Goal: Information Seeking & Learning: Find specific fact

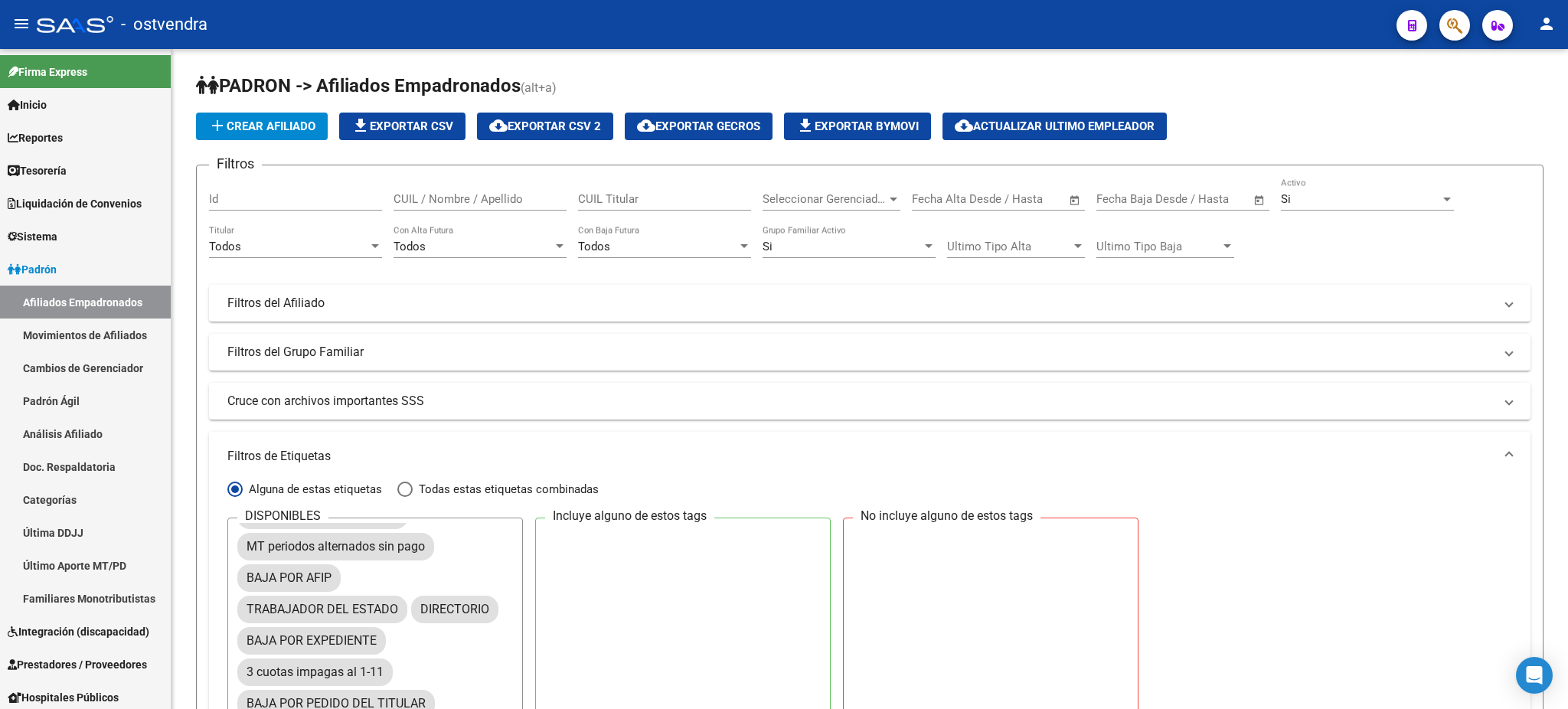
click at [1449, 28] on icon "button" at bounding box center [1455, 26] width 15 height 18
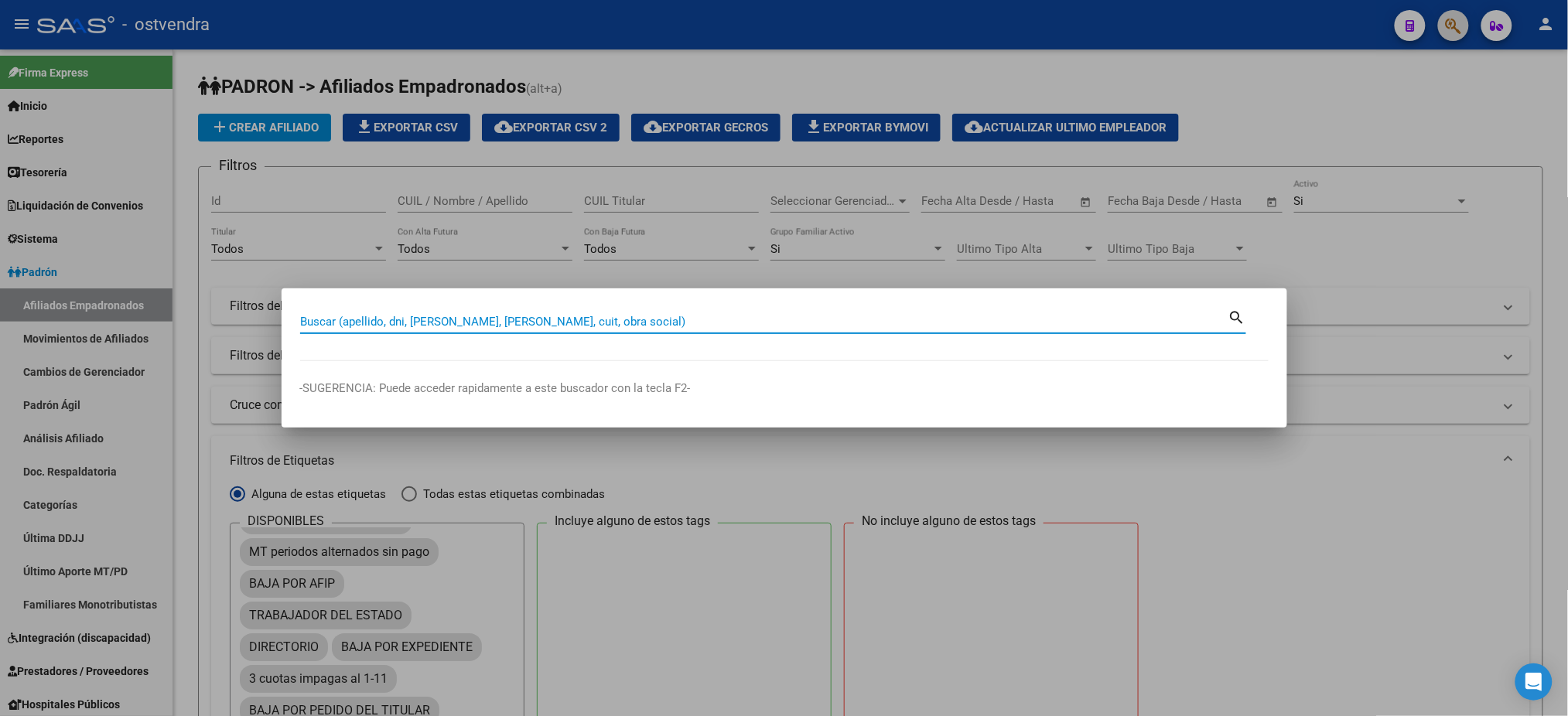
scroll to position [90, 0]
paste input "44830120"
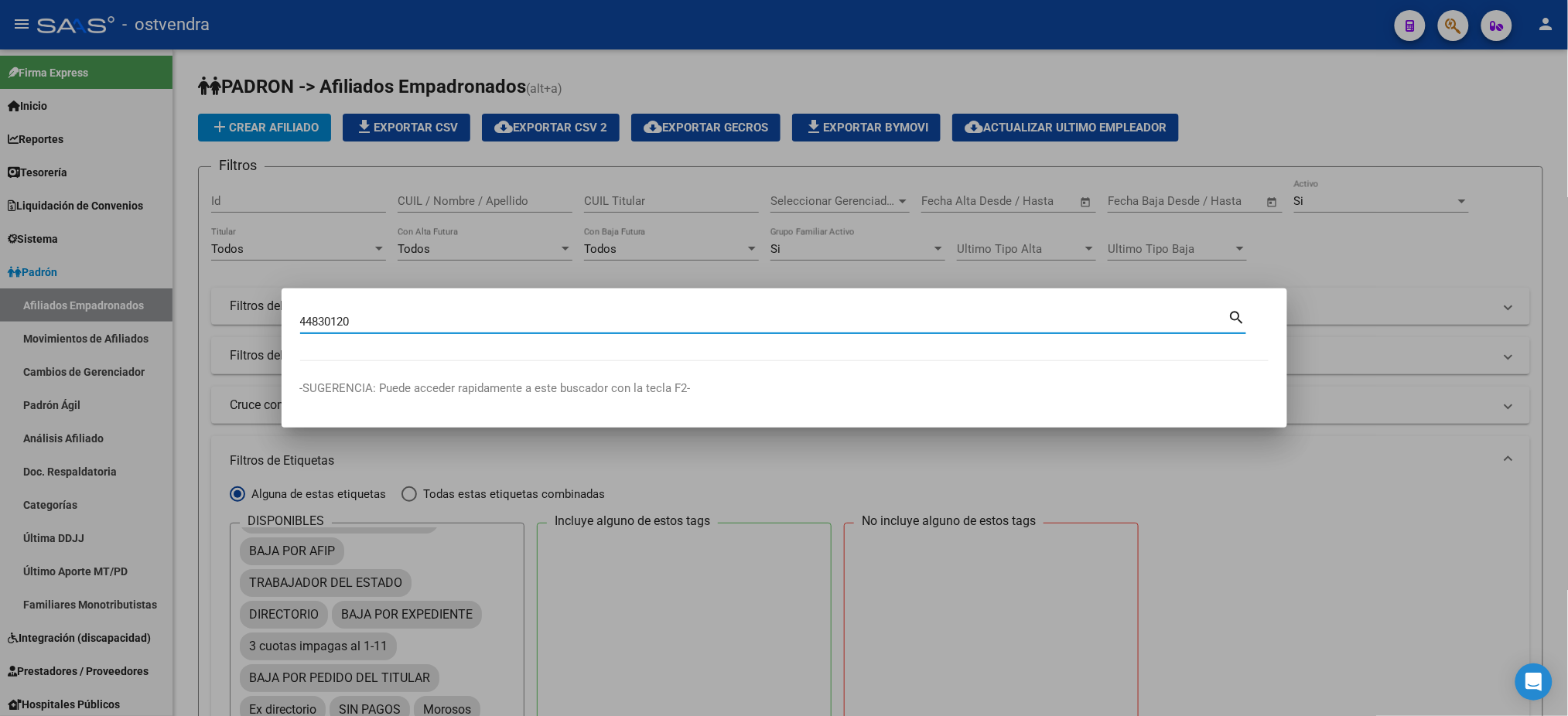
type input "44830120"
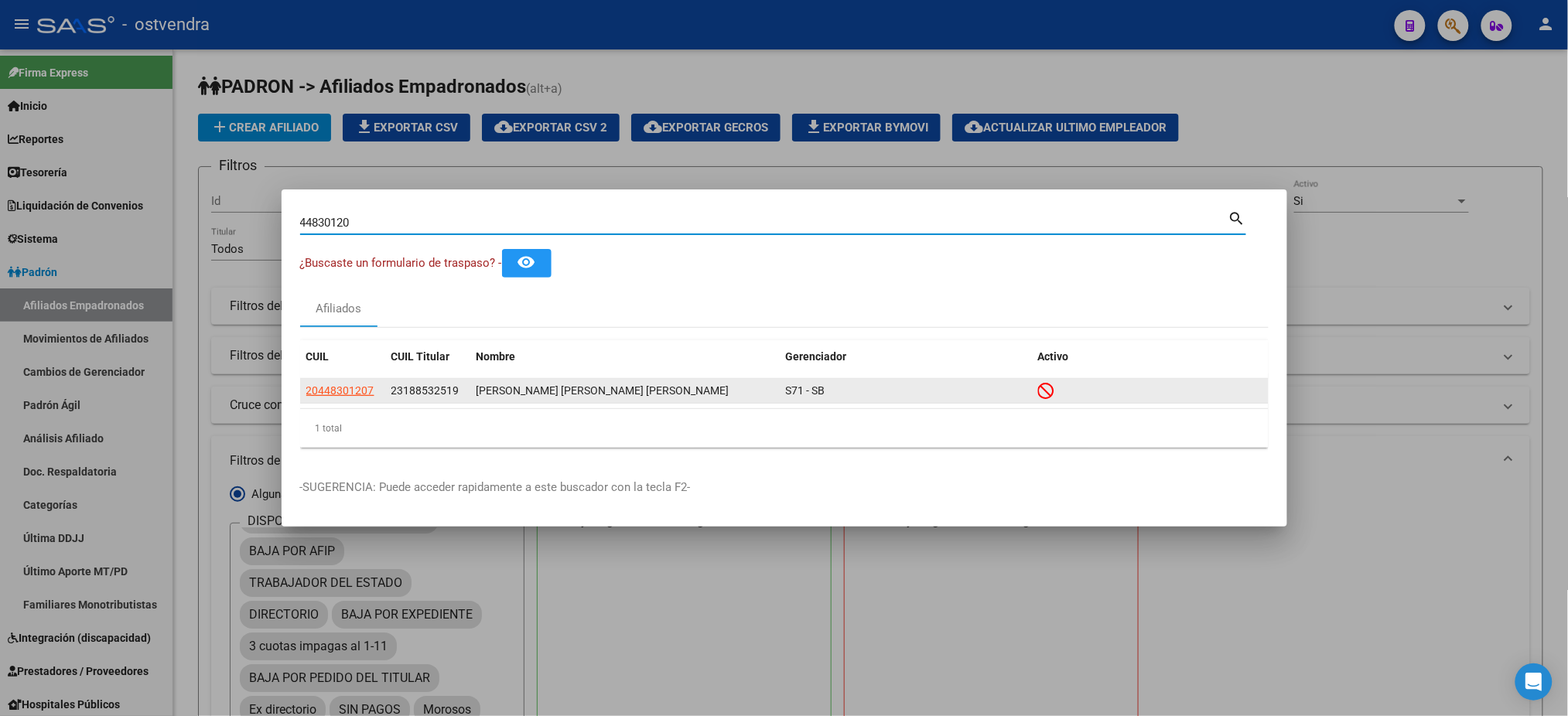
click at [347, 392] on span "20448301207" at bounding box center [340, 391] width 68 height 12
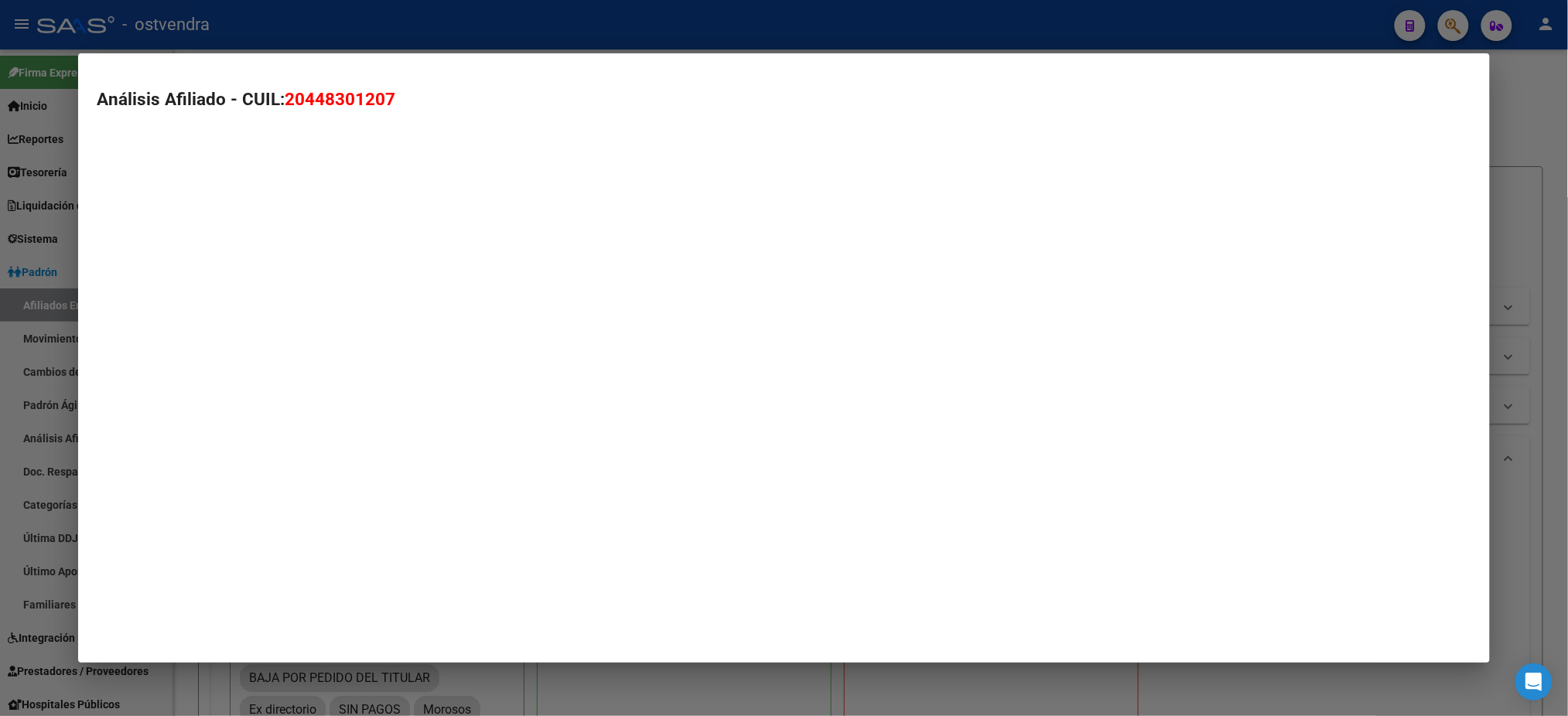
type textarea "20448301207"
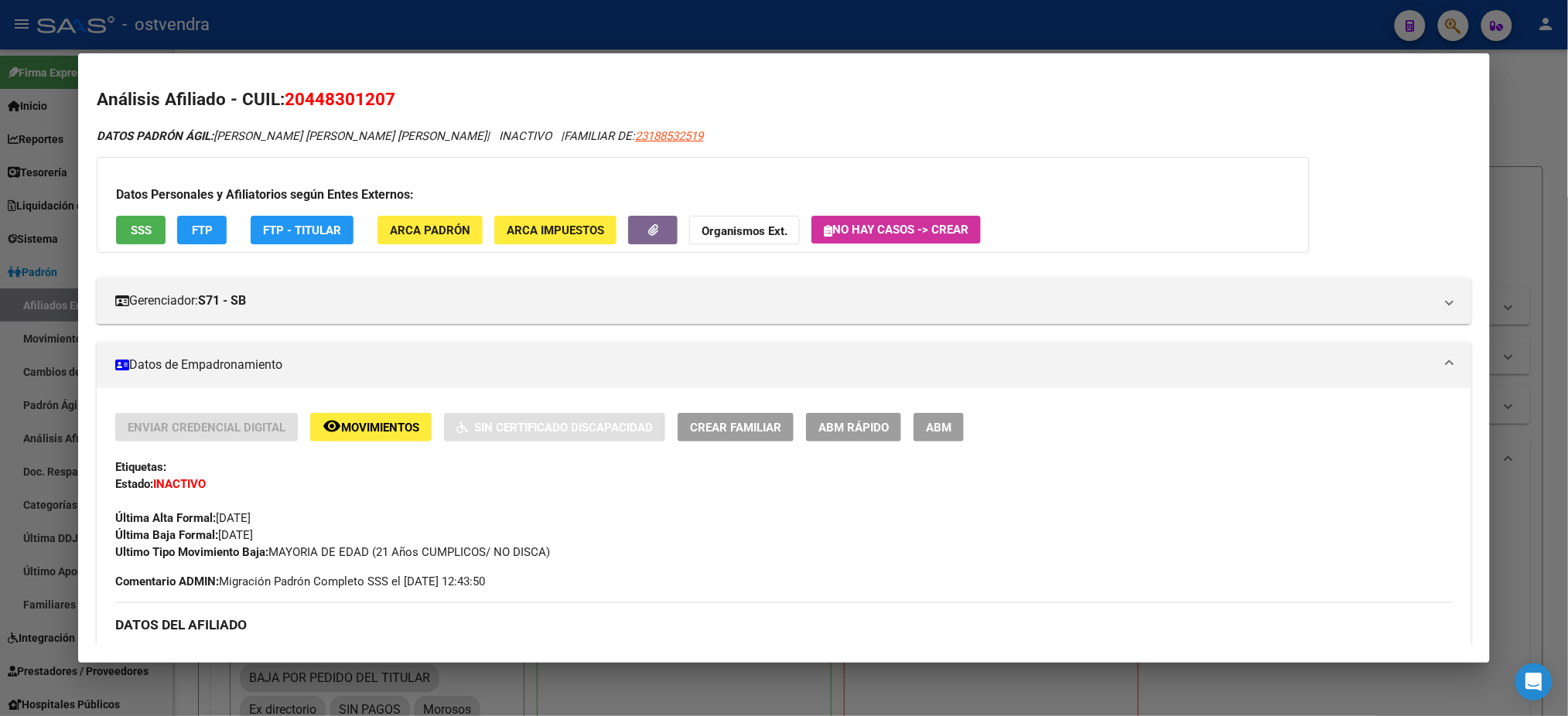
click at [642, 240] on button "button" at bounding box center [653, 230] width 49 height 29
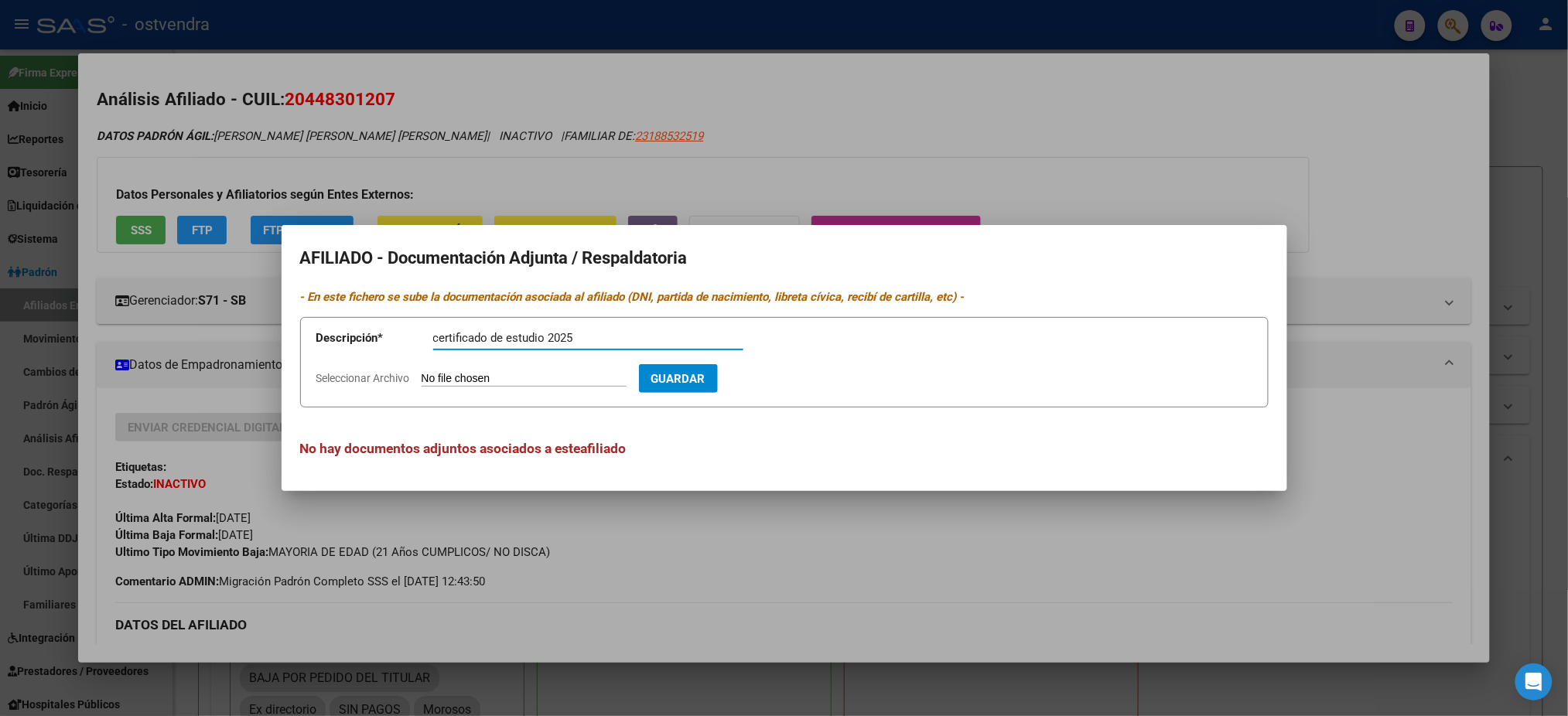
type input "certificado de estudio 2025"
click at [562, 369] on form "Descripción * certificado de estudio 2025 Descripción Seleccionar Archivo Guard…" at bounding box center [784, 363] width 969 height 91
click at [438, 381] on input "Seleccionar Archivo" at bounding box center [524, 380] width 205 height 15
type input "C:\fakepath\CERTIFICADO DE ESTUDIOS [PERSON_NAME] [PERSON_NAME] DNI 44830120.jpg"
click at [807, 387] on button "Guardar" at bounding box center [769, 378] width 79 height 29
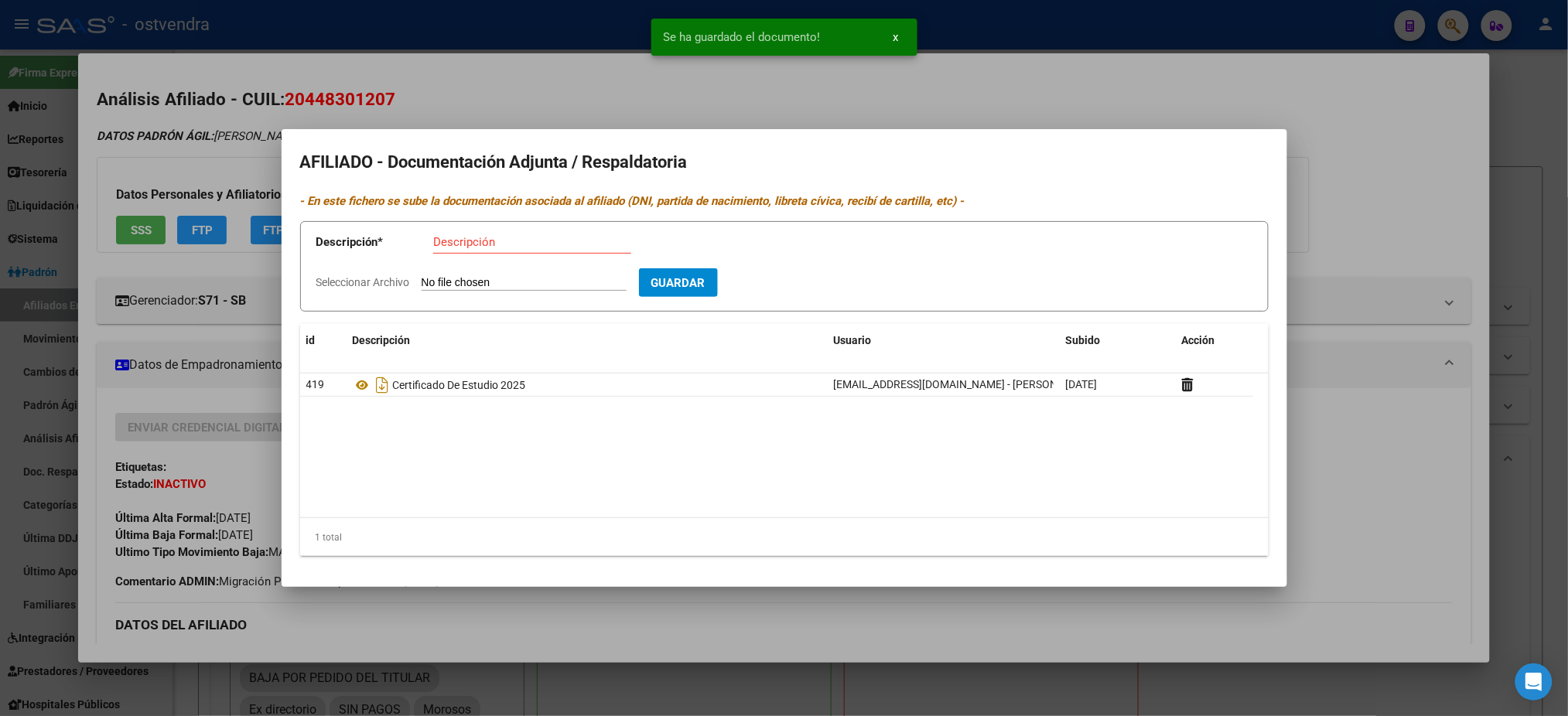
click at [267, 105] on div at bounding box center [784, 358] width 1568 height 716
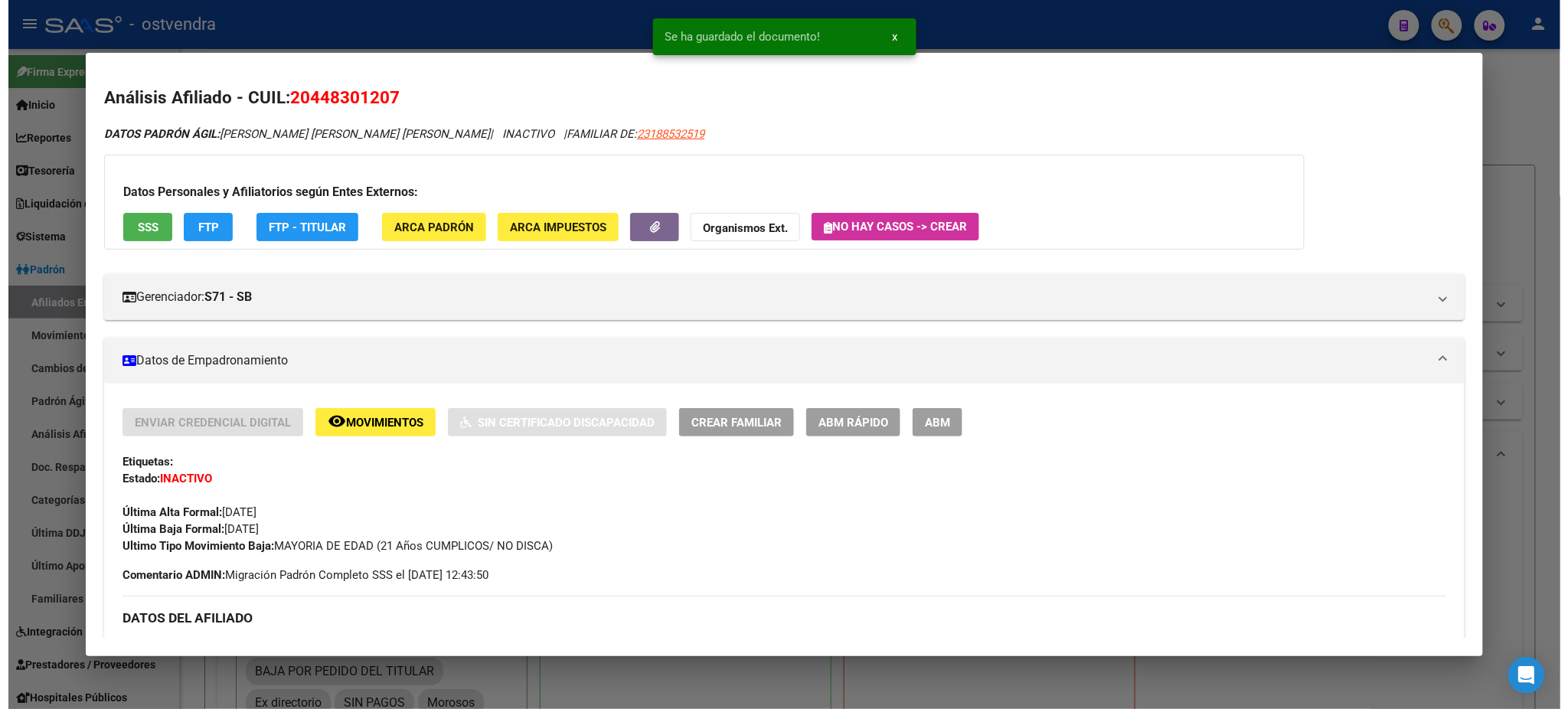
scroll to position [0, 0]
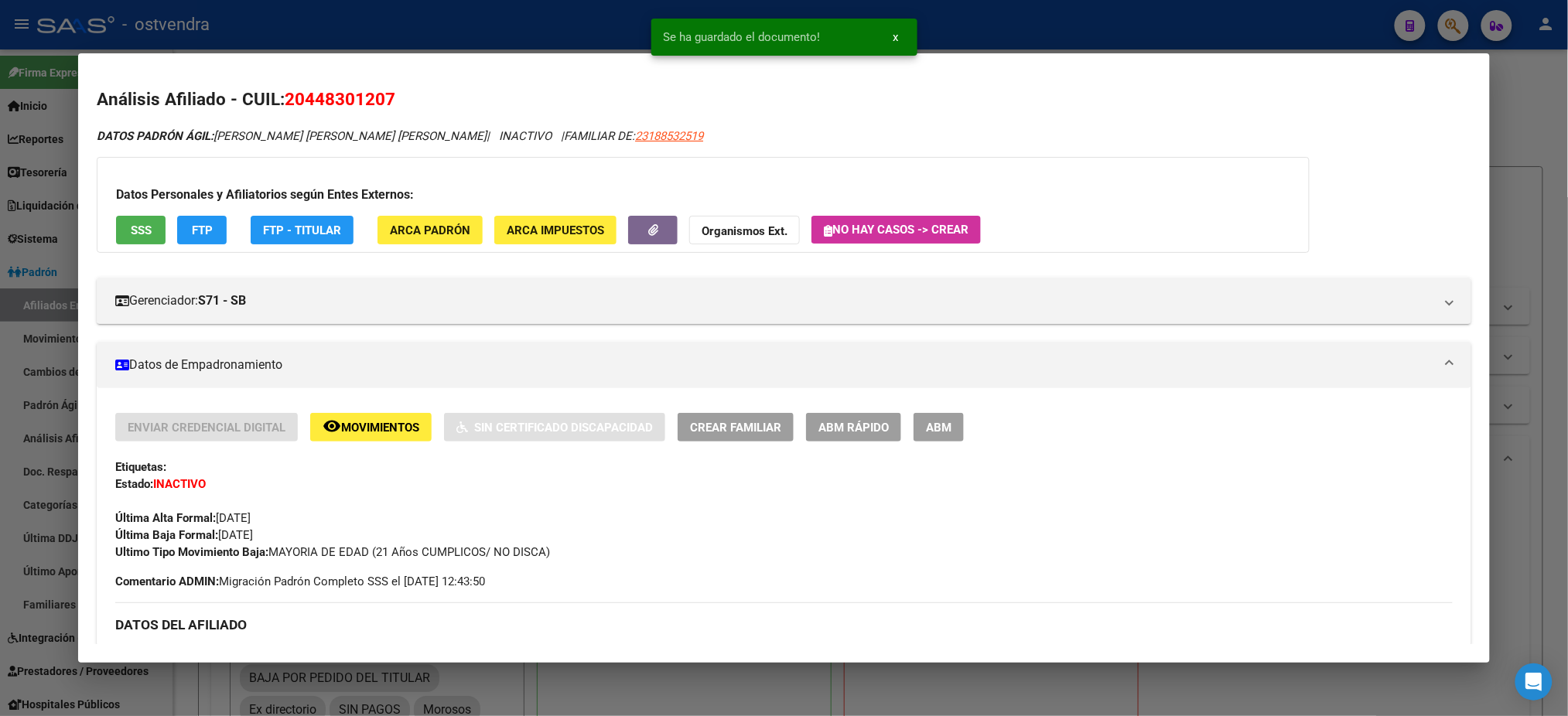
click at [926, 424] on span "ABM" at bounding box center [938, 428] width 26 height 14
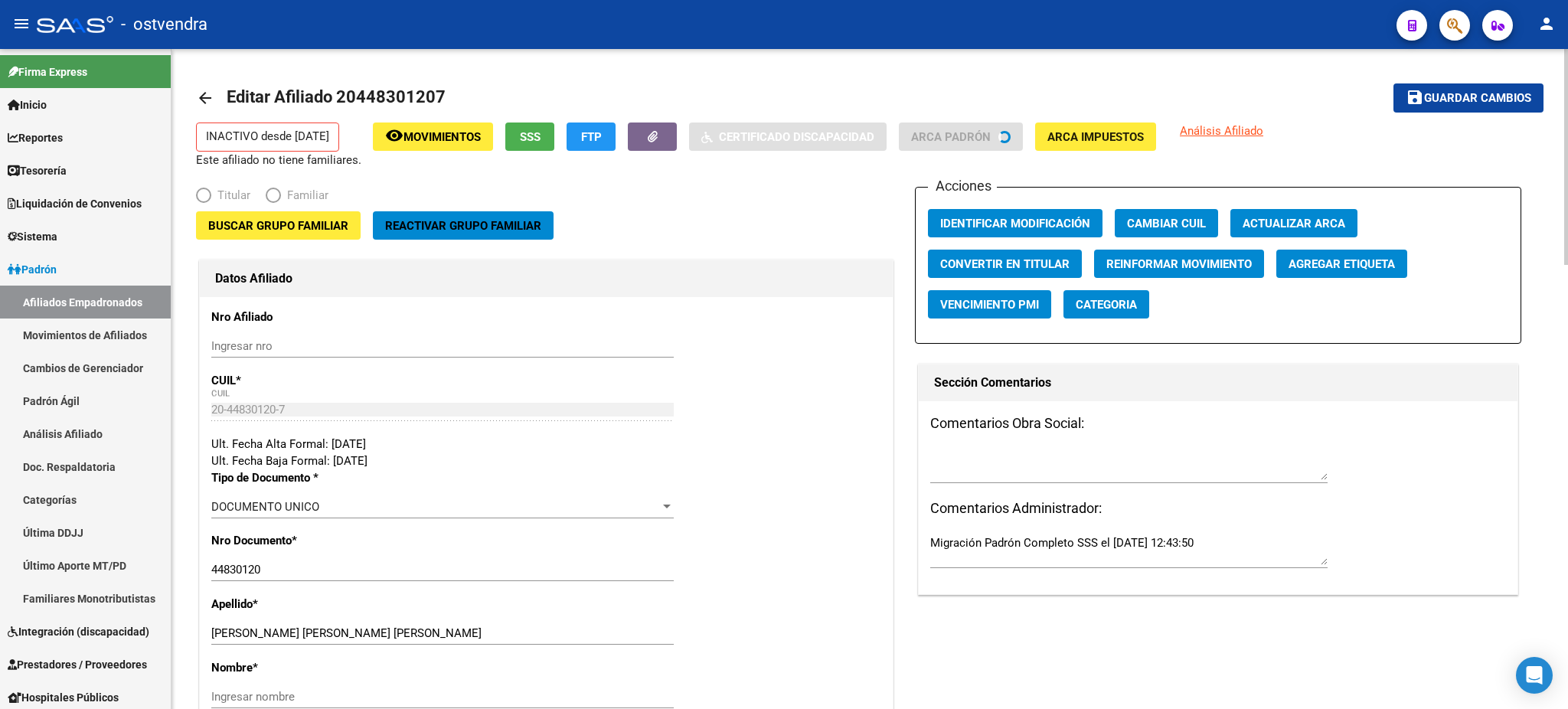
radio input "true"
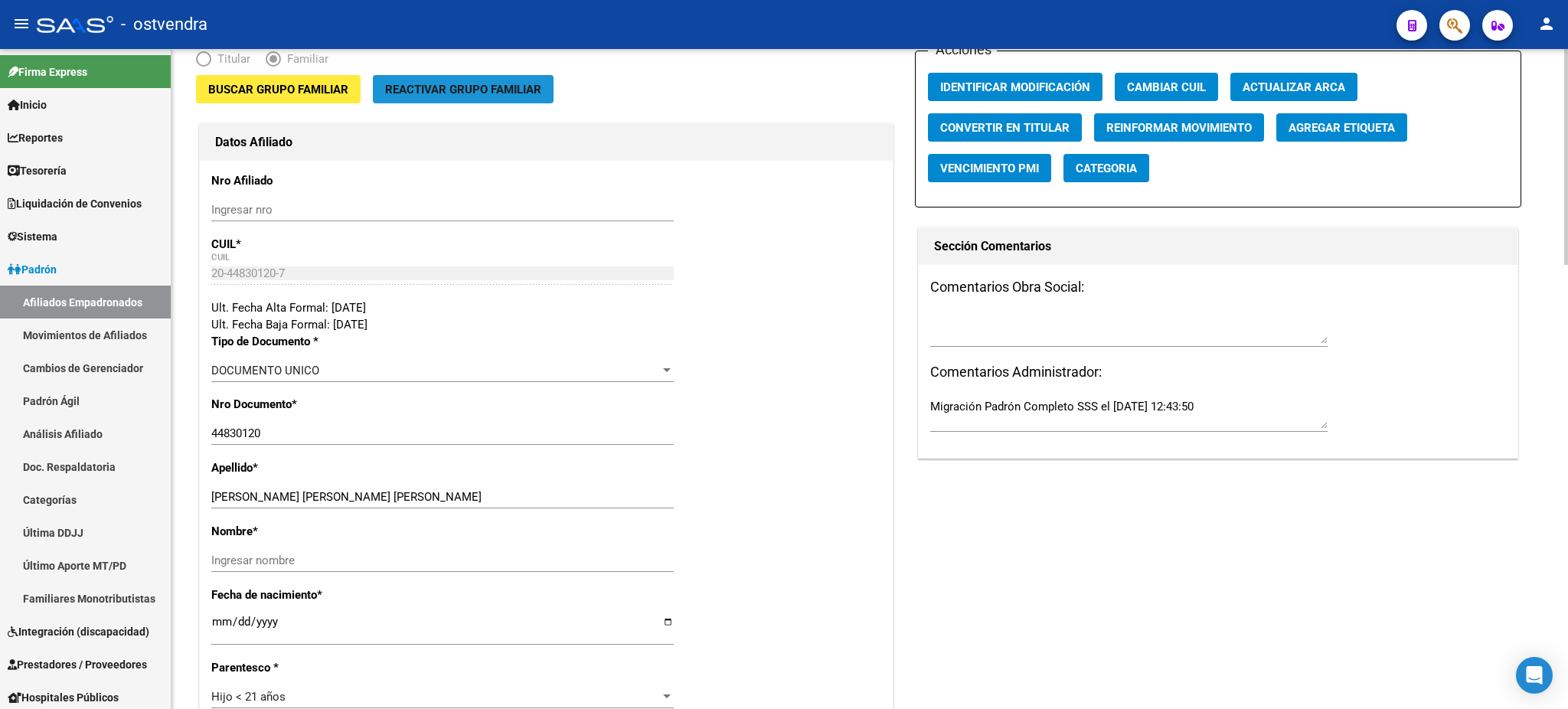
click at [499, 92] on span "Reactivar Grupo Familiar" at bounding box center [463, 89] width 157 height 14
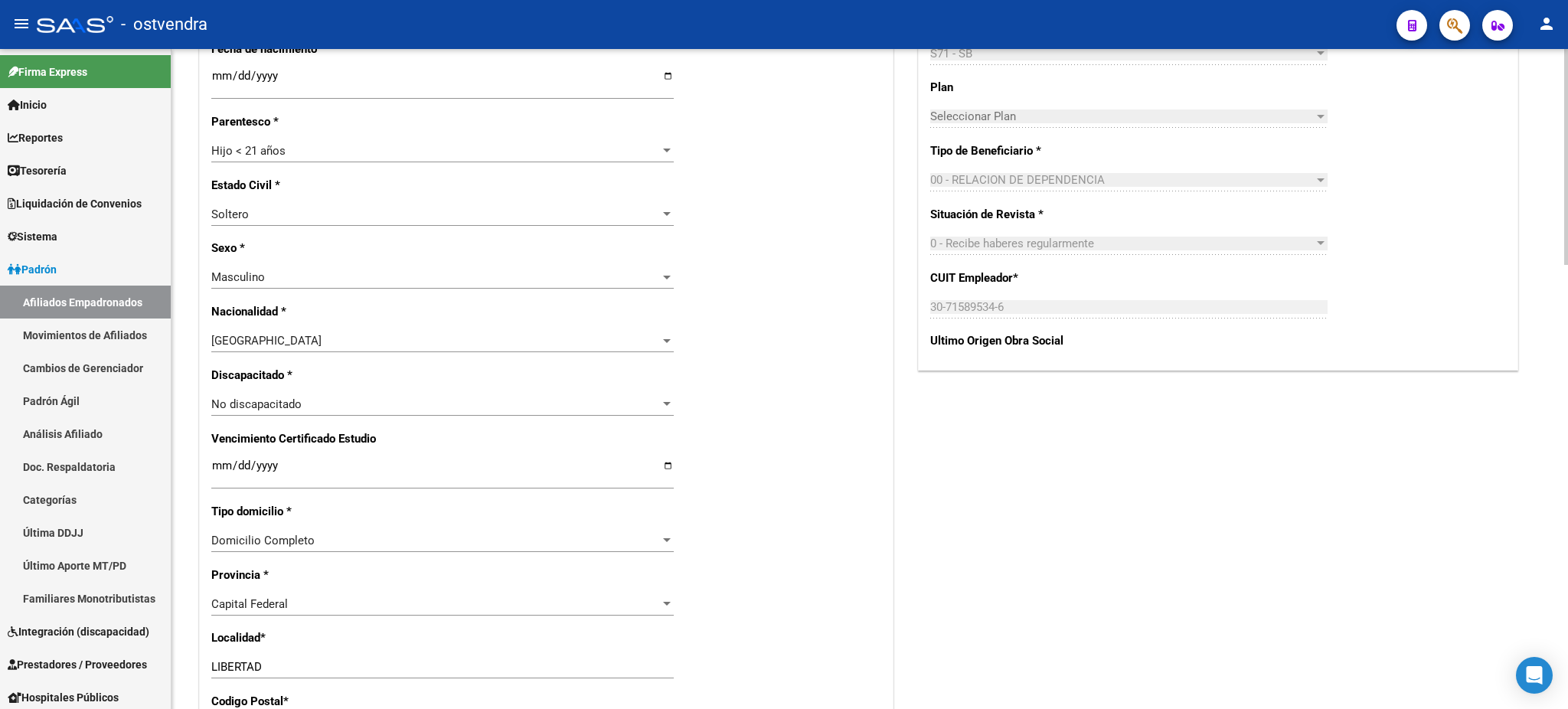
scroll to position [408, 0]
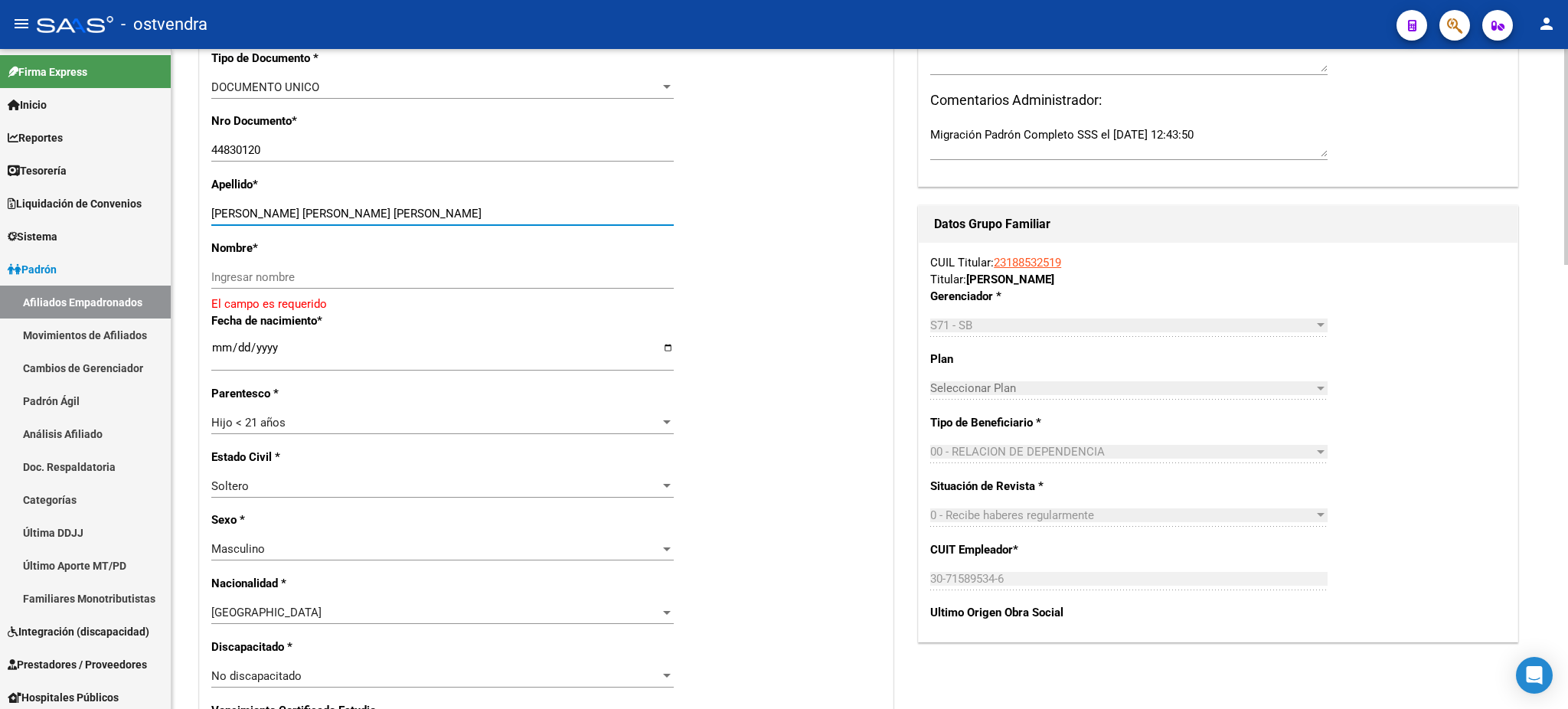
drag, startPoint x: 263, startPoint y: 215, endPoint x: 445, endPoint y: 255, distance: 186.3
click at [471, 218] on input "[PERSON_NAME] [PERSON_NAME] [PERSON_NAME]" at bounding box center [442, 214] width 462 height 14
click at [436, 287] on div "Ingresar nombre" at bounding box center [442, 277] width 462 height 23
drag, startPoint x: 434, startPoint y: 280, endPoint x: 413, endPoint y: 270, distance: 23.3
click at [434, 279] on input "Ingresar nombre" at bounding box center [442, 277] width 462 height 14
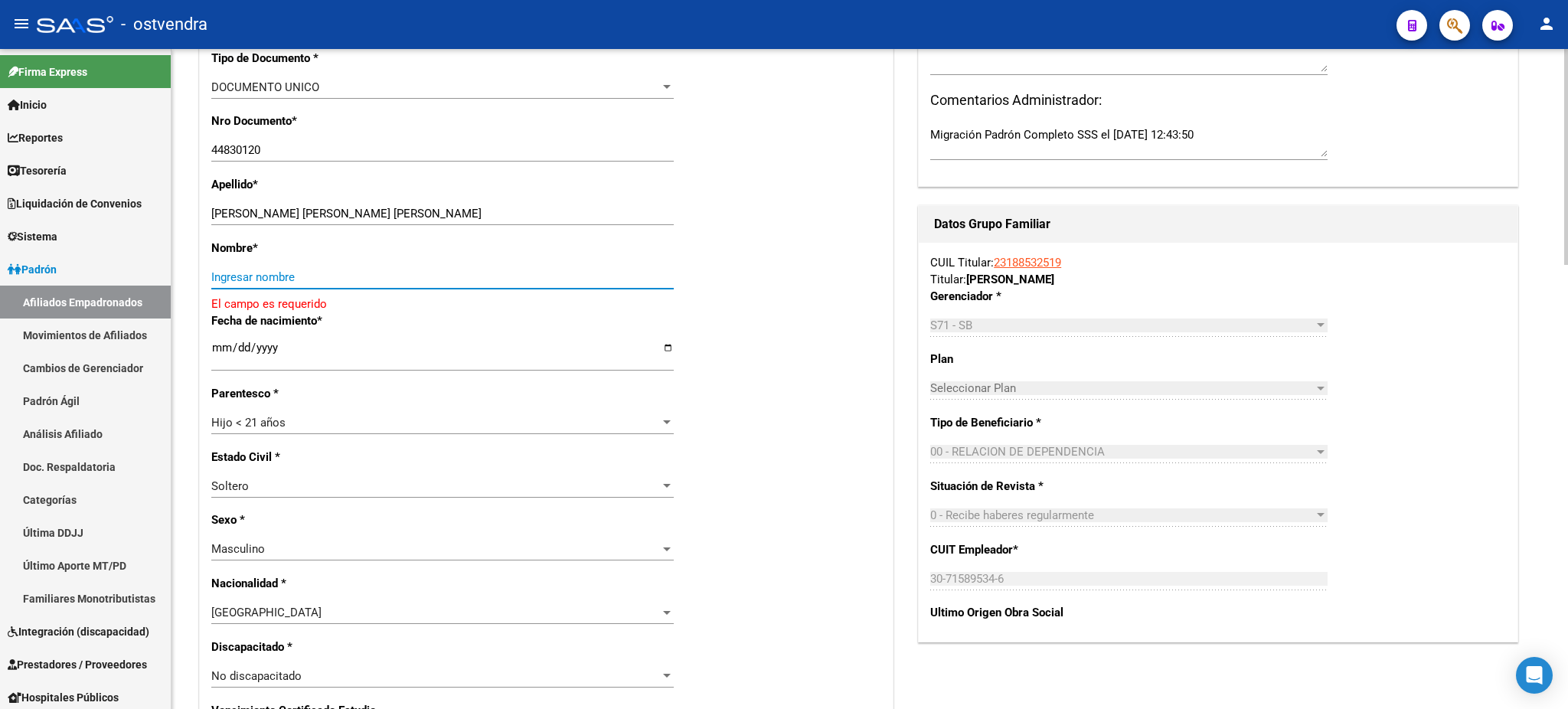
paste input "[PERSON_NAME] [PERSON_NAME]"
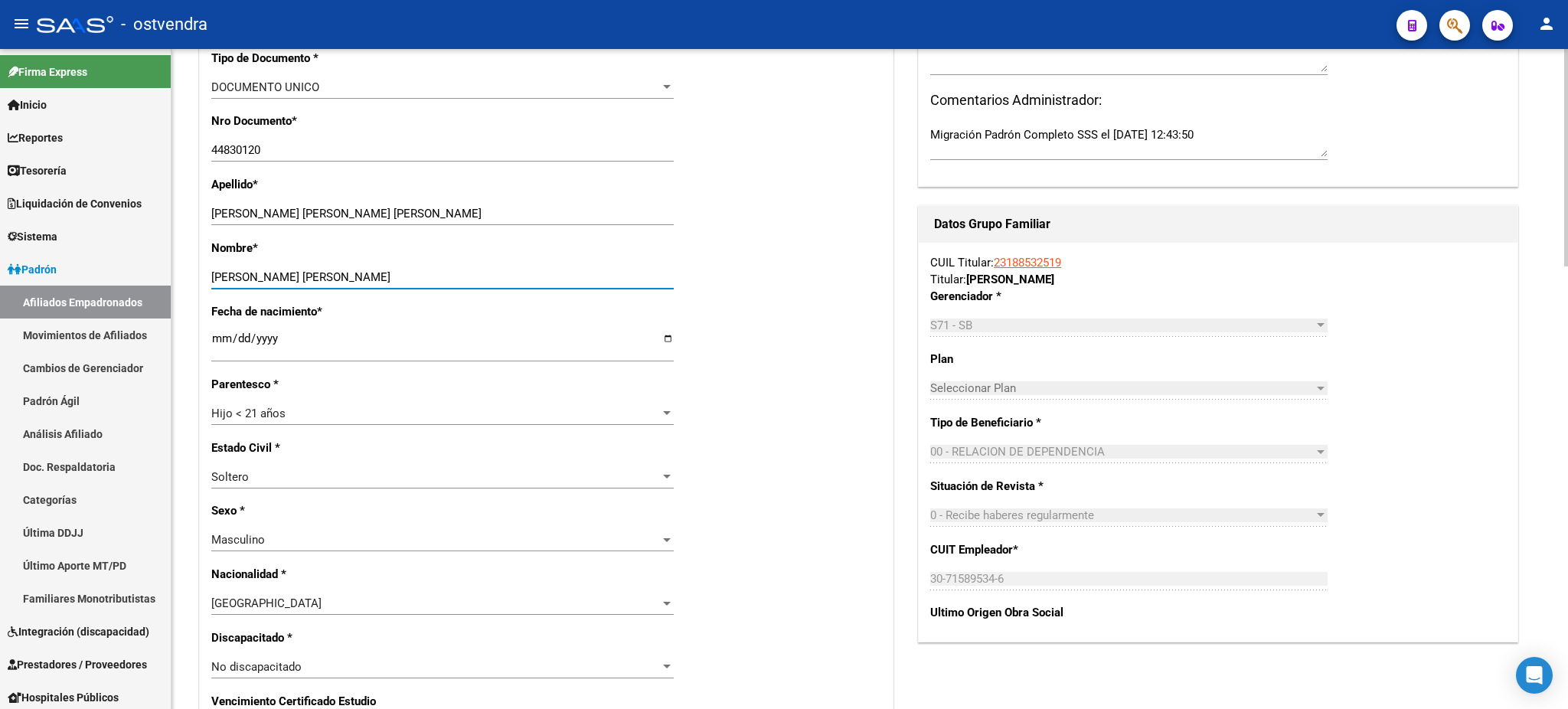
type input "[PERSON_NAME] [PERSON_NAME]"
drag, startPoint x: 263, startPoint y: 208, endPoint x: 656, endPoint y: 202, distance: 393.0
click at [651, 203] on div "[PERSON_NAME] [PERSON_NAME] [PERSON_NAME] Ingresar apellido" at bounding box center [442, 214] width 462 height 23
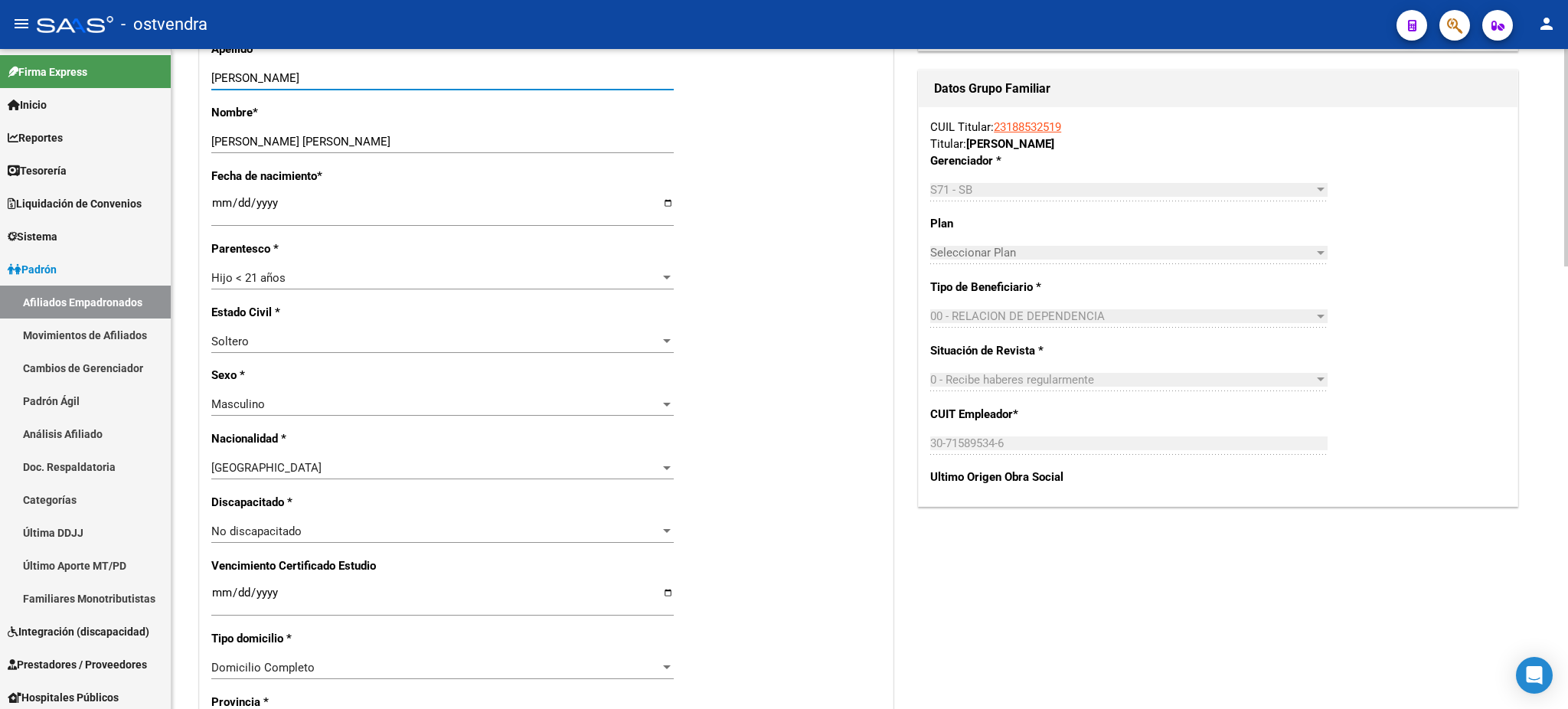
scroll to position [545, 0]
type input "[PERSON_NAME]"
click at [527, 277] on div "Hijo < 21 años" at bounding box center [435, 277] width 448 height 14
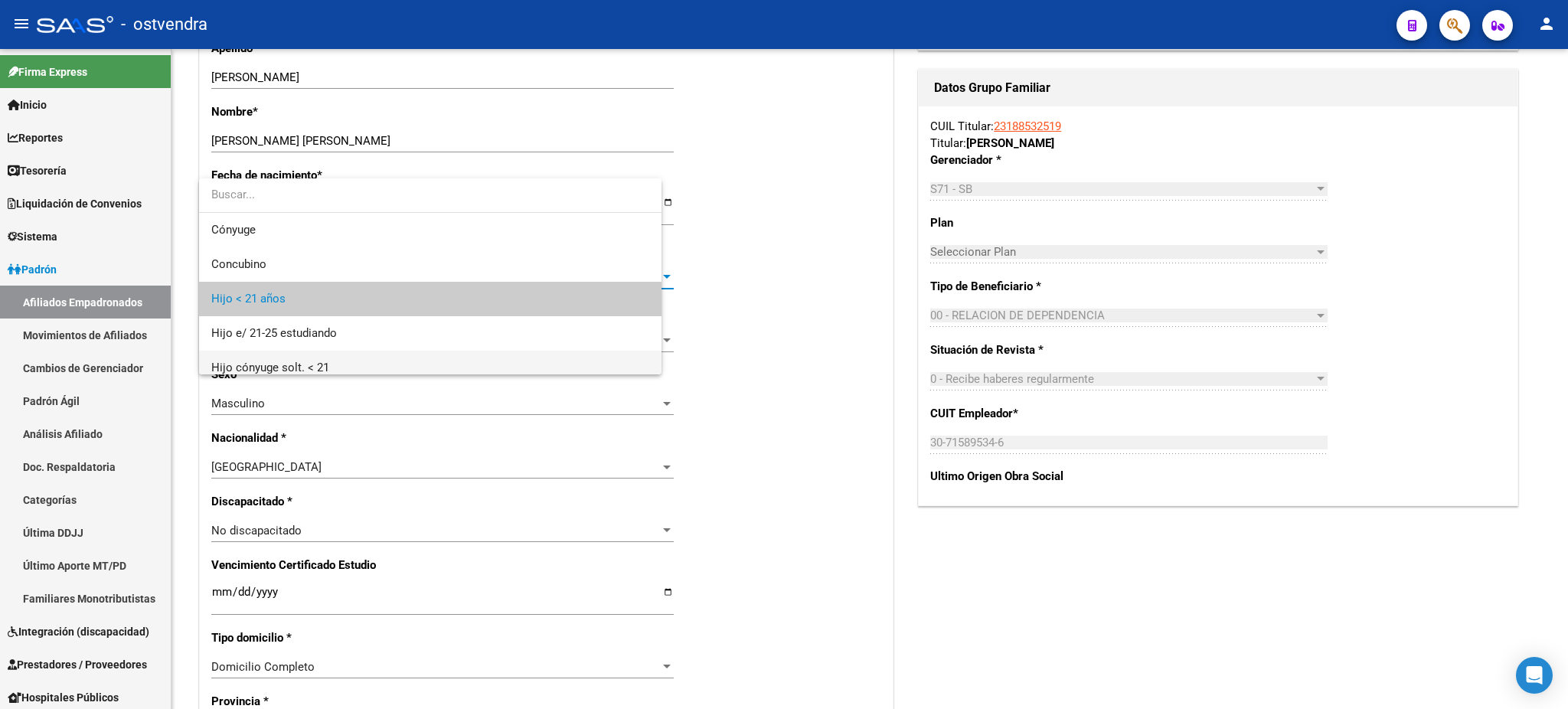
scroll to position [22, 0]
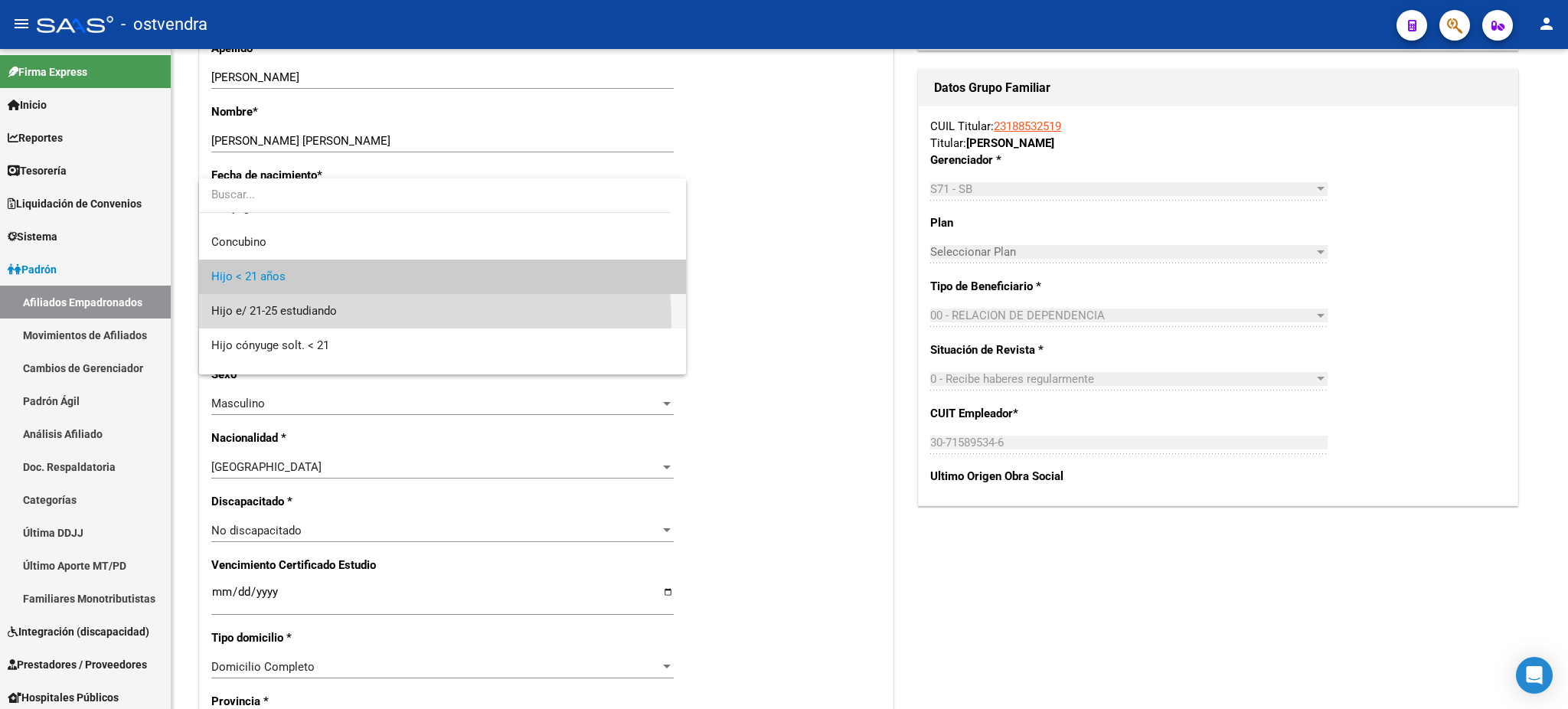
click at [432, 319] on span "Hijo e/ 21-25 estudiando" at bounding box center [442, 312] width 462 height 34
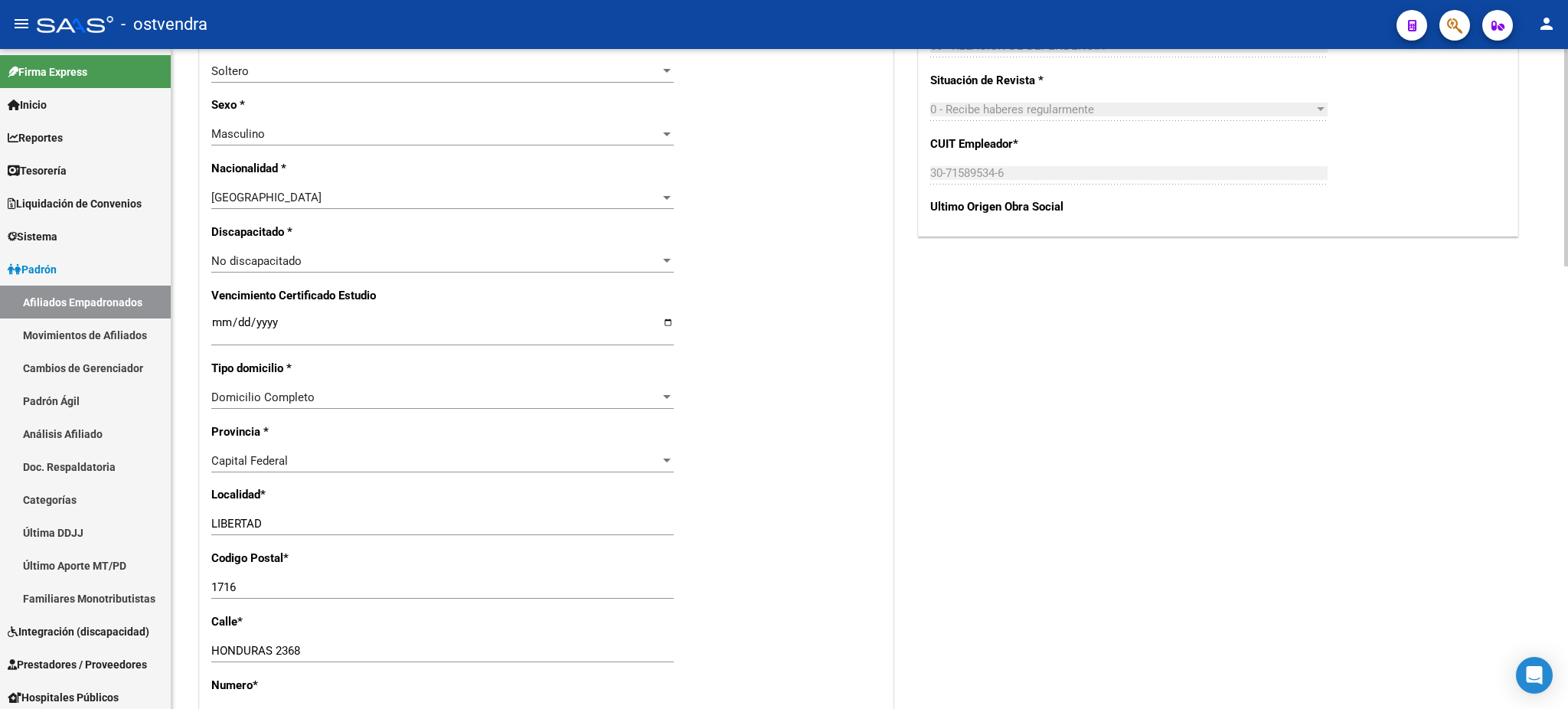
scroll to position [817, 0]
click at [227, 314] on input "Ingresar fecha" at bounding box center [442, 326] width 462 height 24
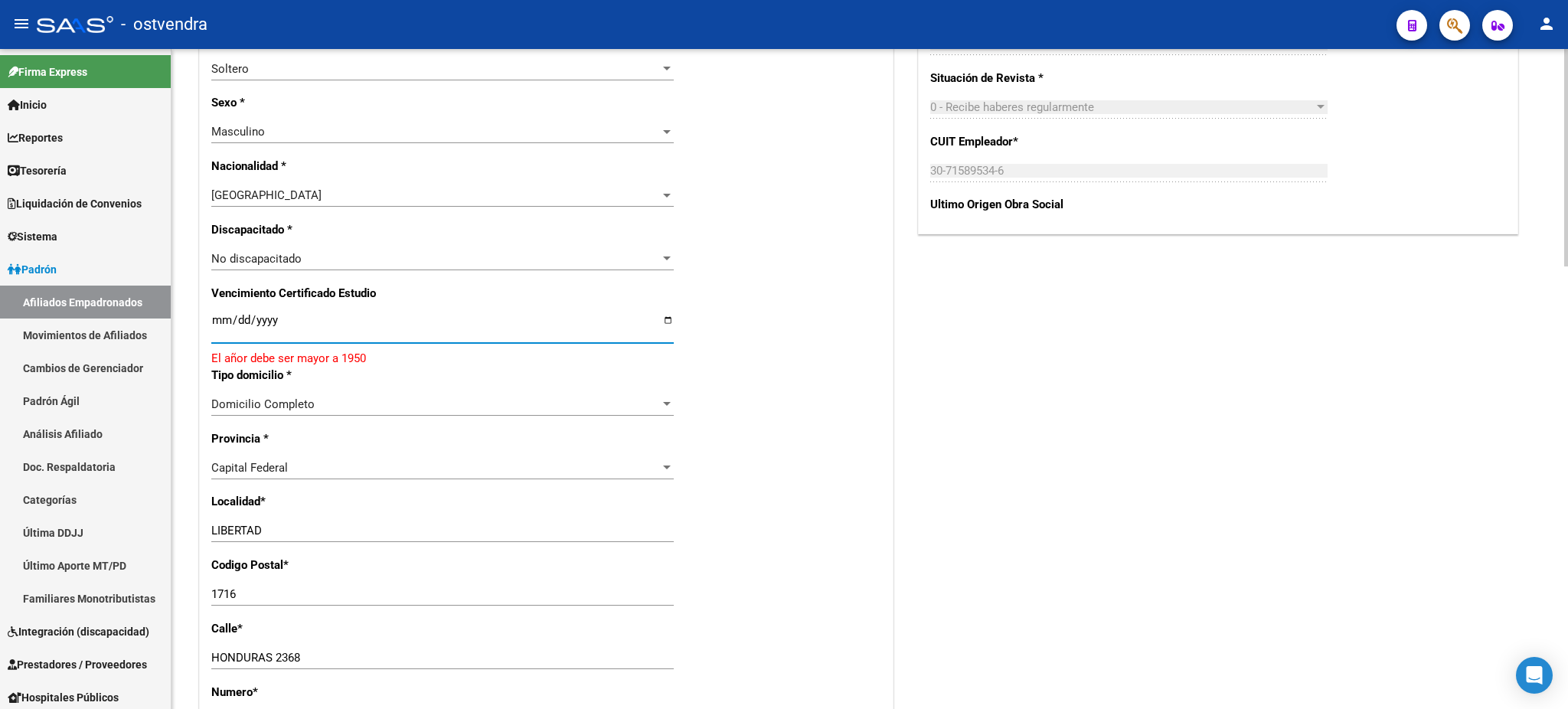
type input "[DATE]"
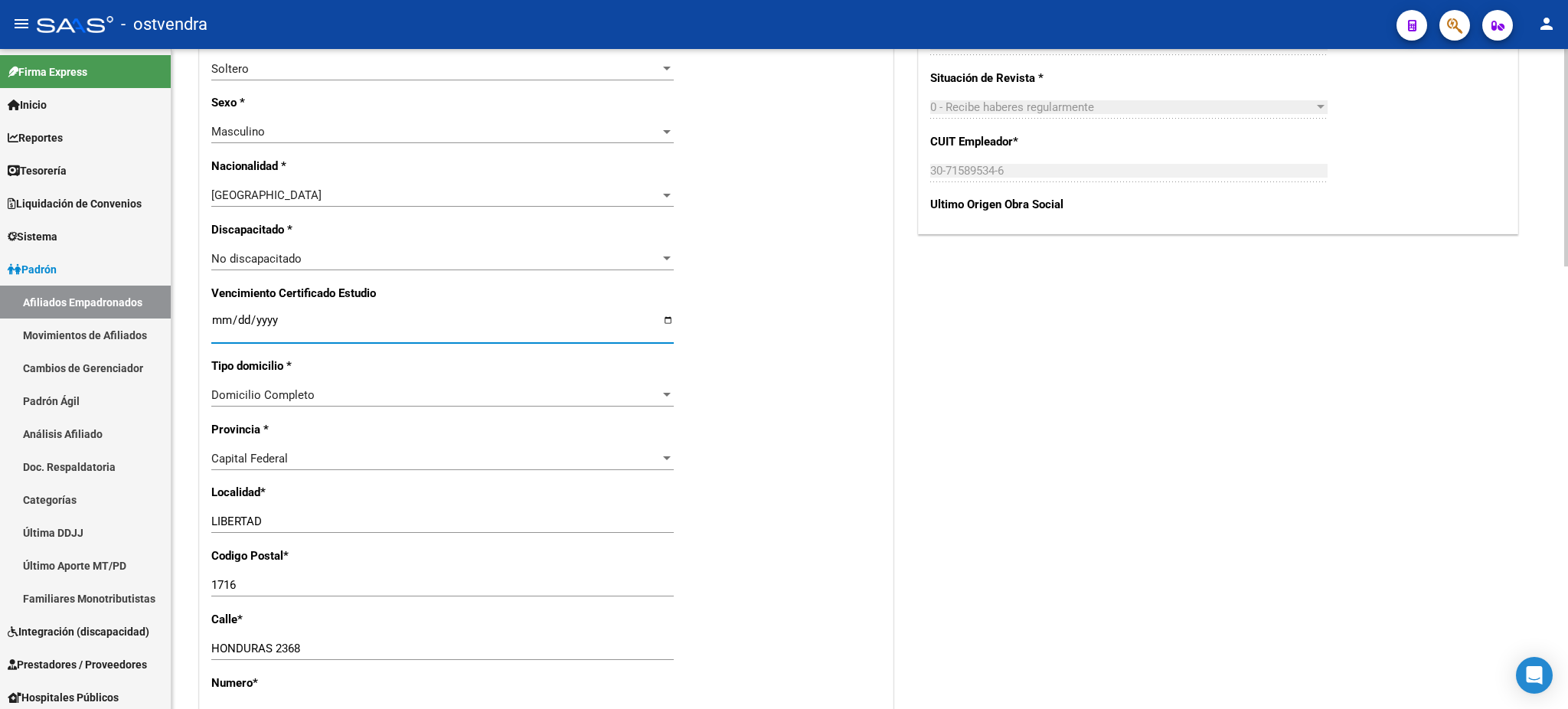
click at [983, 373] on div "Acciones Identificar Modificación Cambiar CUIL Actualizar ARCA Convertir en Tit…" at bounding box center [1218, 251] width 607 height 1763
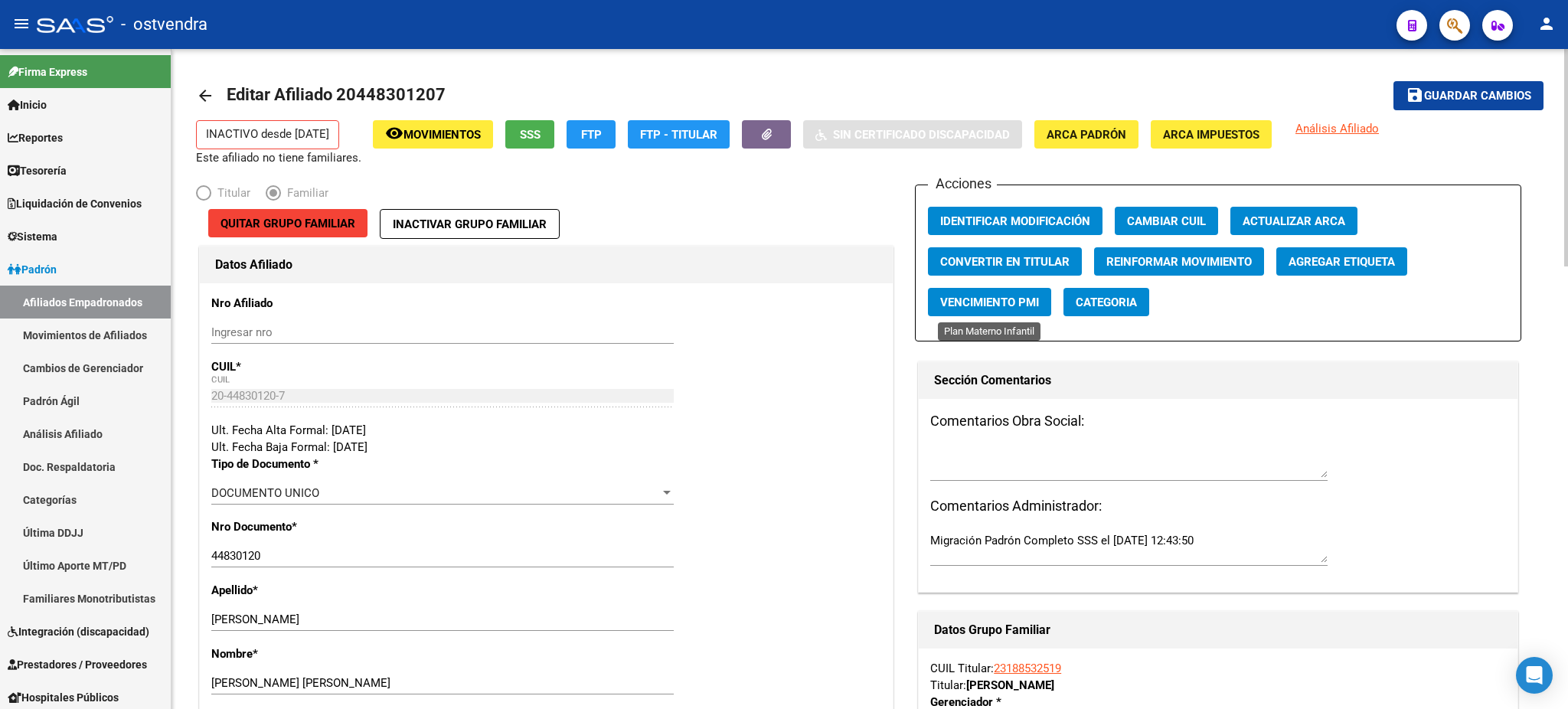
scroll to position [0, 0]
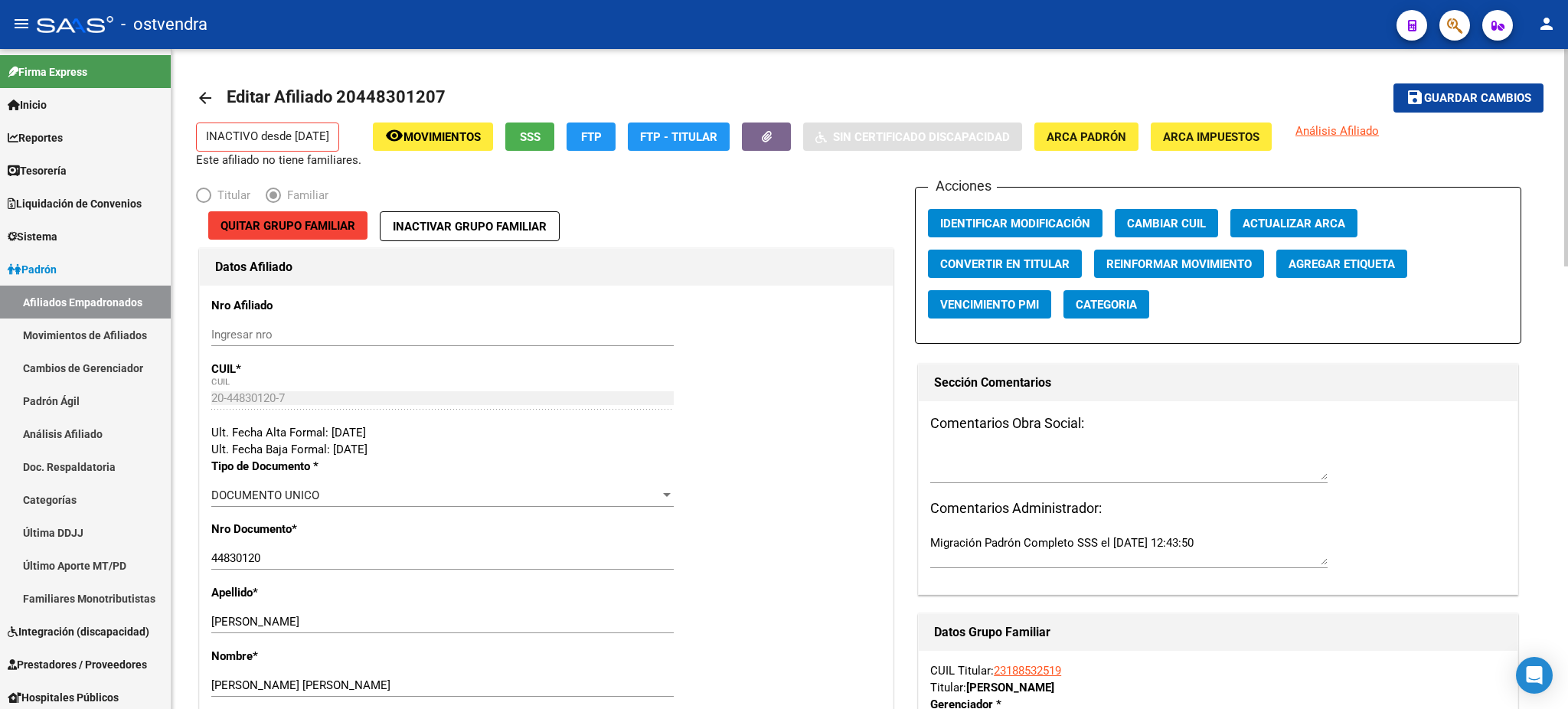
click at [1439, 104] on span "Guardar cambios" at bounding box center [1477, 99] width 107 height 14
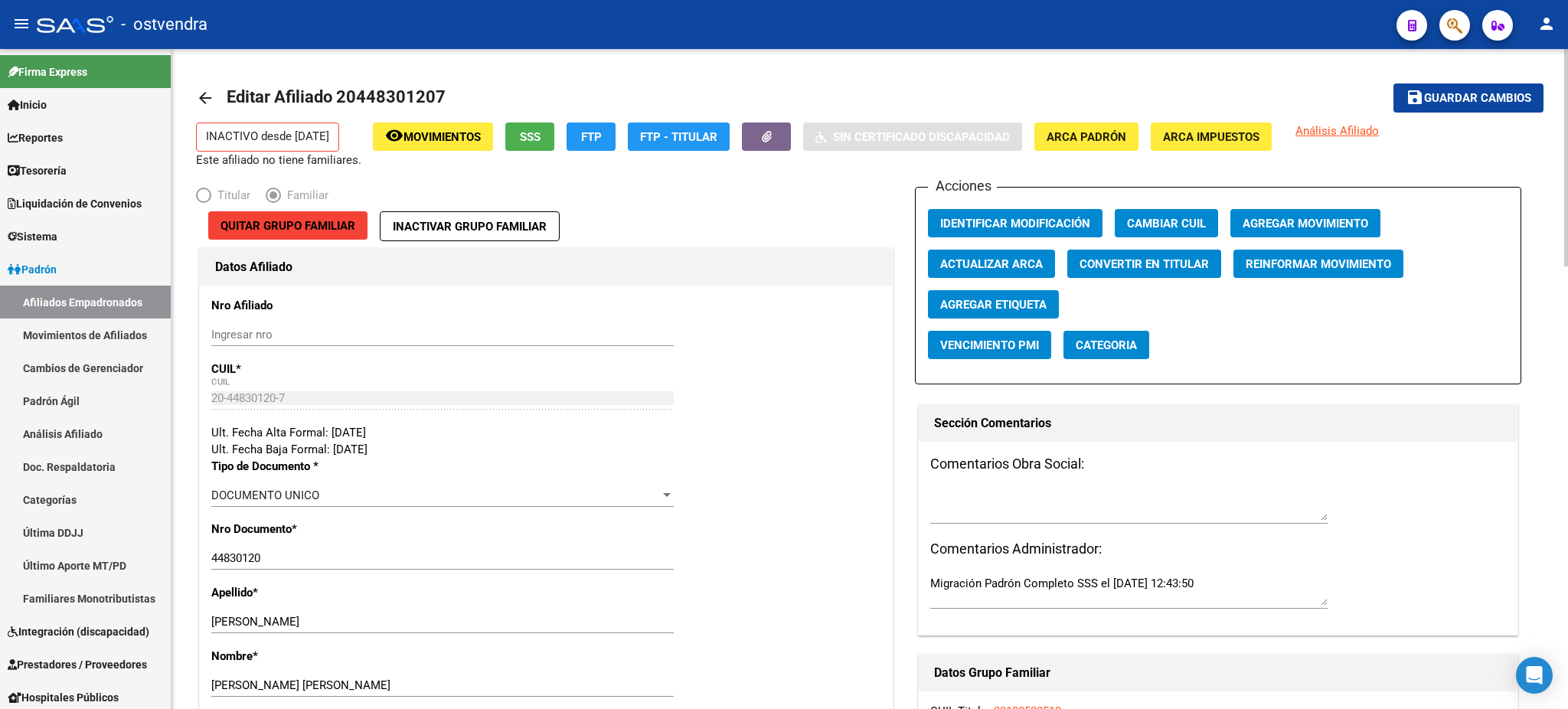
click at [1279, 213] on button "Agregar Movimiento" at bounding box center [1305, 223] width 150 height 29
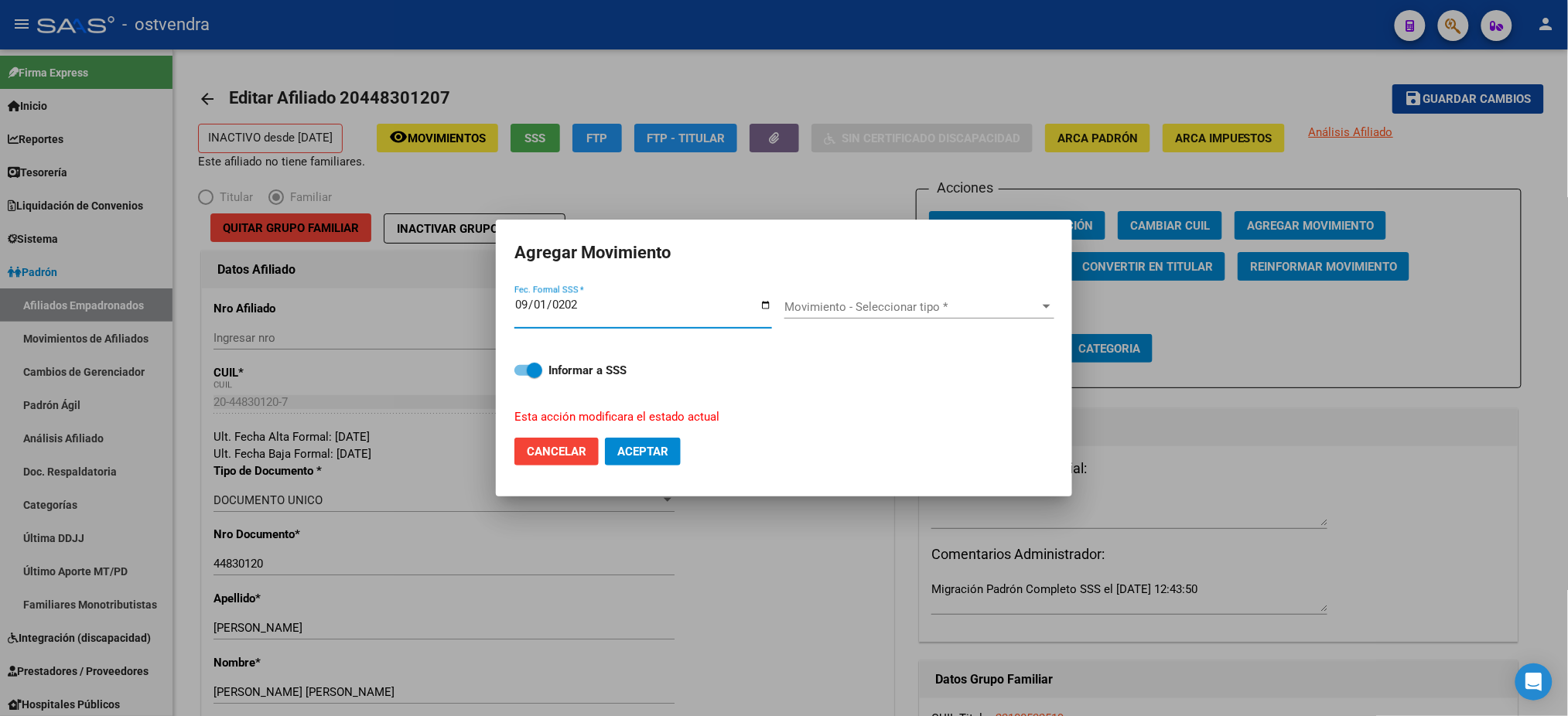
type input "[DATE]"
click at [864, 300] on span "Movimiento - Seleccionar tipo *" at bounding box center [912, 307] width 256 height 14
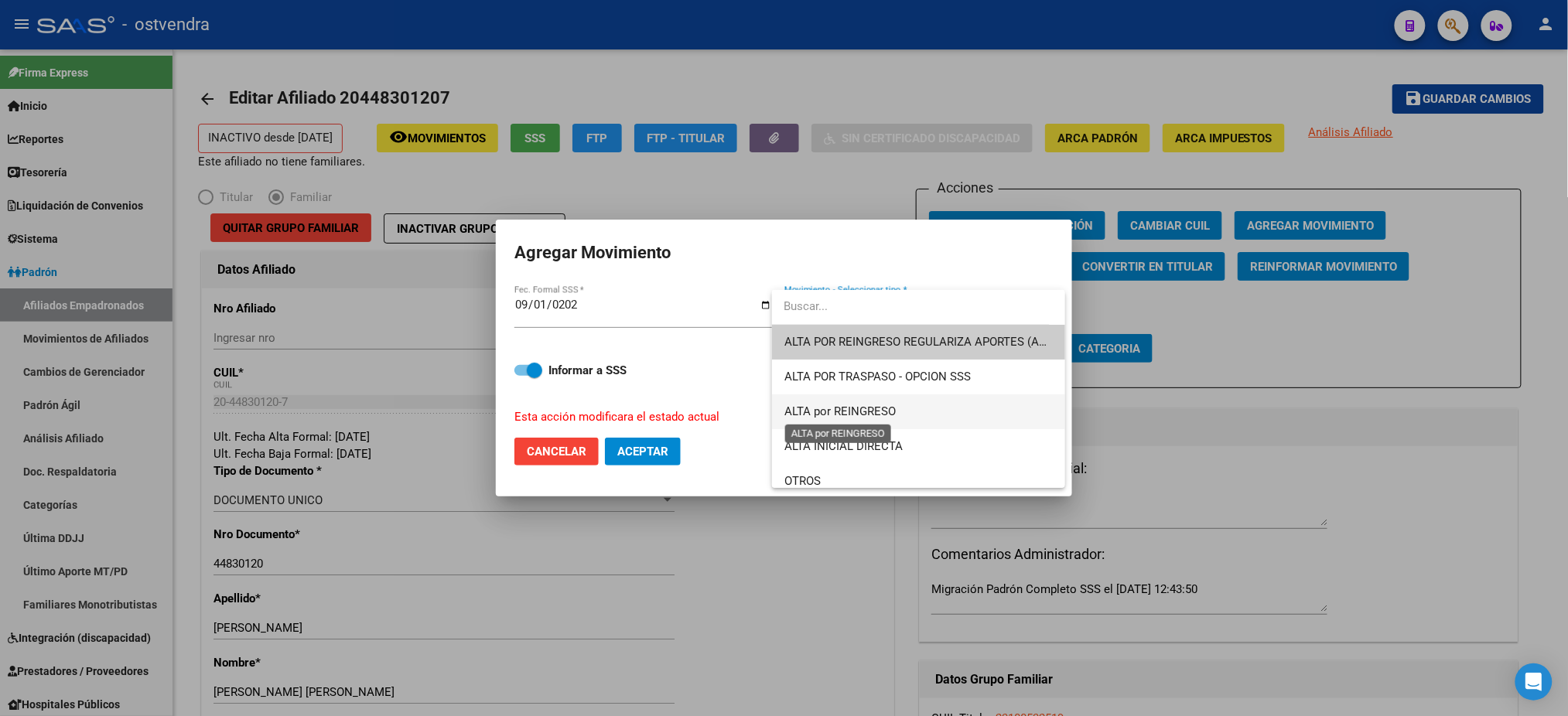
click at [887, 405] on span "ALTA por REINGRESO" at bounding box center [840, 411] width 111 height 14
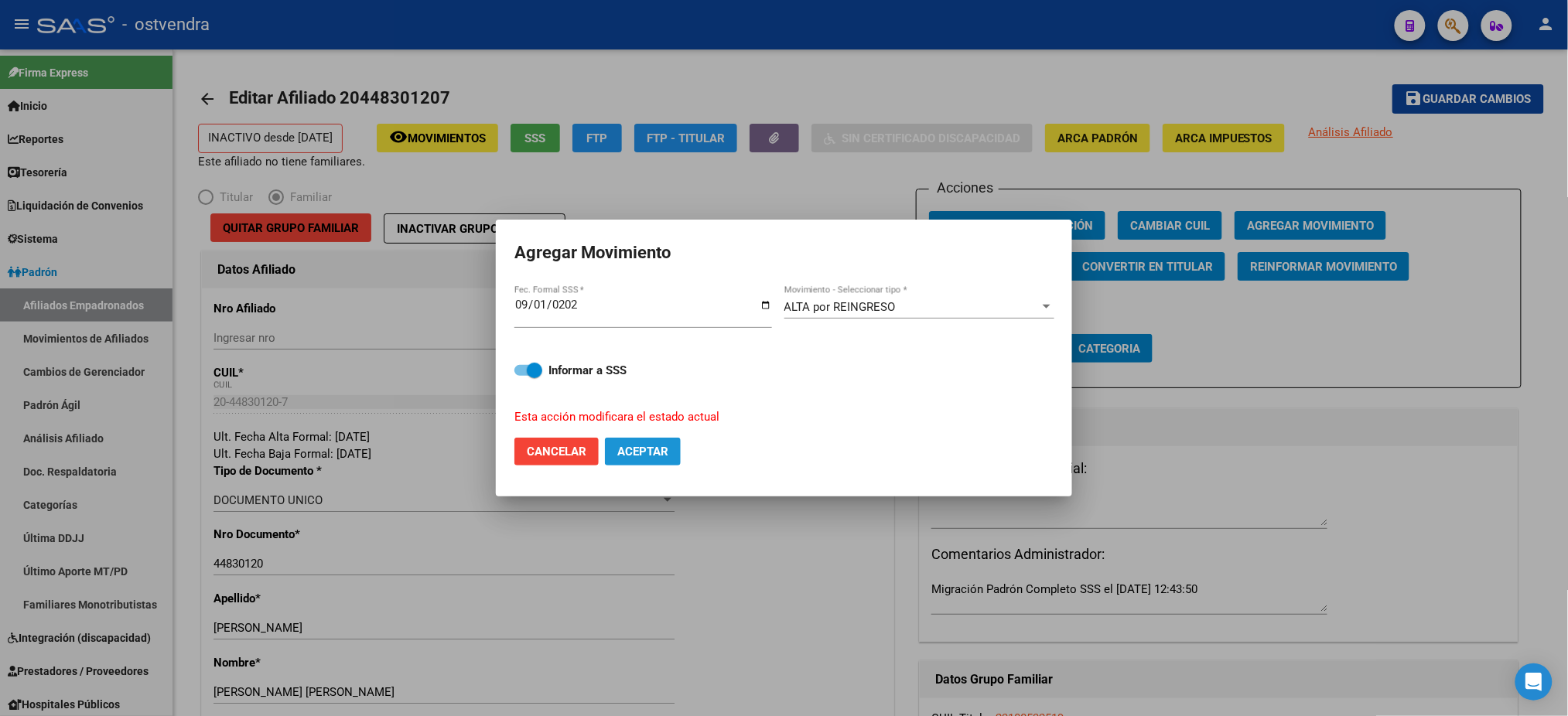
click at [654, 442] on button "Aceptar" at bounding box center [643, 452] width 76 height 28
checkbox input "false"
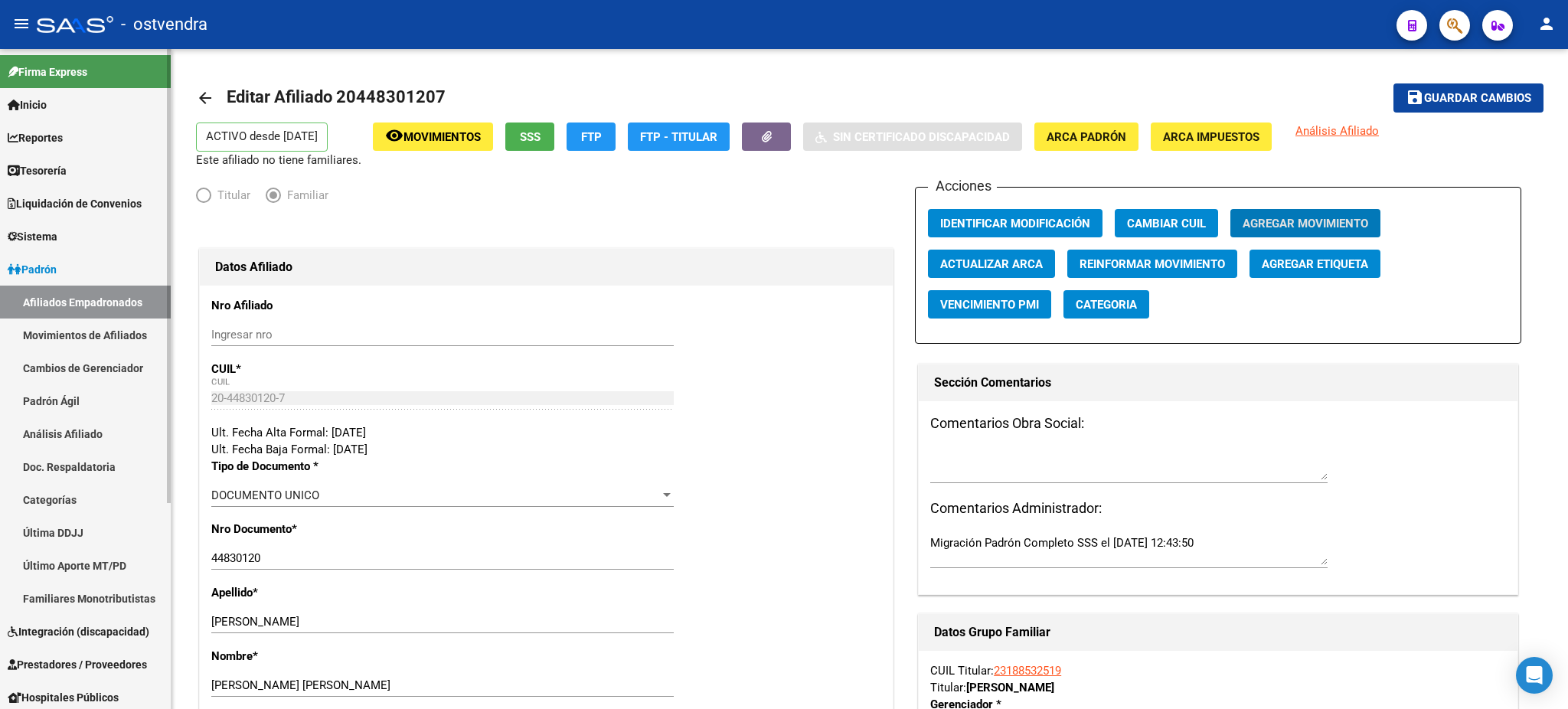
click at [42, 408] on link "Padrón Ágil" at bounding box center [85, 401] width 170 height 33
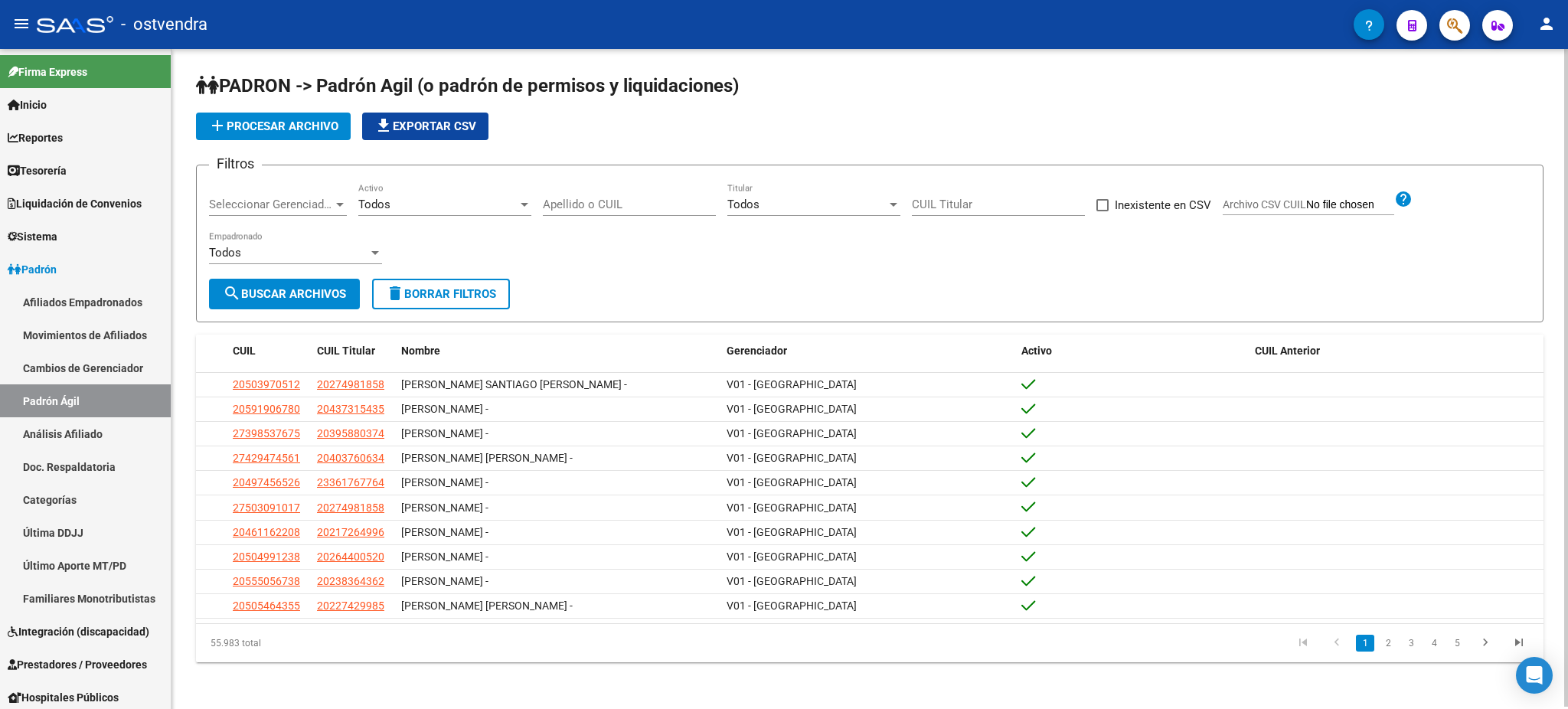
click at [291, 129] on span "add Procesar archivo" at bounding box center [273, 126] width 130 height 14
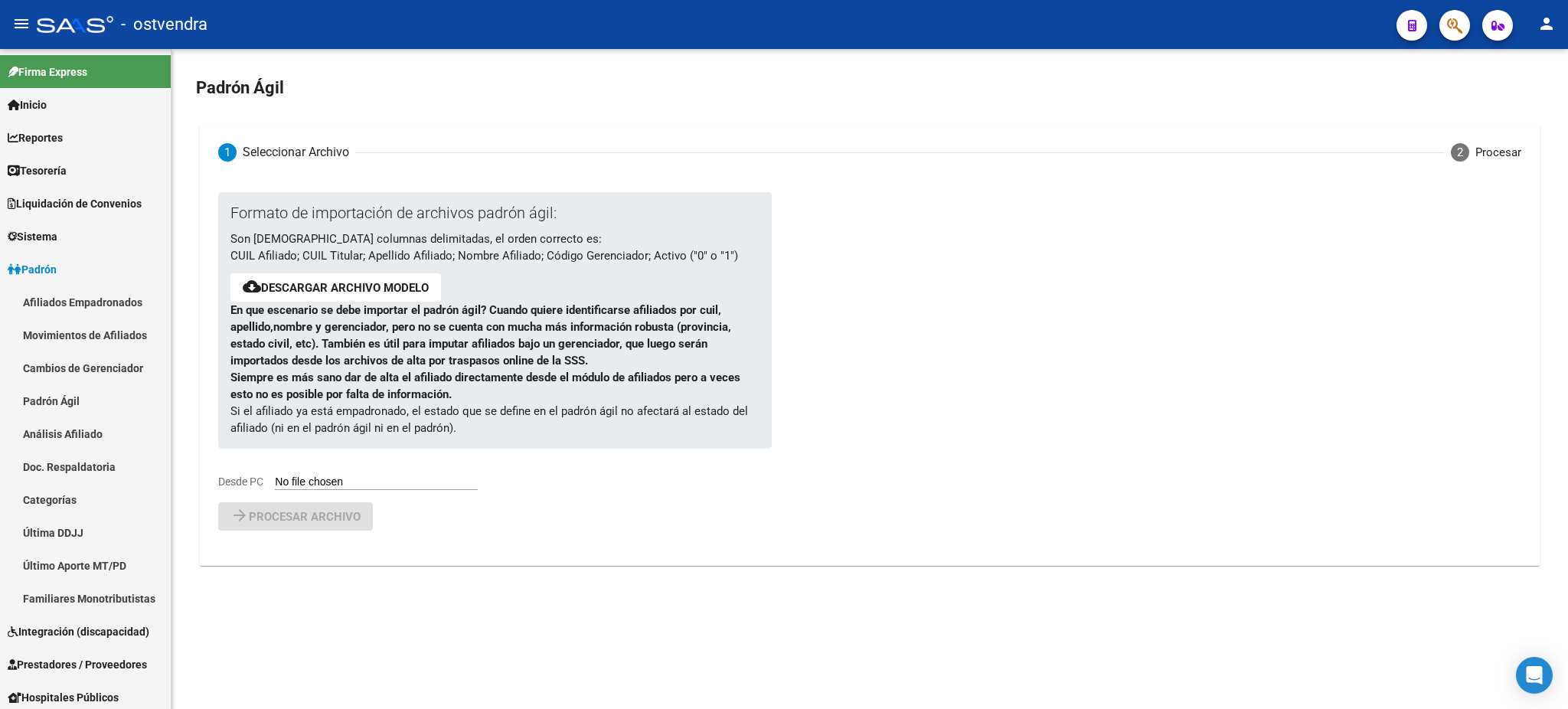
click at [300, 299] on button "cloud_download Descargar archivo modelo" at bounding box center [336, 287] width 210 height 29
click at [345, 286] on link "Descargar archivo modelo" at bounding box center [345, 288] width 168 height 14
click at [103, 298] on link "Afiliados Empadronados" at bounding box center [85, 302] width 170 height 33
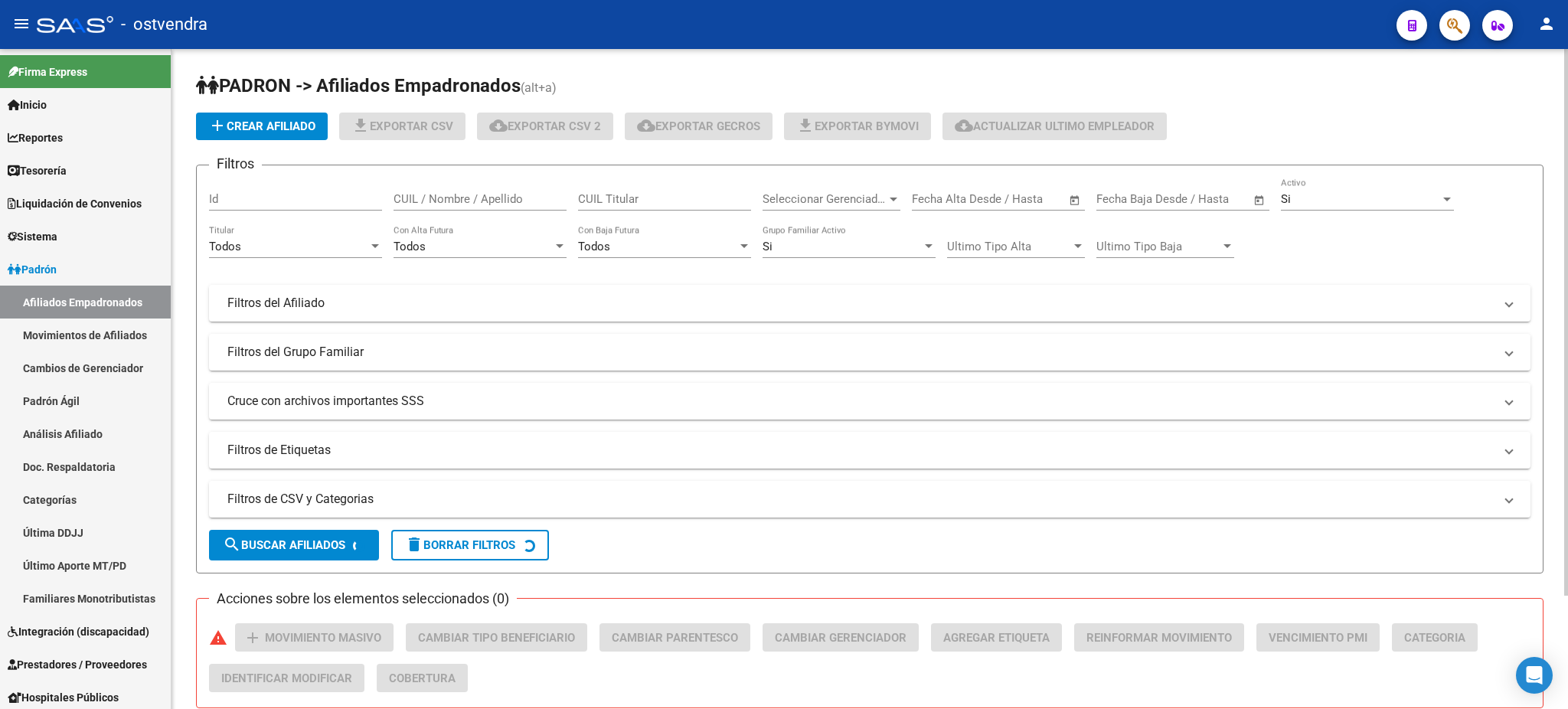
click at [859, 194] on span "Seleccionar Gerenciador" at bounding box center [824, 199] width 124 height 14
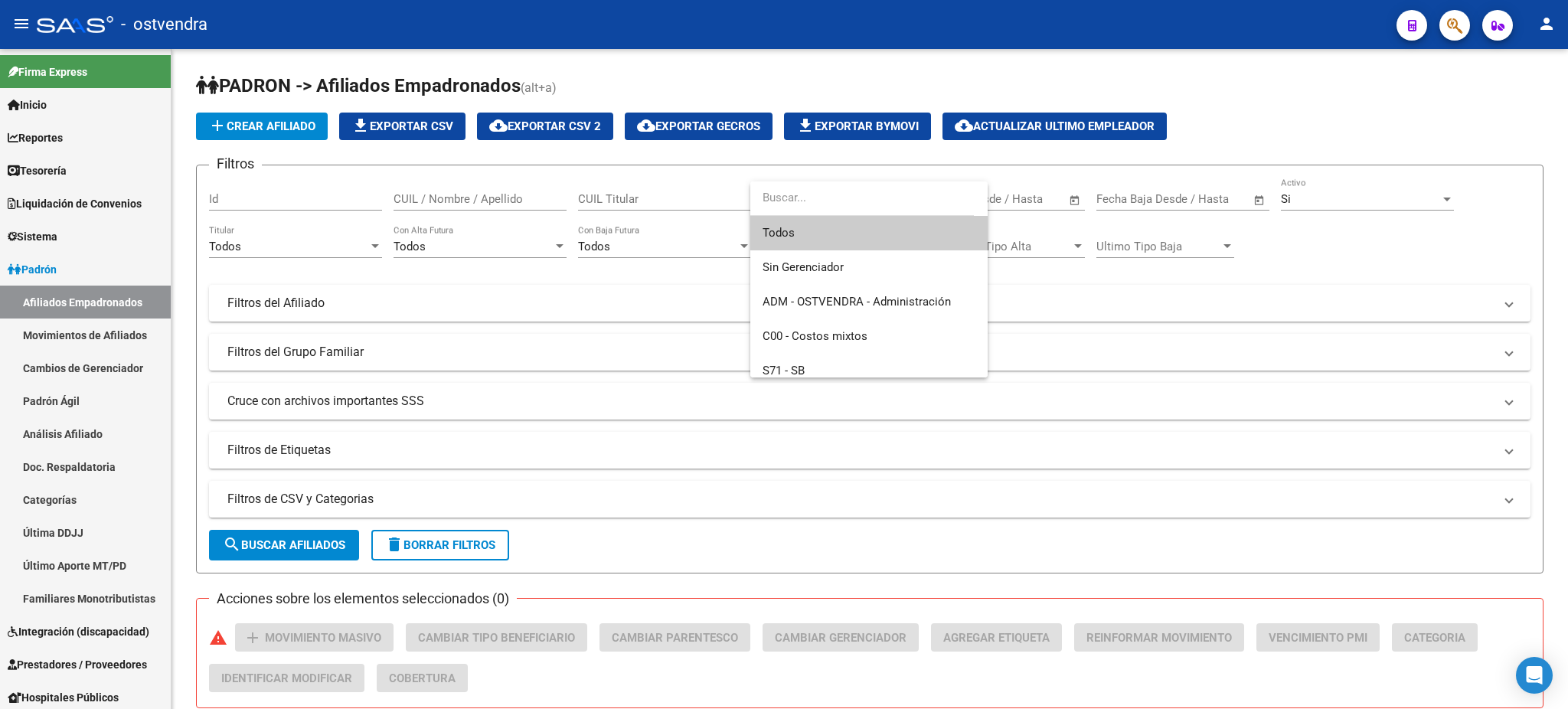
scroll to position [182, 0]
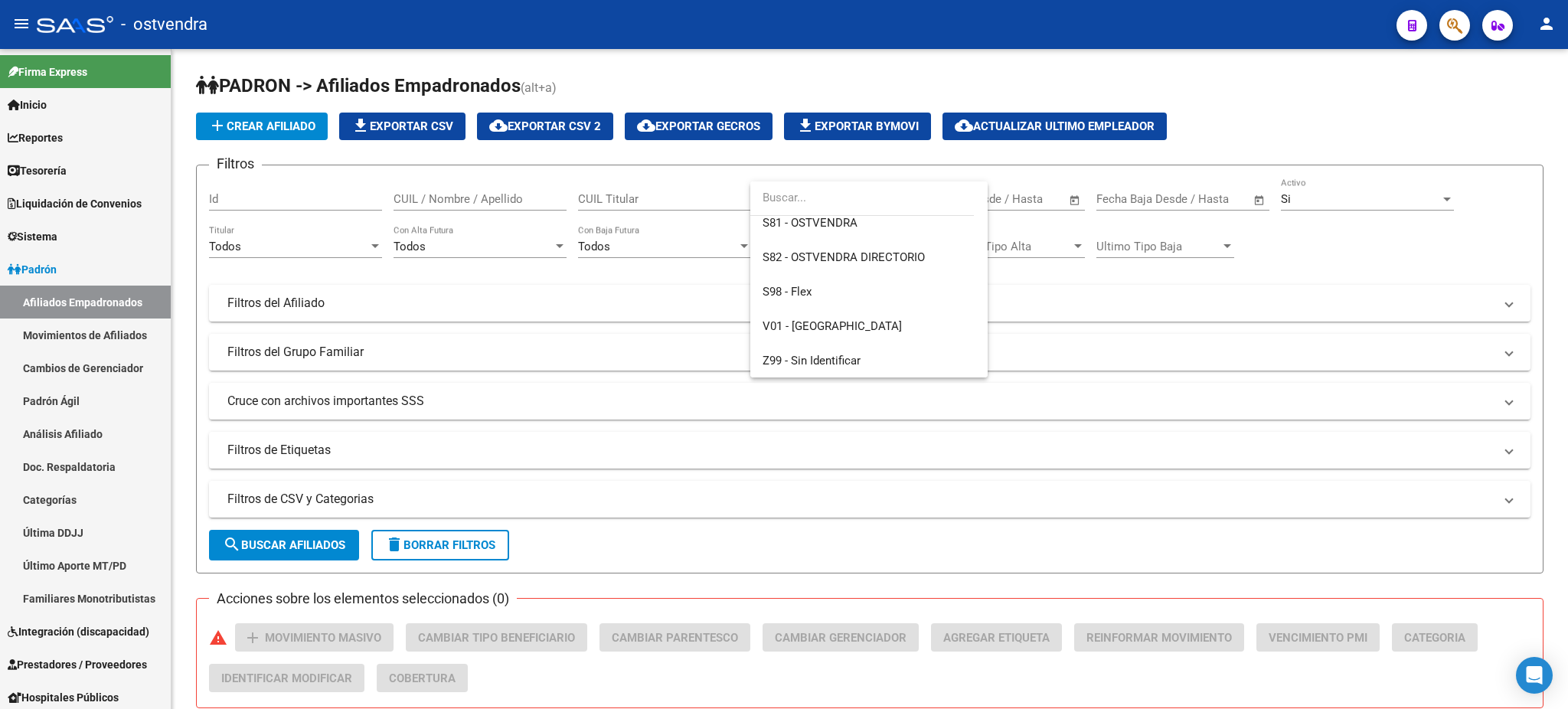
click at [81, 398] on div at bounding box center [784, 354] width 1568 height 709
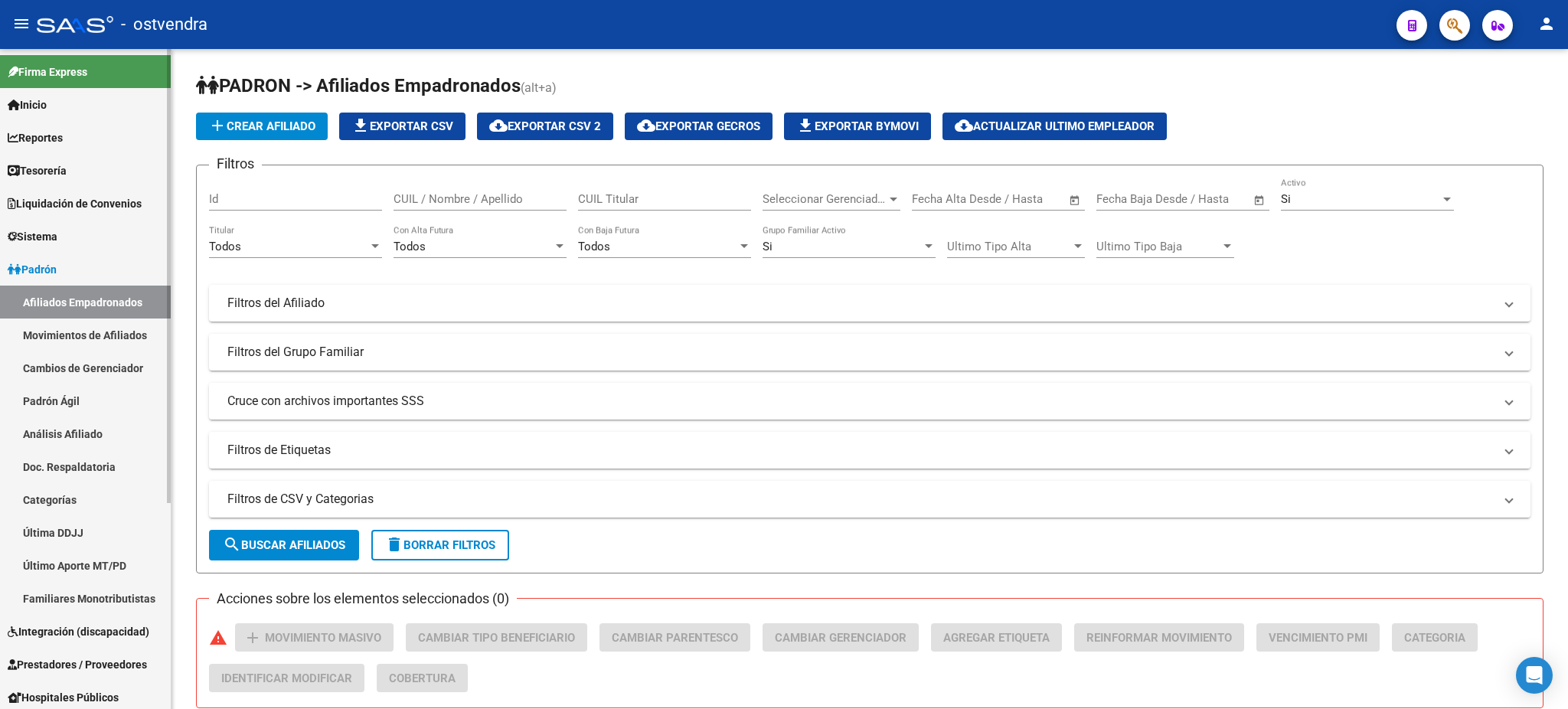
click at [55, 398] on link "Padrón Ágil" at bounding box center [85, 401] width 170 height 33
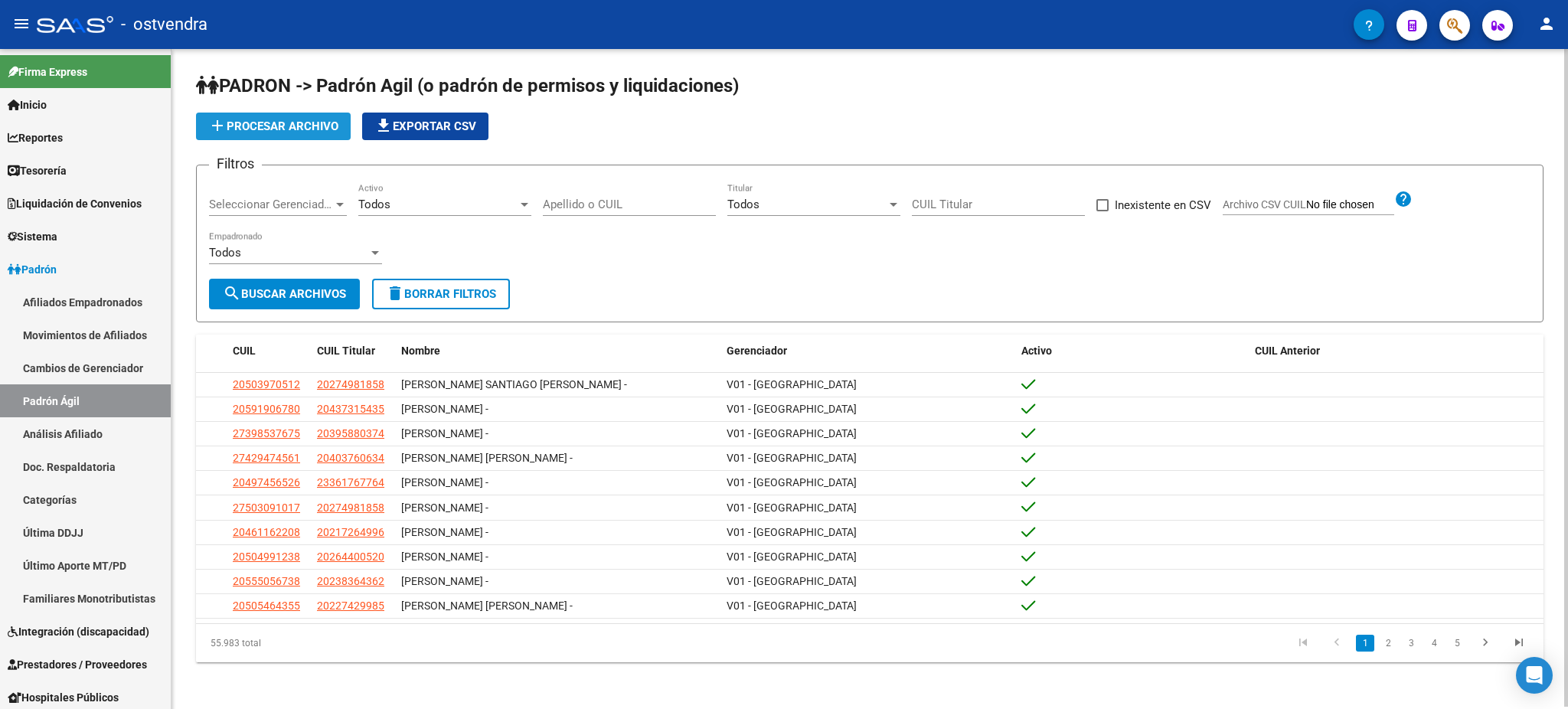
click at [294, 122] on span "add Procesar archivo" at bounding box center [273, 126] width 130 height 14
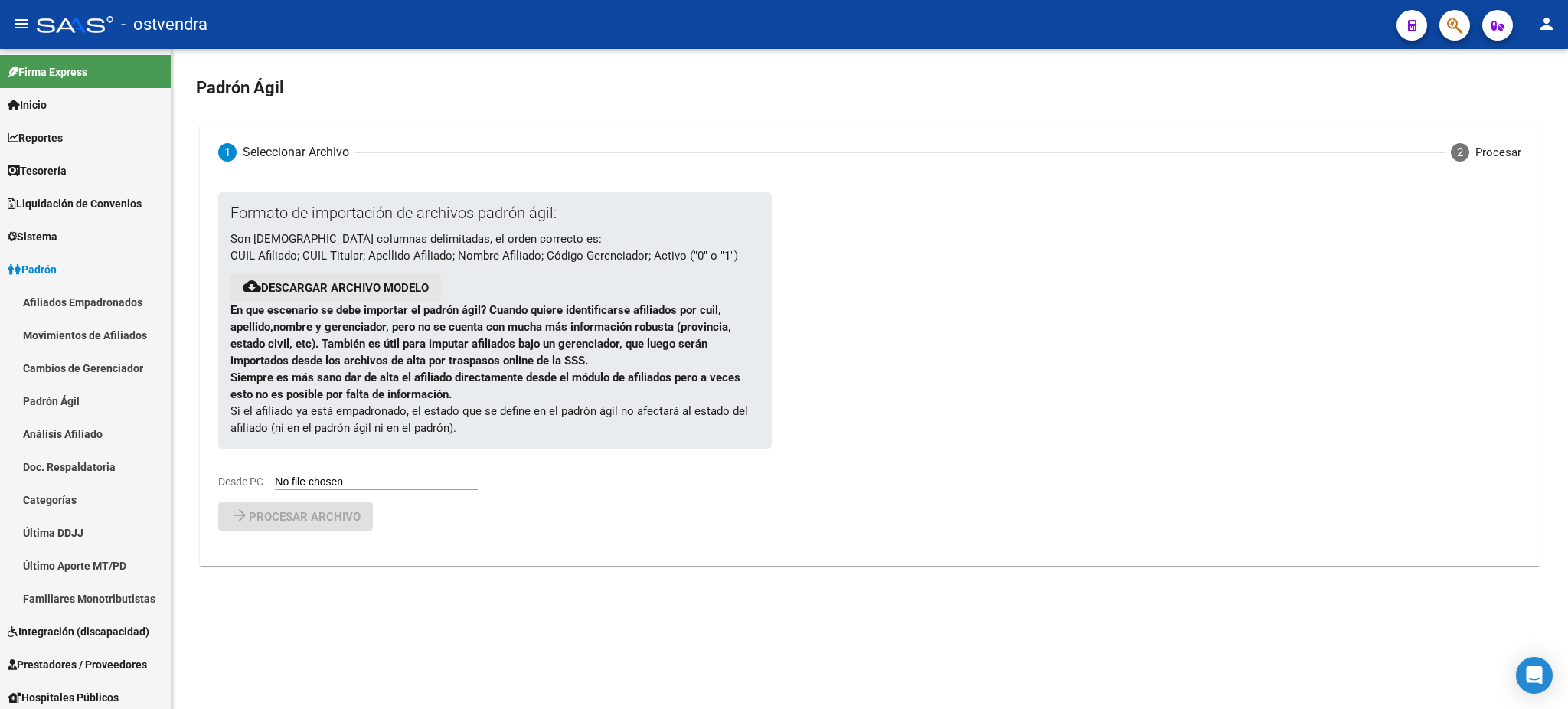
click at [350, 291] on link "Descargar archivo modelo" at bounding box center [345, 288] width 168 height 14
click at [322, 487] on input "Desde PC" at bounding box center [376, 483] width 203 height 15
type input "C:\fakepath\ALTAS SEP TT.csv"
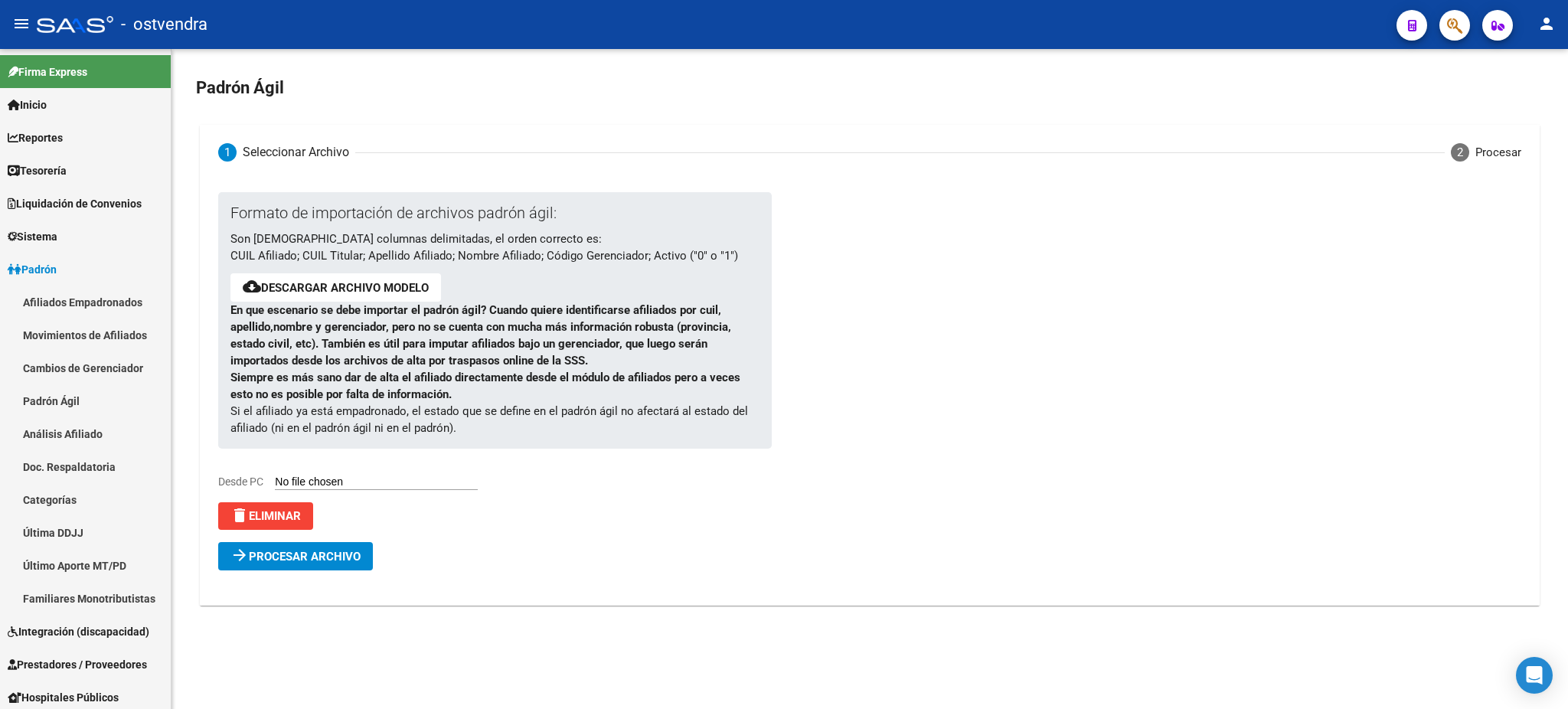
click at [284, 556] on span "Procesar archivo" at bounding box center [304, 556] width 112 height 14
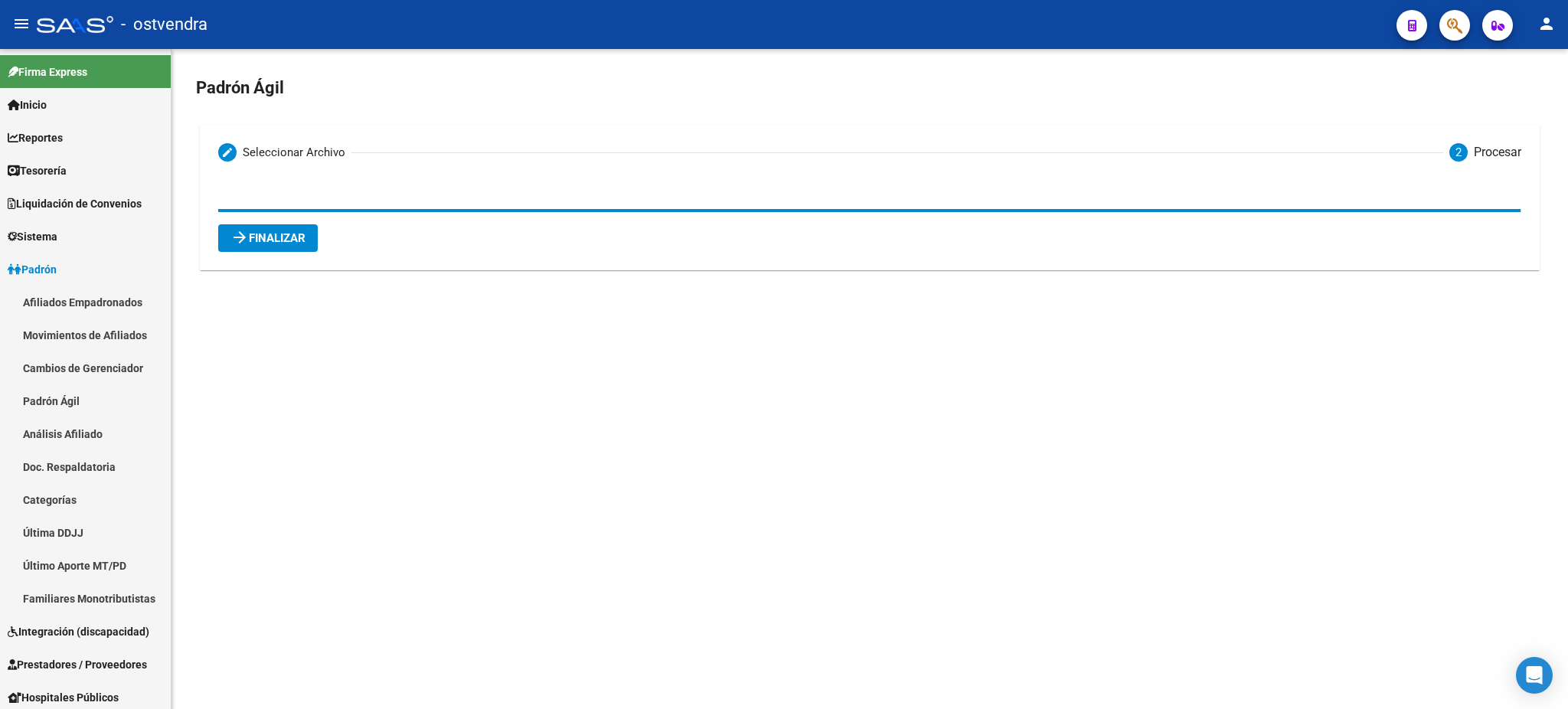
click at [277, 242] on span "arrow_forward Finalizar" at bounding box center [268, 238] width 75 height 14
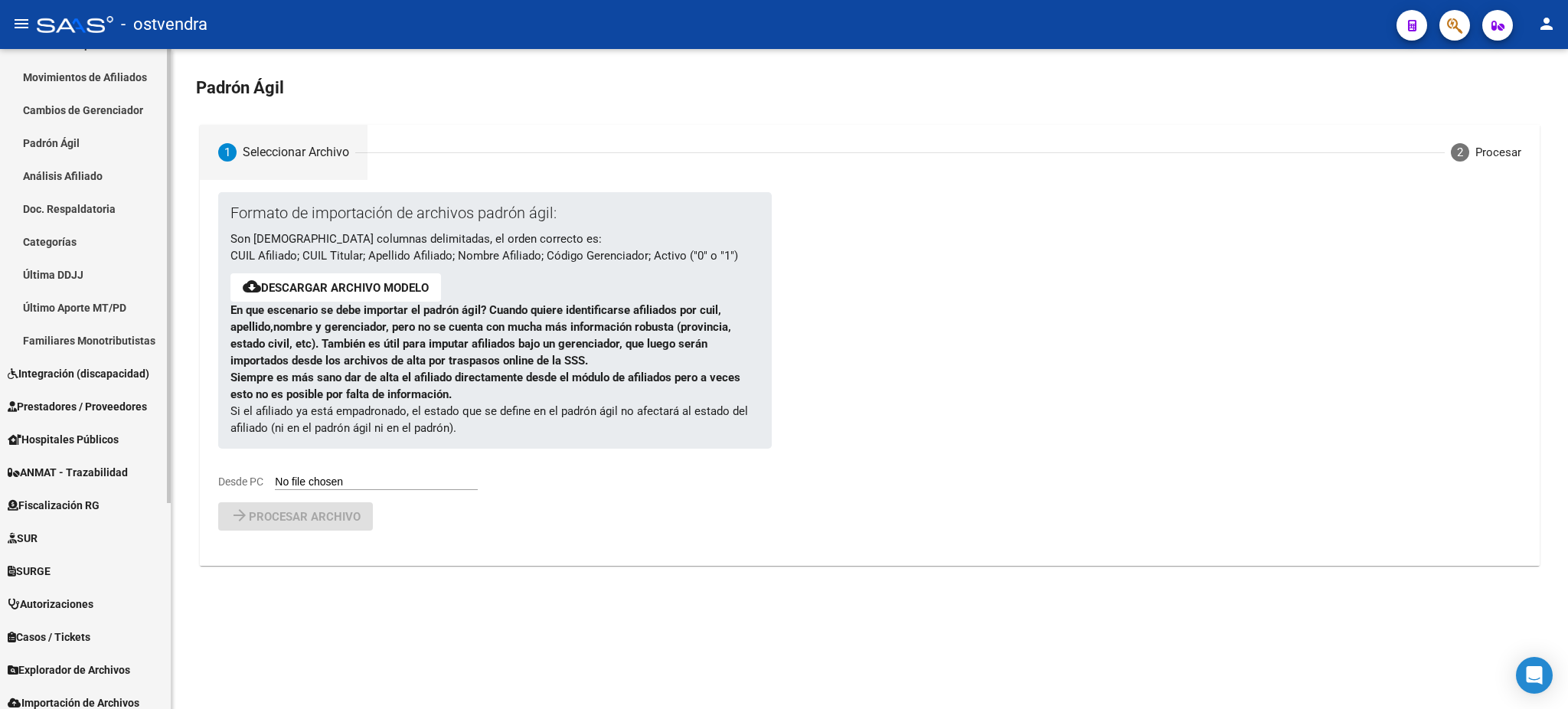
scroll to position [300, 0]
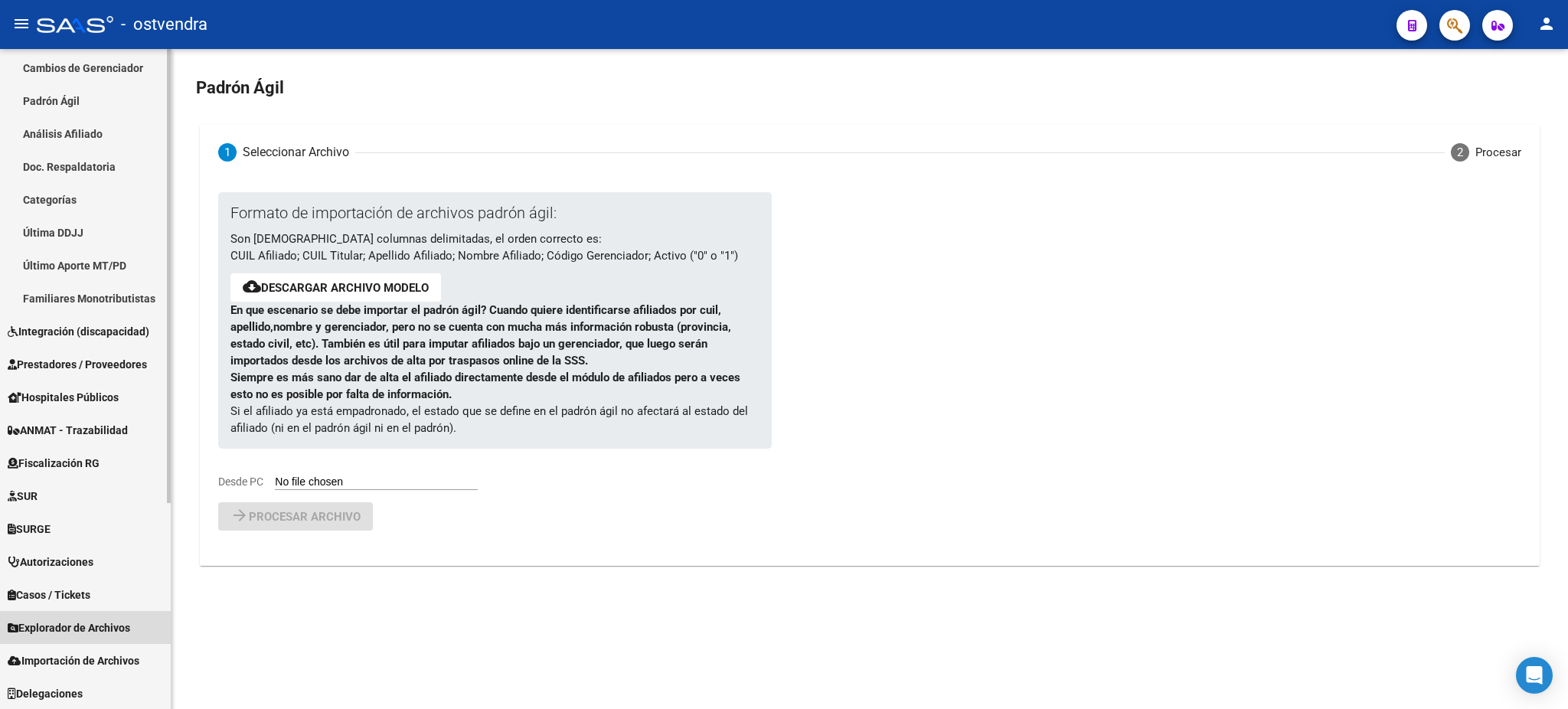
click at [107, 633] on span "Explorador de Archivos" at bounding box center [68, 628] width 122 height 17
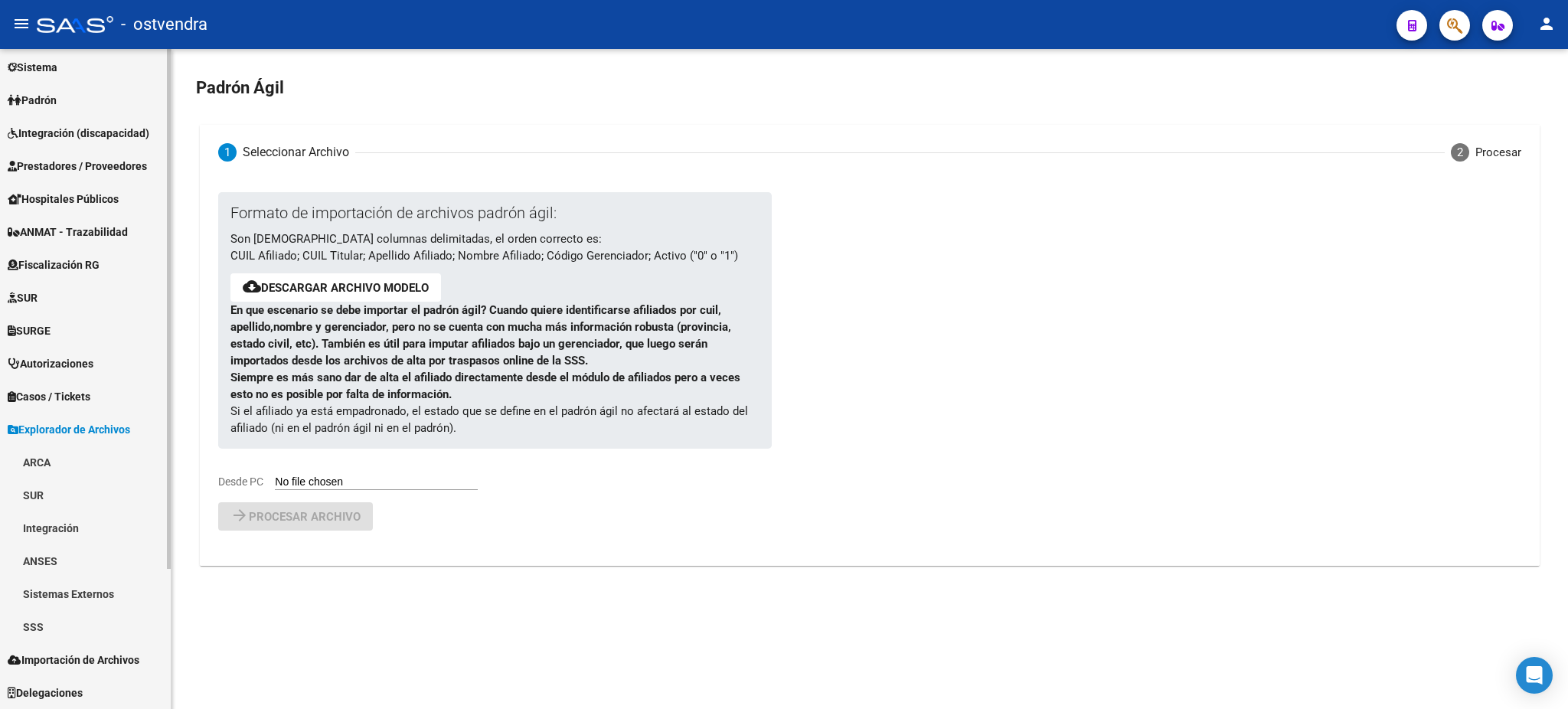
scroll to position [168, 0]
click at [86, 623] on link "SSS" at bounding box center [85, 628] width 170 height 33
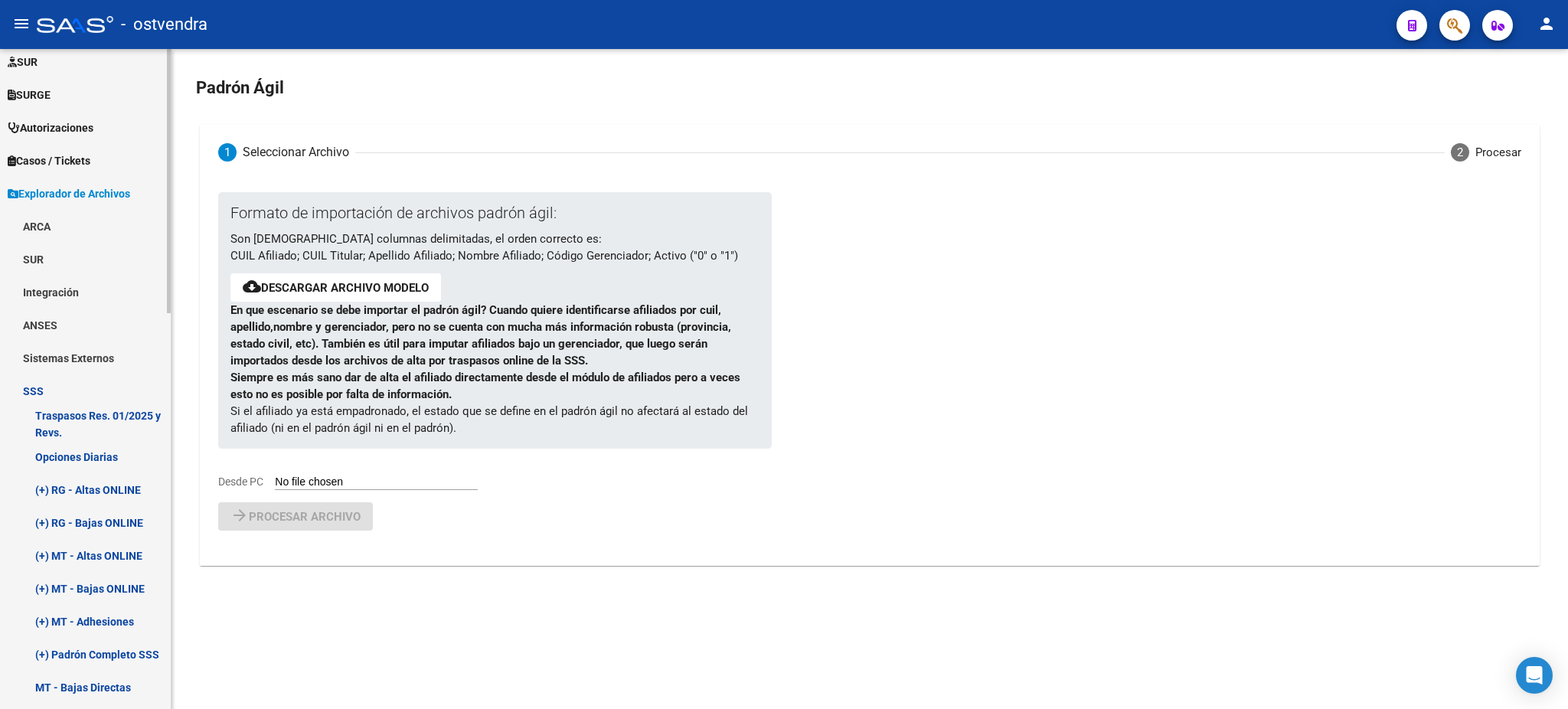
scroll to position [440, 0]
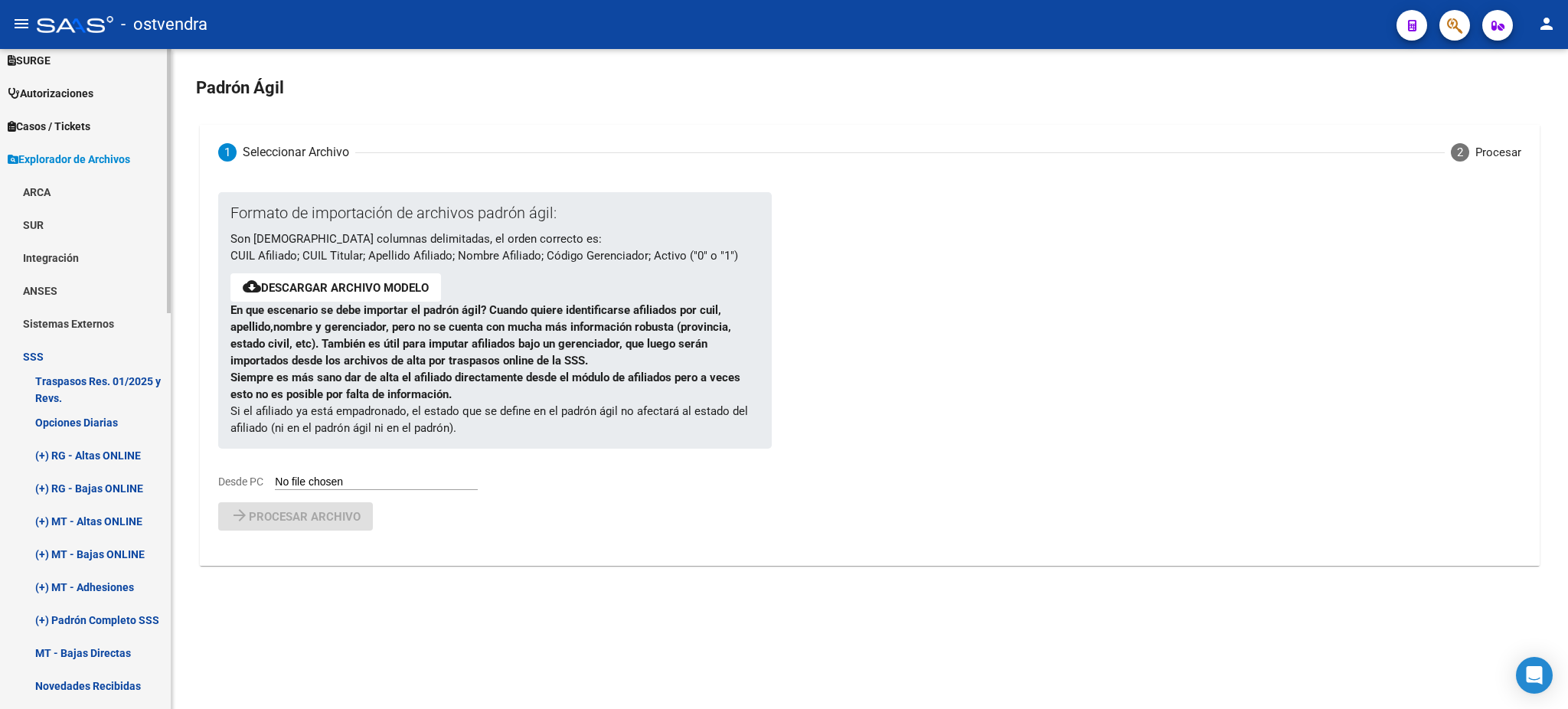
click at [108, 453] on link "(+) RG - Altas ONLINE" at bounding box center [85, 455] width 170 height 33
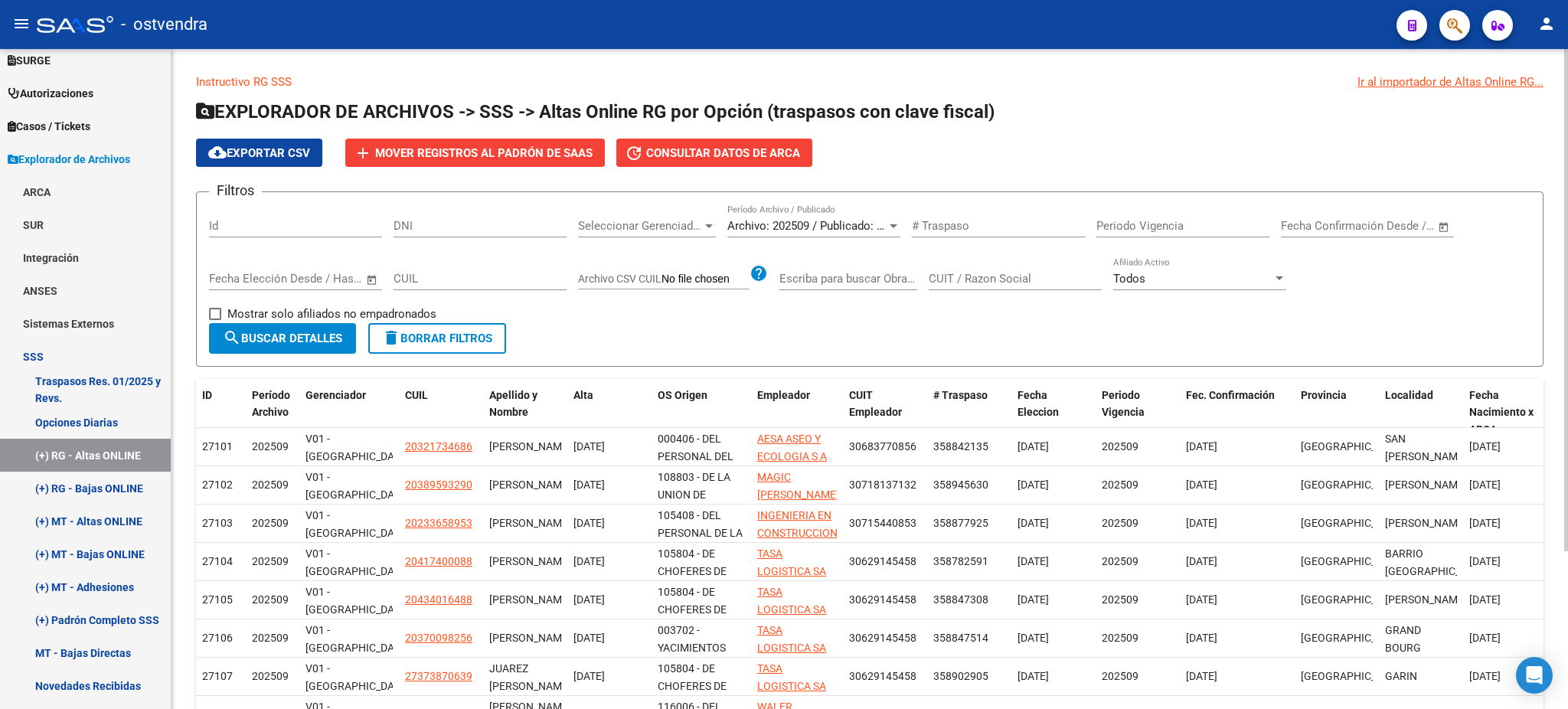
click at [650, 219] on span "Seleccionar Gerenciador" at bounding box center [640, 226] width 124 height 14
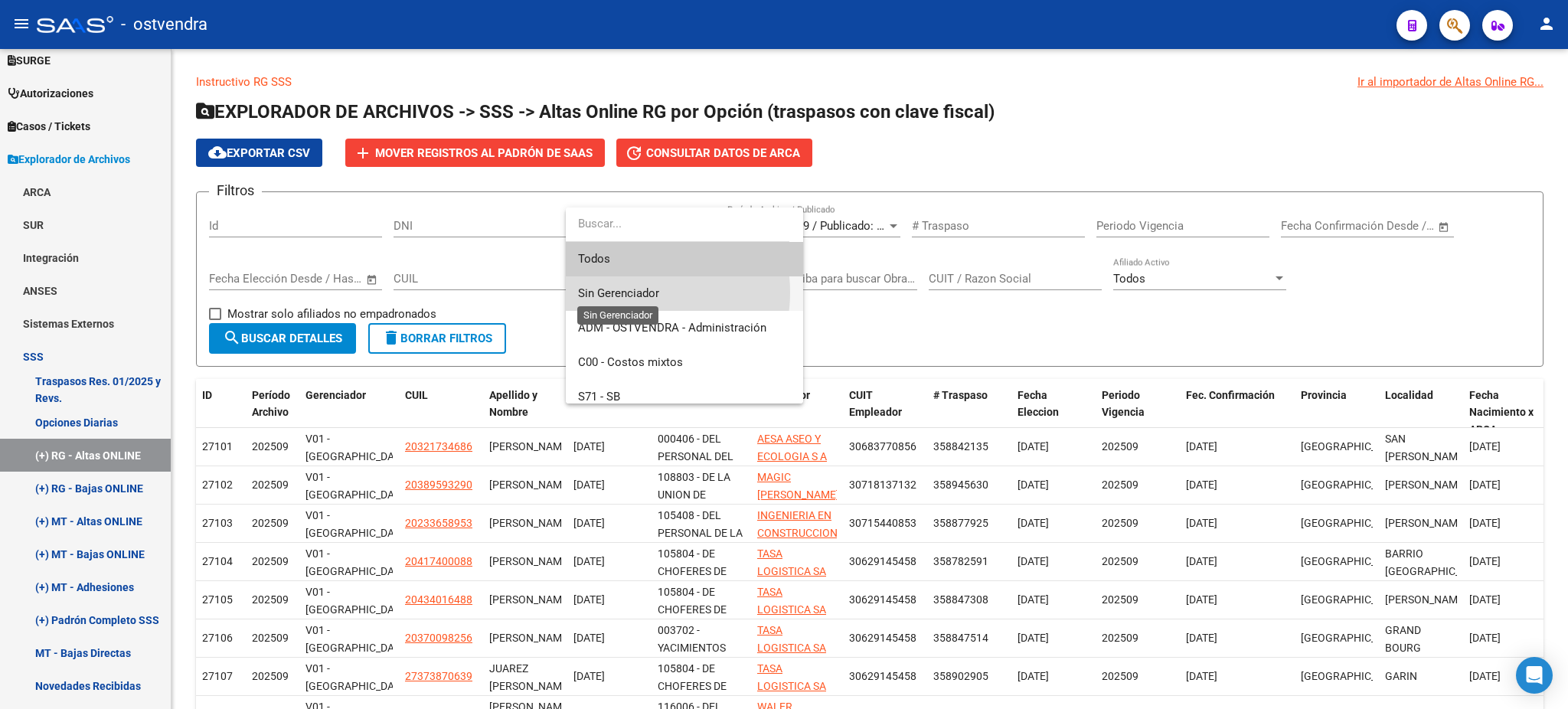
click at [633, 293] on span "Sin Gerenciador" at bounding box center [619, 293] width 82 height 14
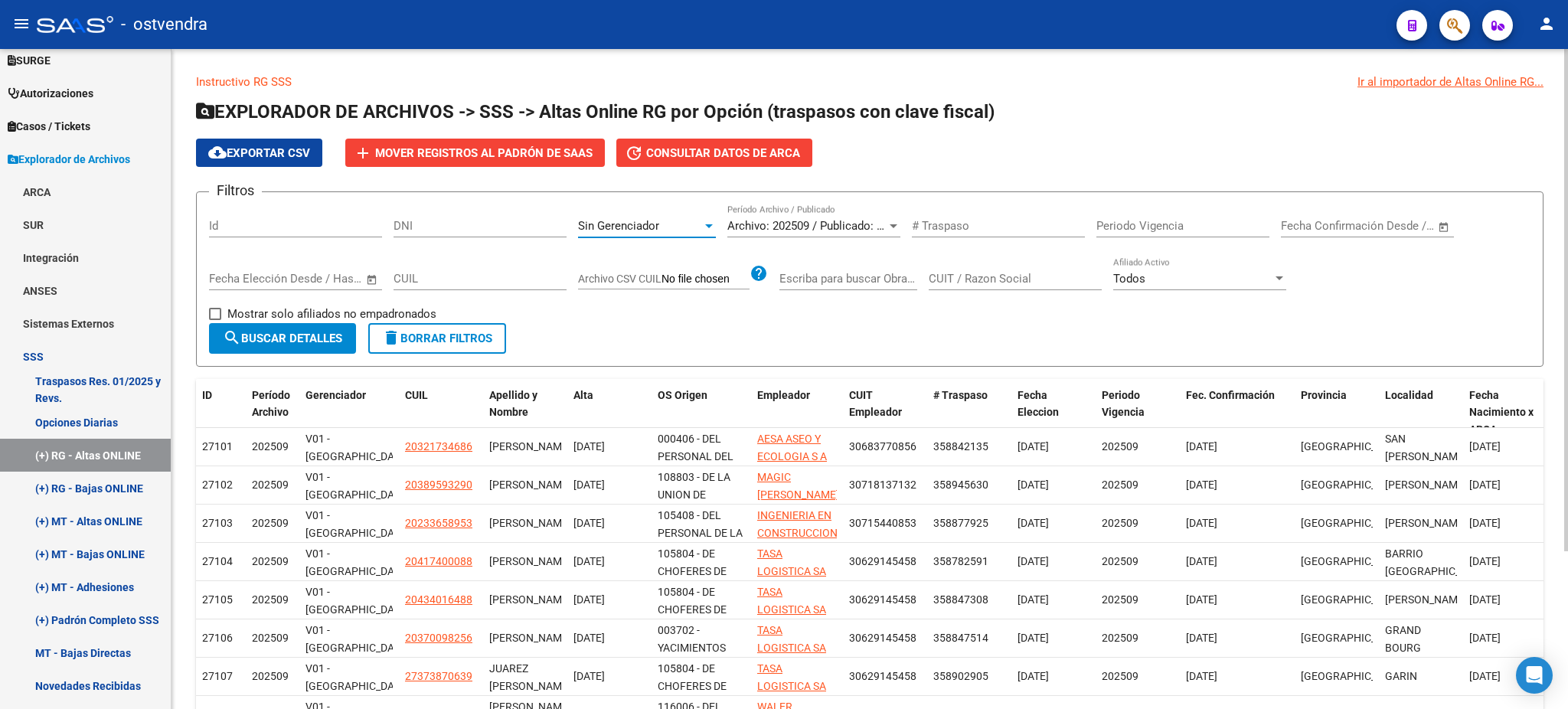
click at [301, 335] on span "search Buscar Detalles" at bounding box center [282, 339] width 119 height 14
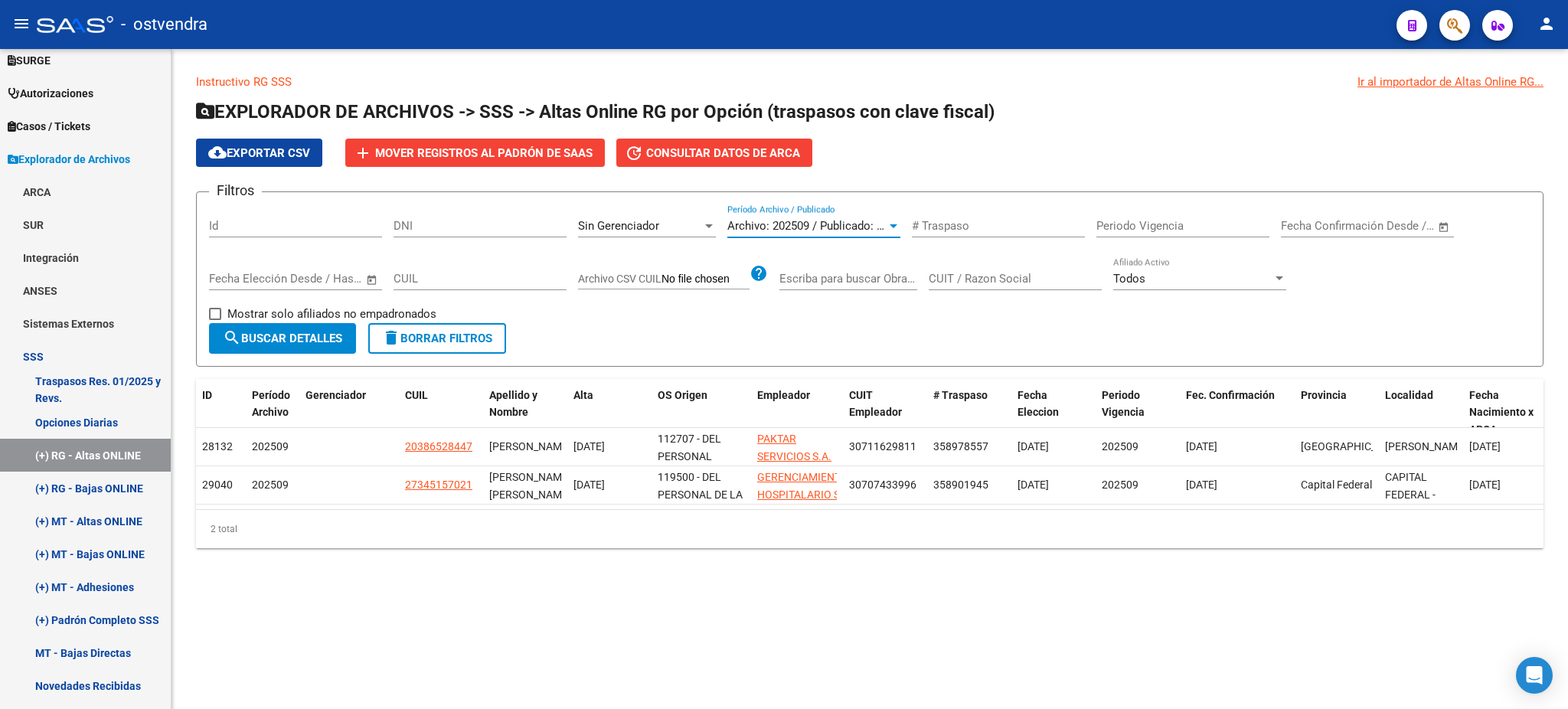
click at [837, 220] on span "Archivo: 202509 / Publicado: 202508" at bounding box center [820, 226] width 186 height 14
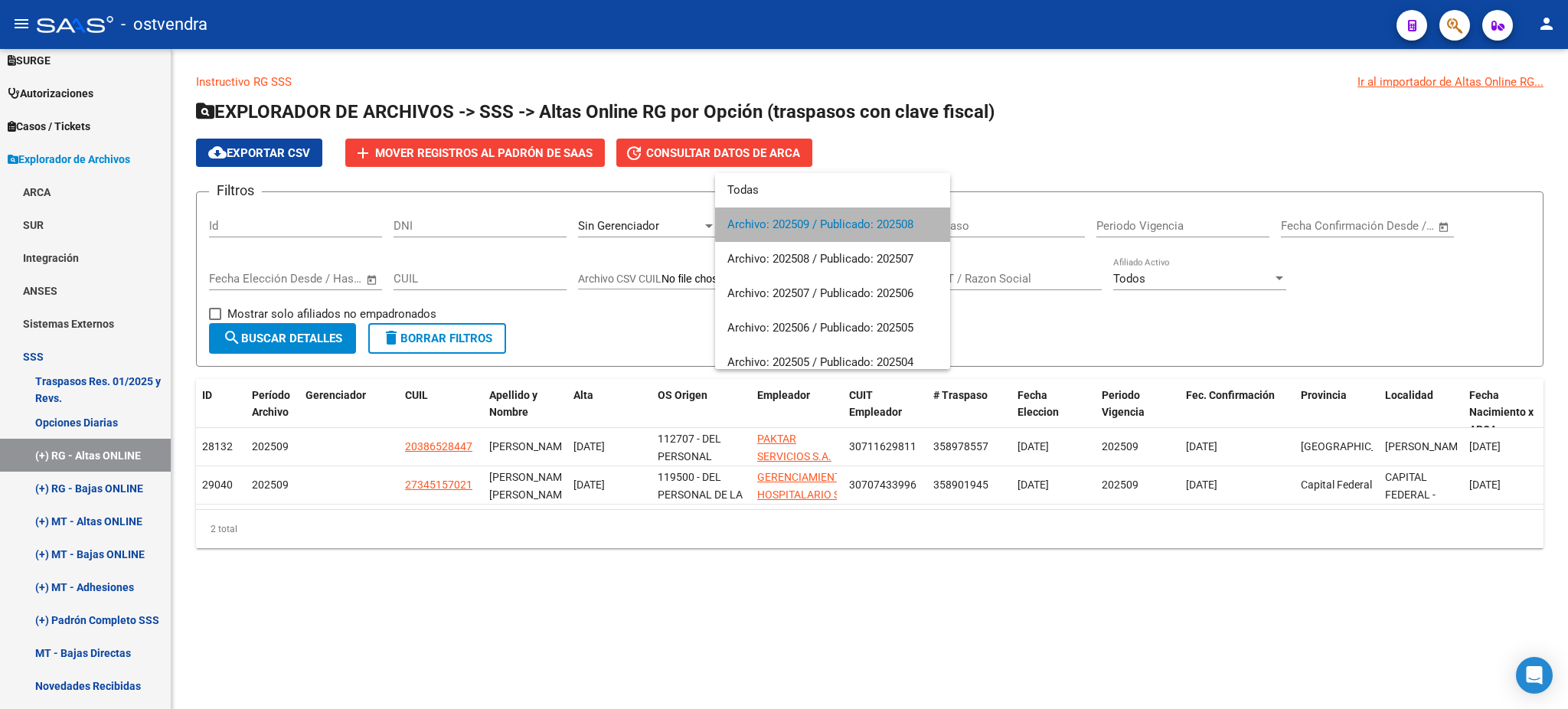
click at [837, 220] on span "Archivo: 202509 / Publicado: 202508" at bounding box center [833, 224] width 210 height 34
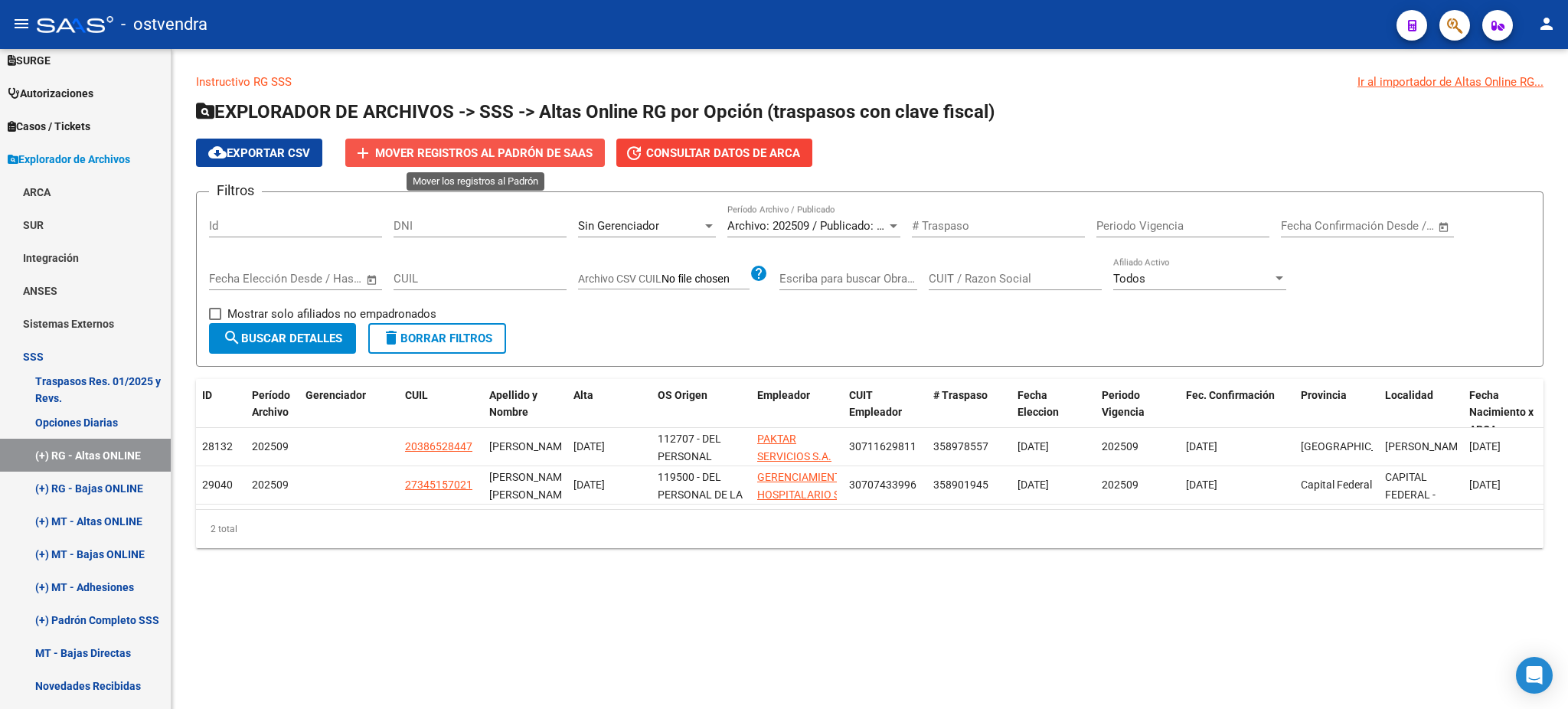
click at [529, 142] on button "add Mover registros al PADRÓN de SAAS" at bounding box center [475, 153] width 259 height 29
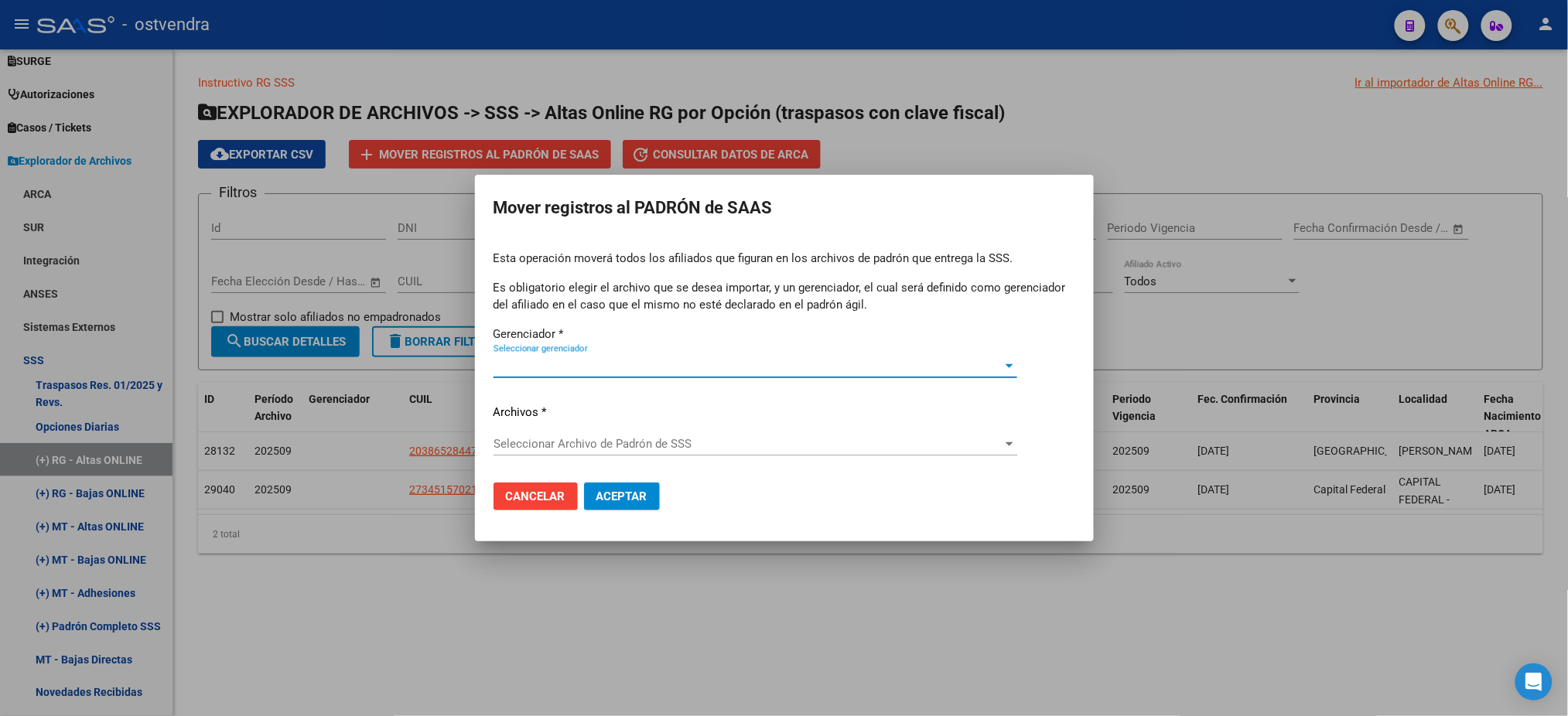
click at [595, 369] on span "Seleccionar gerenciador" at bounding box center [748, 366] width 510 height 14
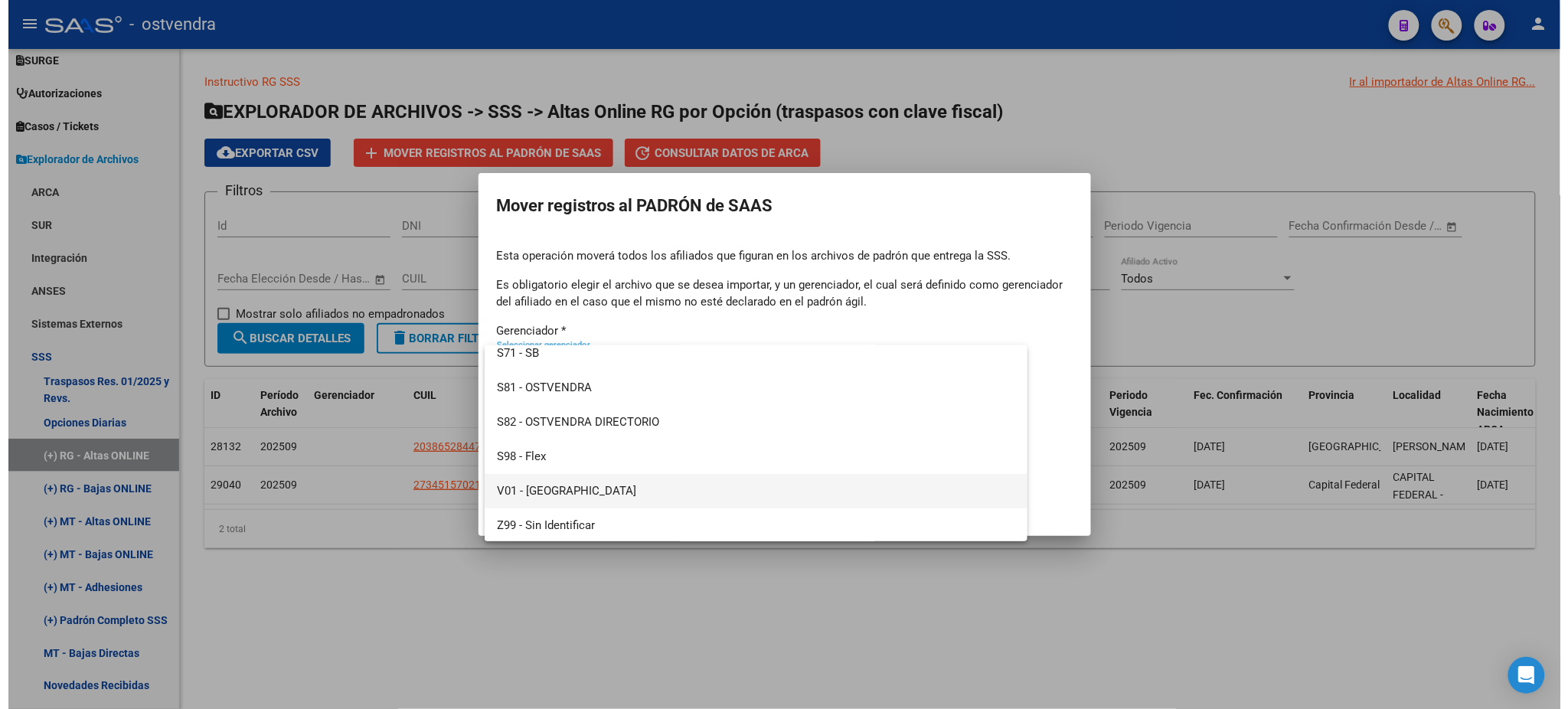
scroll to position [80, 0]
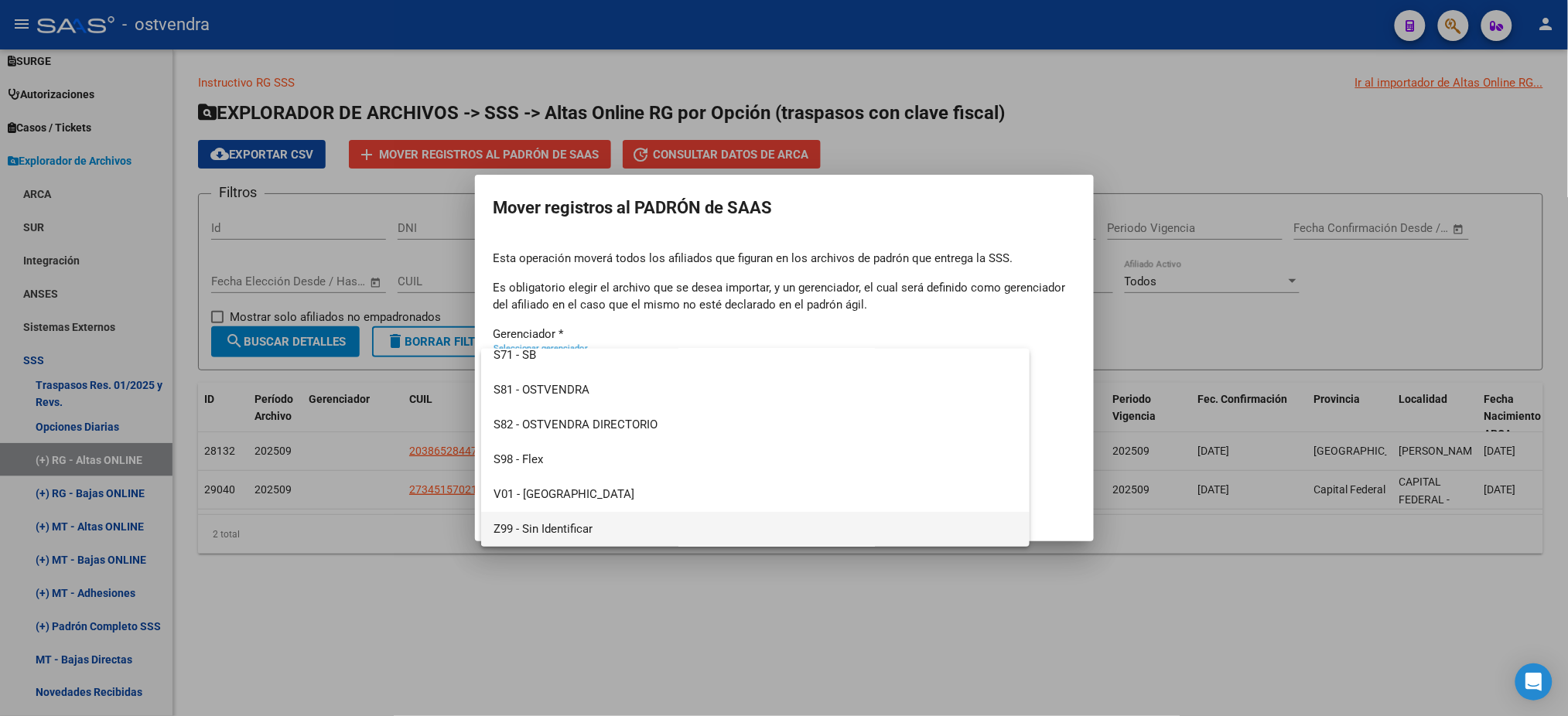
click at [615, 525] on span "Z99 - Sin Identificar" at bounding box center [756, 530] width 524 height 35
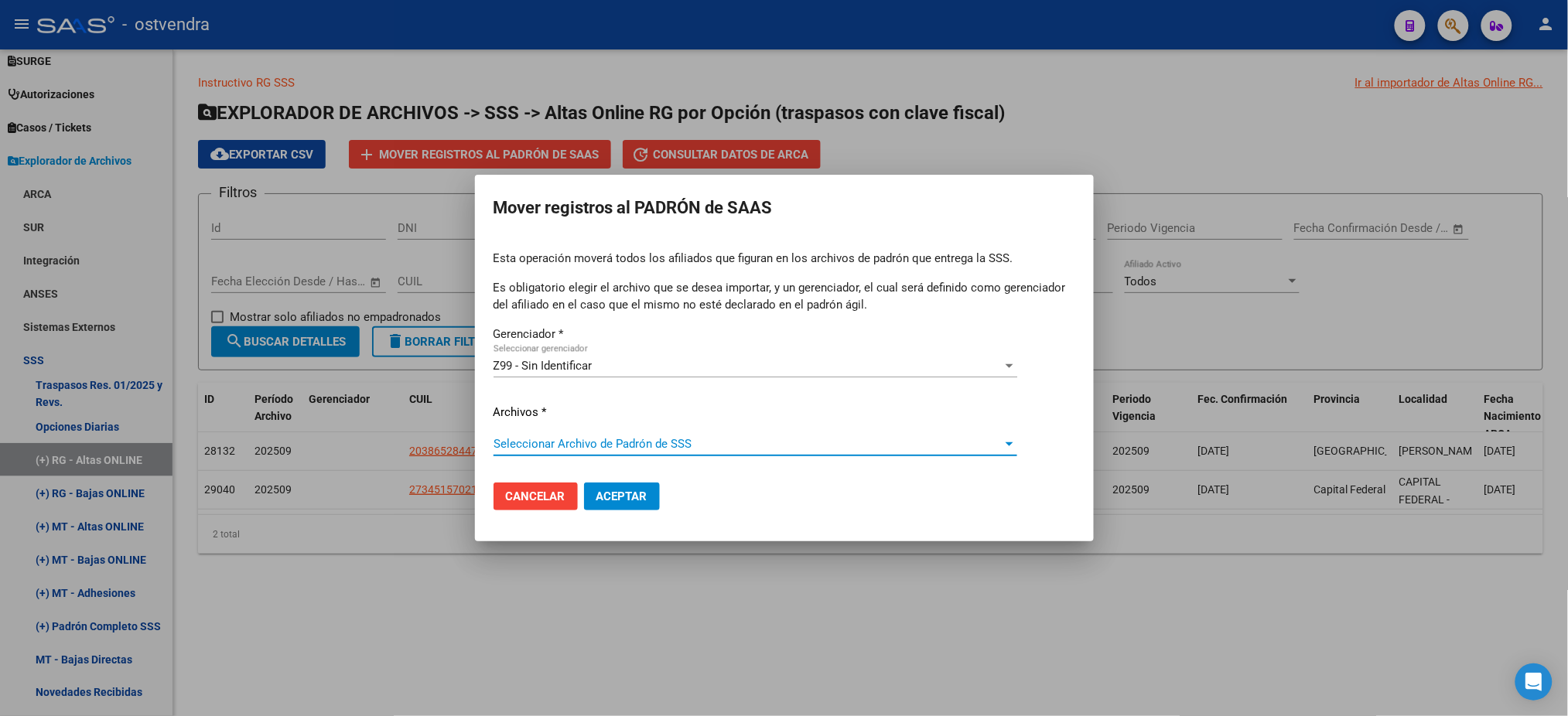
click at [588, 450] on span "Seleccionar Archivo de Padrón de SSS" at bounding box center [748, 444] width 510 height 14
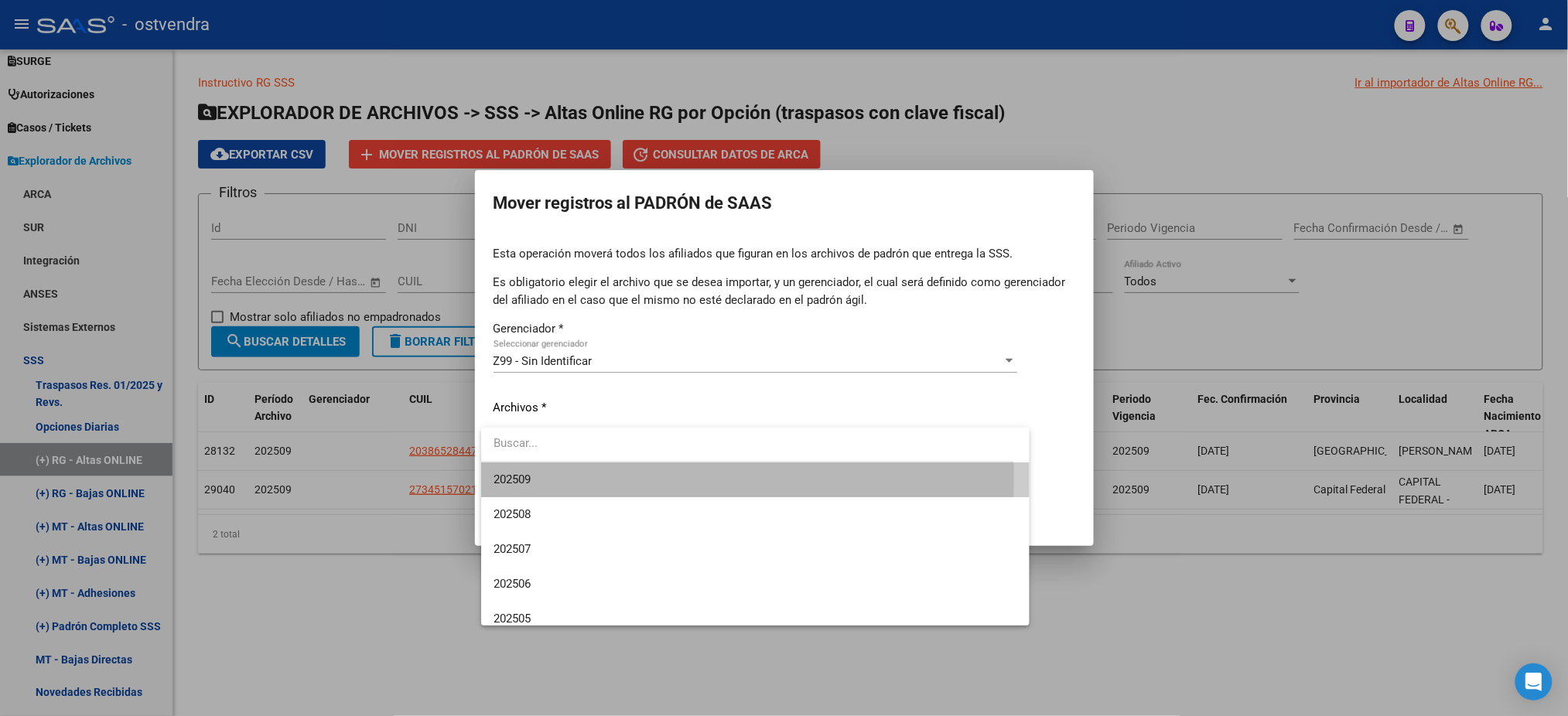
click at [599, 479] on span "202509" at bounding box center [756, 480] width 524 height 35
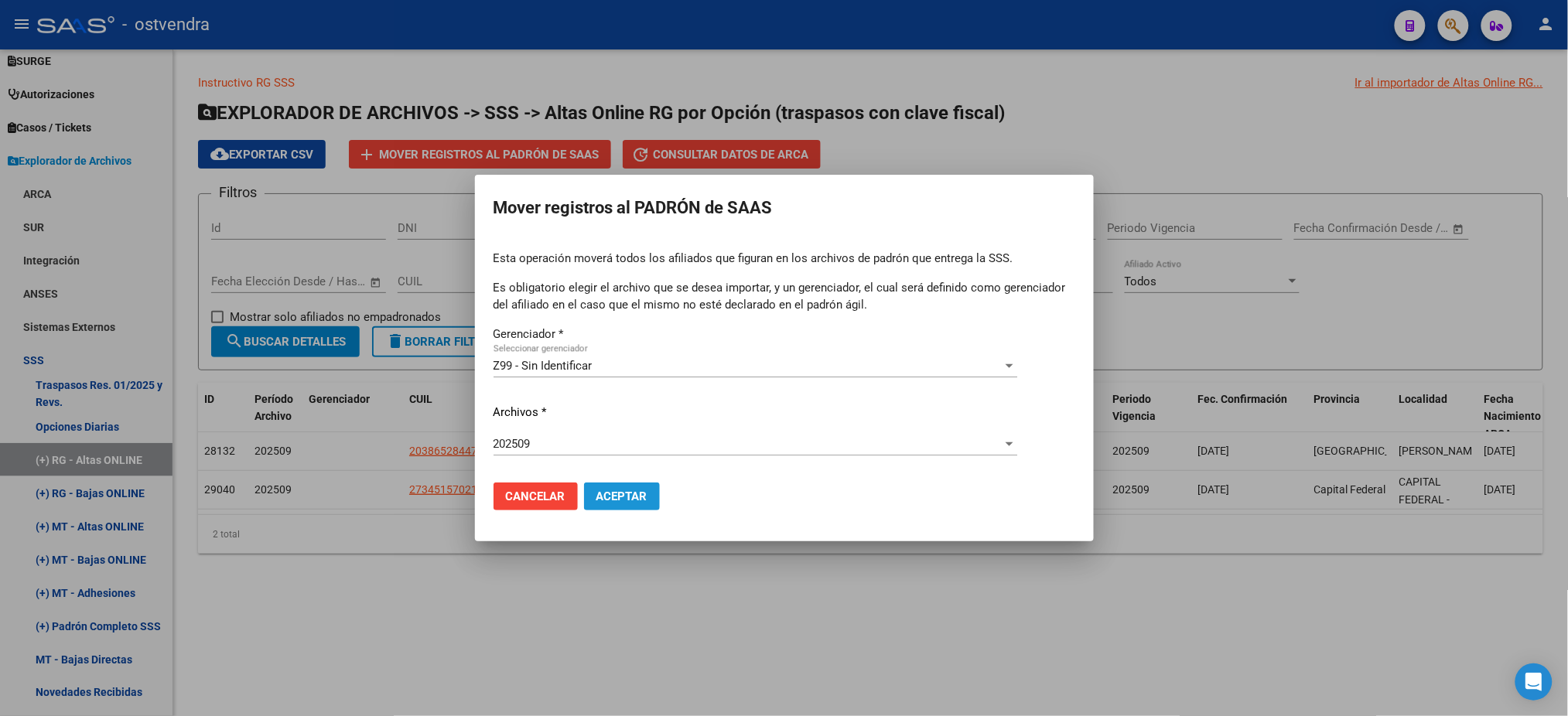
click at [629, 495] on span "Aceptar" at bounding box center [622, 496] width 51 height 14
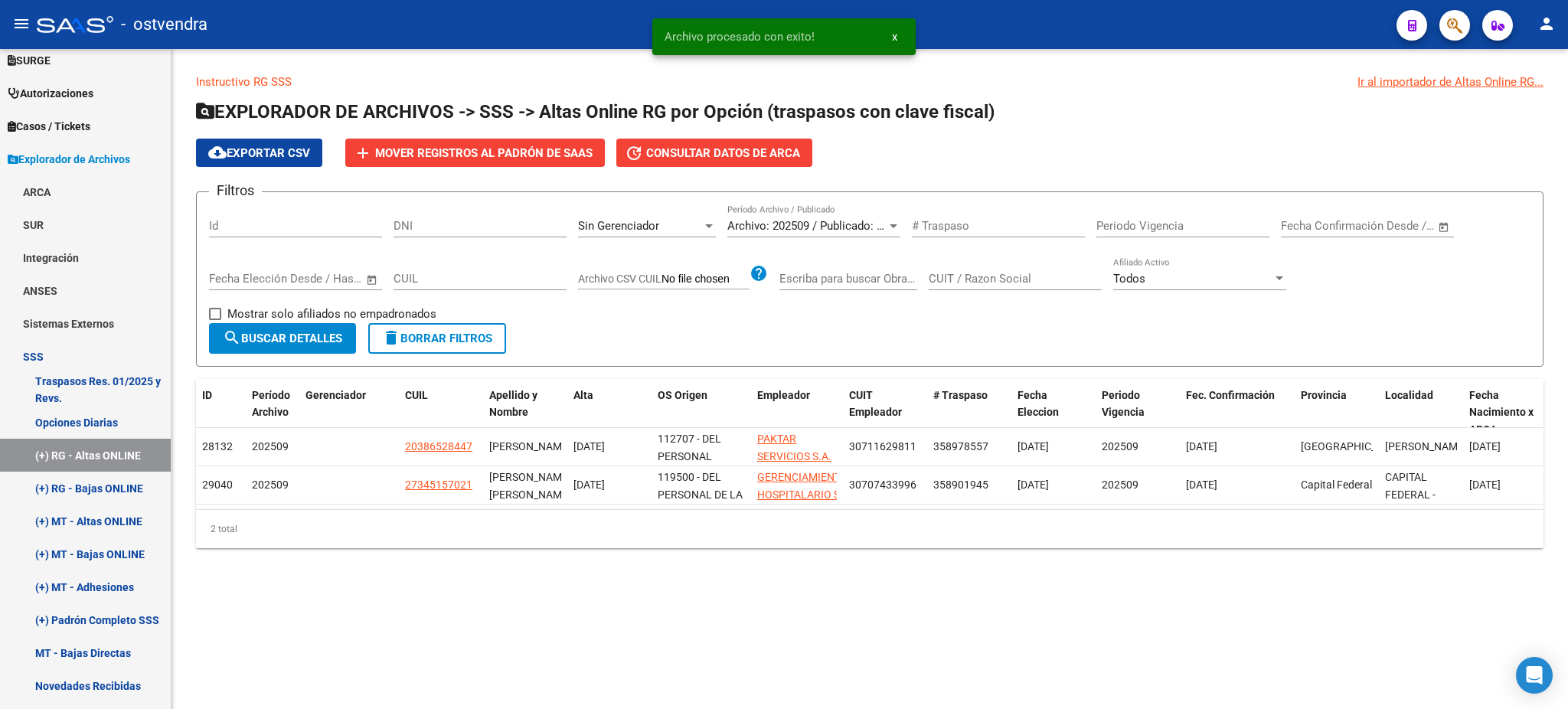
click at [1179, 259] on div "Todos Afiliado Activo" at bounding box center [1199, 273] width 173 height 33
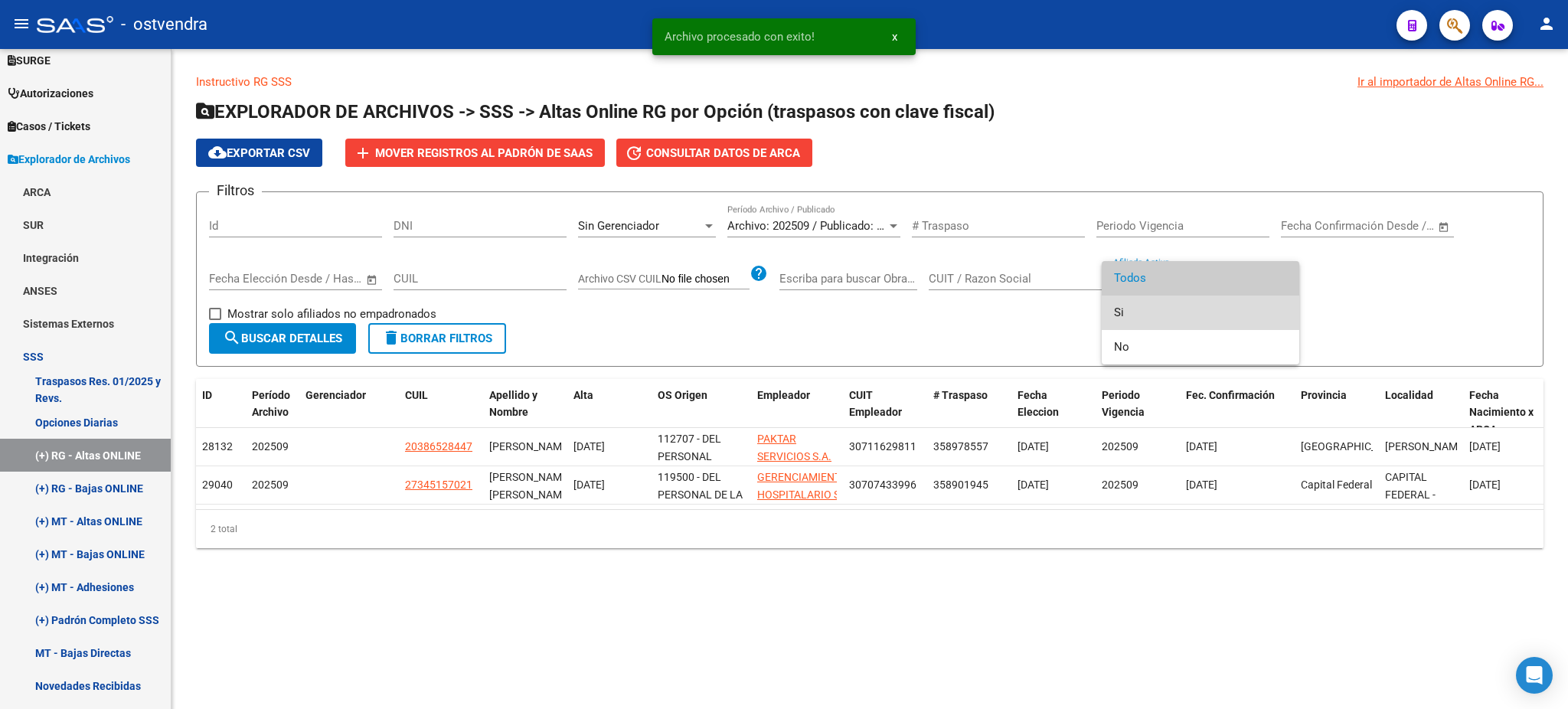
click at [1167, 302] on span "Si" at bounding box center [1200, 312] width 173 height 34
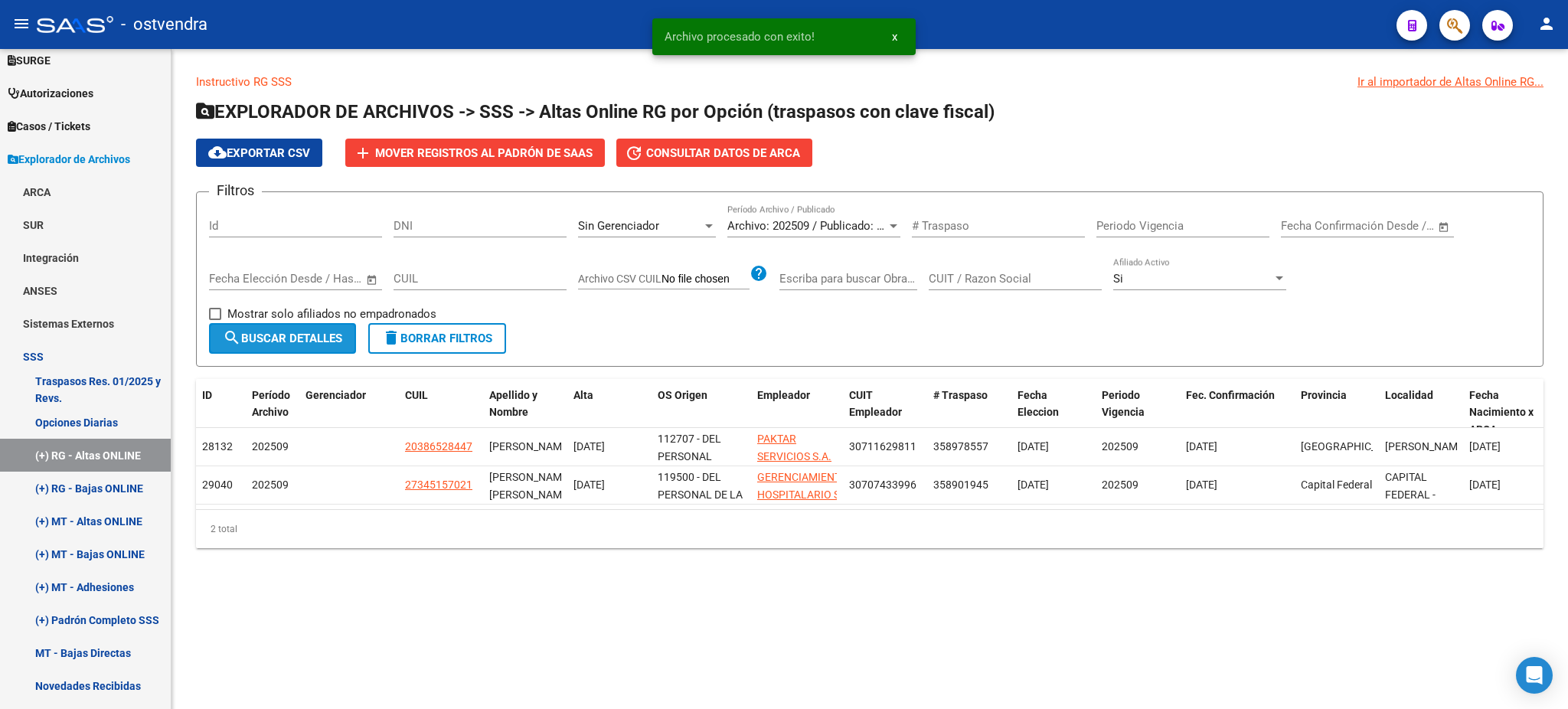
click at [303, 328] on button "search Buscar Detalles" at bounding box center [282, 339] width 147 height 31
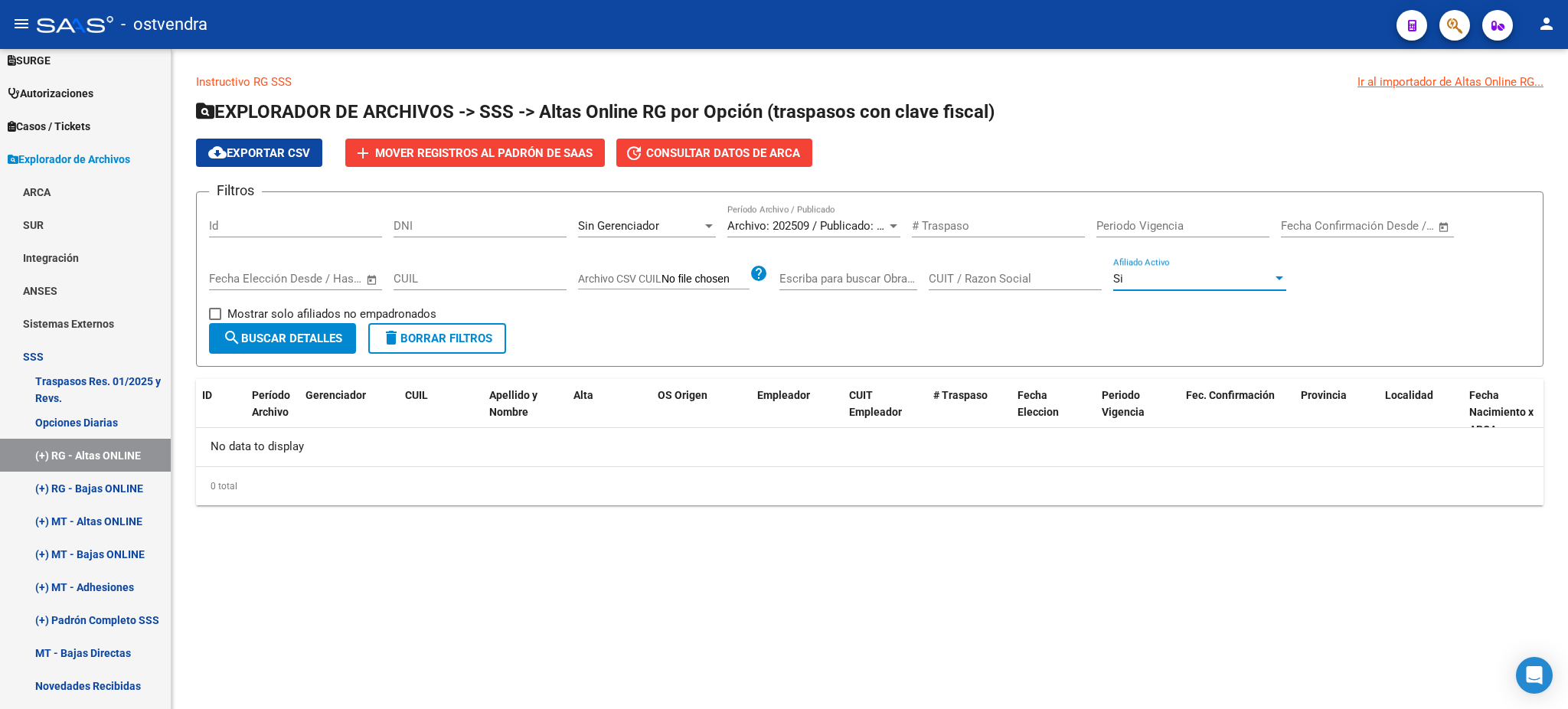
click at [1179, 278] on div "Si" at bounding box center [1192, 278] width 159 height 14
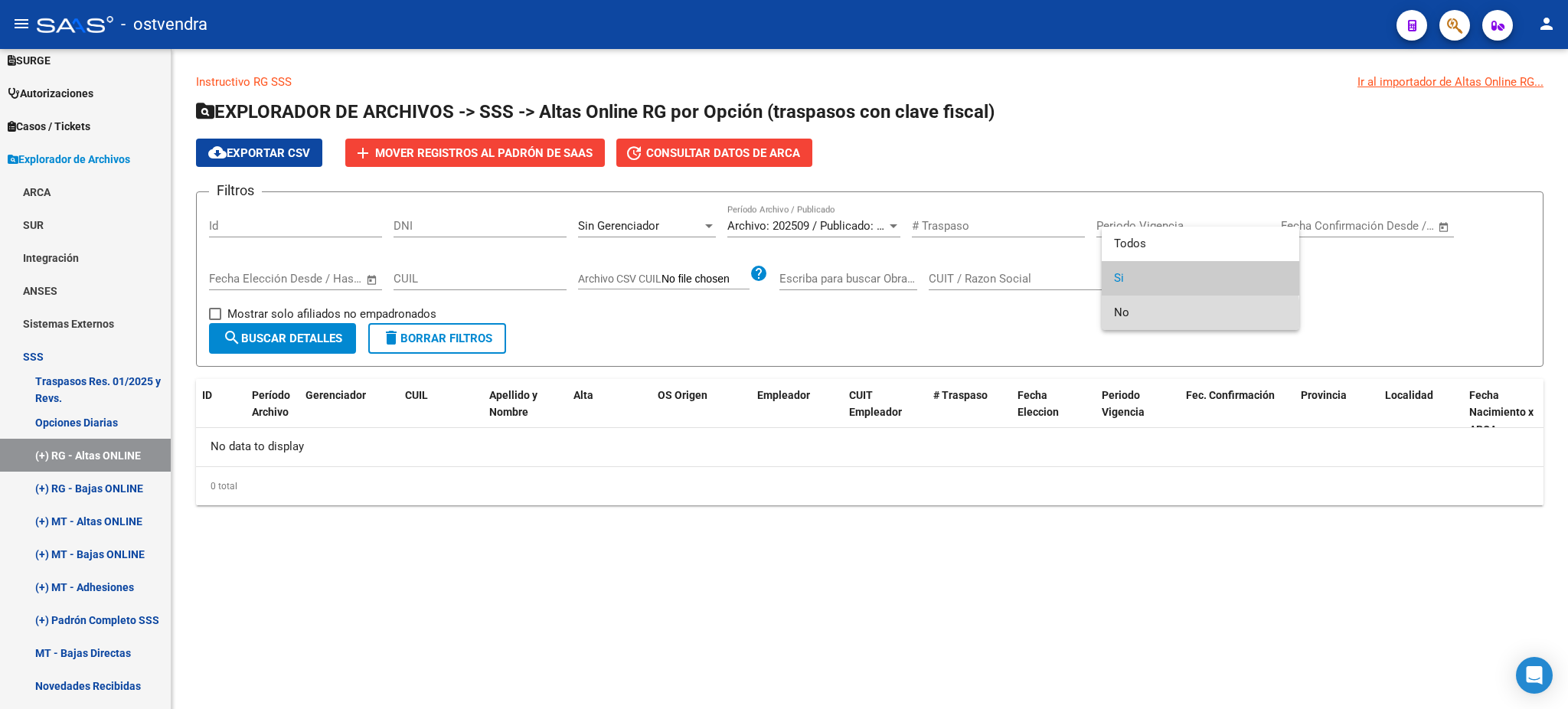
click at [1174, 314] on span "No" at bounding box center [1200, 312] width 173 height 34
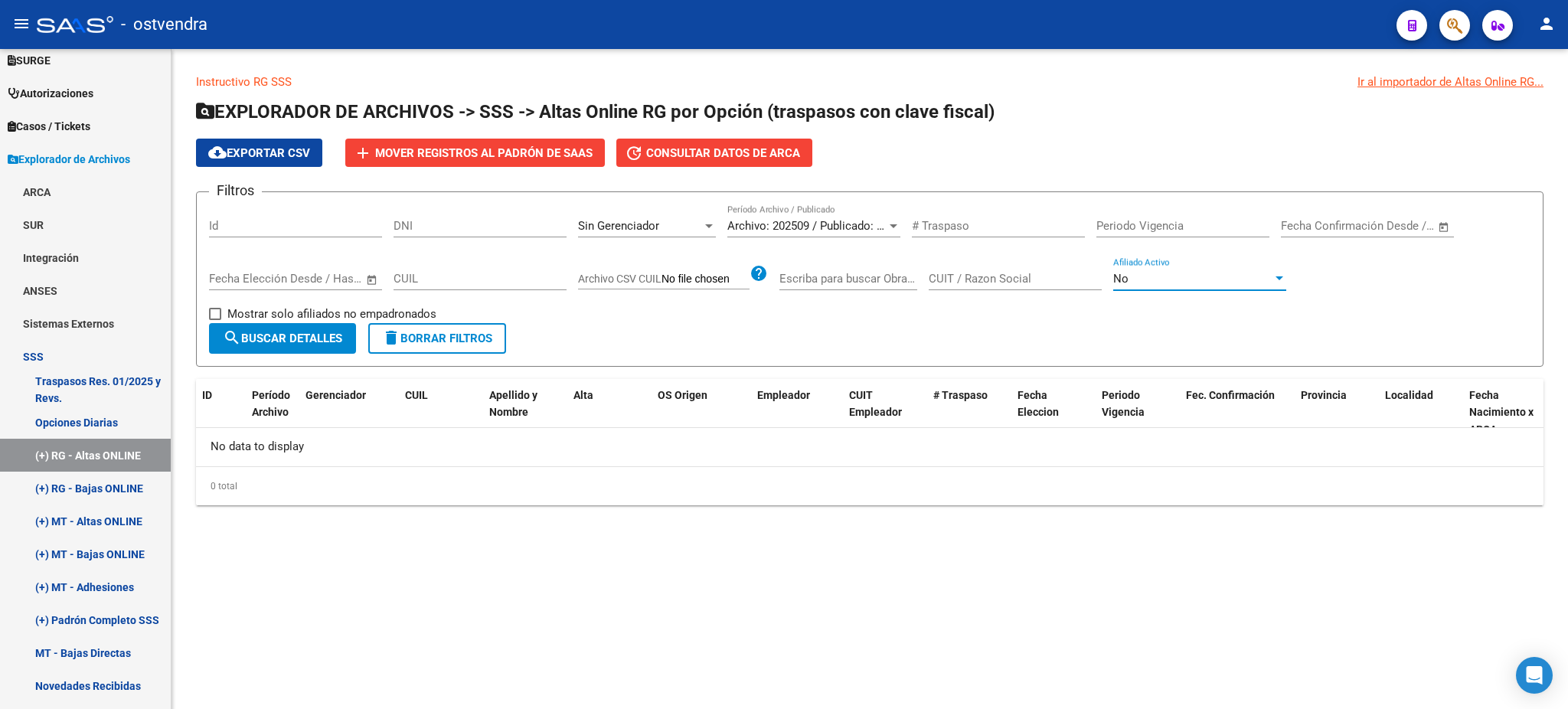
click at [310, 335] on span "search Buscar Detalles" at bounding box center [282, 339] width 119 height 14
click at [1132, 286] on div "No Afiliado Activo" at bounding box center [1199, 273] width 173 height 33
drag, startPoint x: 1118, startPoint y: 239, endPoint x: 980, endPoint y: 270, distance: 141.4
click at [1115, 243] on span "Si" at bounding box center [1200, 244] width 173 height 34
click at [286, 345] on button "search Buscar Detalles" at bounding box center [282, 339] width 147 height 31
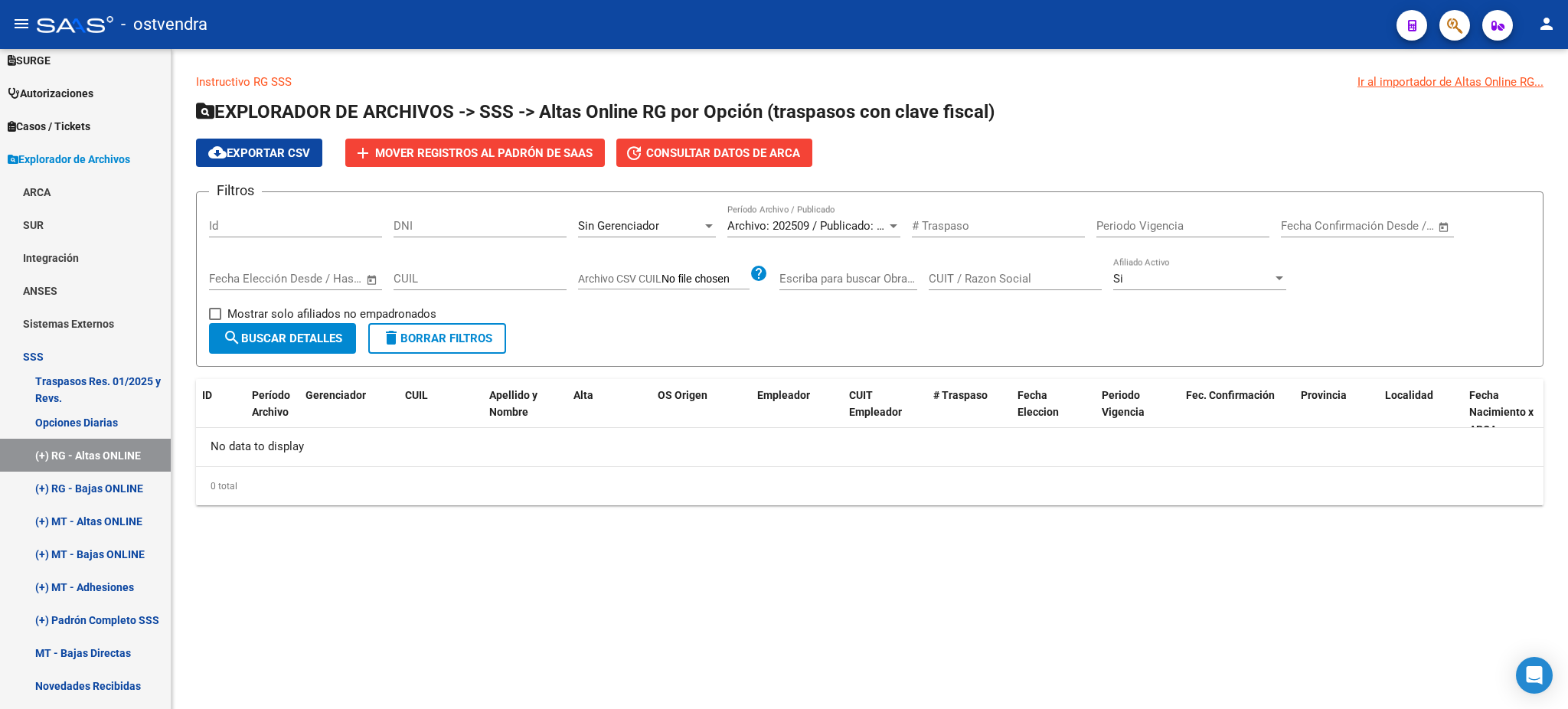
click at [678, 221] on div "Sin Gerenciador" at bounding box center [640, 226] width 124 height 14
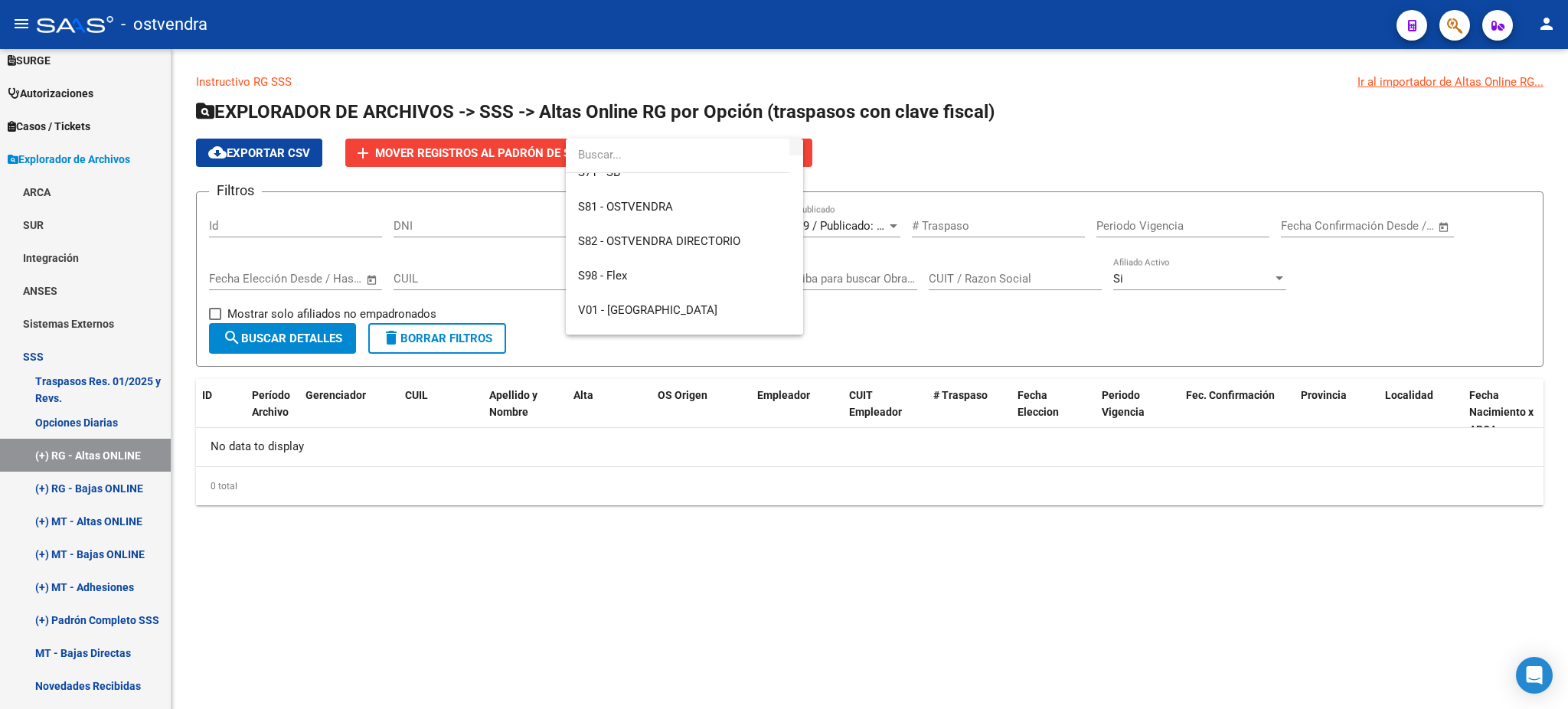
scroll to position [182, 0]
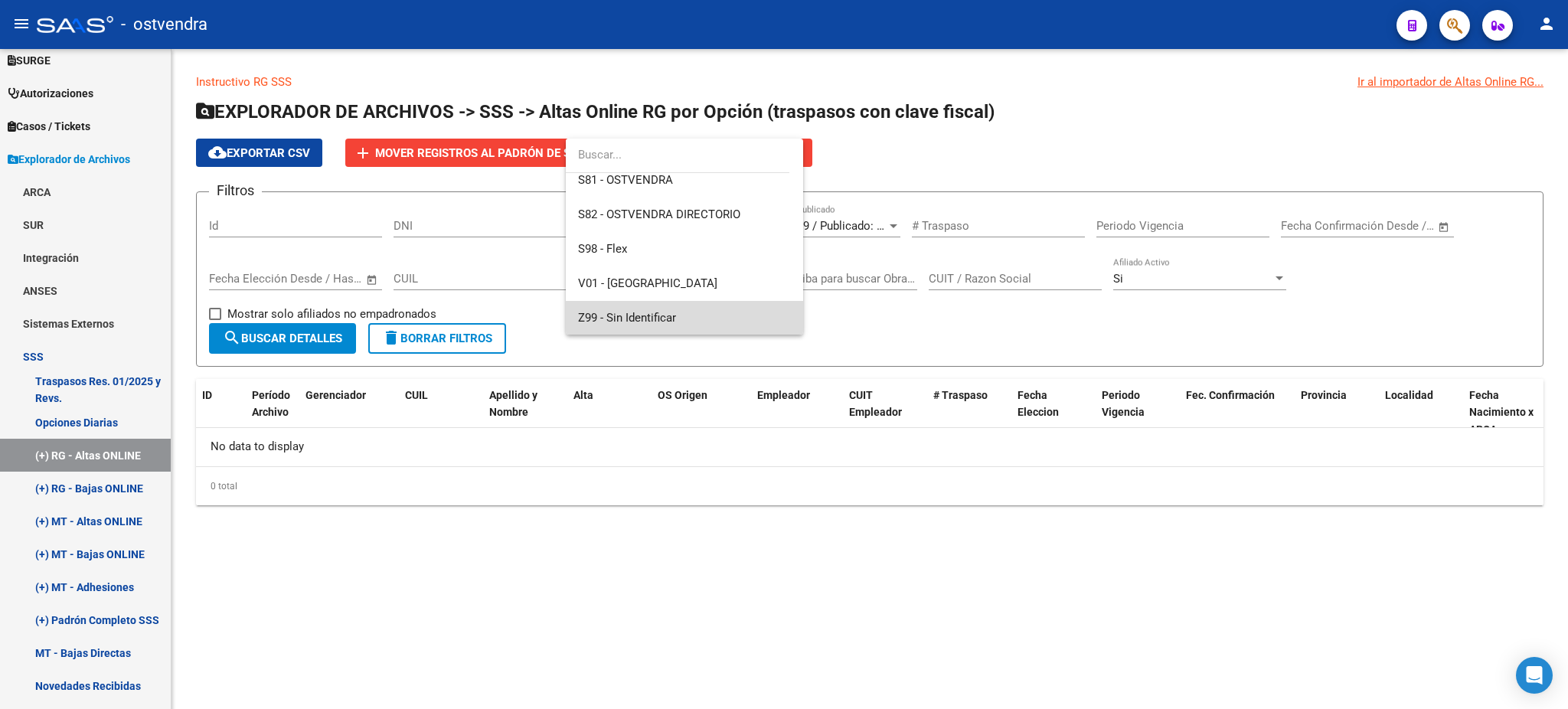
click at [696, 312] on span "Z99 - Sin Identificar" at bounding box center [684, 318] width 213 height 34
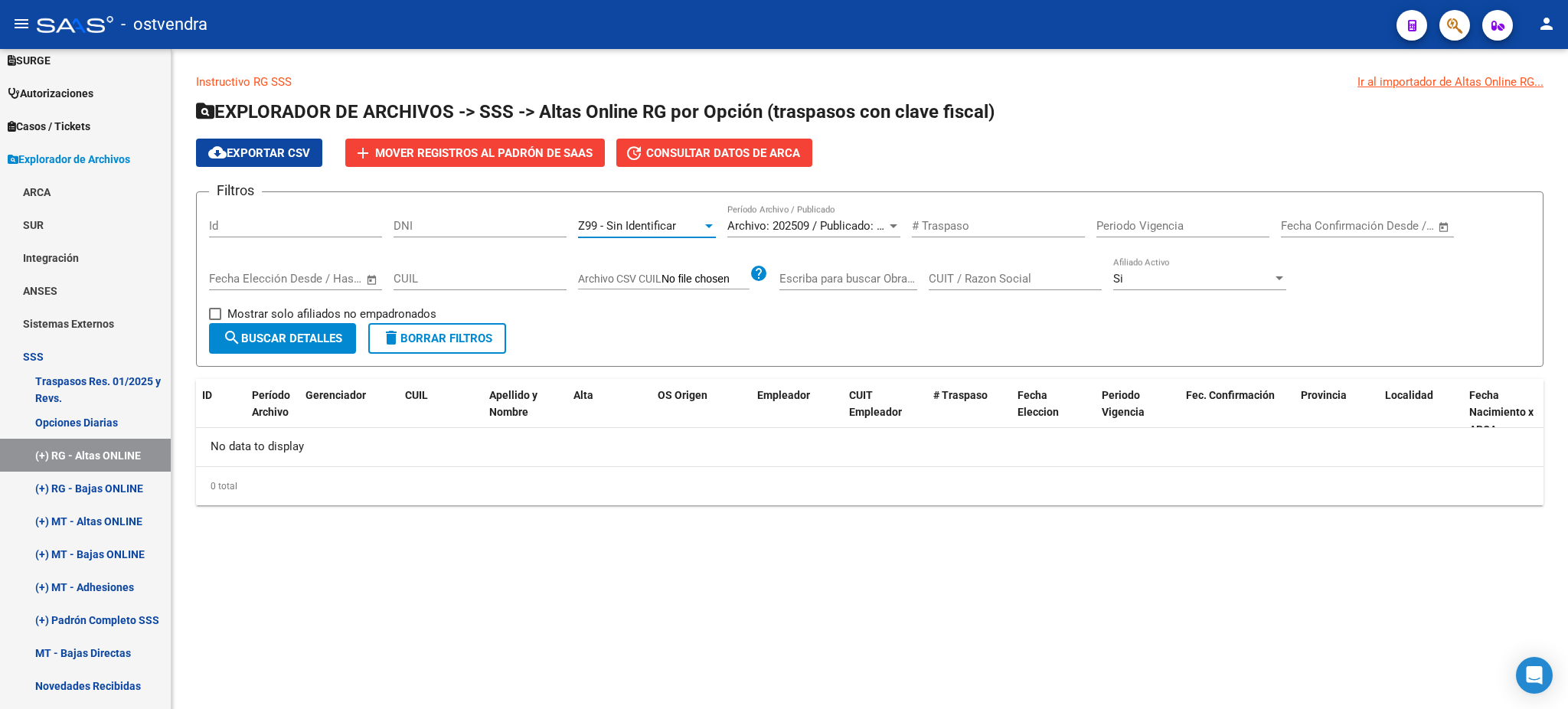
click at [285, 339] on span "search Buscar Detalles" at bounding box center [282, 339] width 119 height 14
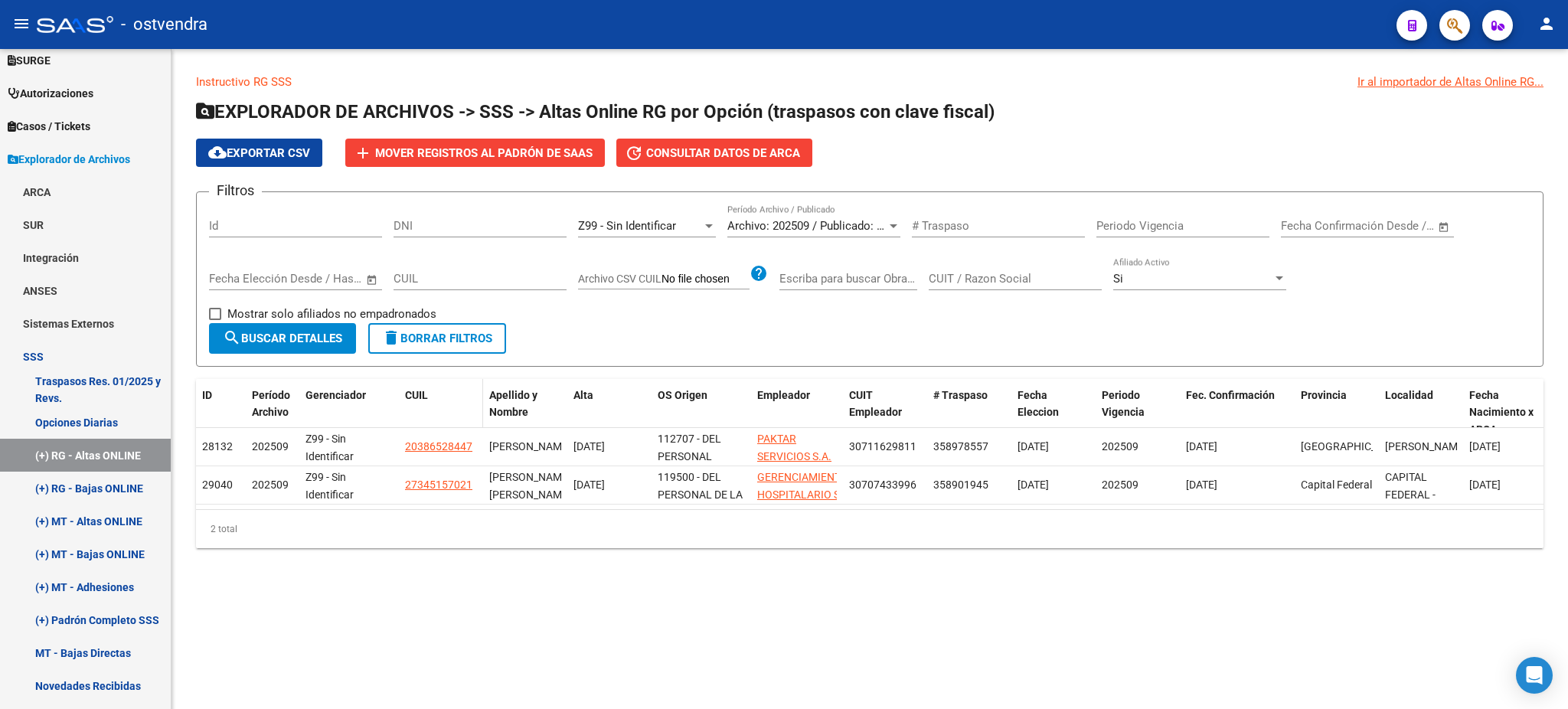
click at [403, 393] on datatable-header-cell "CUIL" at bounding box center [440, 413] width 84 height 68
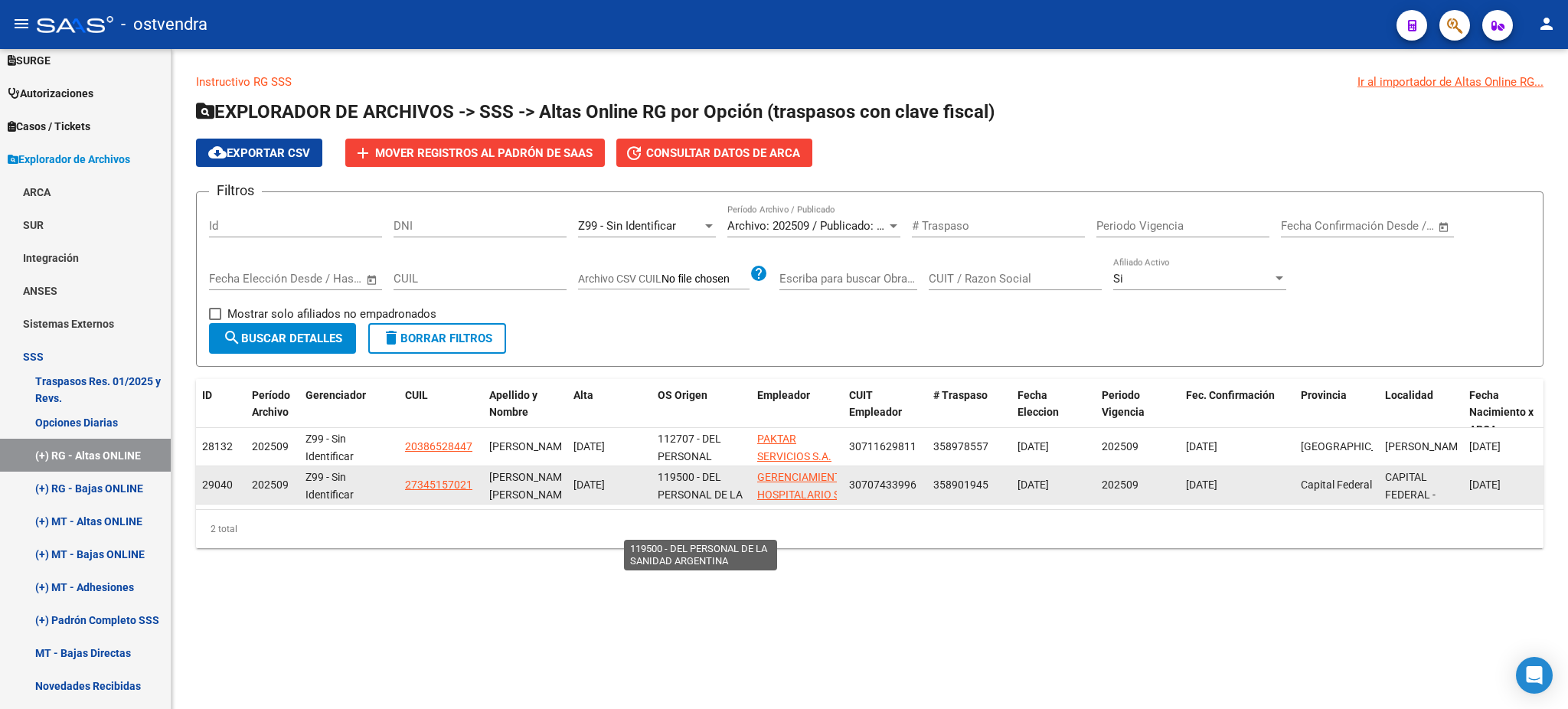
drag, startPoint x: 400, startPoint y: 445, endPoint x: 691, endPoint y: 489, distance: 294.3
click at [691, 490] on datatable-scroller "28132 202509 Z99 - Sin Identificar 20386528447 [PERSON_NAME] [DATE] 112707 - DE…" at bounding box center [869, 467] width 1348 height 77
click at [688, 491] on span "119500 - DEL PERSONAL DE LA SANIDAD ARGENTINA" at bounding box center [700, 503] width 85 height 64
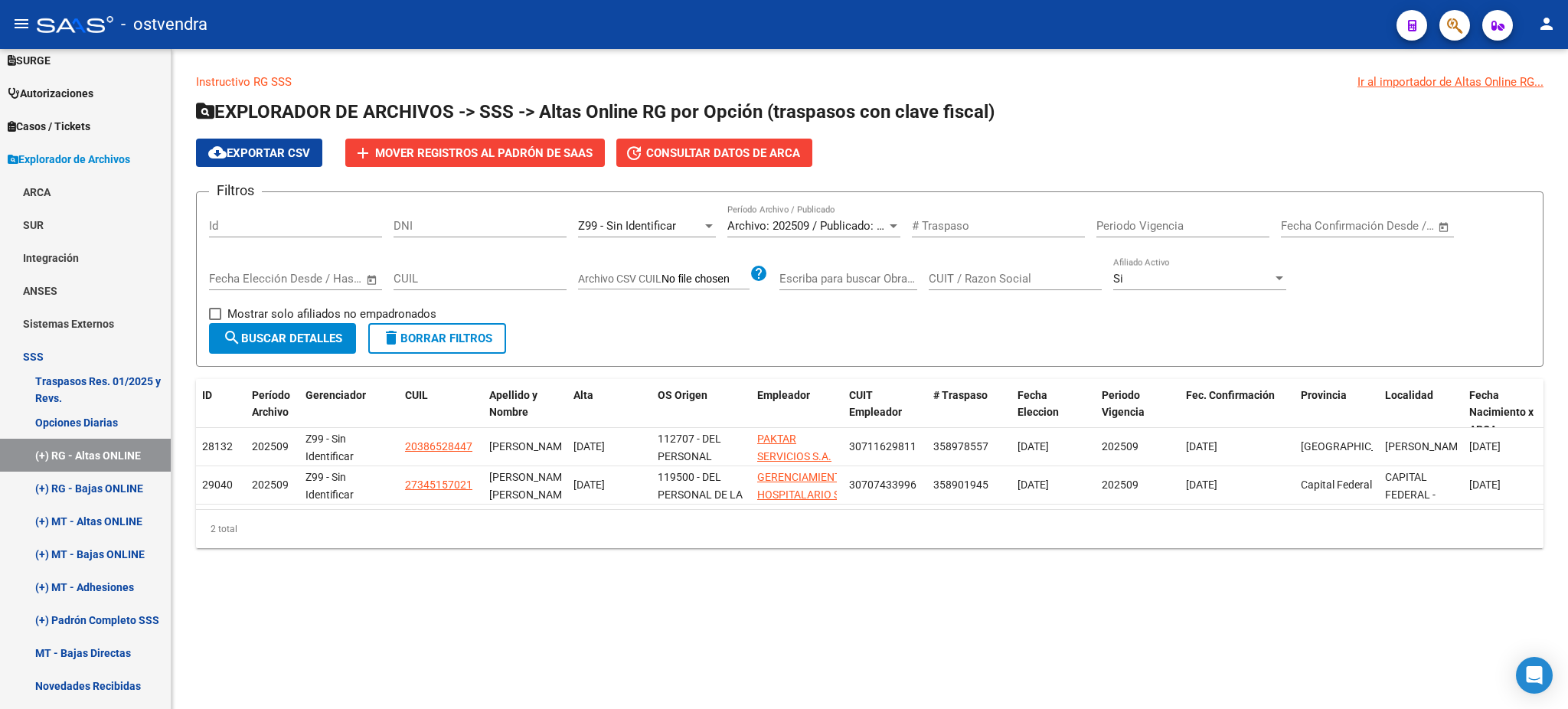
click at [556, 531] on div "2 total" at bounding box center [869, 529] width 1348 height 38
drag, startPoint x: 408, startPoint y: 386, endPoint x: 582, endPoint y: 416, distance: 176.6
click at [582, 416] on div "ID Período Archivo Gerenciador CUIL Apellido y Nombre Alta OS Origen Empleador …" at bounding box center [1287, 413] width 2182 height 68
click at [571, 423] on datatable-header-cell "Alta" at bounding box center [609, 413] width 84 height 68
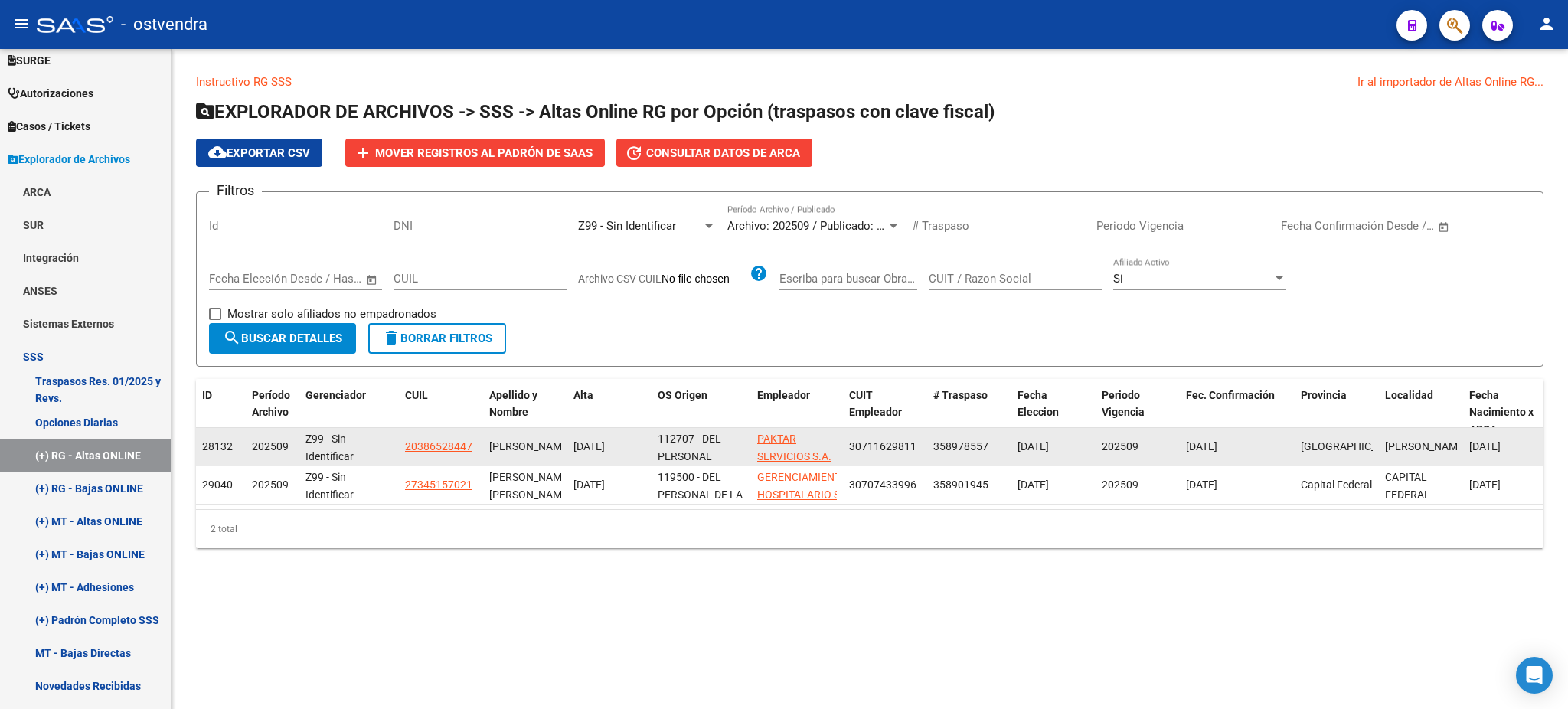
drag, startPoint x: 402, startPoint y: 441, endPoint x: 647, endPoint y: 433, distance: 245.1
click at [647, 433] on div "28132 202509 Z99 - Sin Identificar 20386528447 [PERSON_NAME] [DATE] 112707 - DE…" at bounding box center [1287, 447] width 2182 height 38
copy div "20386528447 [PERSON_NAME] [DATE]"
click at [454, 457] on datatable-body-cell "20386528447" at bounding box center [440, 447] width 84 height 38
drag, startPoint x: 395, startPoint y: 446, endPoint x: 533, endPoint y: 459, distance: 138.6
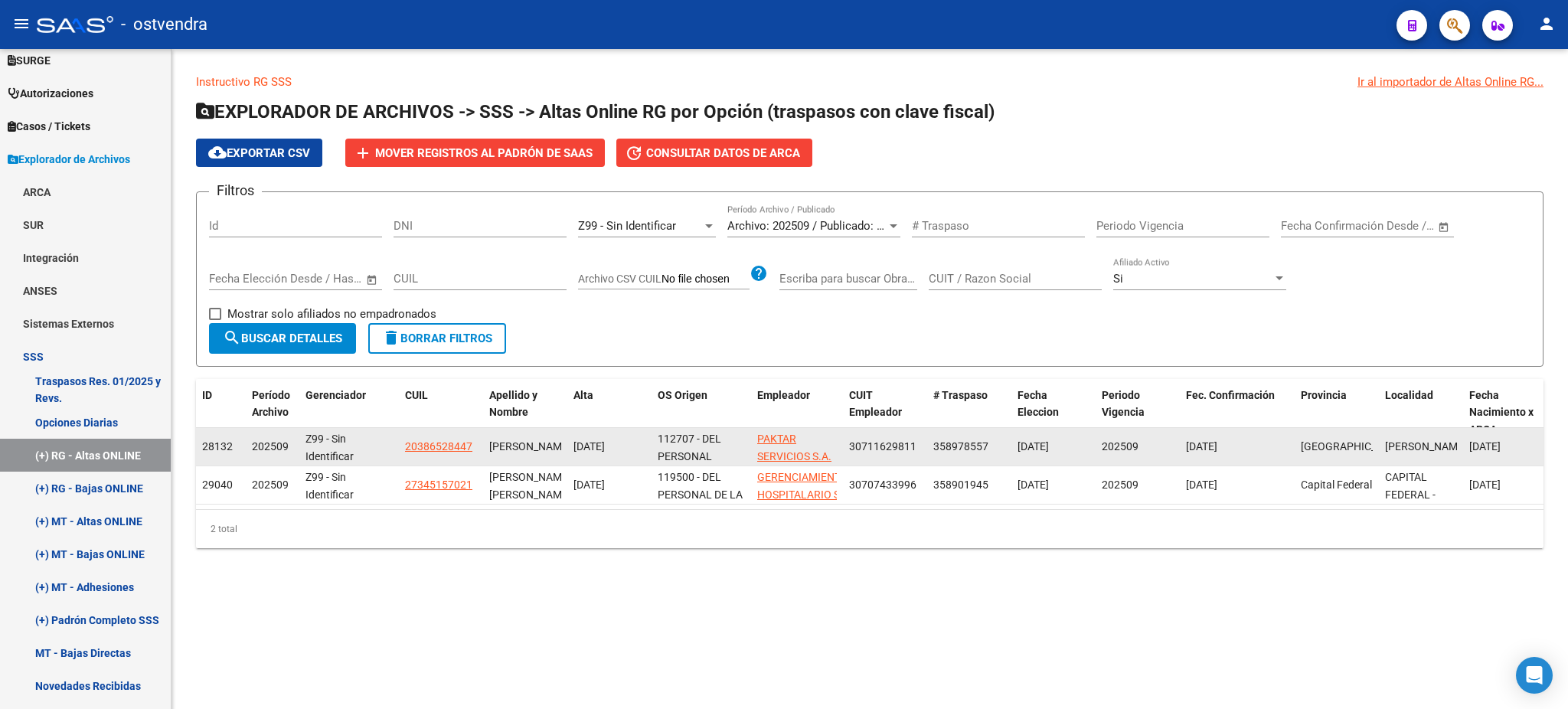
click at [533, 459] on div "28132 202509 Z99 - Sin Identificar 20386528447 [PERSON_NAME] [DATE] 112707 - DE…" at bounding box center [1287, 447] width 2182 height 38
drag, startPoint x: 535, startPoint y: 455, endPoint x: 400, endPoint y: 445, distance: 135.4
click at [400, 445] on div "28132 202509 Z99 - Sin Identificar 20386528447 [PERSON_NAME] [DATE] 112707 - DE…" at bounding box center [1287, 447] width 2182 height 38
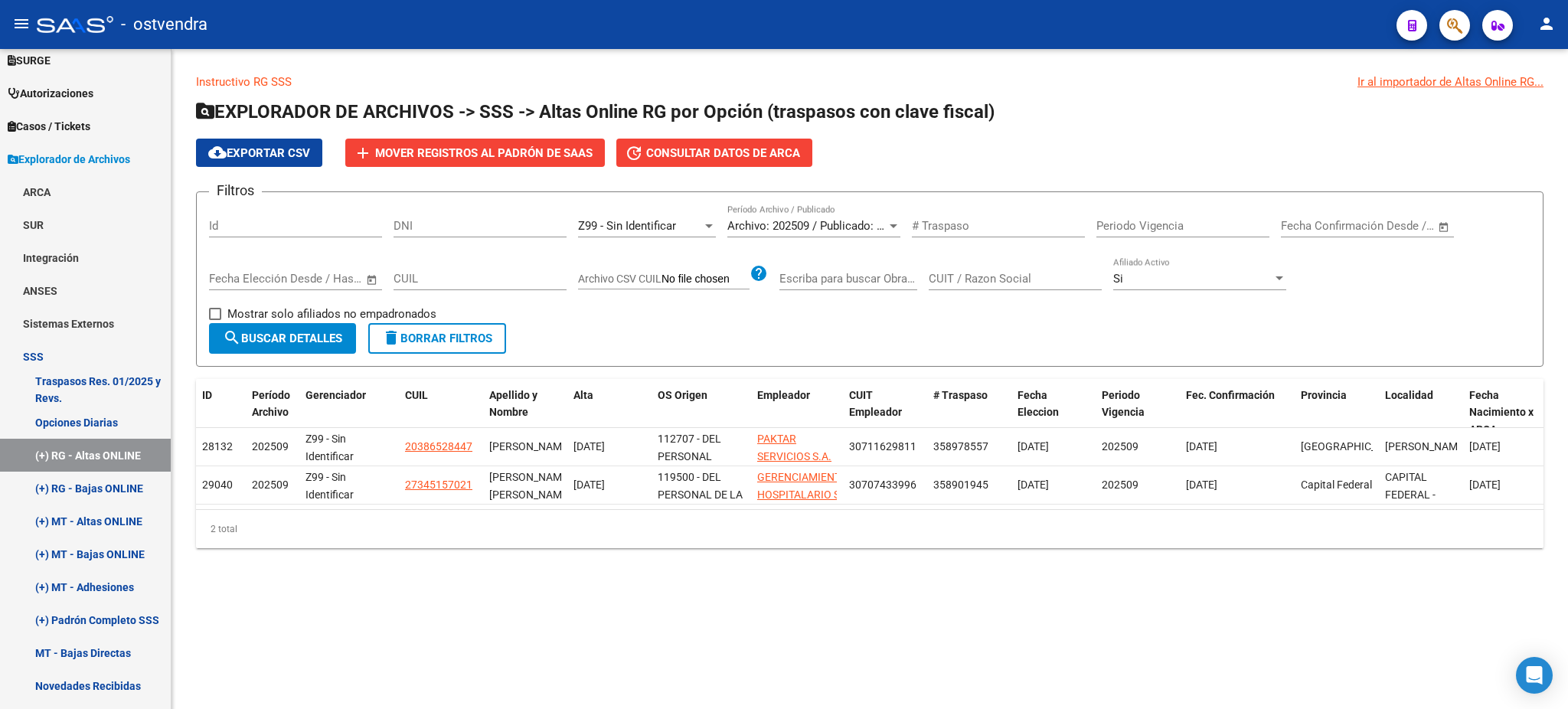
copy div "20386528447 [PERSON_NAME]"
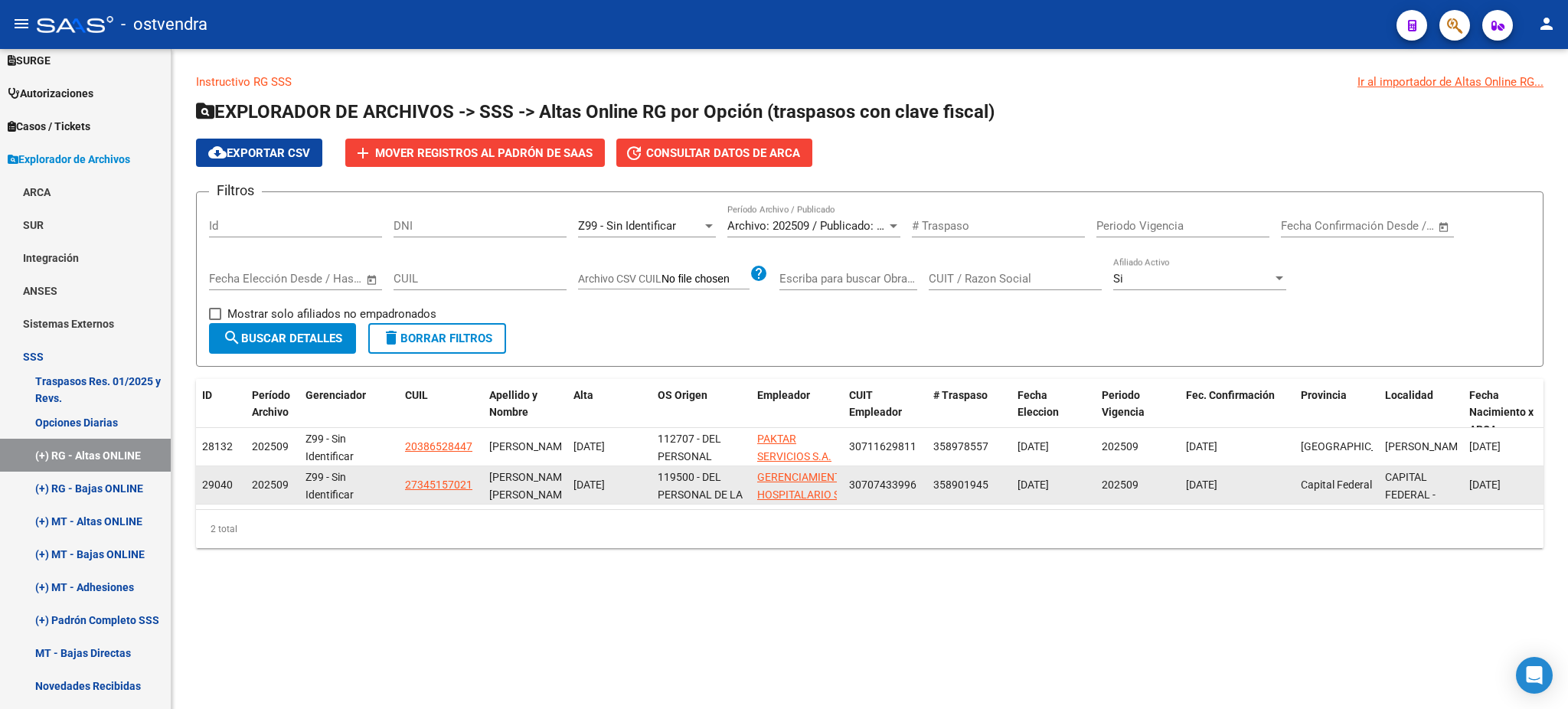
drag, startPoint x: 403, startPoint y: 481, endPoint x: 568, endPoint y: 495, distance: 165.6
click at [568, 495] on div "29040 202509 Z99 - Sin Identificar 27345157021 [PERSON_NAME] [PERSON_NAME] [DAT…" at bounding box center [1287, 485] width 2182 height 38
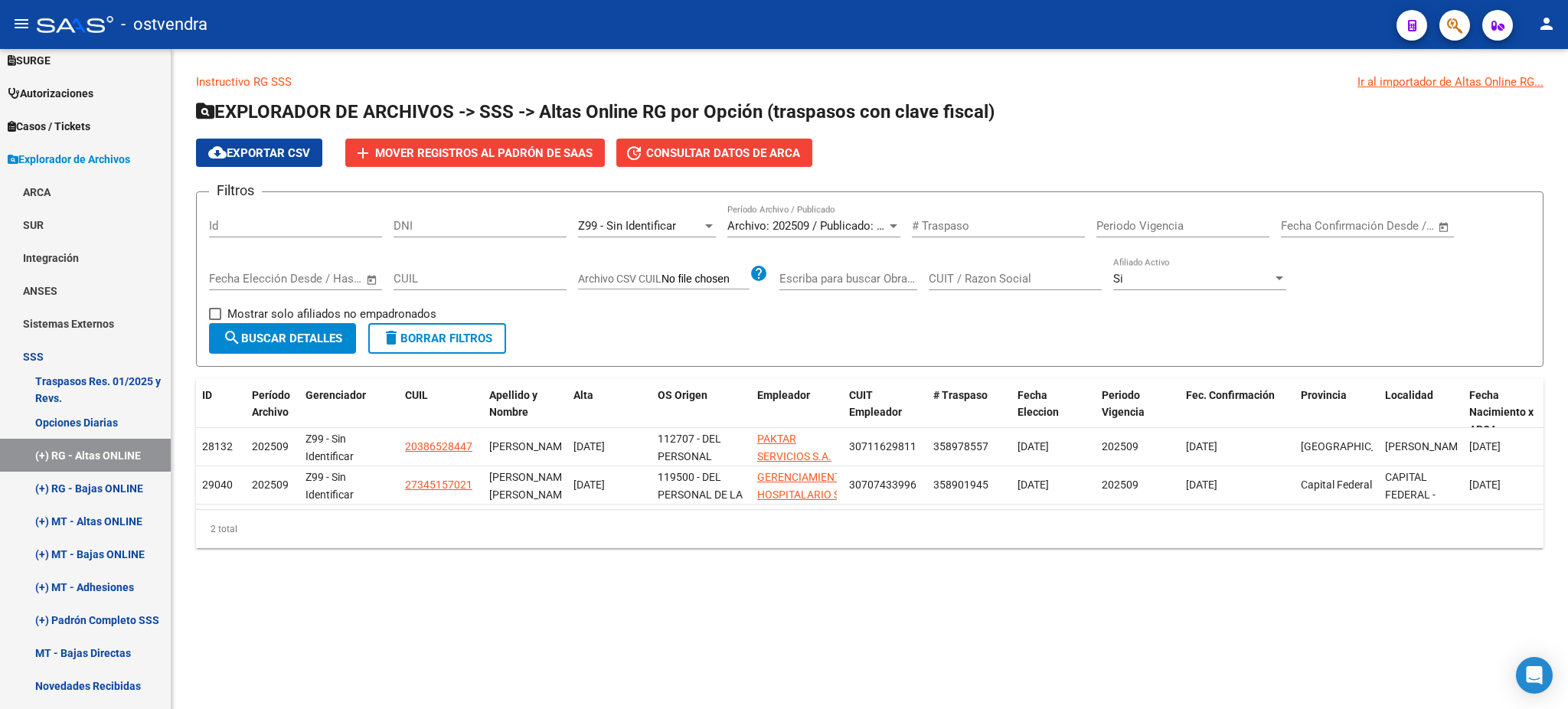
copy div "27345157021 [PERSON_NAME] [PERSON_NAME]"
click at [1062, 130] on app-list-header "EXPLORADOR DE ARCHIVOS -> SSS -> Altas Online RG por Opción (traspasos con clav…" at bounding box center [869, 233] width 1348 height 268
click at [662, 219] on span "Z99 - Sin Identificar" at bounding box center [627, 226] width 98 height 14
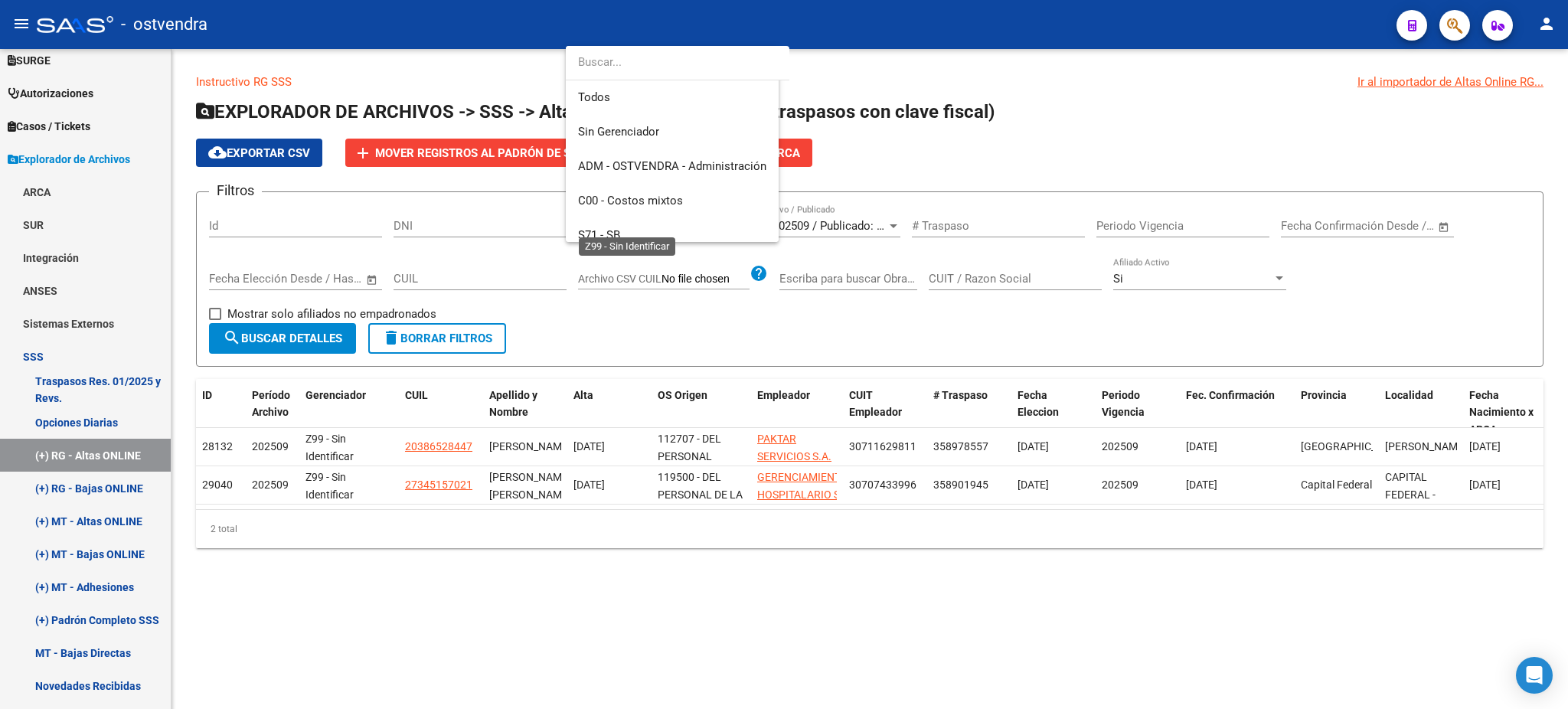
scroll to position [182, 0]
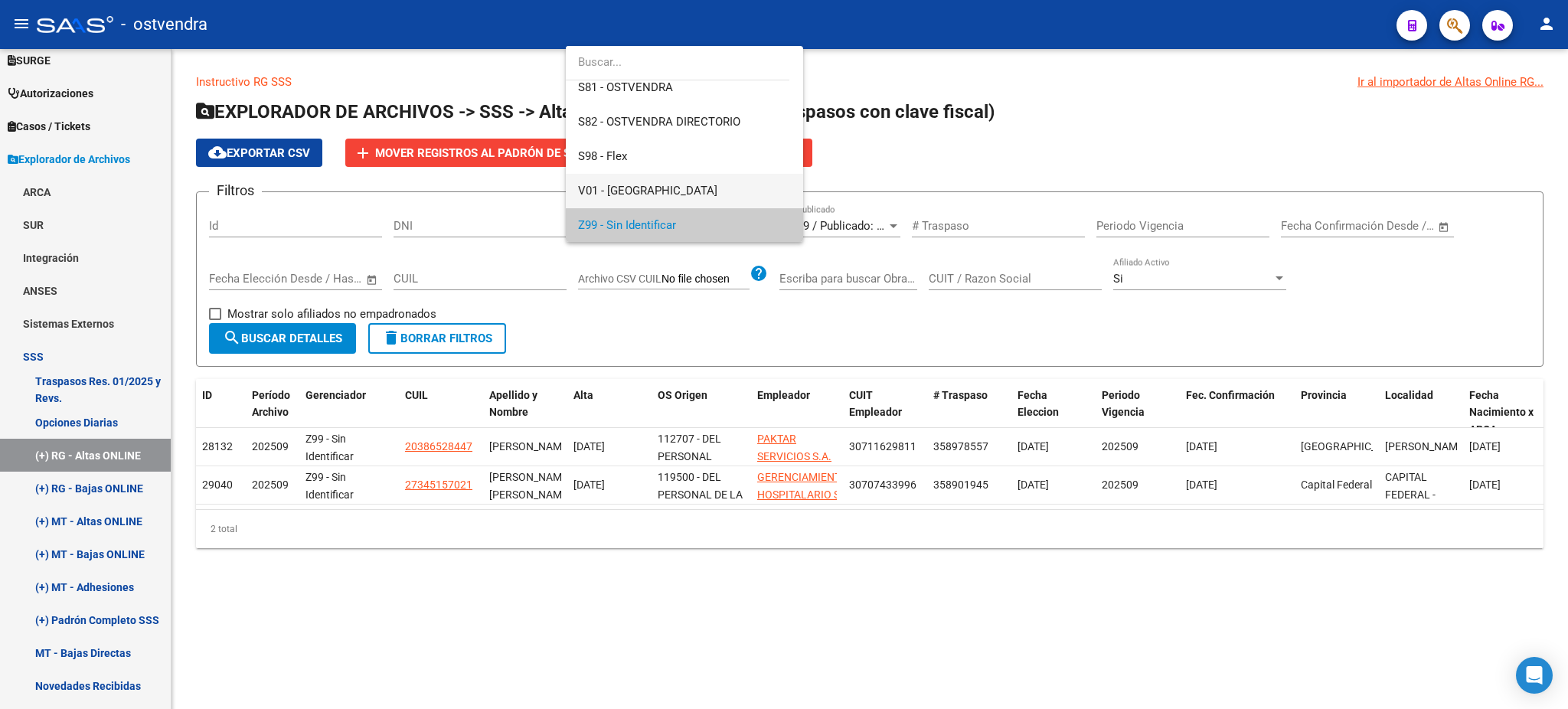
click at [659, 185] on span "V01 - [GEOGRAPHIC_DATA]" at bounding box center [684, 191] width 213 height 34
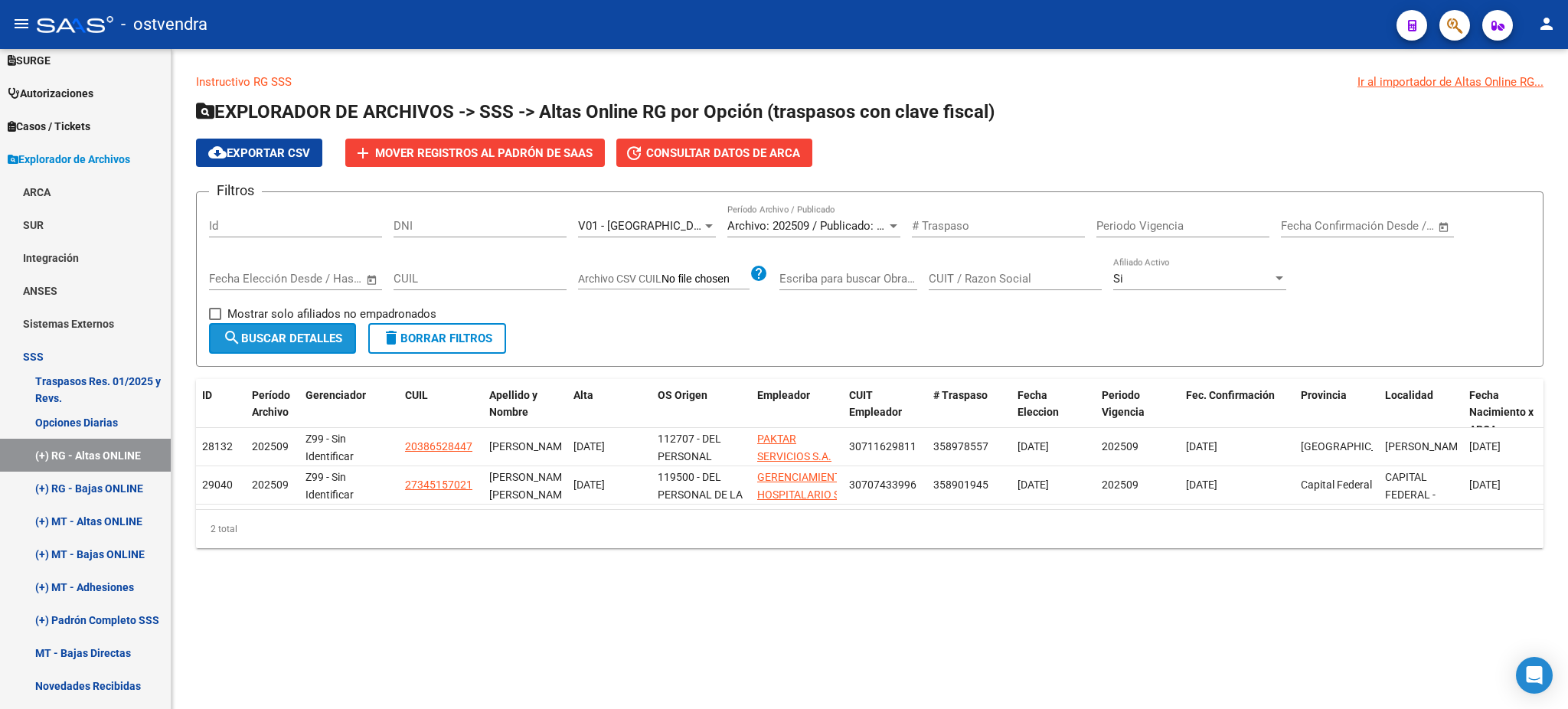
click at [283, 329] on button "search Buscar Detalles" at bounding box center [282, 339] width 147 height 31
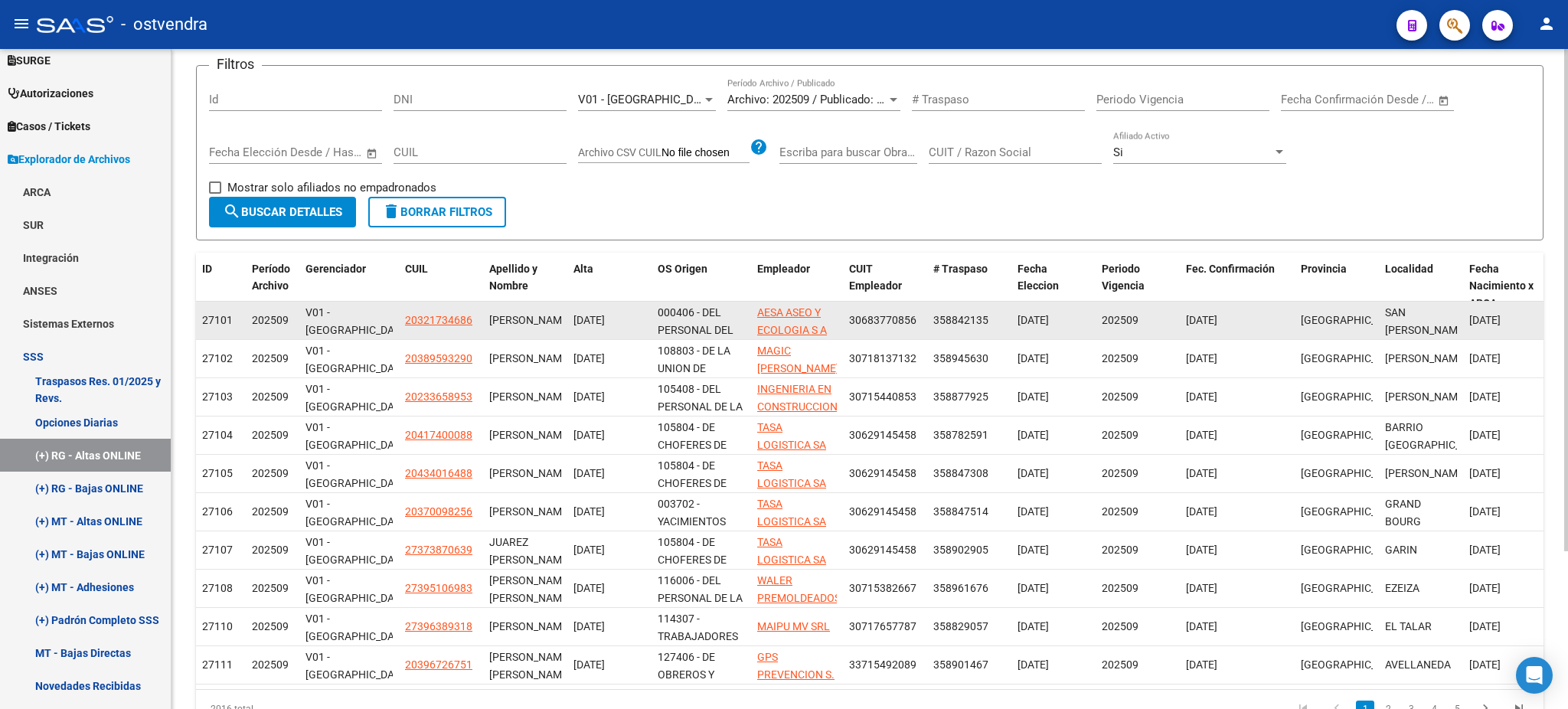
scroll to position [0, 0]
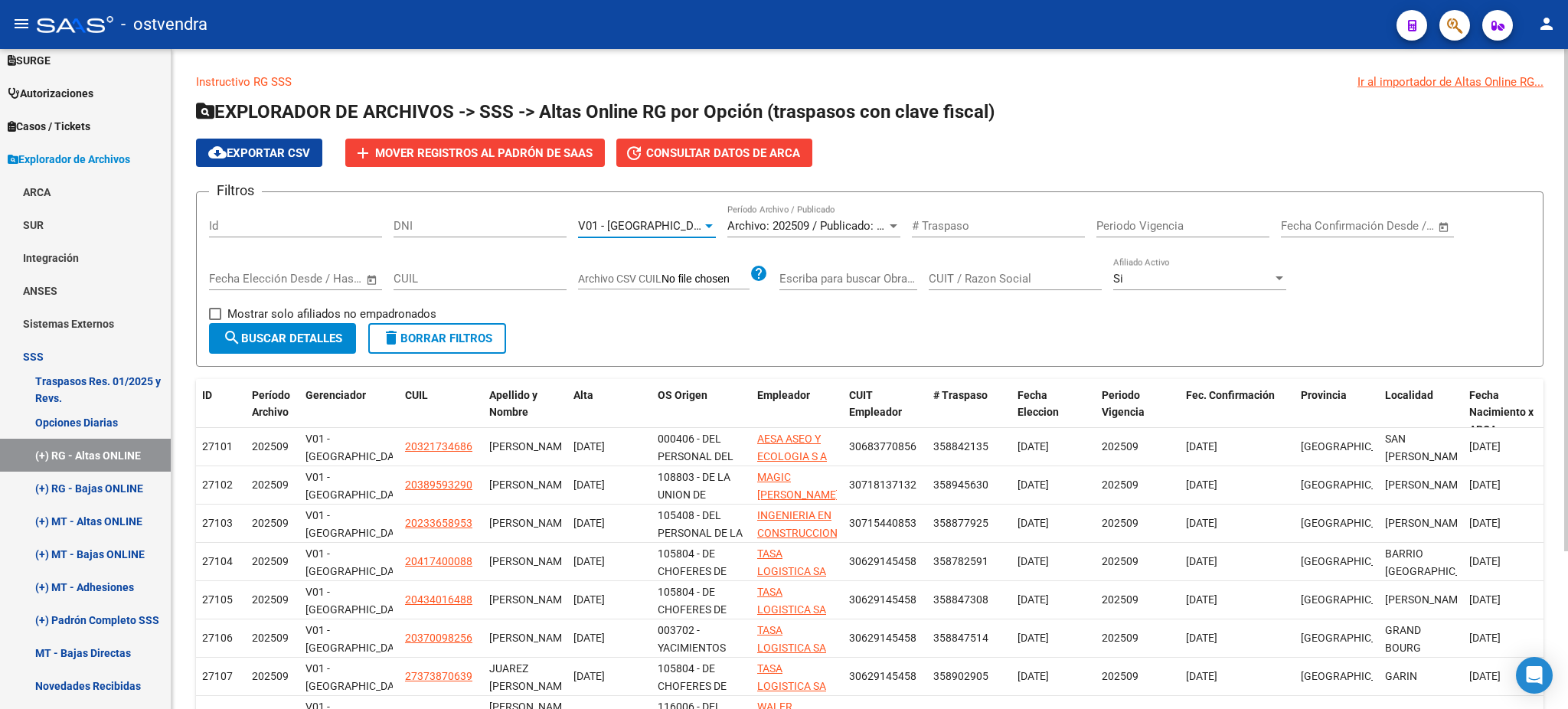
click at [661, 225] on div "V01 - [GEOGRAPHIC_DATA]" at bounding box center [640, 226] width 124 height 14
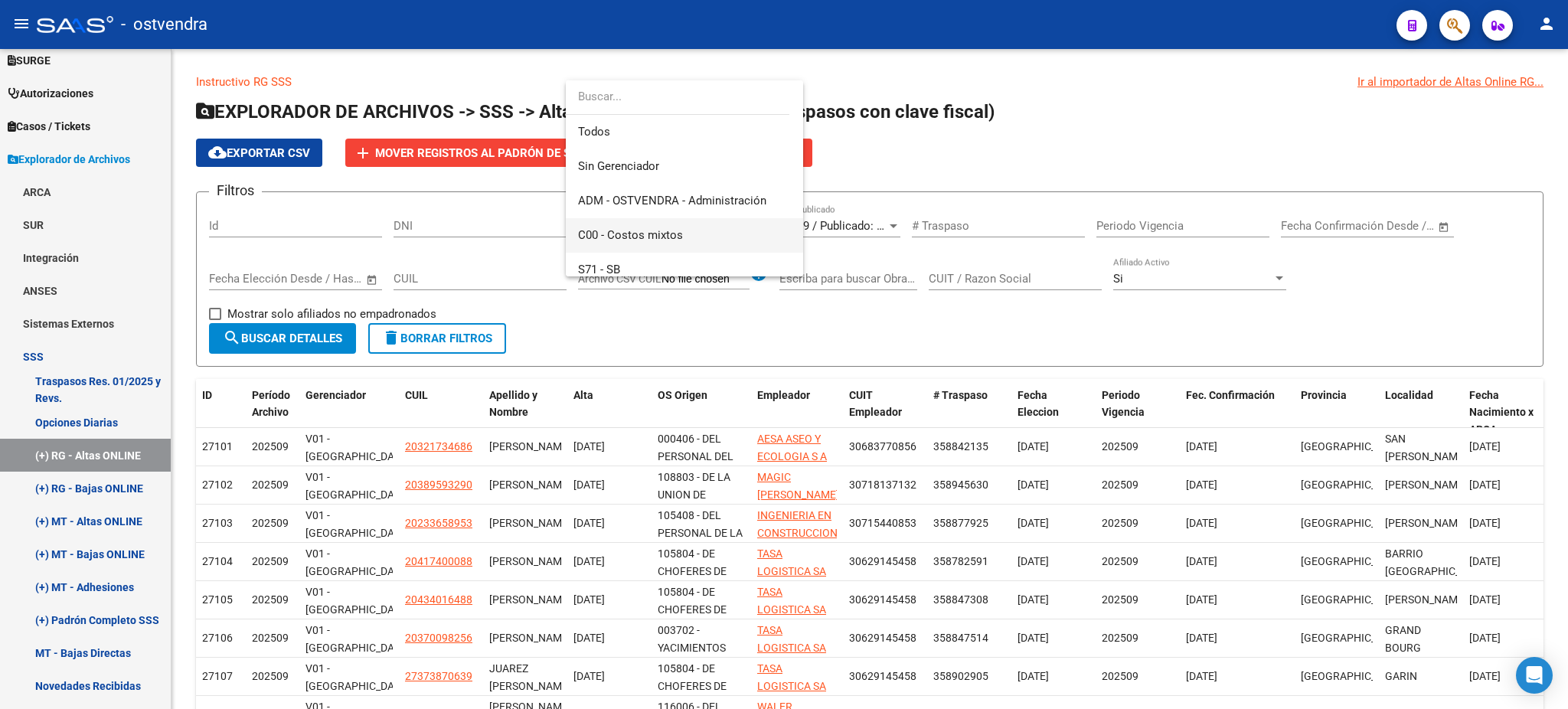
scroll to position [182, 0]
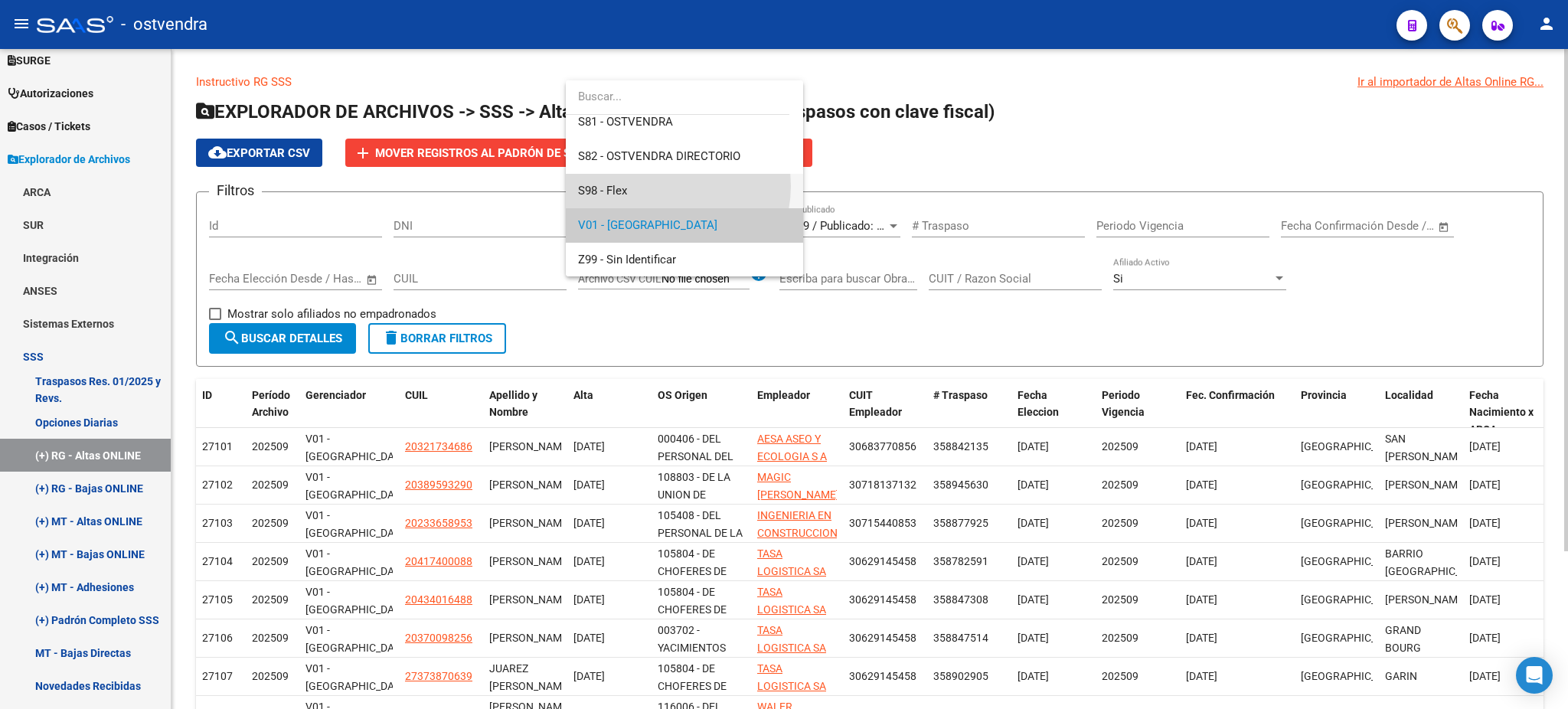
drag, startPoint x: 664, startPoint y: 185, endPoint x: 456, endPoint y: 259, distance: 220.8
click at [659, 187] on span "S98 - Flex" at bounding box center [684, 191] width 213 height 34
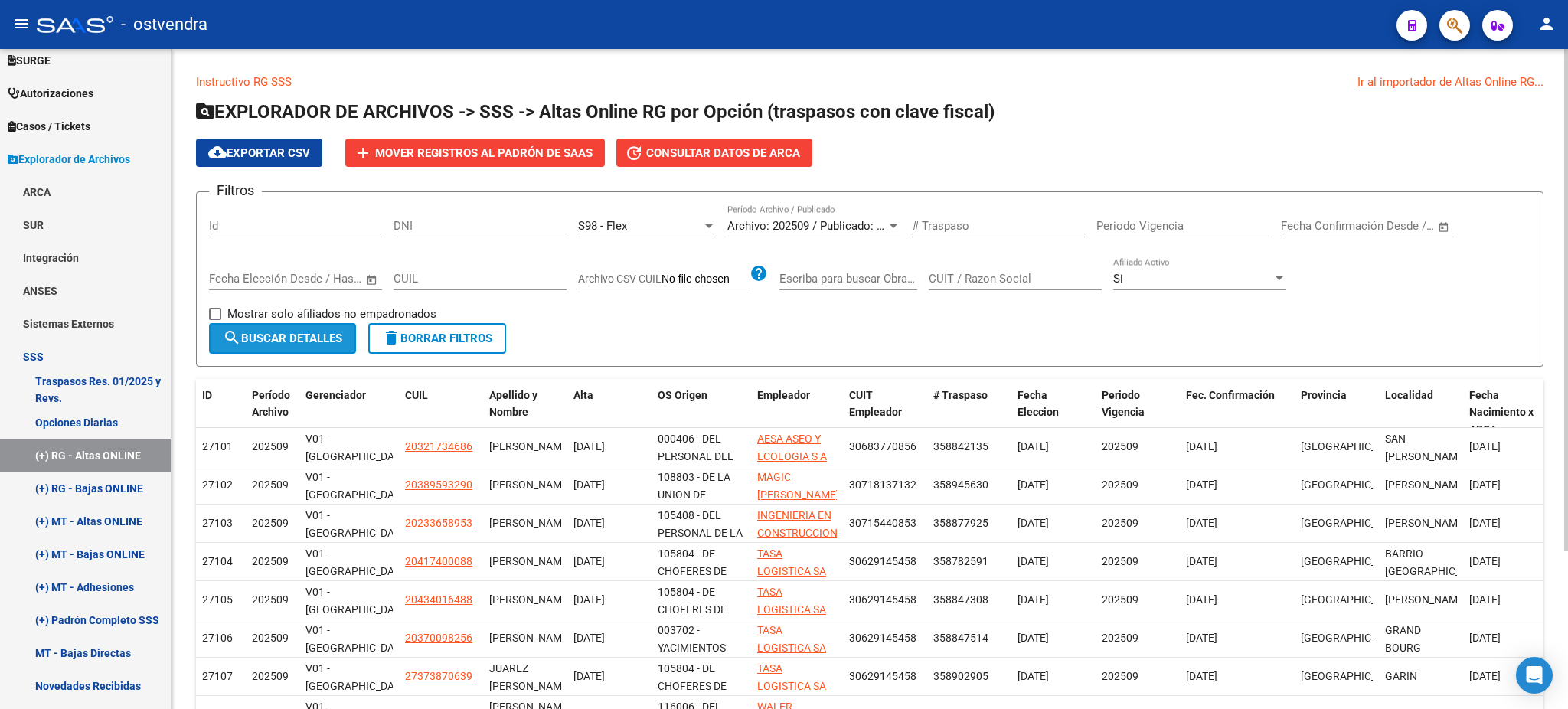
click at [287, 339] on span "search Buscar Detalles" at bounding box center [282, 339] width 119 height 14
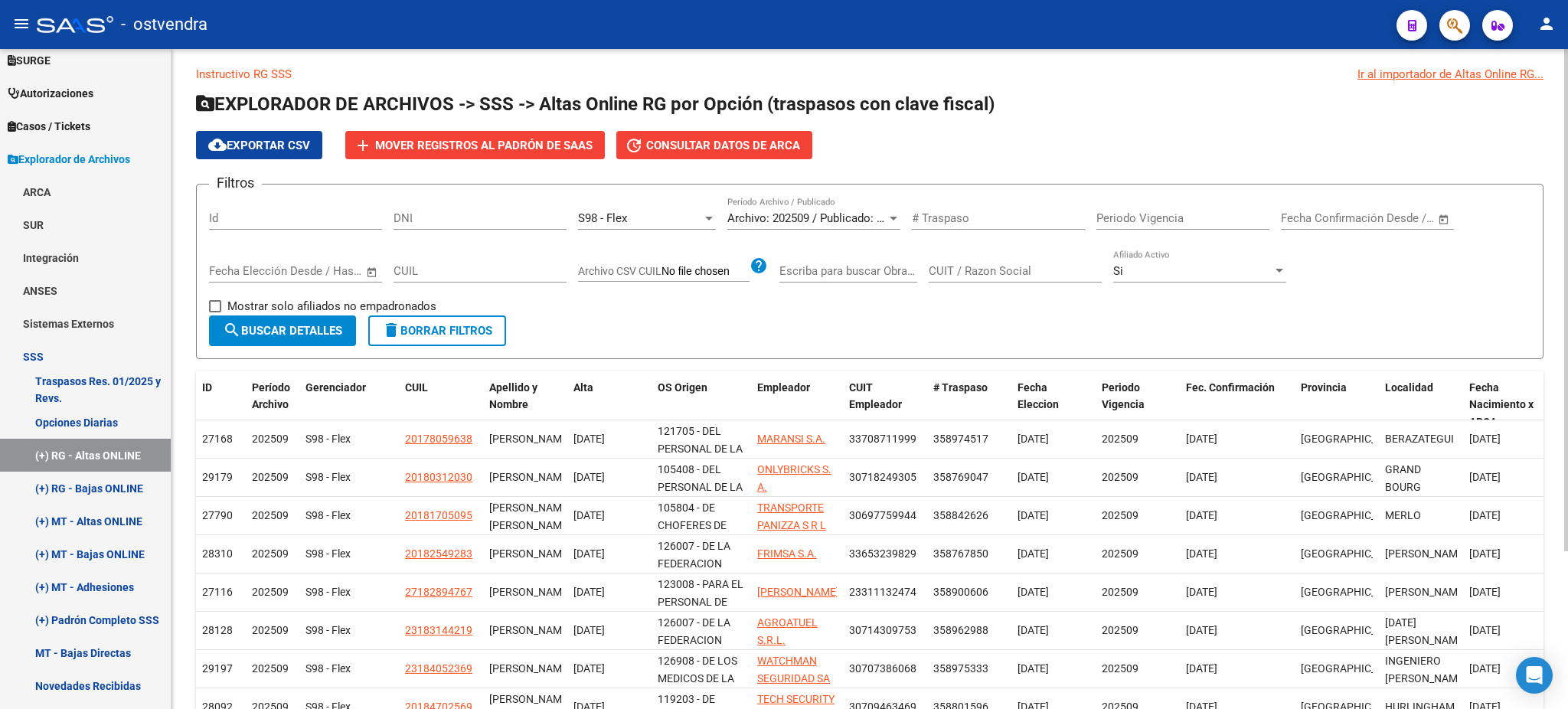
scroll to position [0, 0]
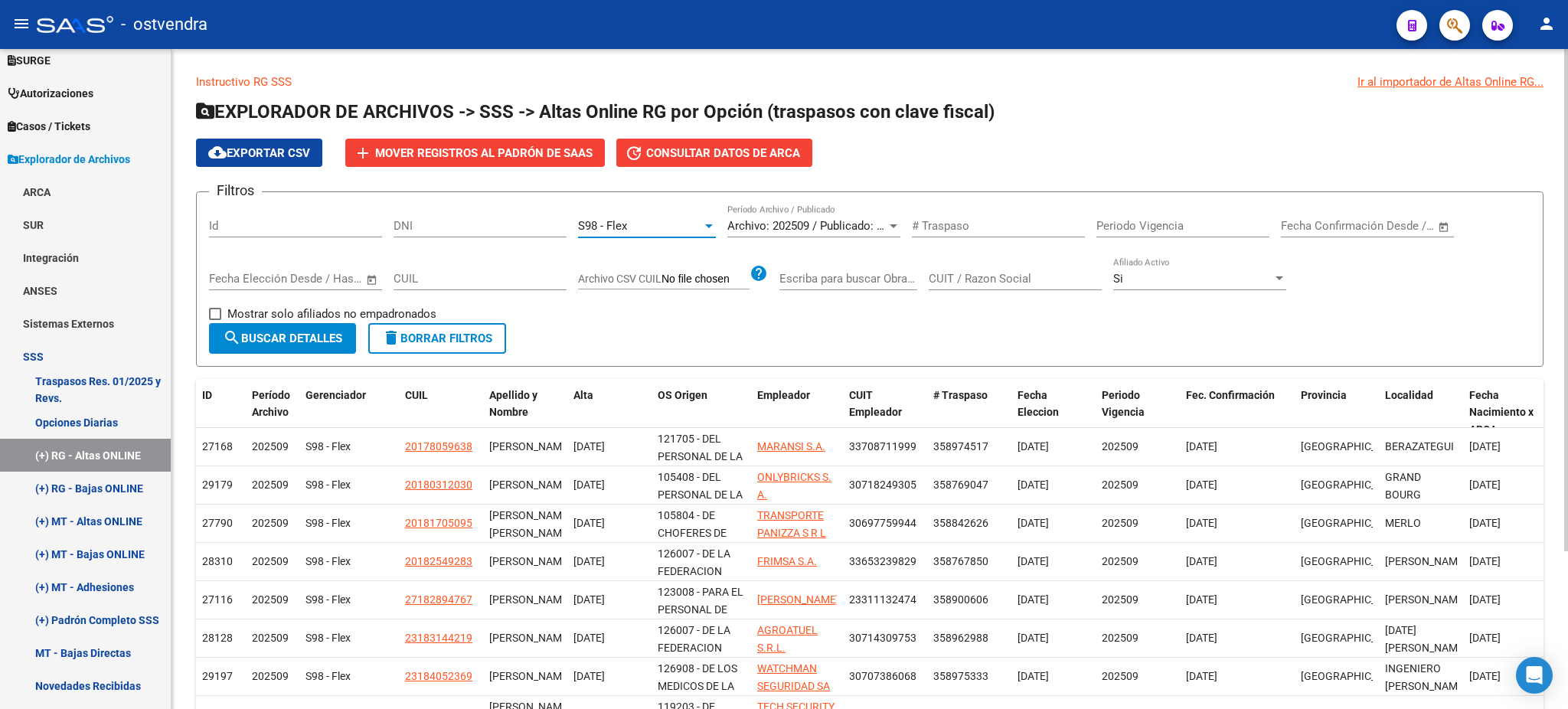
click at [674, 224] on div "S98 - Flex" at bounding box center [640, 226] width 124 height 14
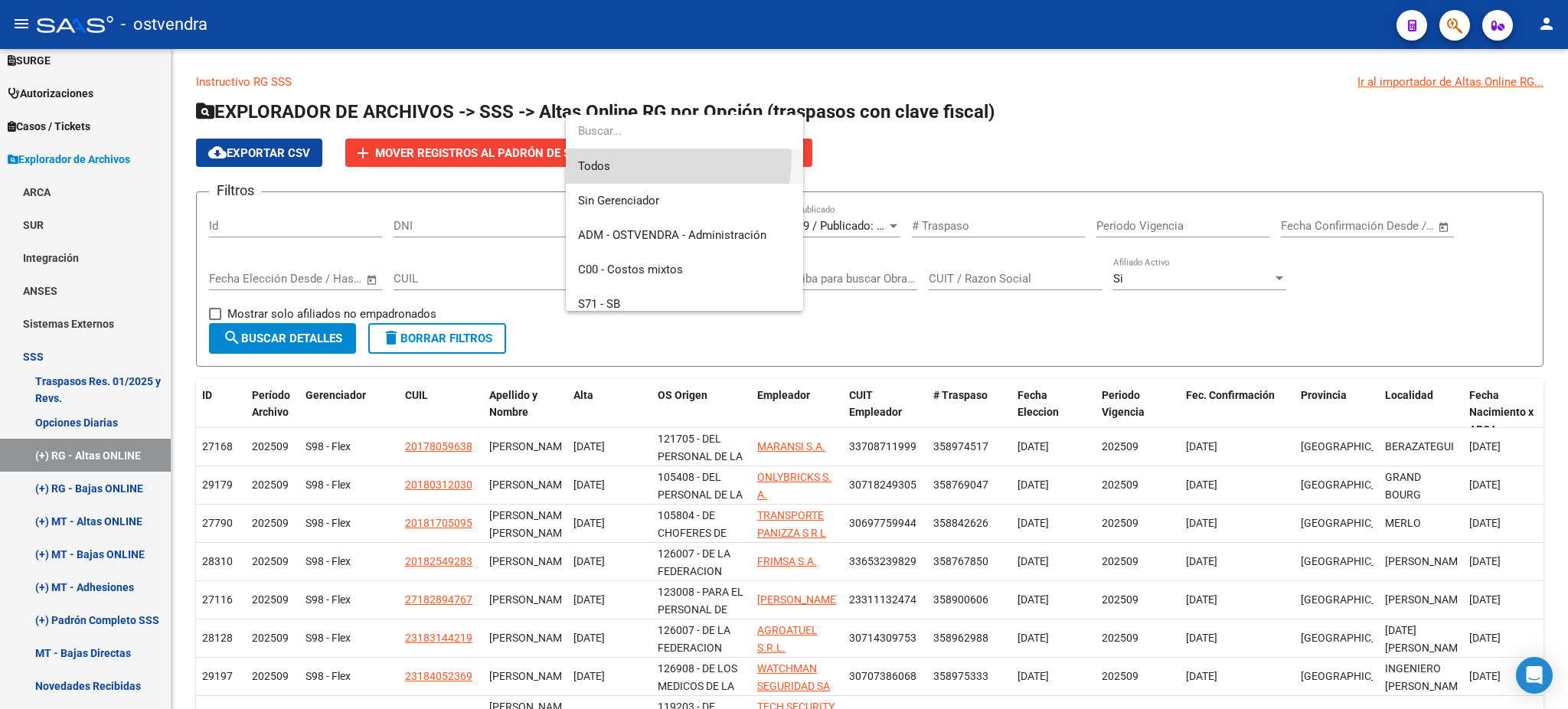
click at [646, 157] on span "Todos" at bounding box center [684, 166] width 213 height 34
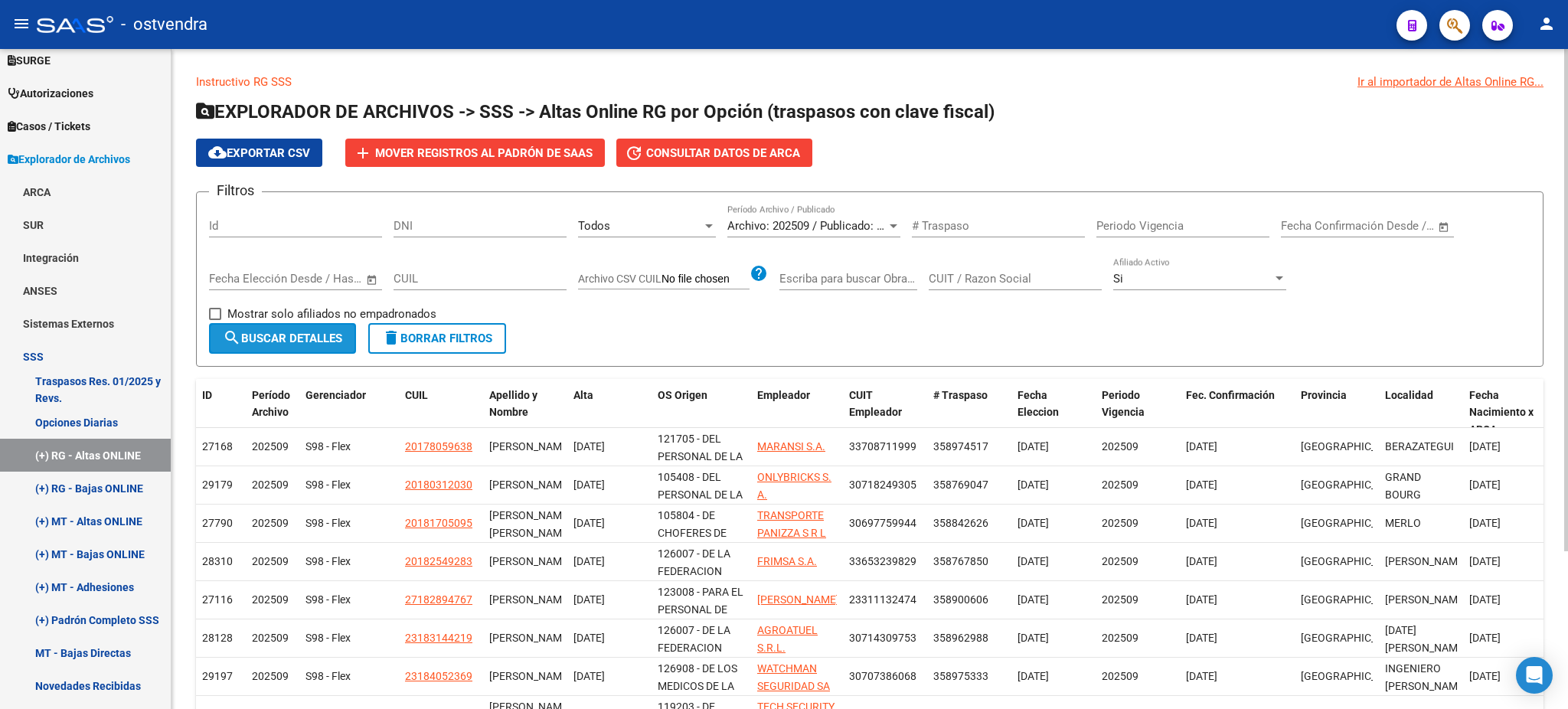
click at [351, 333] on button "search Buscar Detalles" at bounding box center [282, 339] width 147 height 31
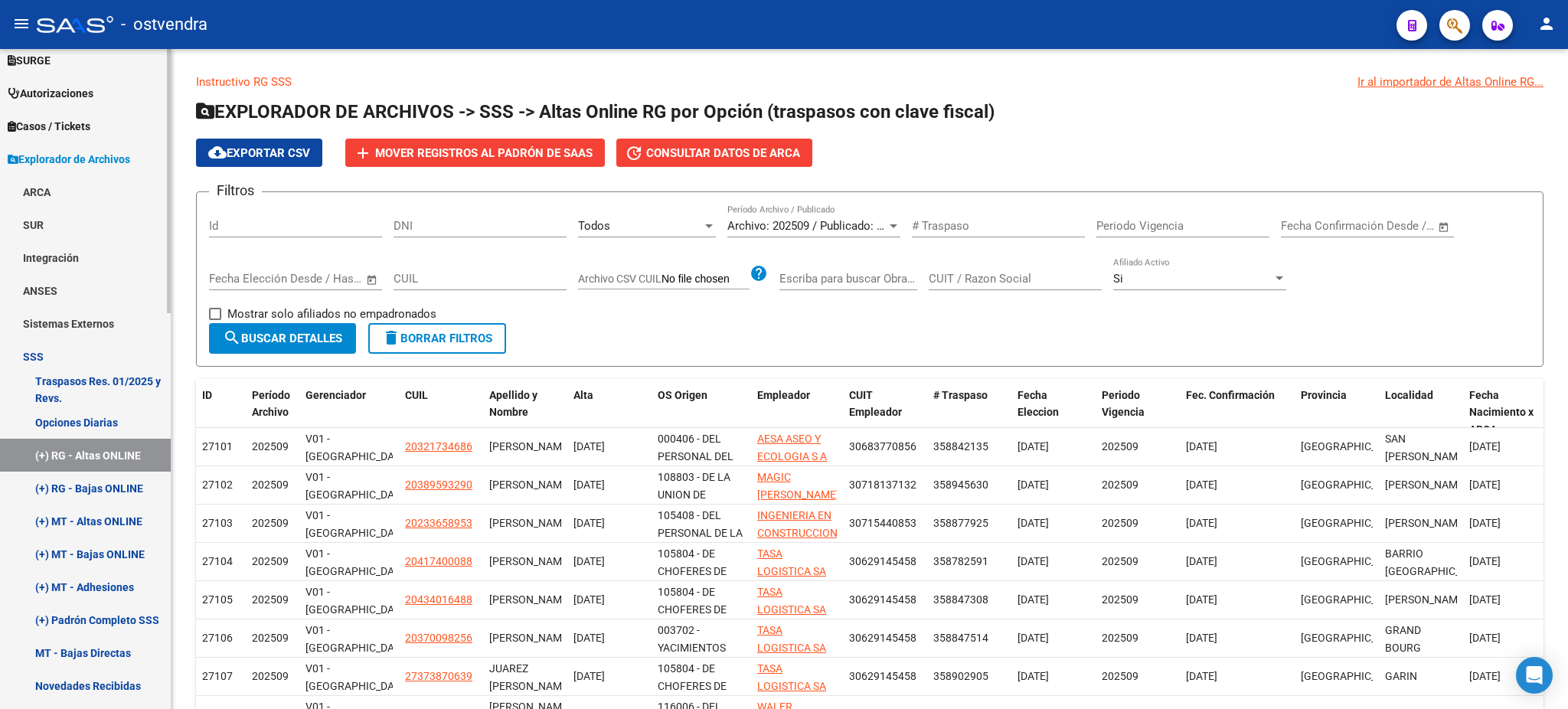
click at [123, 481] on link "(+) RG - Bajas ONLINE" at bounding box center [85, 488] width 170 height 33
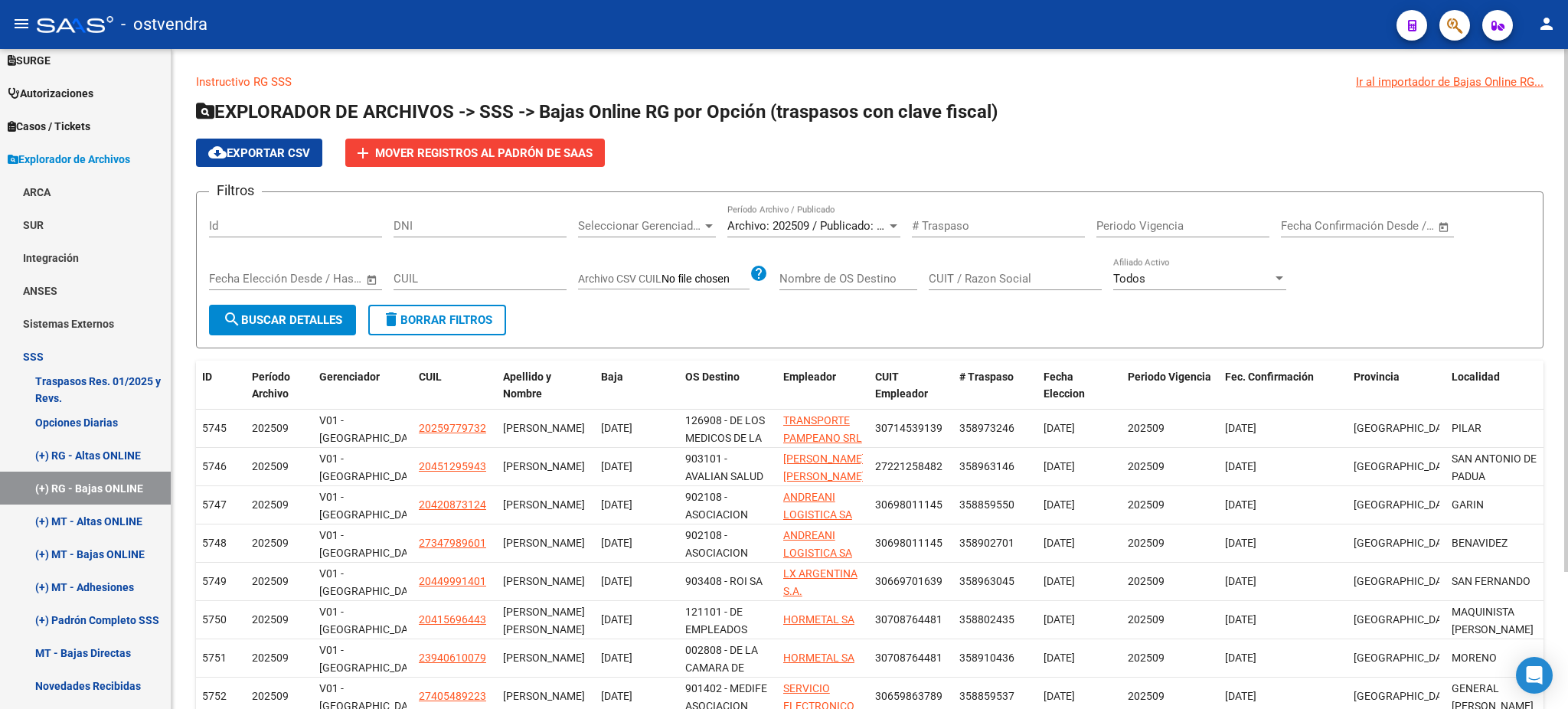
click at [1160, 280] on div "Todos" at bounding box center [1192, 278] width 159 height 14
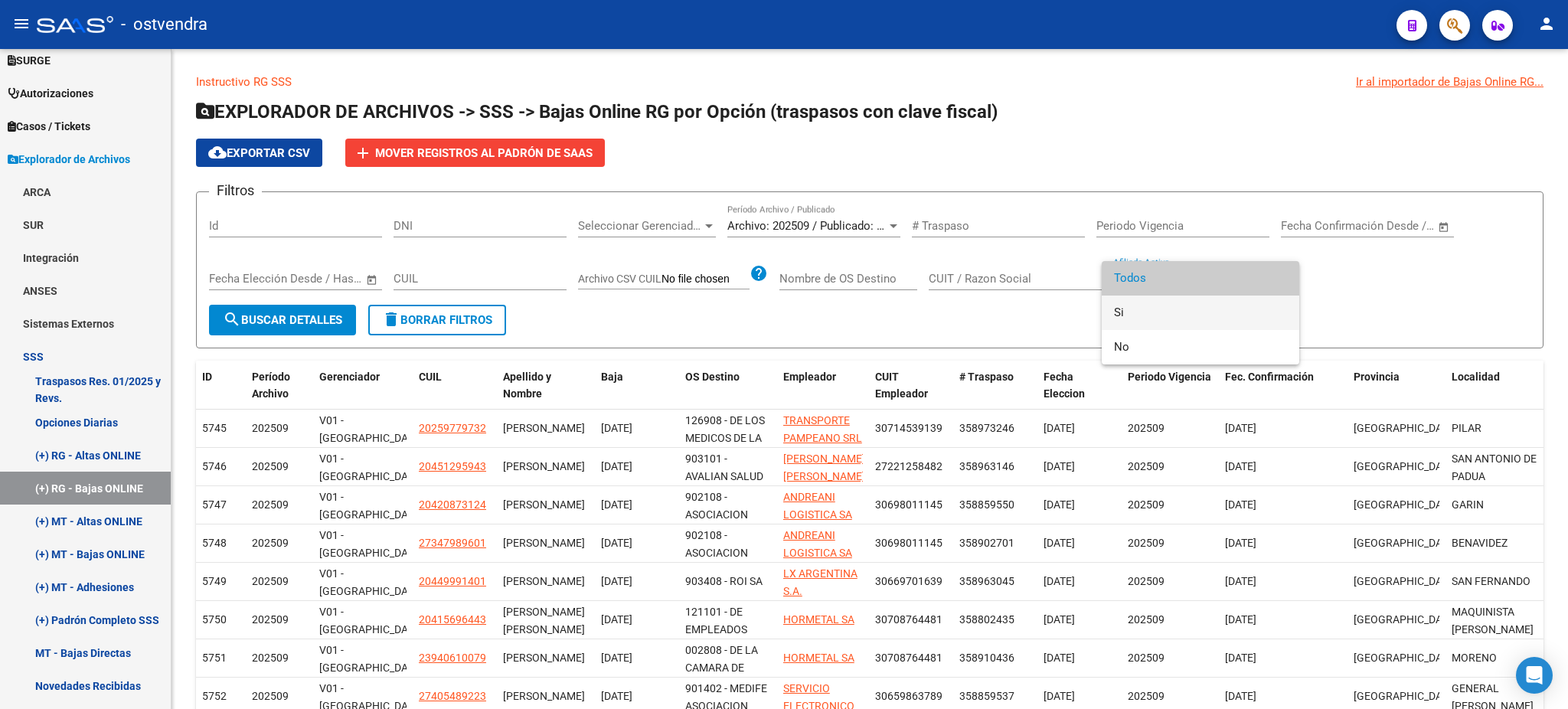
click at [1137, 308] on span "Si" at bounding box center [1200, 312] width 173 height 34
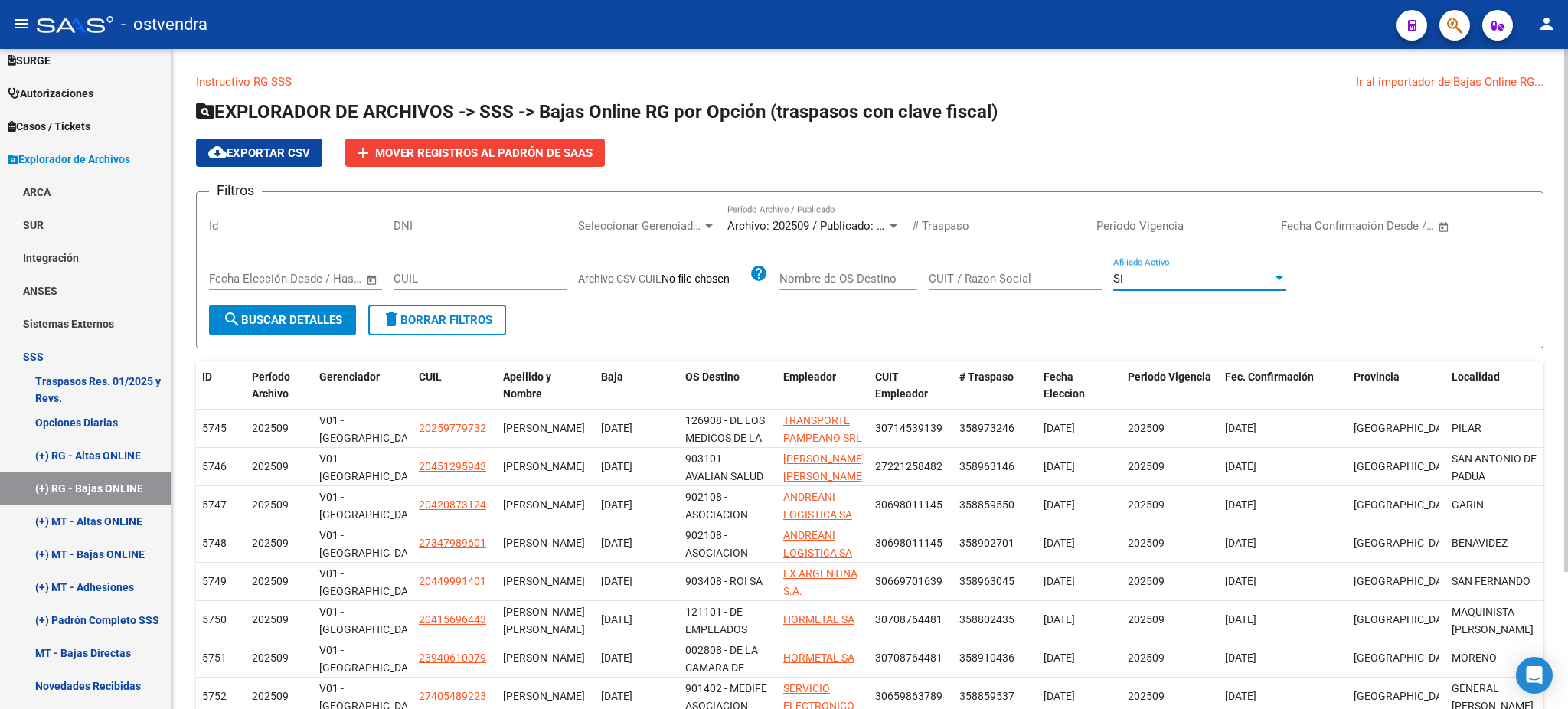
click at [272, 317] on span "search Buscar Detalles" at bounding box center [282, 320] width 119 height 14
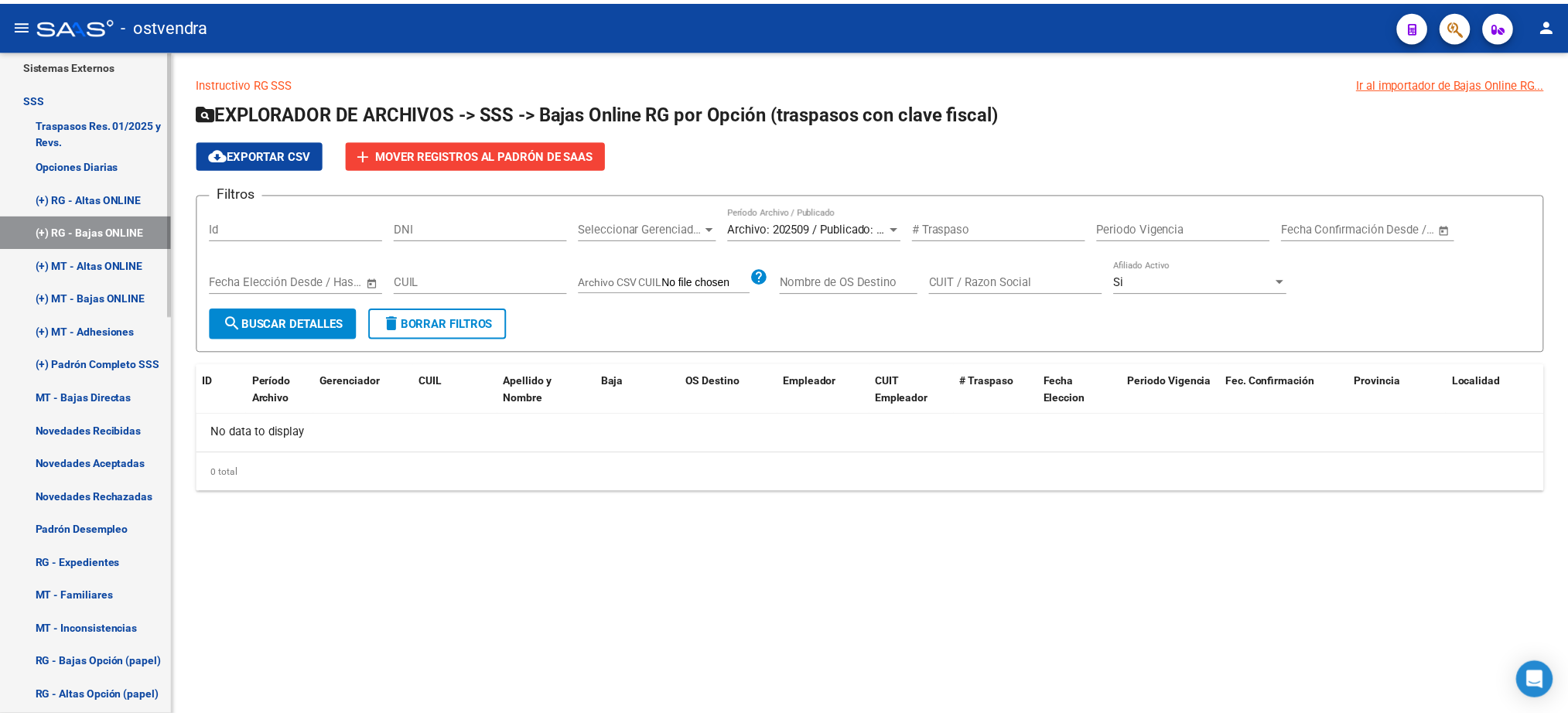
scroll to position [720, 0]
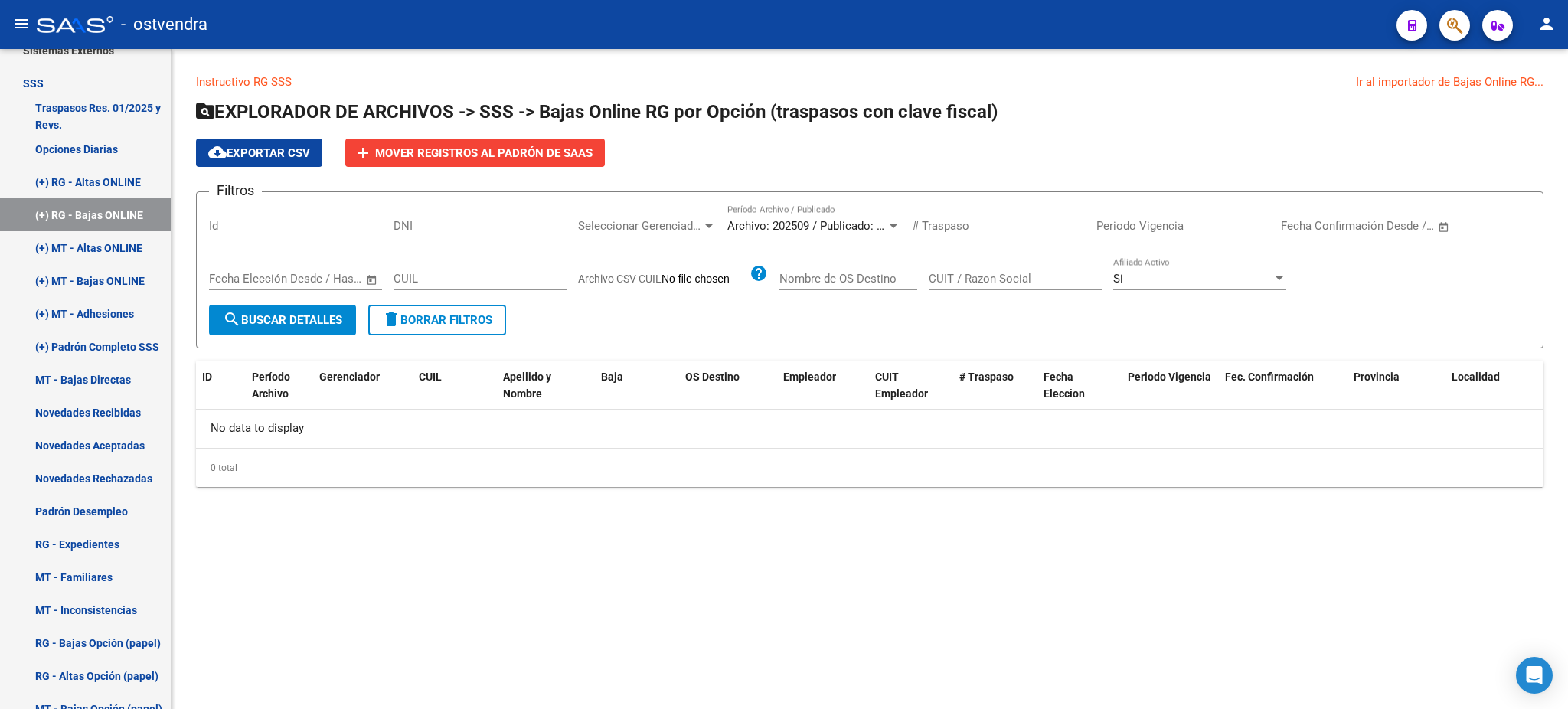
drag, startPoint x: 105, startPoint y: 546, endPoint x: 382, endPoint y: 500, distance: 280.8
click at [104, 543] on link "RG - Expedientes" at bounding box center [85, 544] width 170 height 33
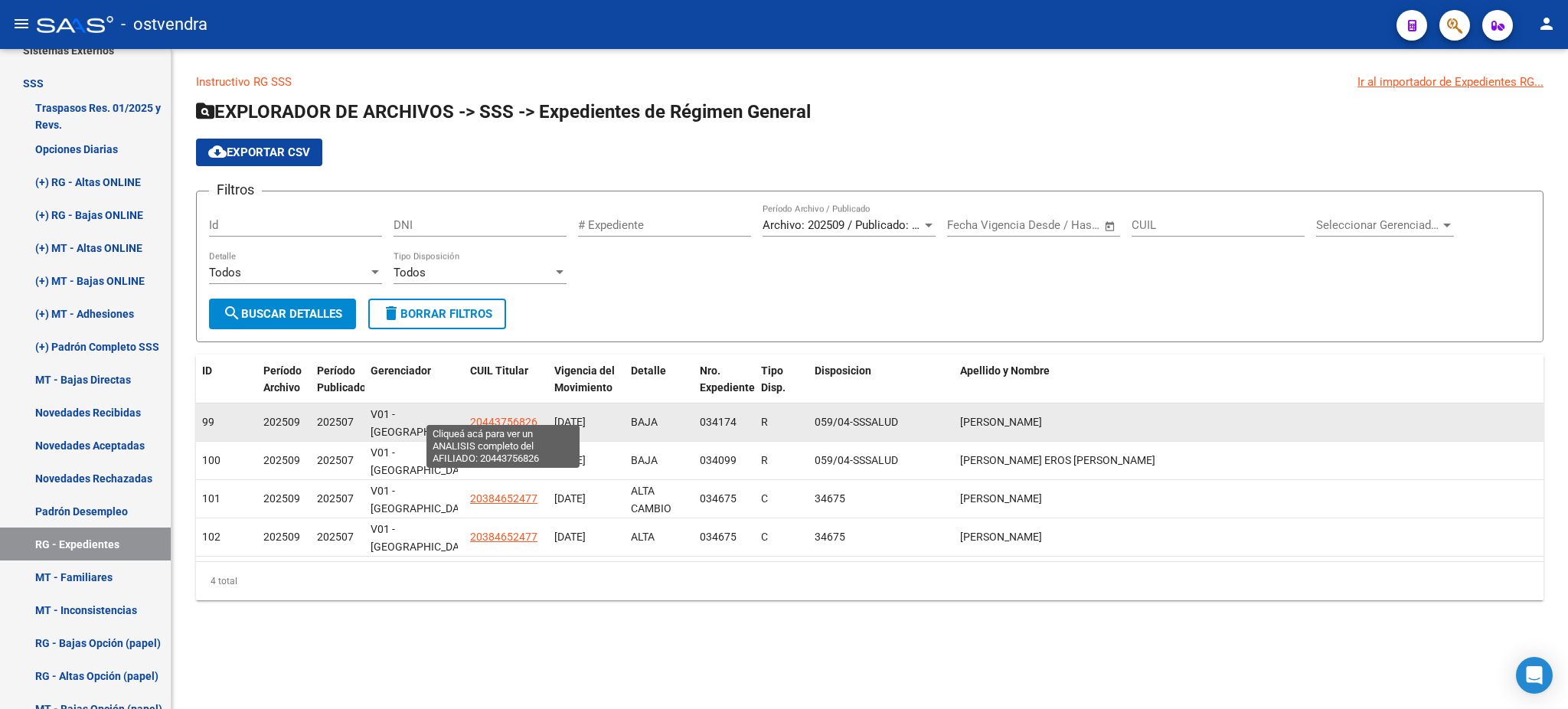
click at [499, 416] on span "20443756826" at bounding box center [504, 422] width 68 height 12
type textarea "20443756826"
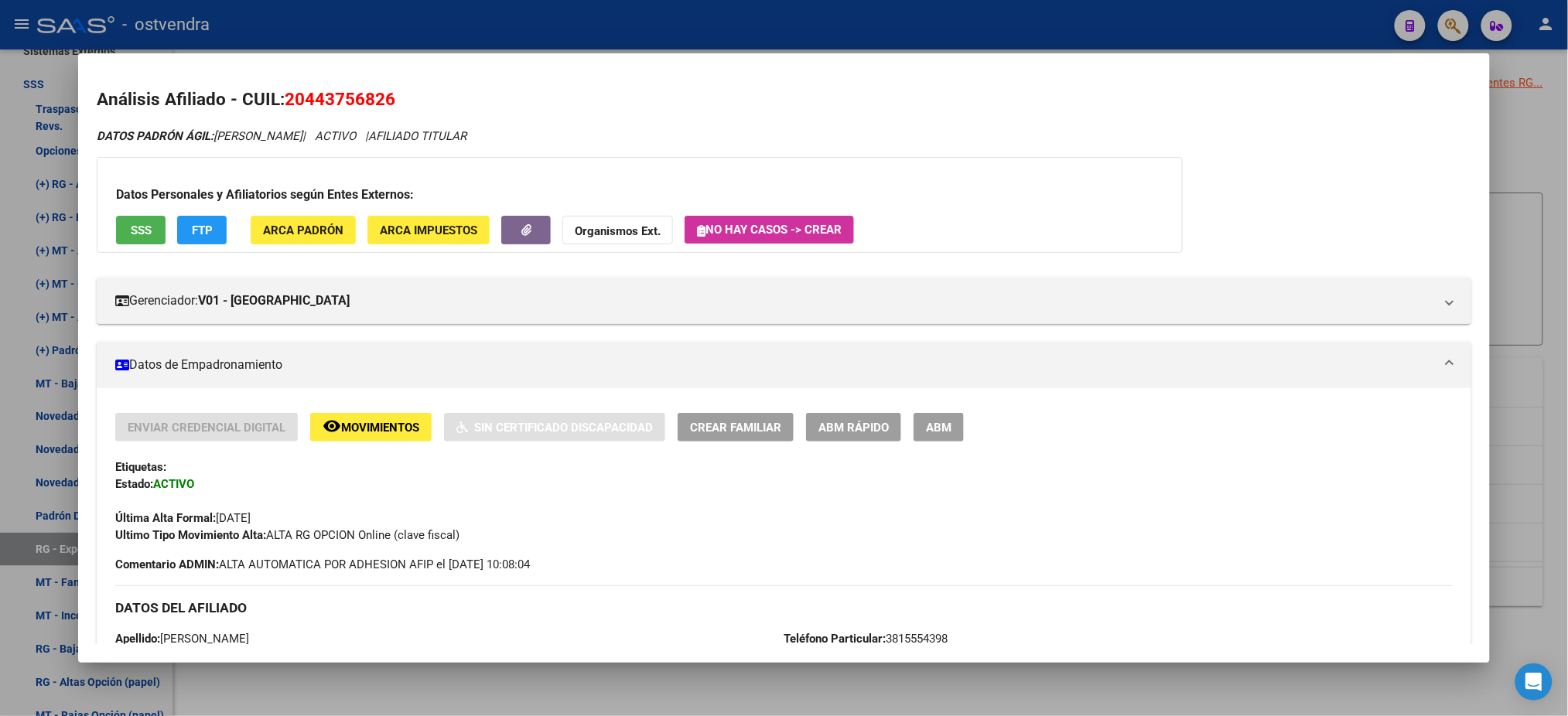
click at [625, 29] on div at bounding box center [784, 358] width 1568 height 716
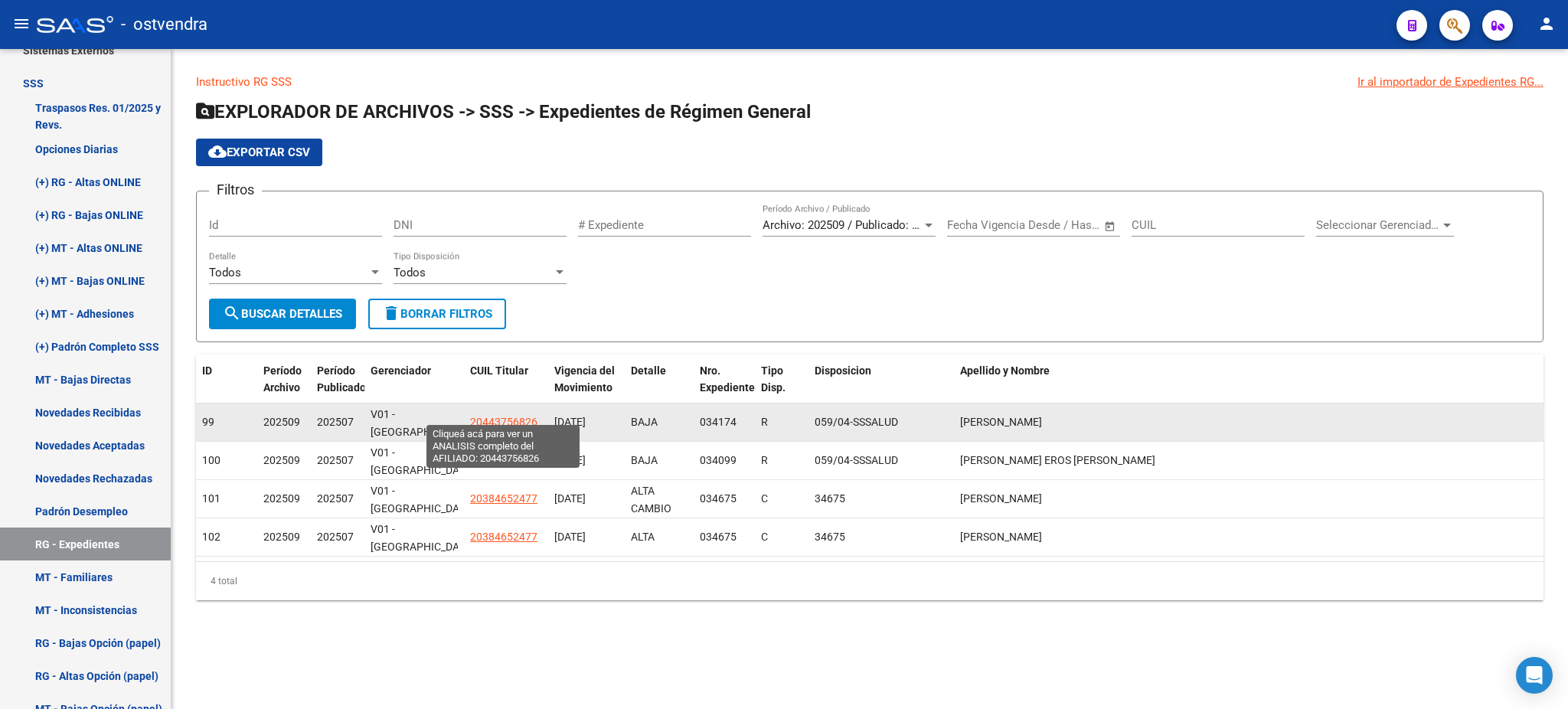
click at [484, 416] on span "20443756826" at bounding box center [504, 422] width 68 height 12
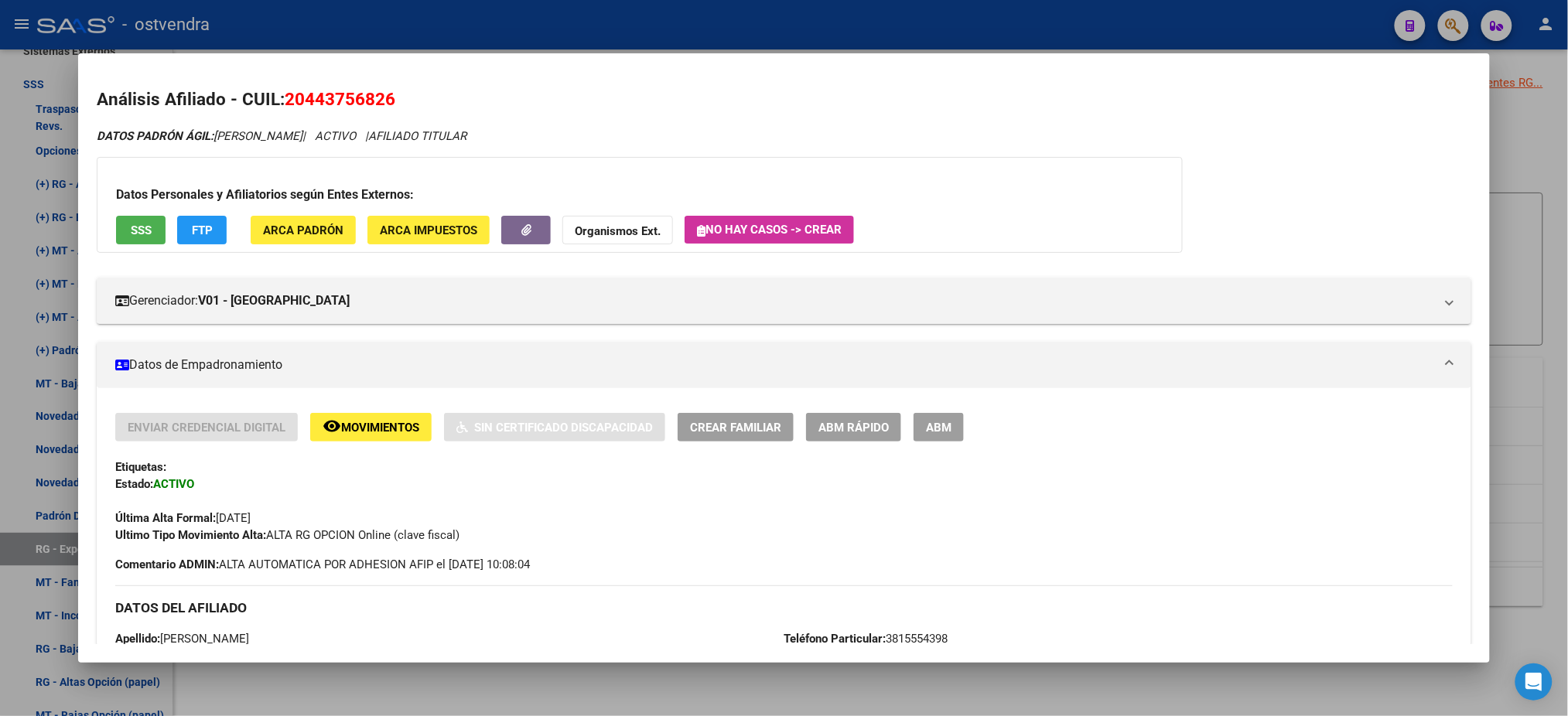
click at [144, 235] on span "SSS" at bounding box center [141, 230] width 21 height 14
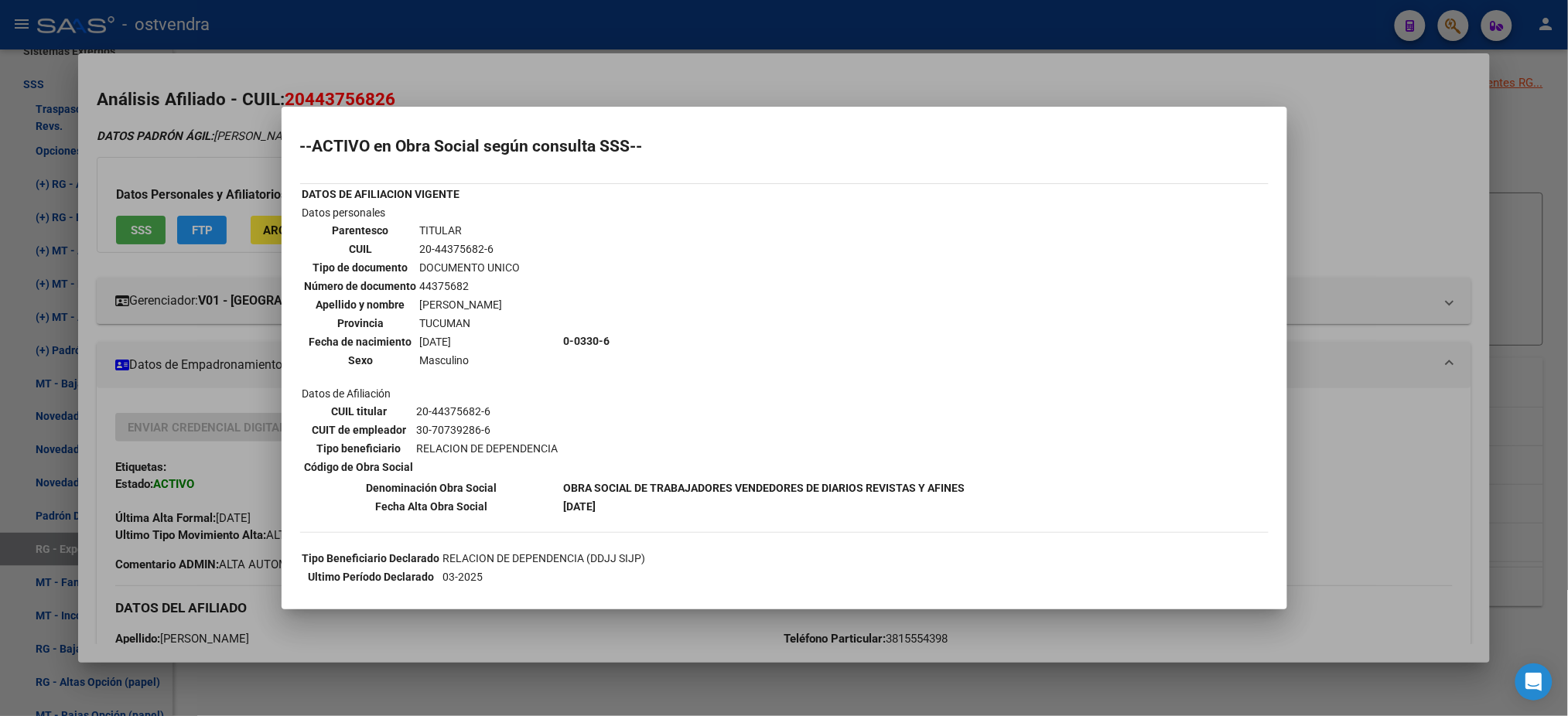
click at [640, 82] on div at bounding box center [784, 358] width 1568 height 716
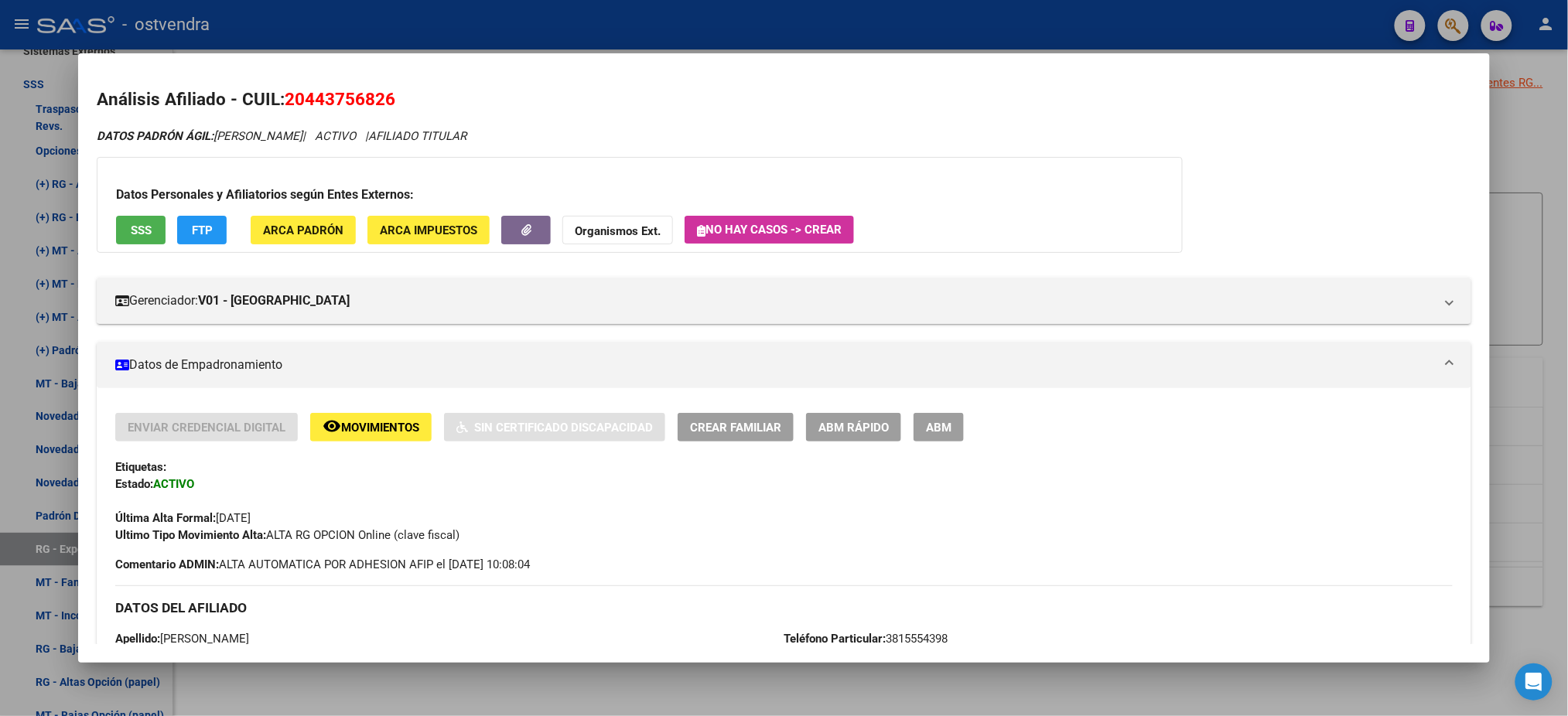
click at [211, 216] on button "FTP" at bounding box center [202, 230] width 49 height 29
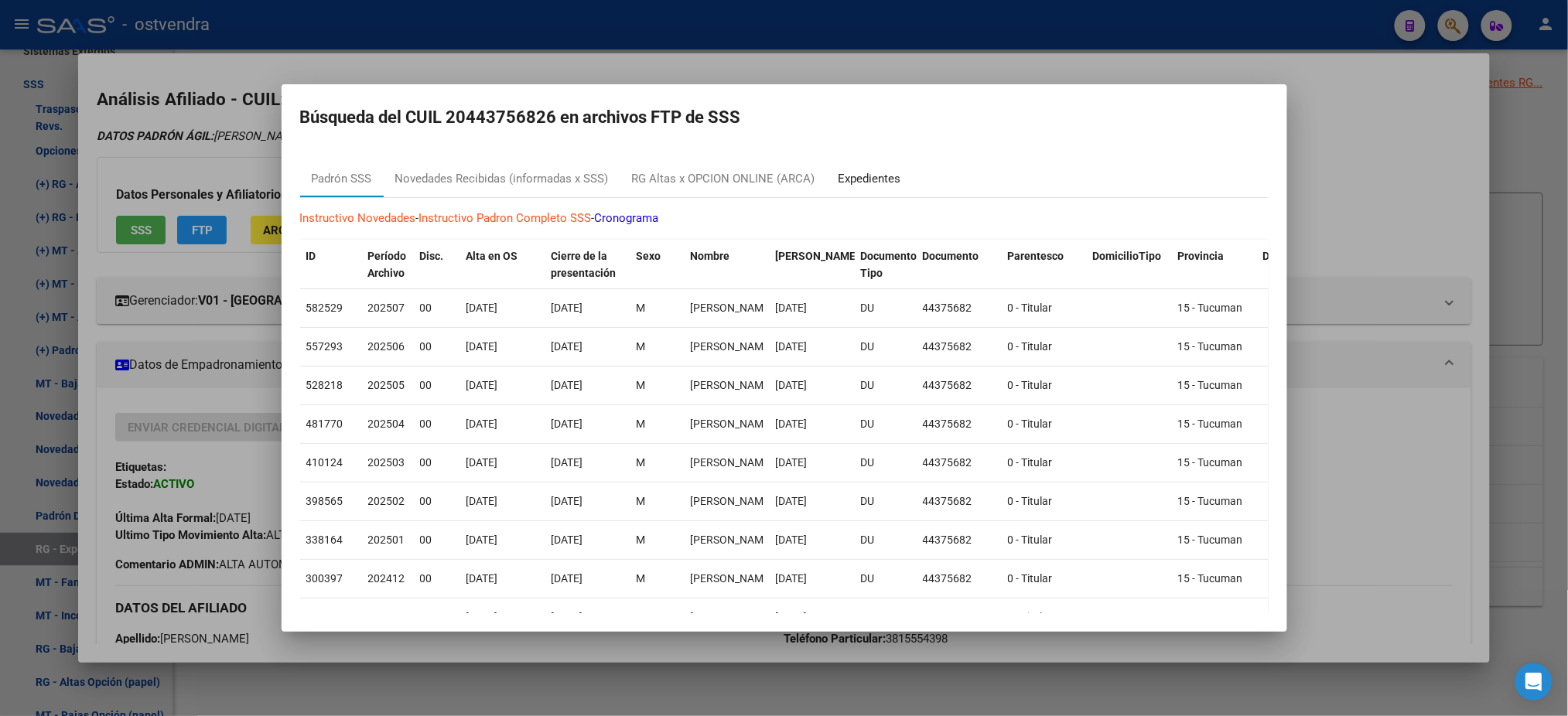
click at [892, 172] on div "Expedientes" at bounding box center [870, 180] width 63 height 18
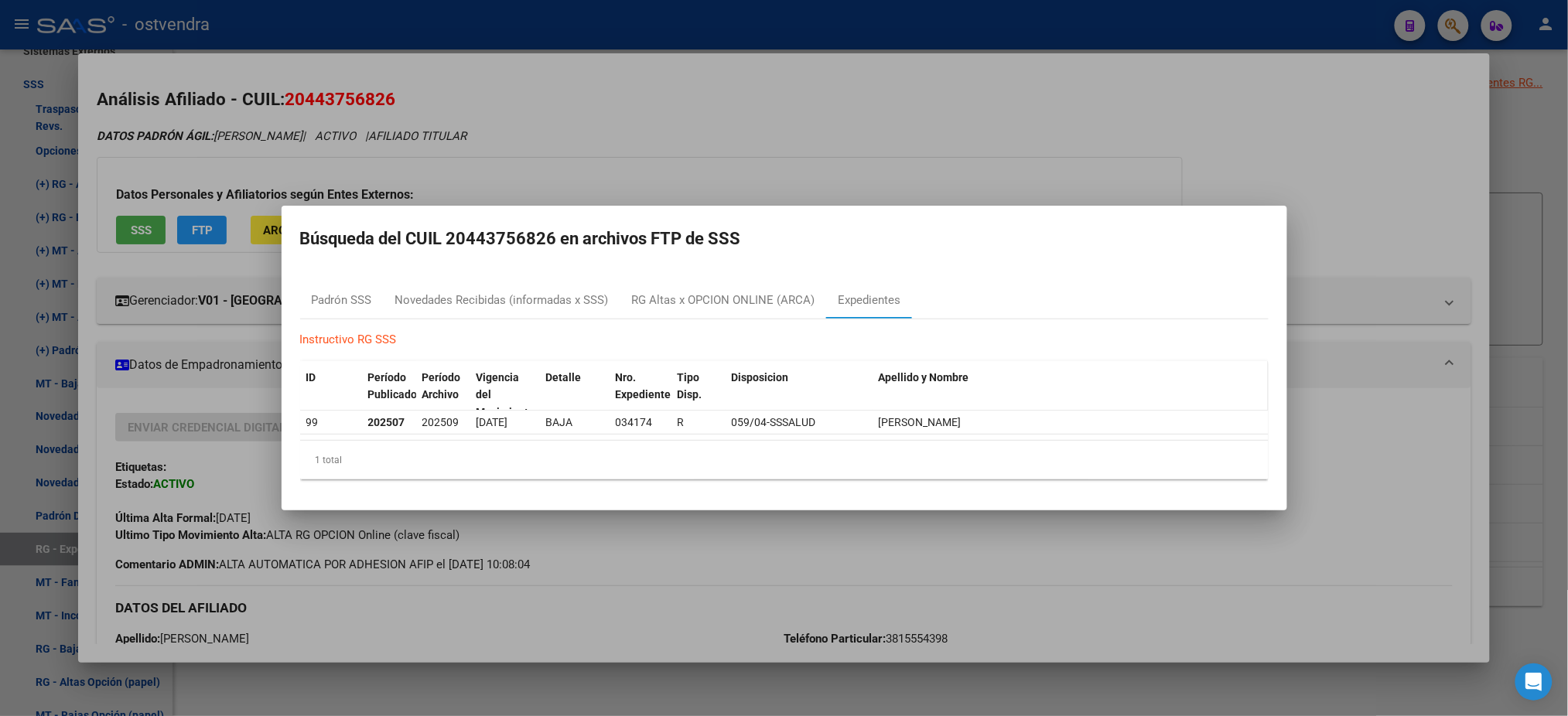
drag, startPoint x: 468, startPoint y: 425, endPoint x: 904, endPoint y: 393, distance: 437.2
click at [992, 426] on div "99 202507 202509 [DATE] BAJA 034174 R 059/04-[PERSON_NAME]" at bounding box center [784, 424] width 969 height 25
click at [715, 171] on div at bounding box center [784, 358] width 1568 height 716
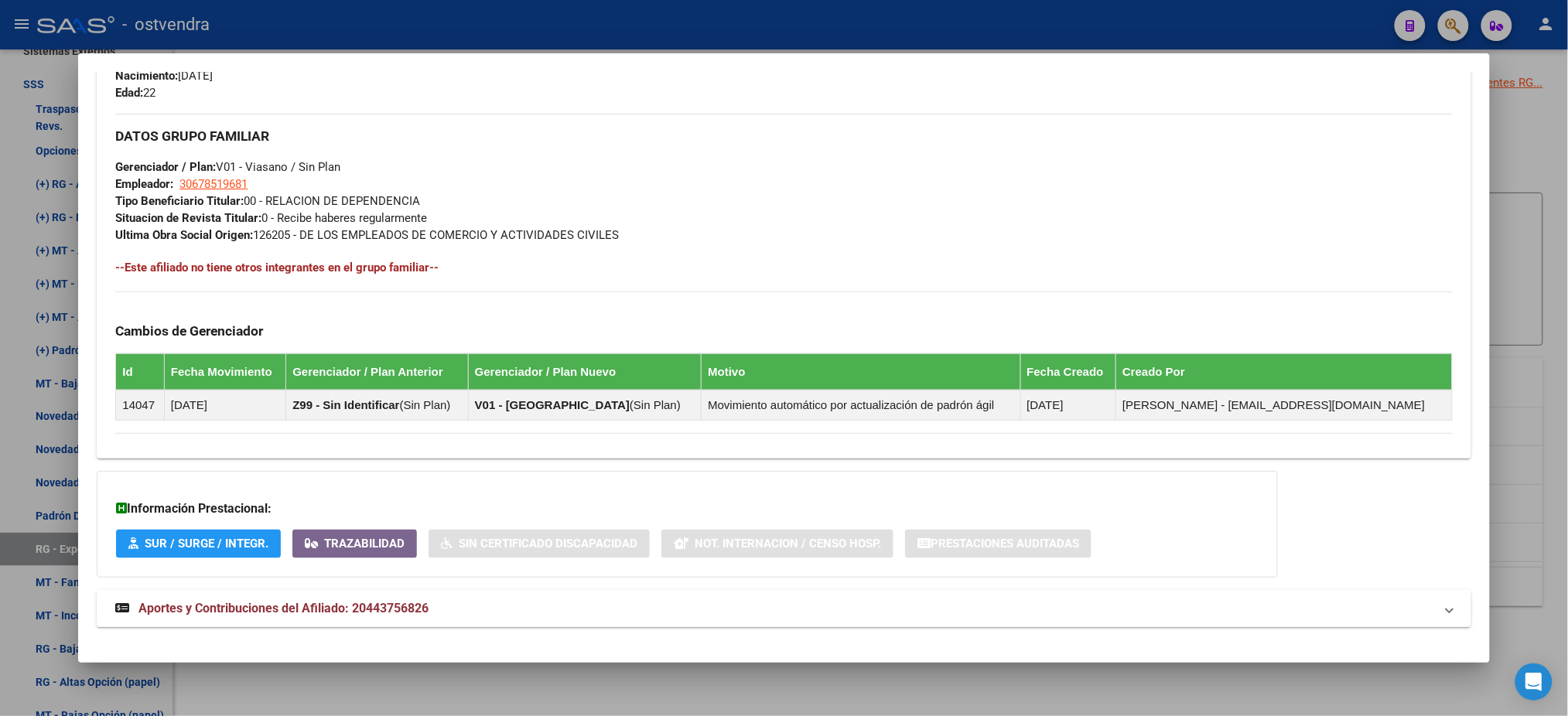
scroll to position [715, 0]
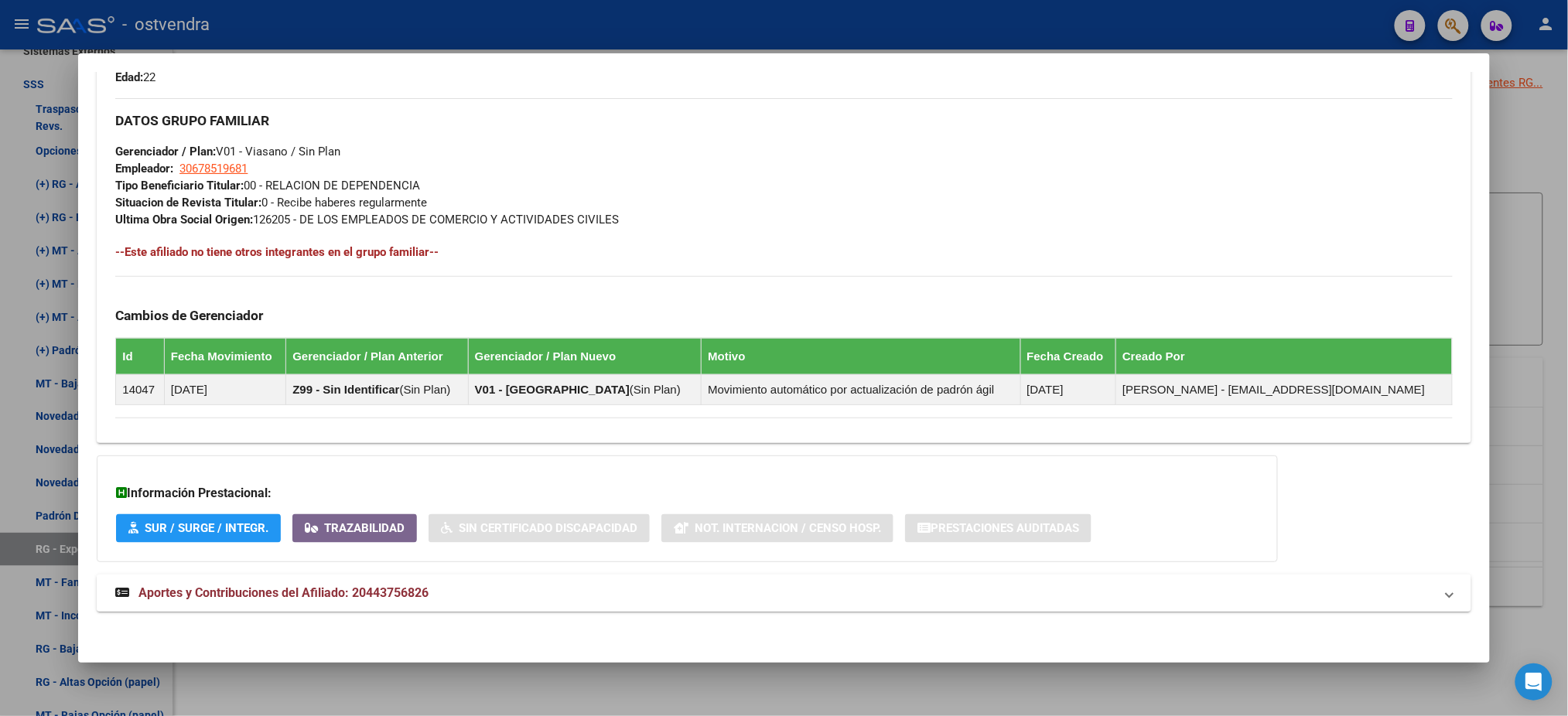
click at [566, 589] on mat-panel-title "Aportes y Contribuciones del Afiliado: 20443756826" at bounding box center [775, 593] width 1318 height 19
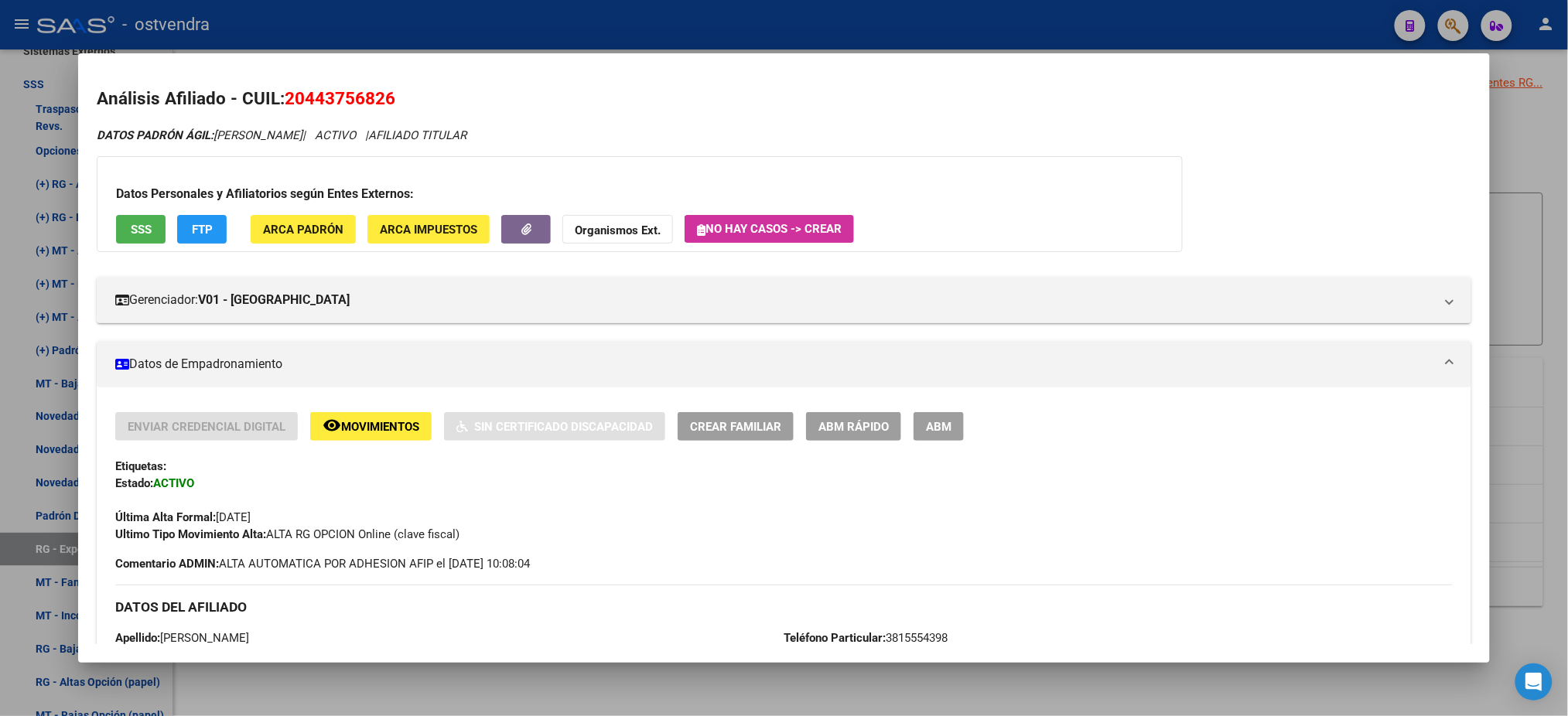
scroll to position [0, 0]
click at [131, 227] on span "SSS" at bounding box center [141, 230] width 21 height 14
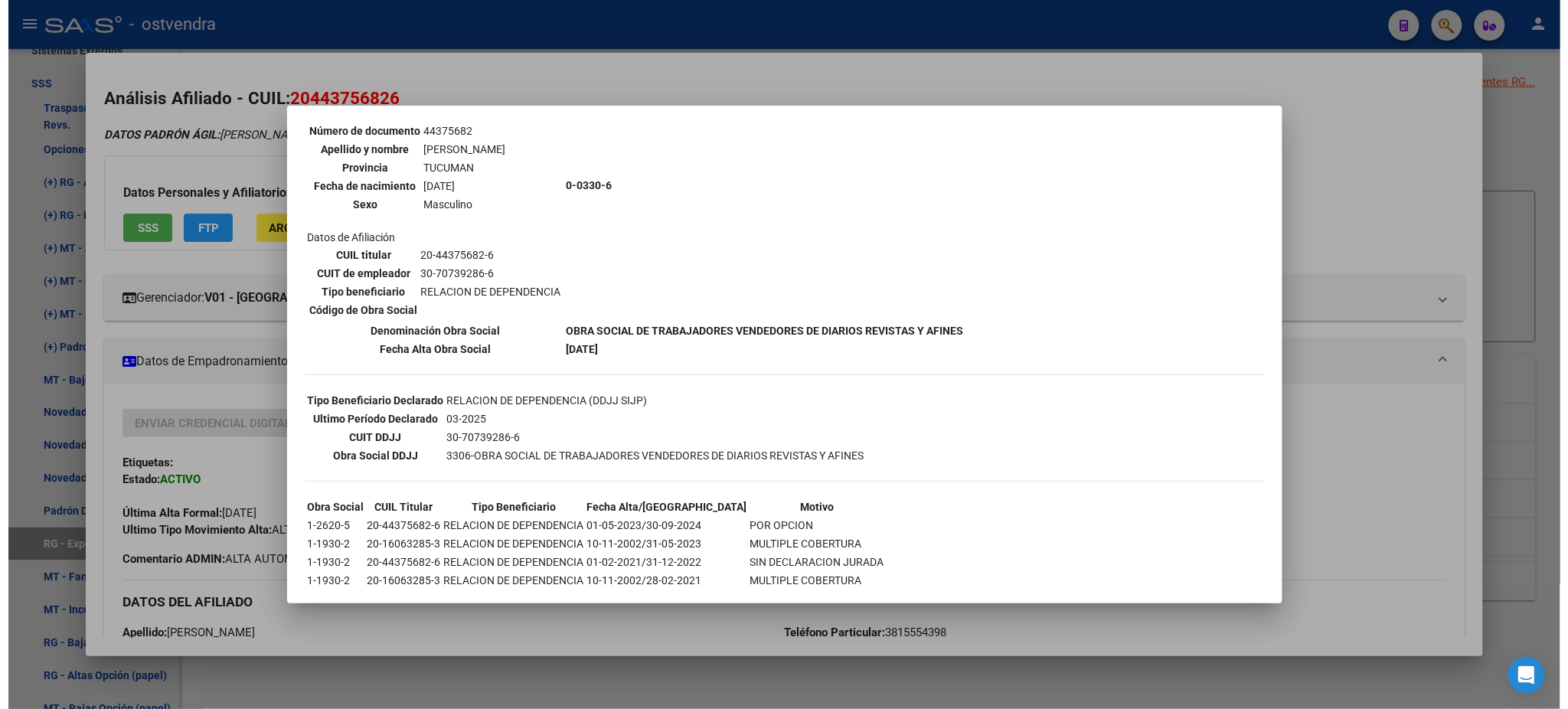
scroll to position [167, 0]
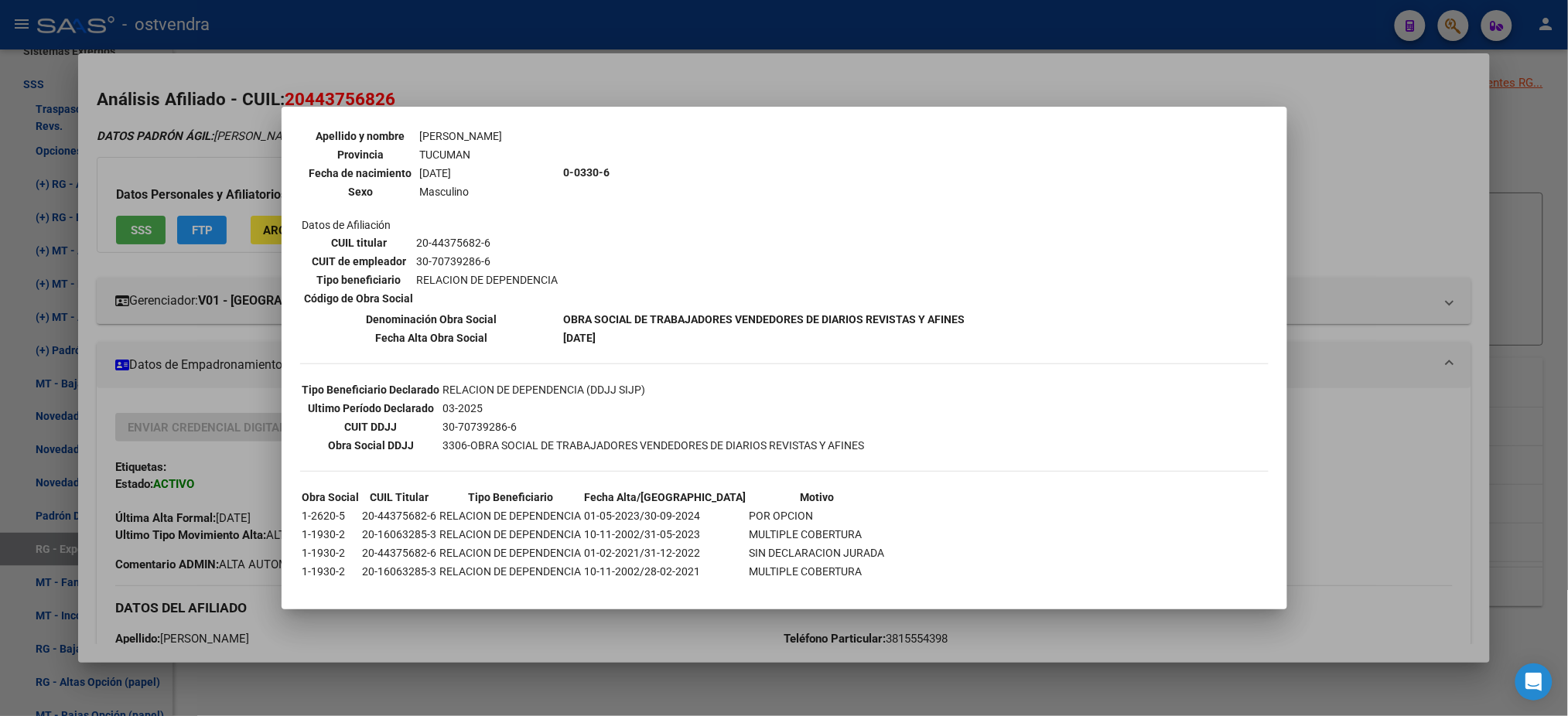
click at [254, 185] on div at bounding box center [784, 358] width 1568 height 716
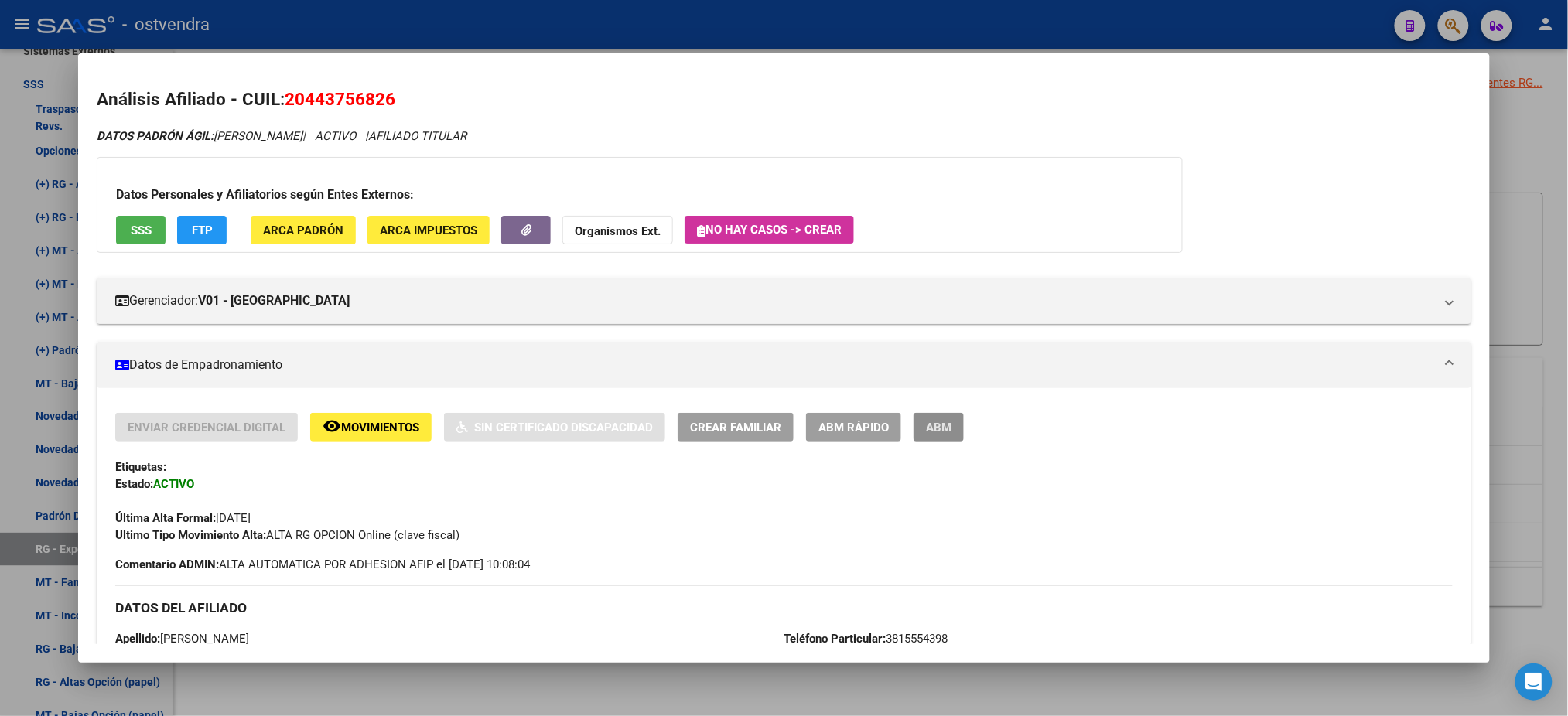
drag, startPoint x: 951, startPoint y: 423, endPoint x: 895, endPoint y: 400, distance: 60.5
click at [955, 424] on button "ABM" at bounding box center [938, 427] width 50 height 29
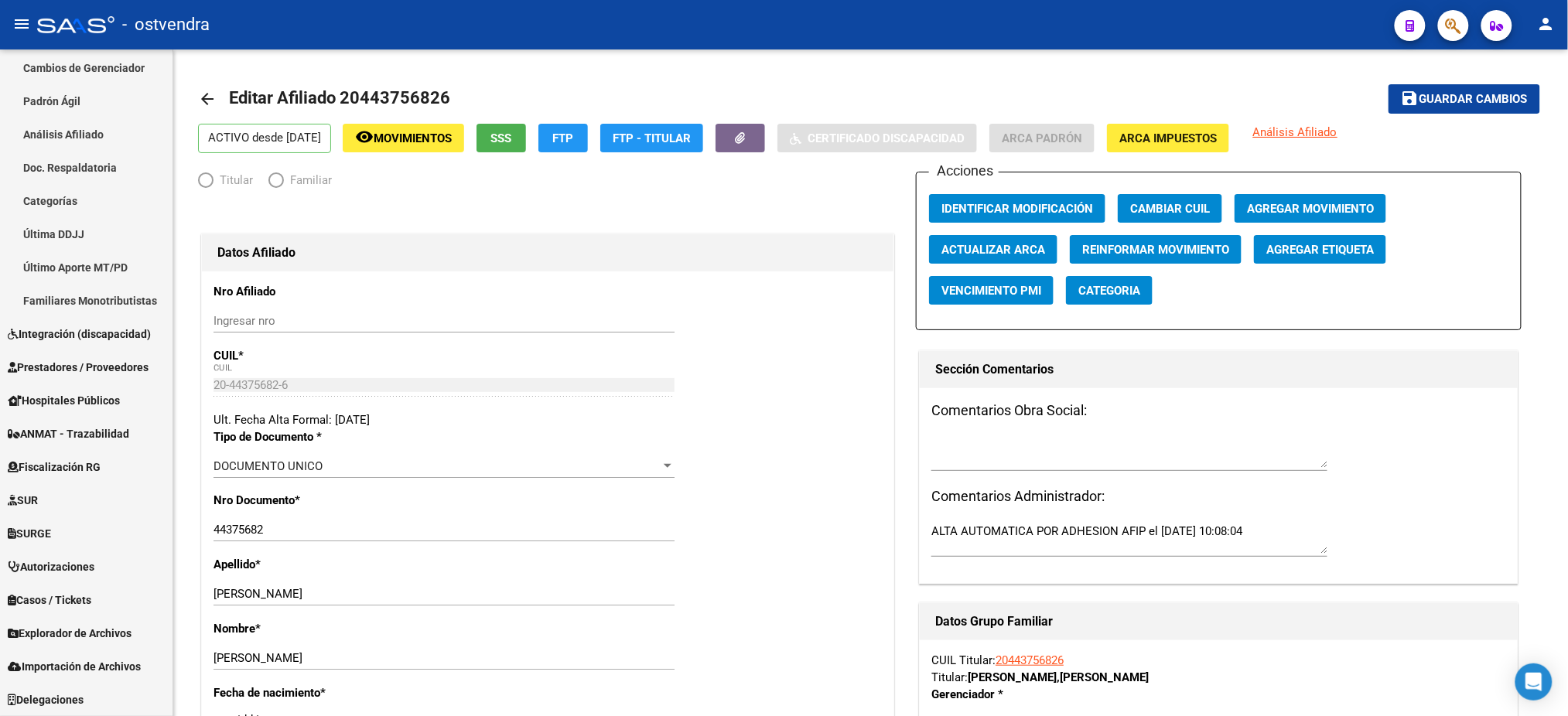
scroll to position [303, 0]
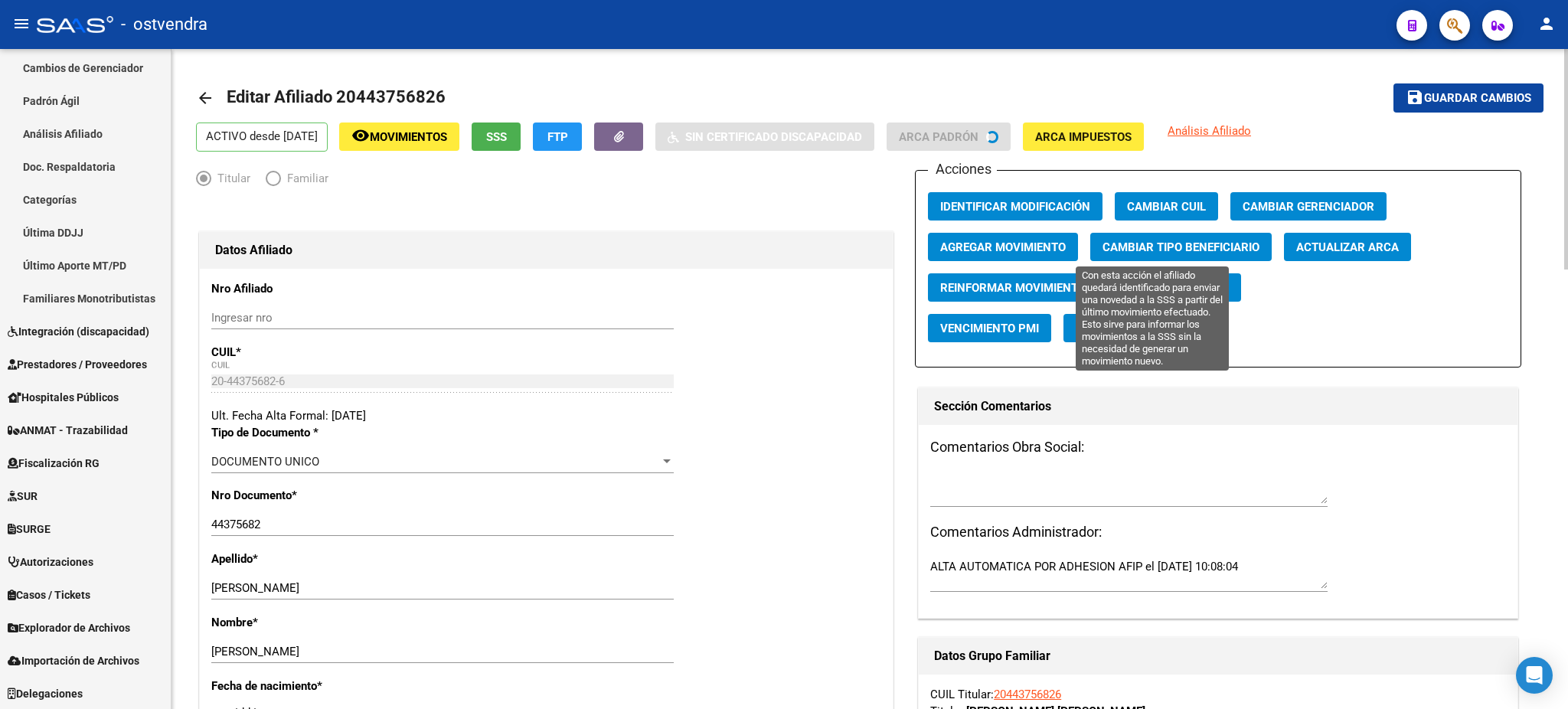
radio input "true"
type input "30-67851968-1"
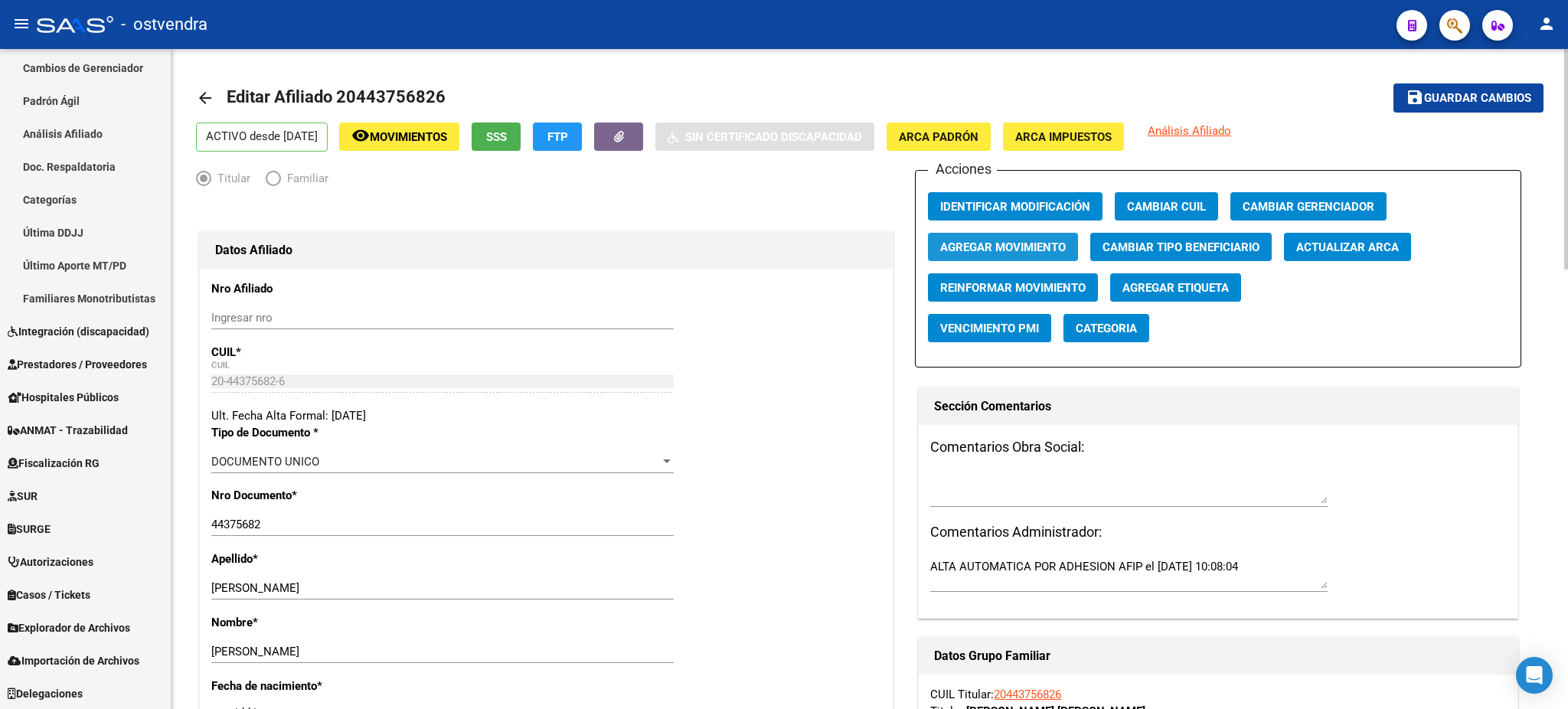
click at [1058, 237] on button "Agregar Movimiento" at bounding box center [1003, 246] width 150 height 29
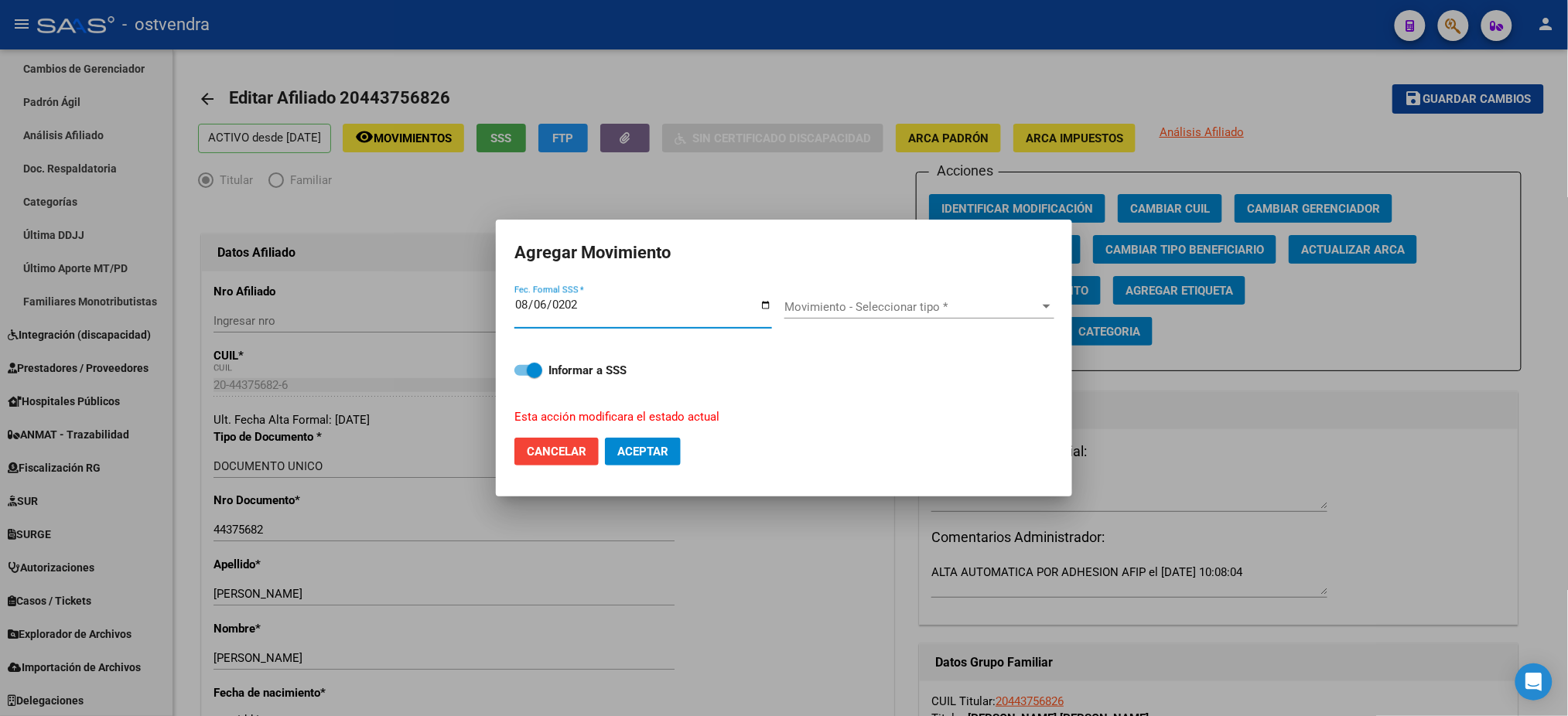
type input "[DATE]"
click at [927, 307] on span "Movimiento - Seleccionar tipo *" at bounding box center [912, 307] width 256 height 14
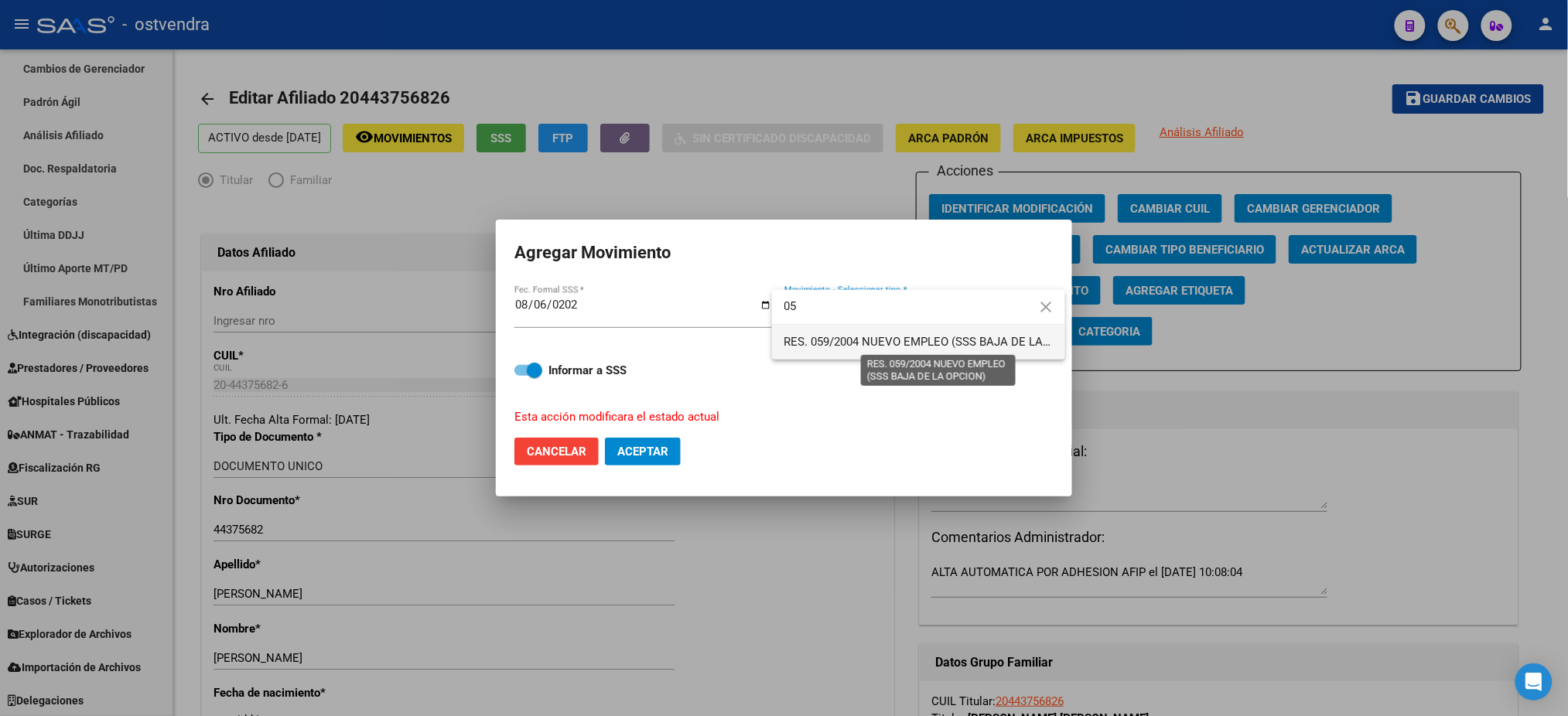
type input "05"
click at [888, 339] on span "RES. 059/2004 NUEVO EMPLEO (SSS BAJA DE LA OPCION)" at bounding box center [938, 342] width 308 height 14
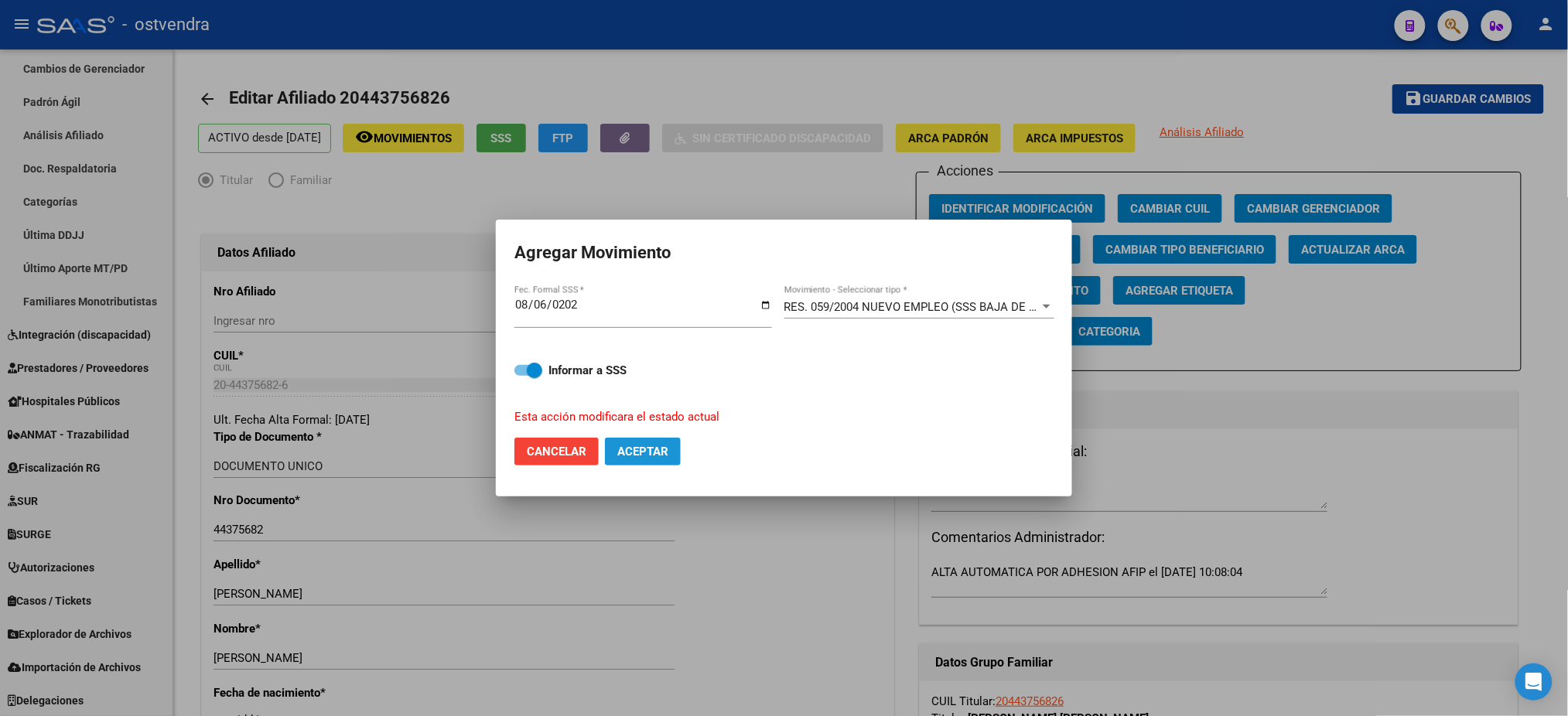
click at [657, 453] on span "Aceptar" at bounding box center [643, 452] width 51 height 14
checkbox input "false"
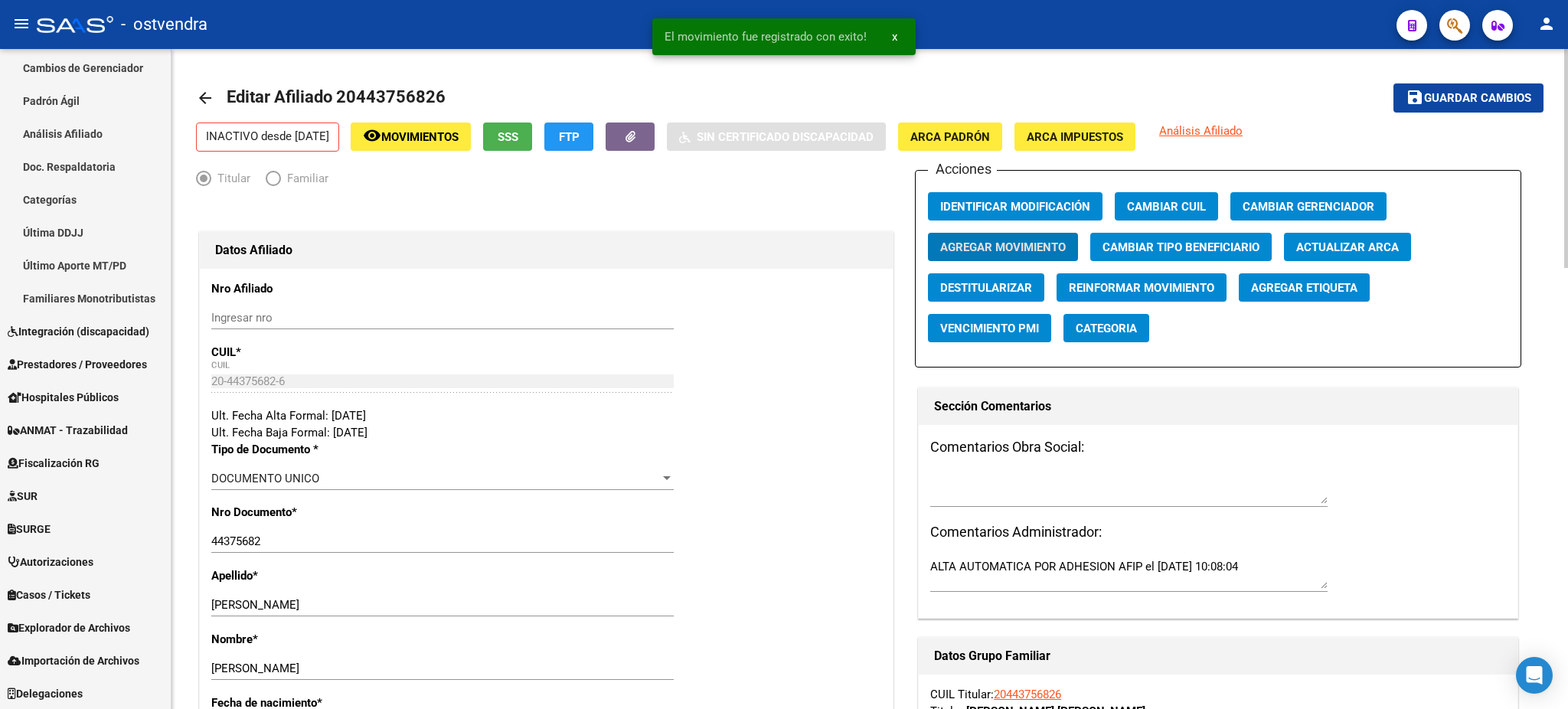
click at [1272, 287] on span "Agregar Etiqueta" at bounding box center [1304, 288] width 107 height 14
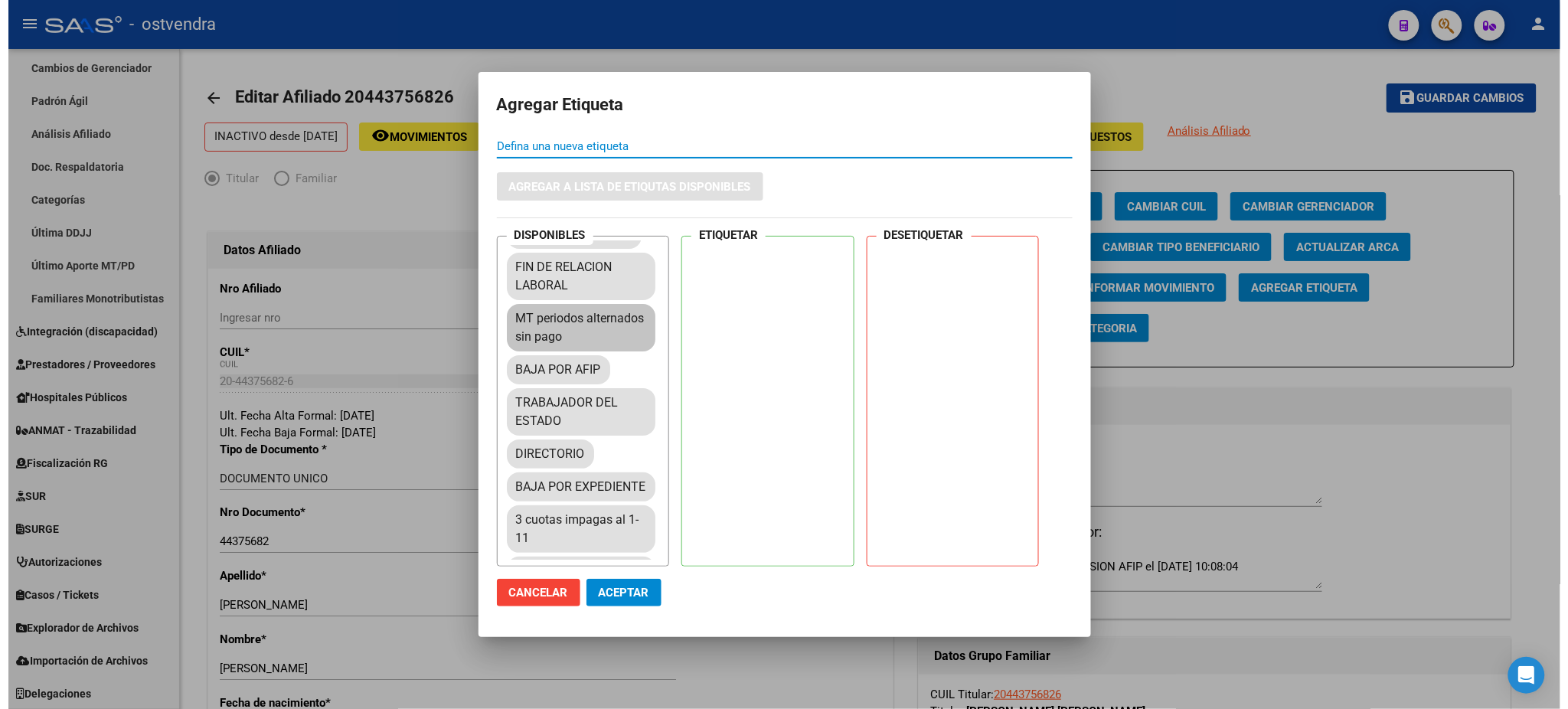
scroll to position [136, 0]
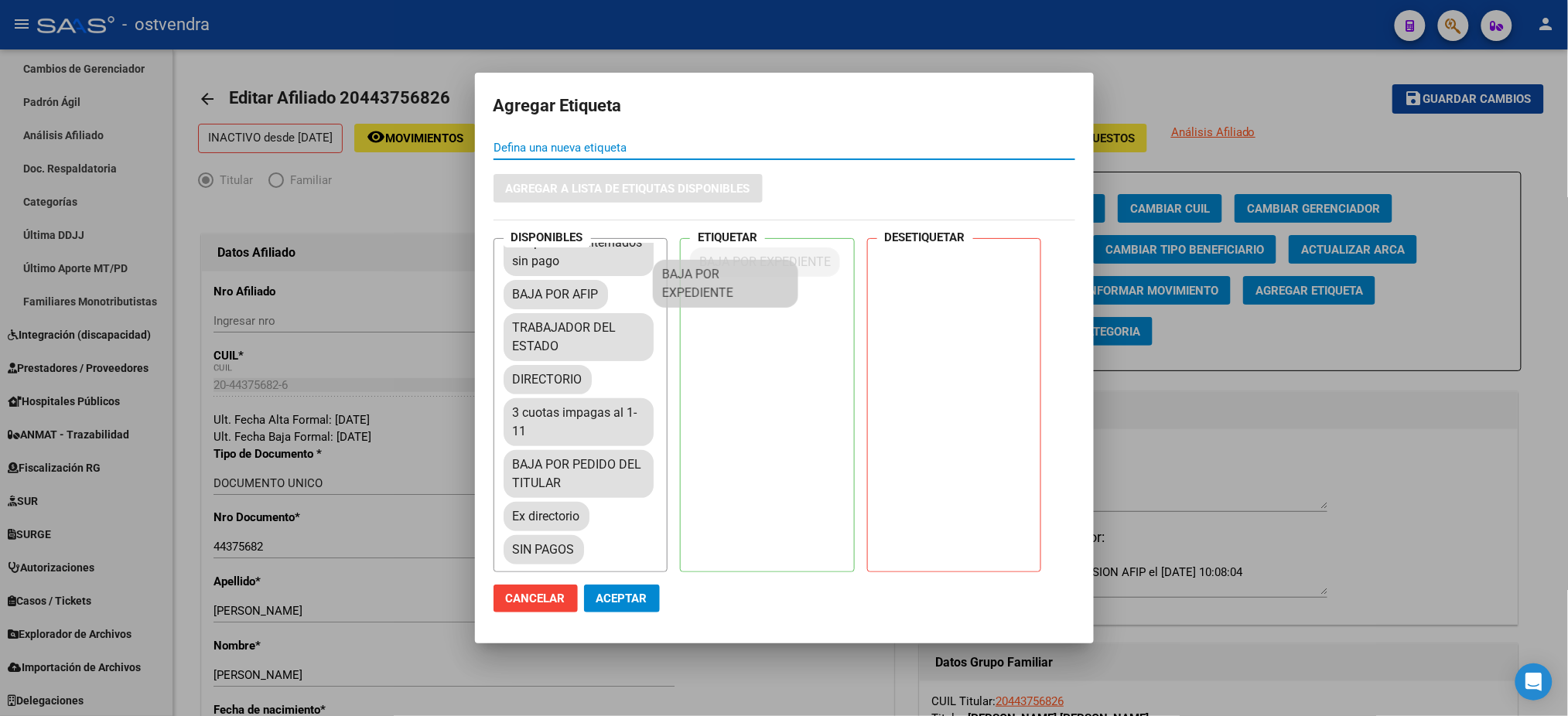
drag, startPoint x: 611, startPoint y: 414, endPoint x: 788, endPoint y: 253, distance: 239.3
click at [615, 598] on span "Aceptar" at bounding box center [622, 598] width 51 height 14
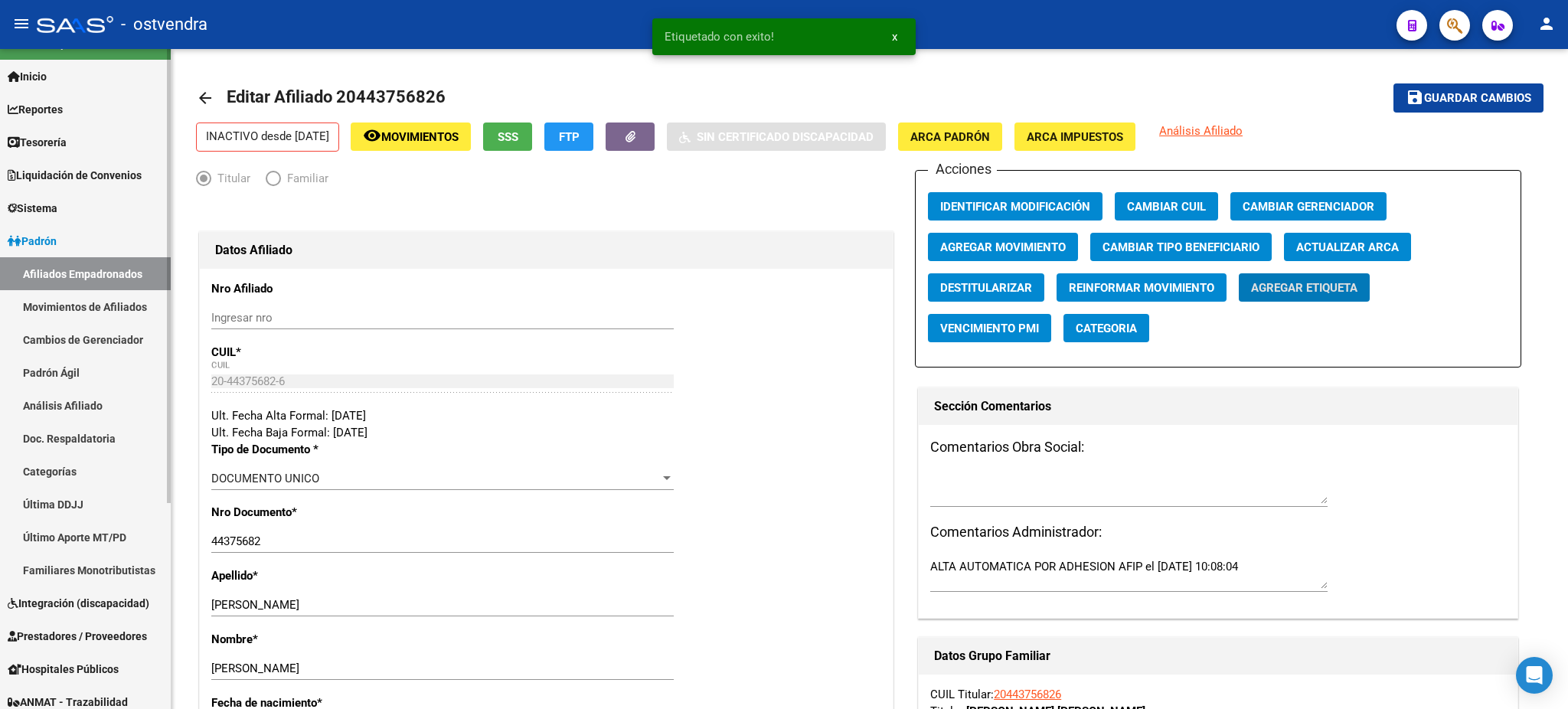
scroll to position [300, 0]
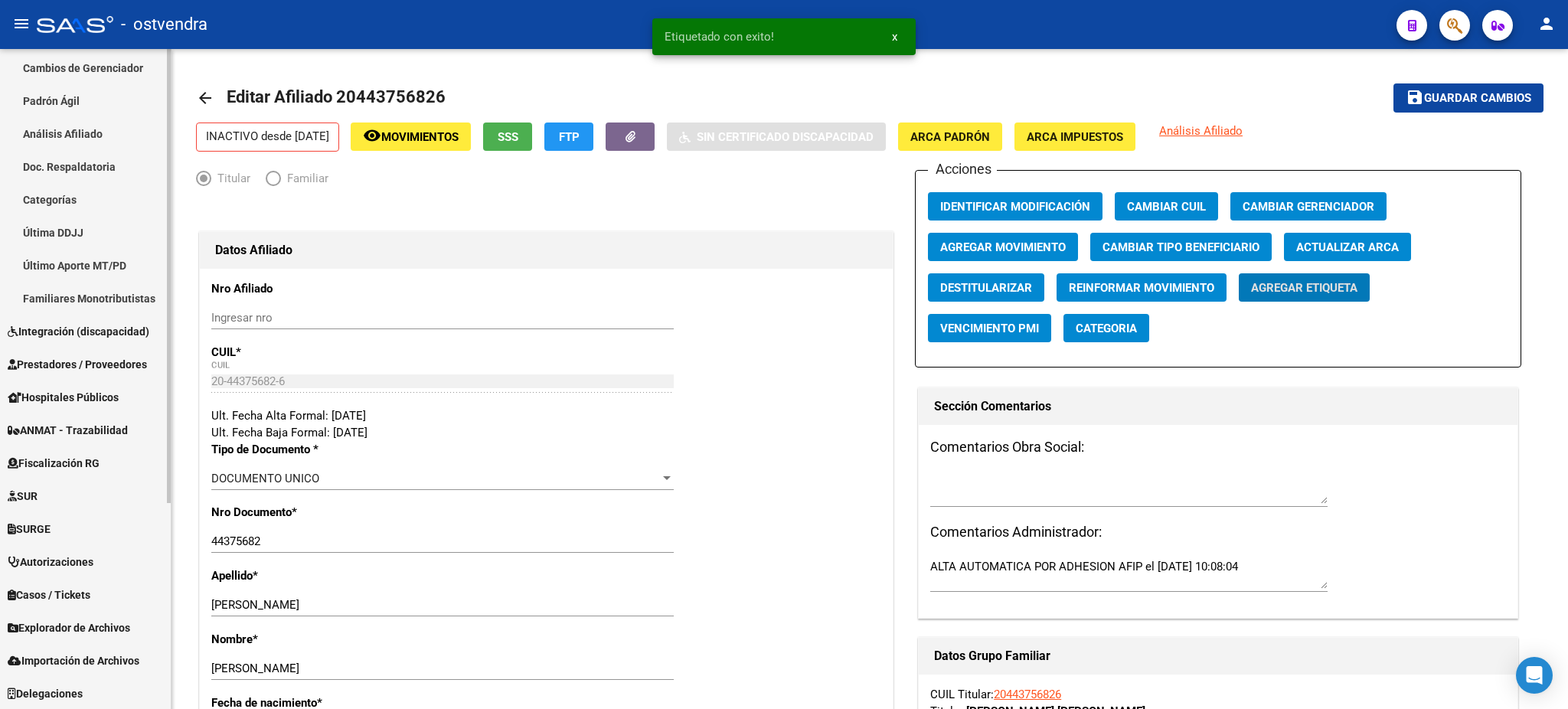
click at [82, 630] on span "Explorador de Archivos" at bounding box center [68, 628] width 122 height 17
click at [77, 623] on span "Explorador de Archivos" at bounding box center [68, 628] width 122 height 17
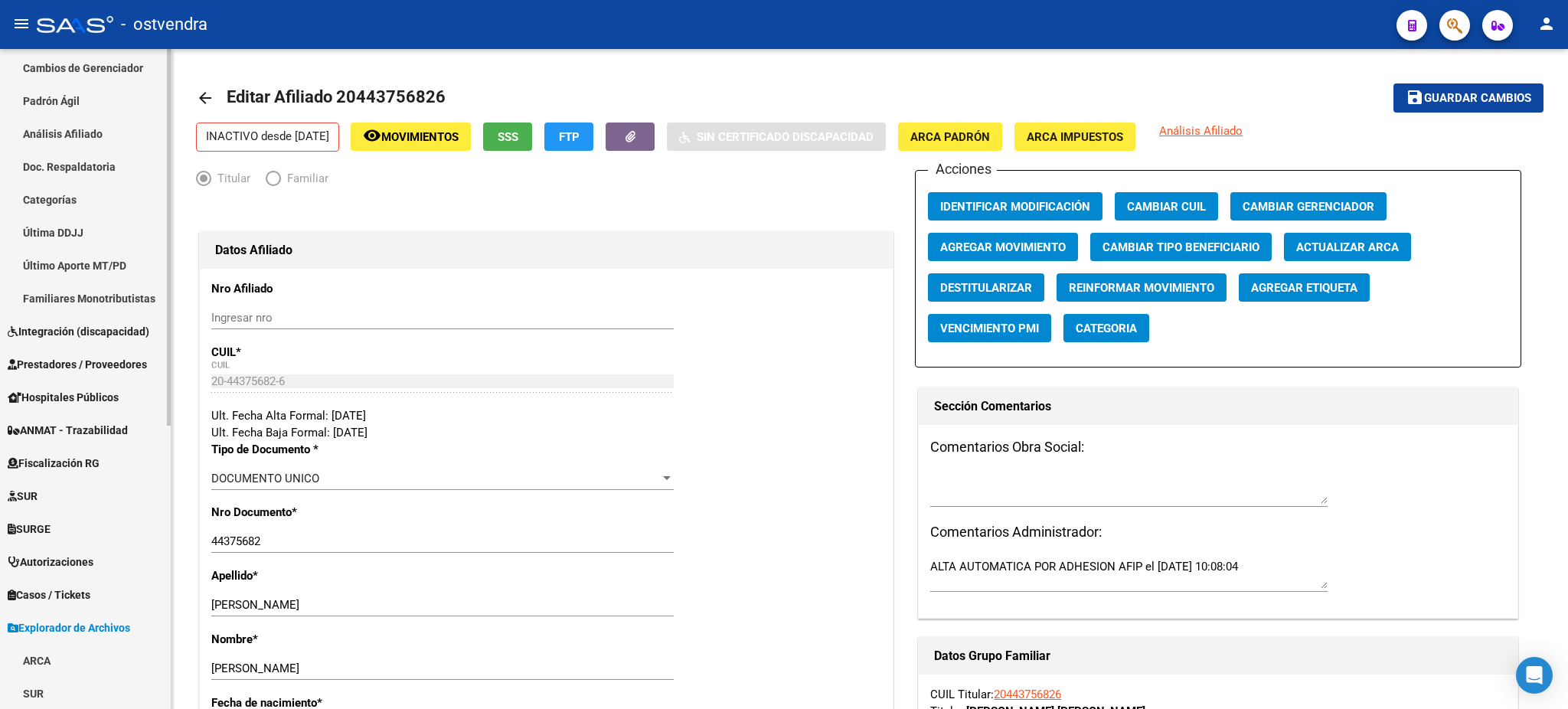
scroll to position [497, 0]
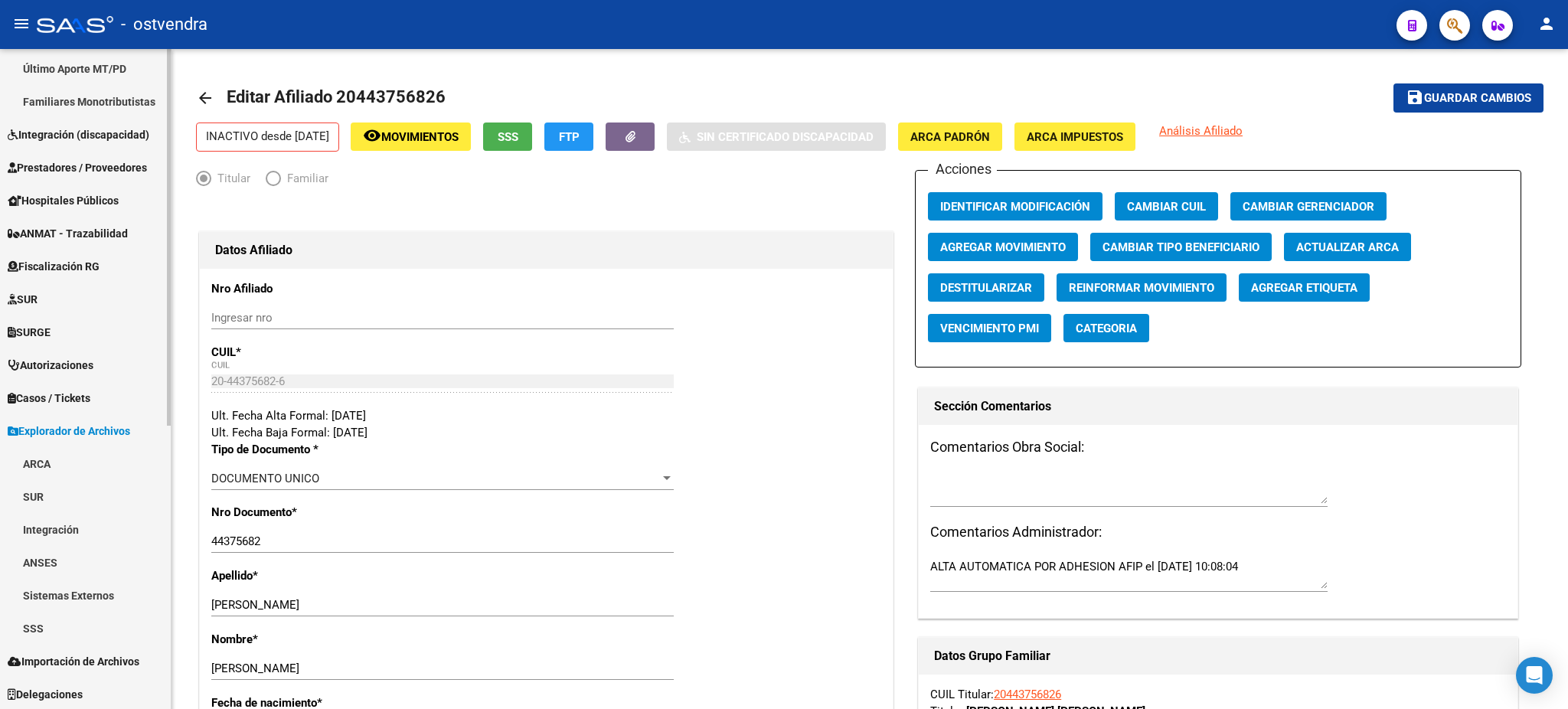
click at [77, 623] on link "SSS" at bounding box center [85, 628] width 170 height 33
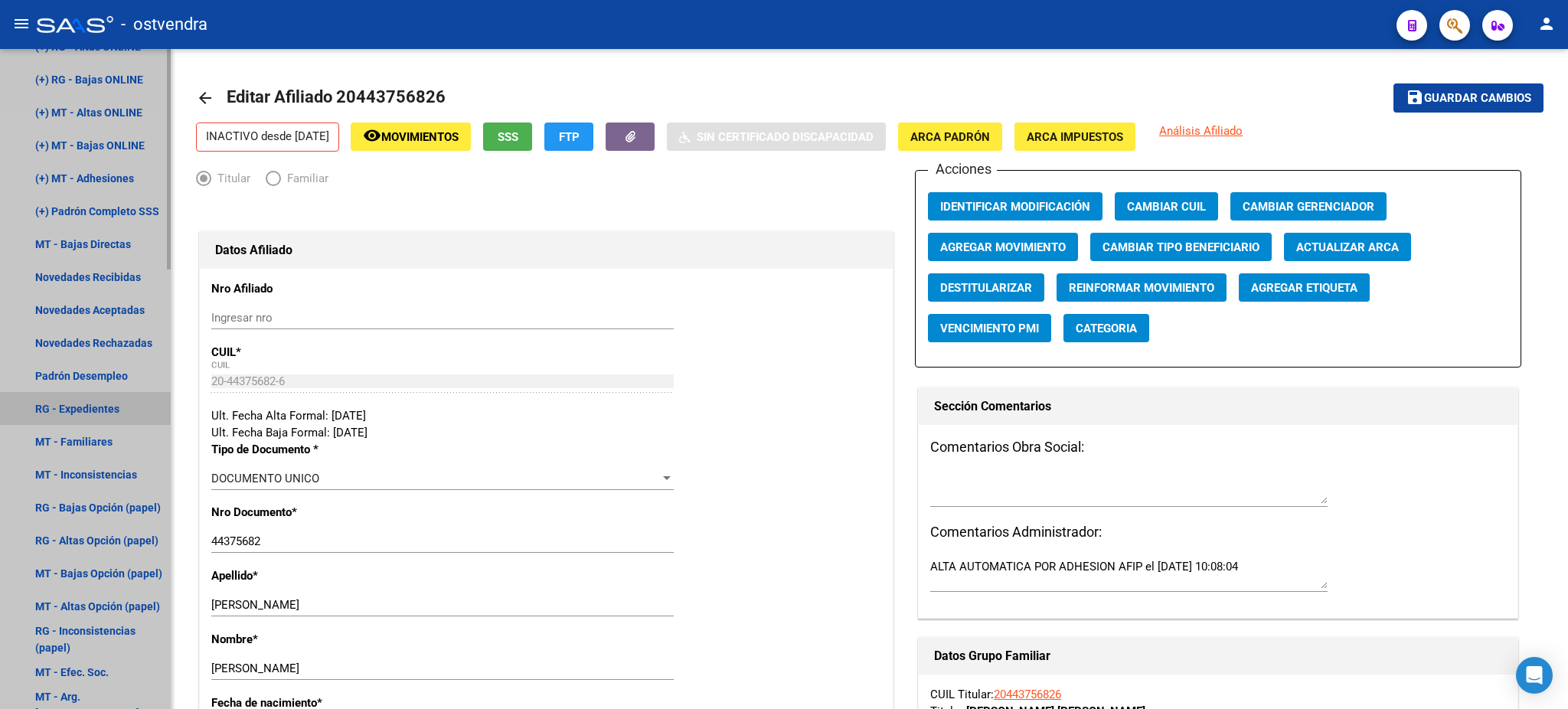
click at [82, 408] on link "RG - Expedientes" at bounding box center [85, 409] width 170 height 33
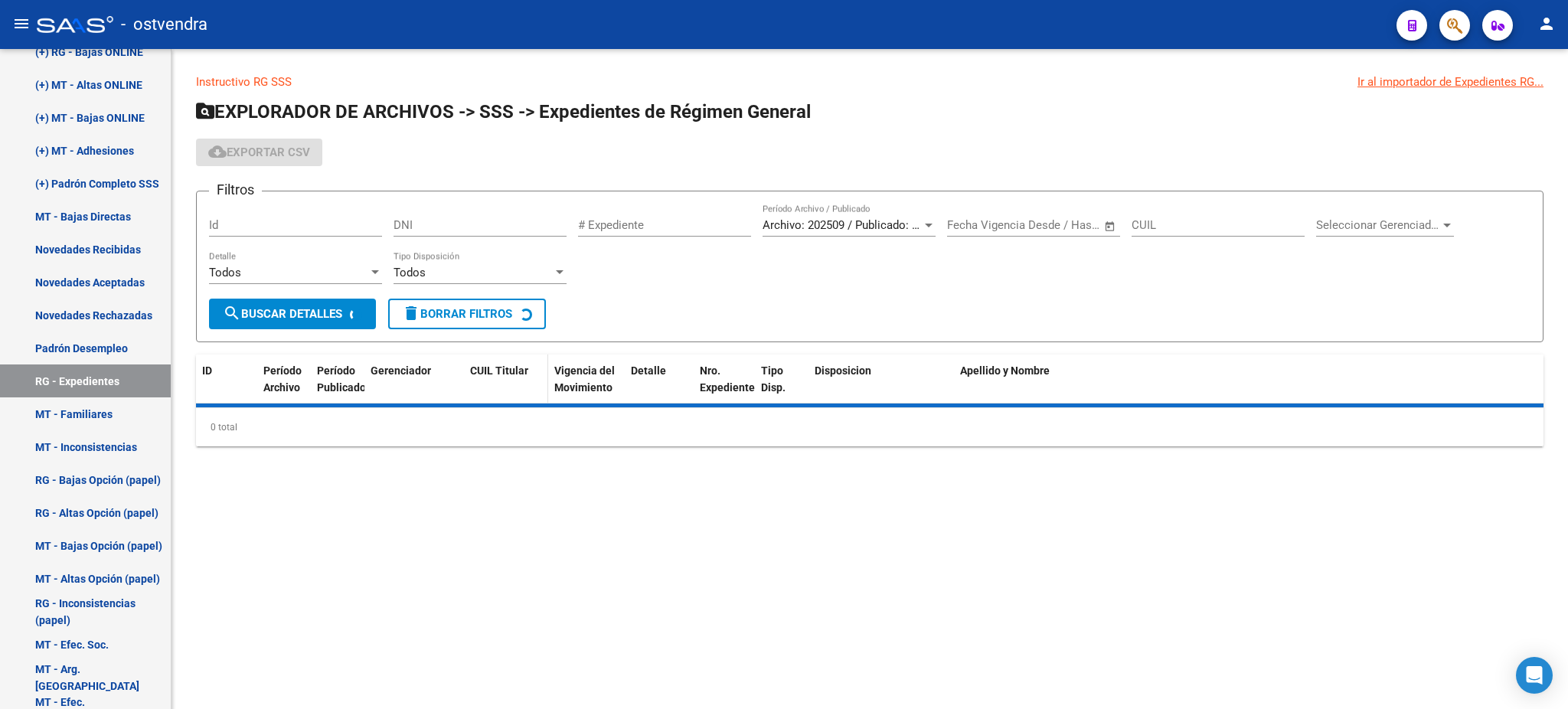
scroll to position [849, 0]
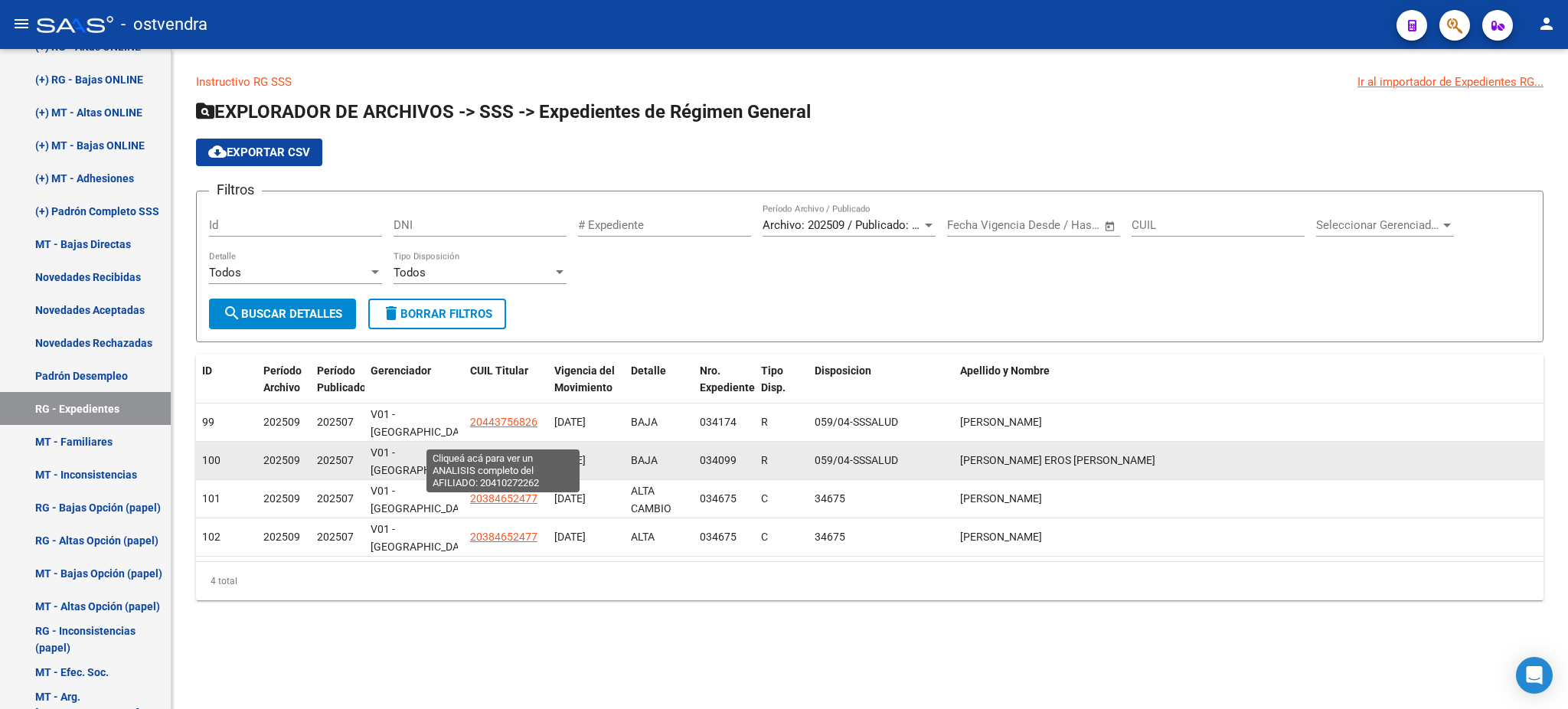
click at [496, 454] on span "20410272262" at bounding box center [504, 460] width 68 height 12
type textarea "20410272262"
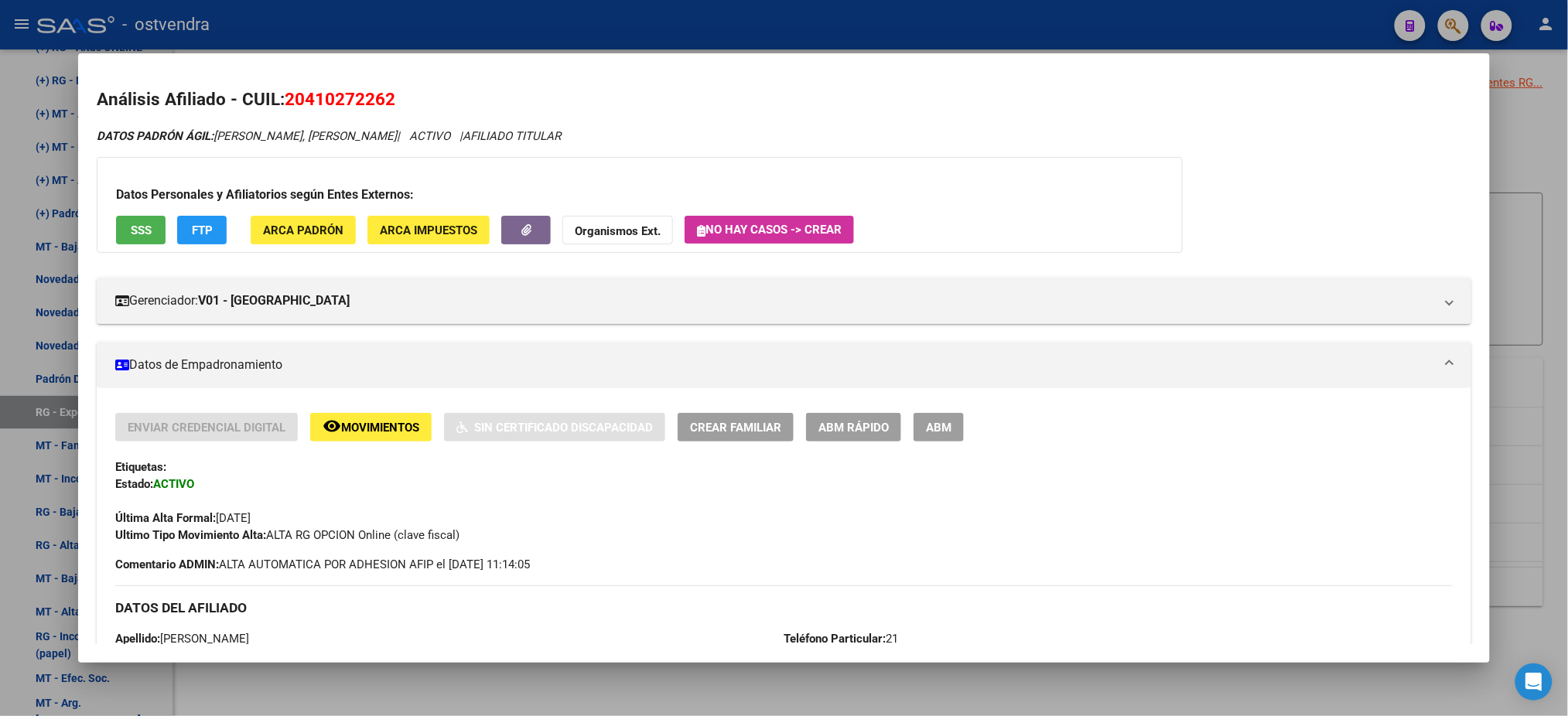
click at [131, 226] on span "SSS" at bounding box center [141, 230] width 21 height 14
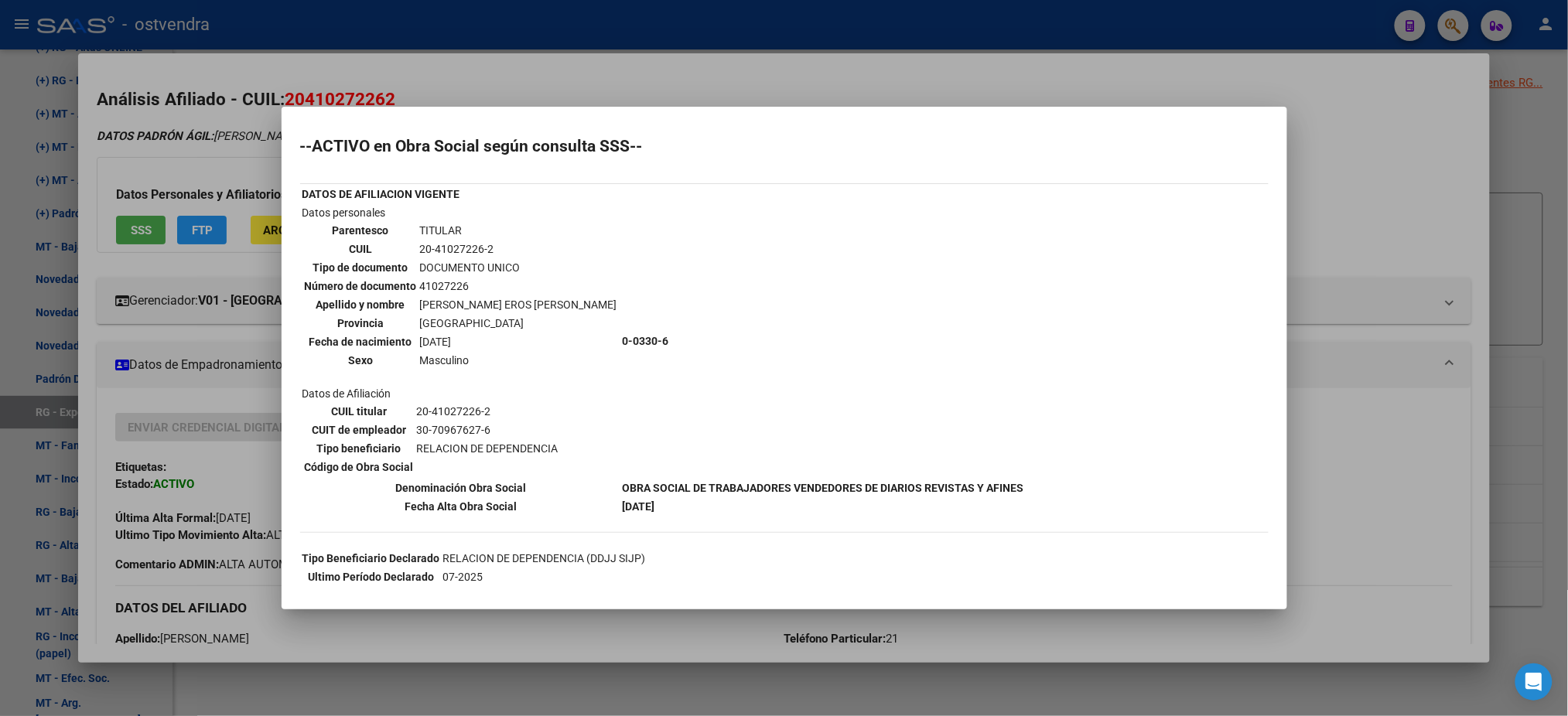
click at [417, 94] on div at bounding box center [784, 358] width 1568 height 716
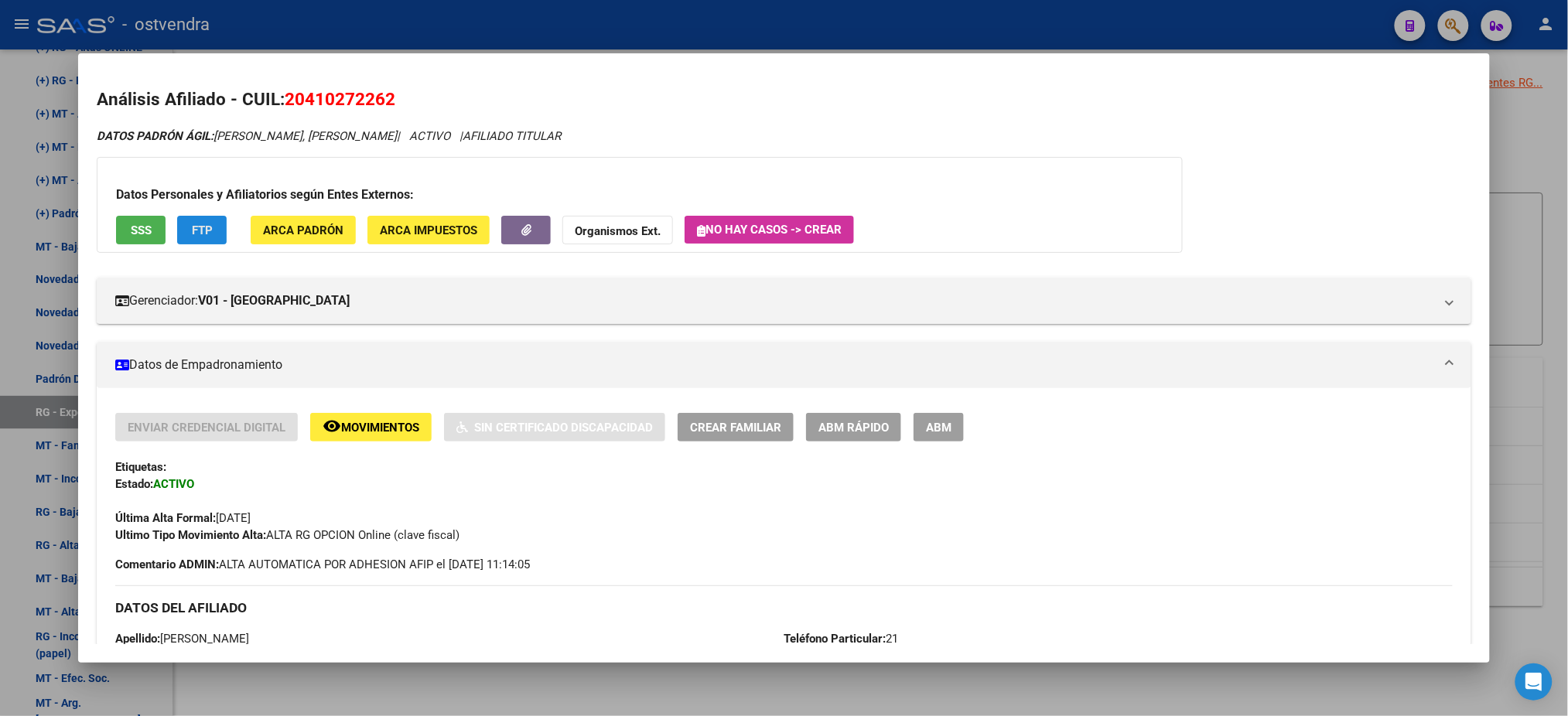
click at [202, 235] on span "FTP" at bounding box center [202, 230] width 21 height 14
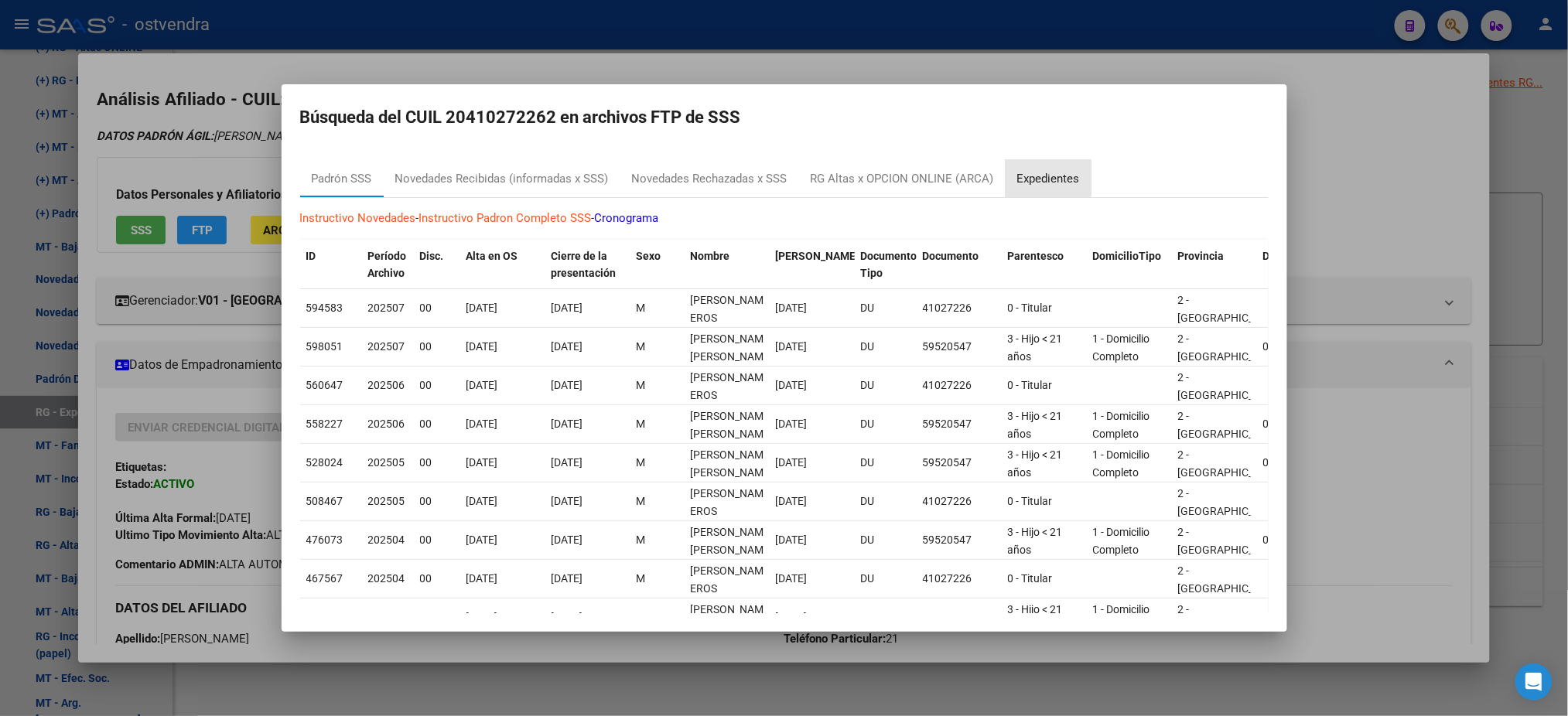
click at [1046, 173] on div "Expedientes" at bounding box center [1049, 180] width 63 height 18
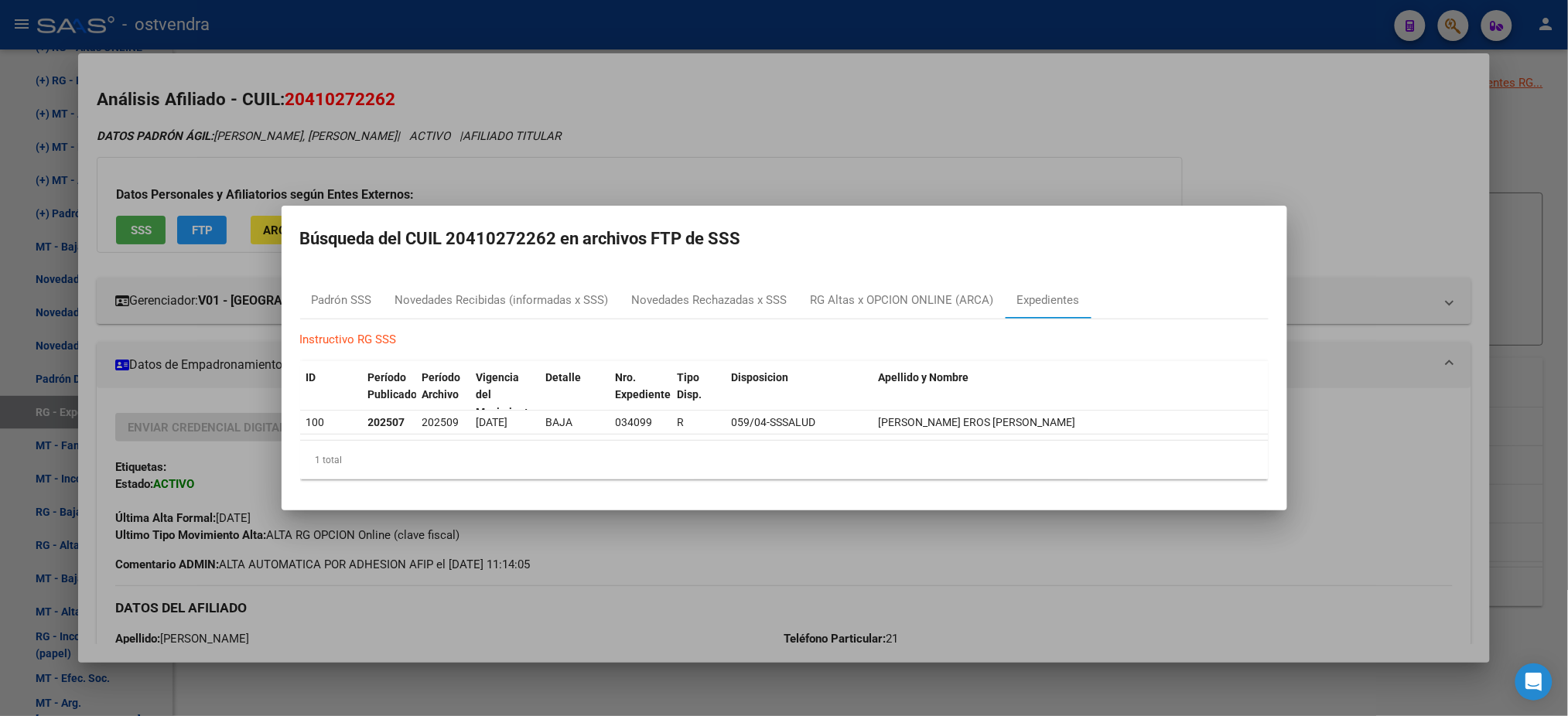
click at [691, 194] on div at bounding box center [784, 358] width 1568 height 716
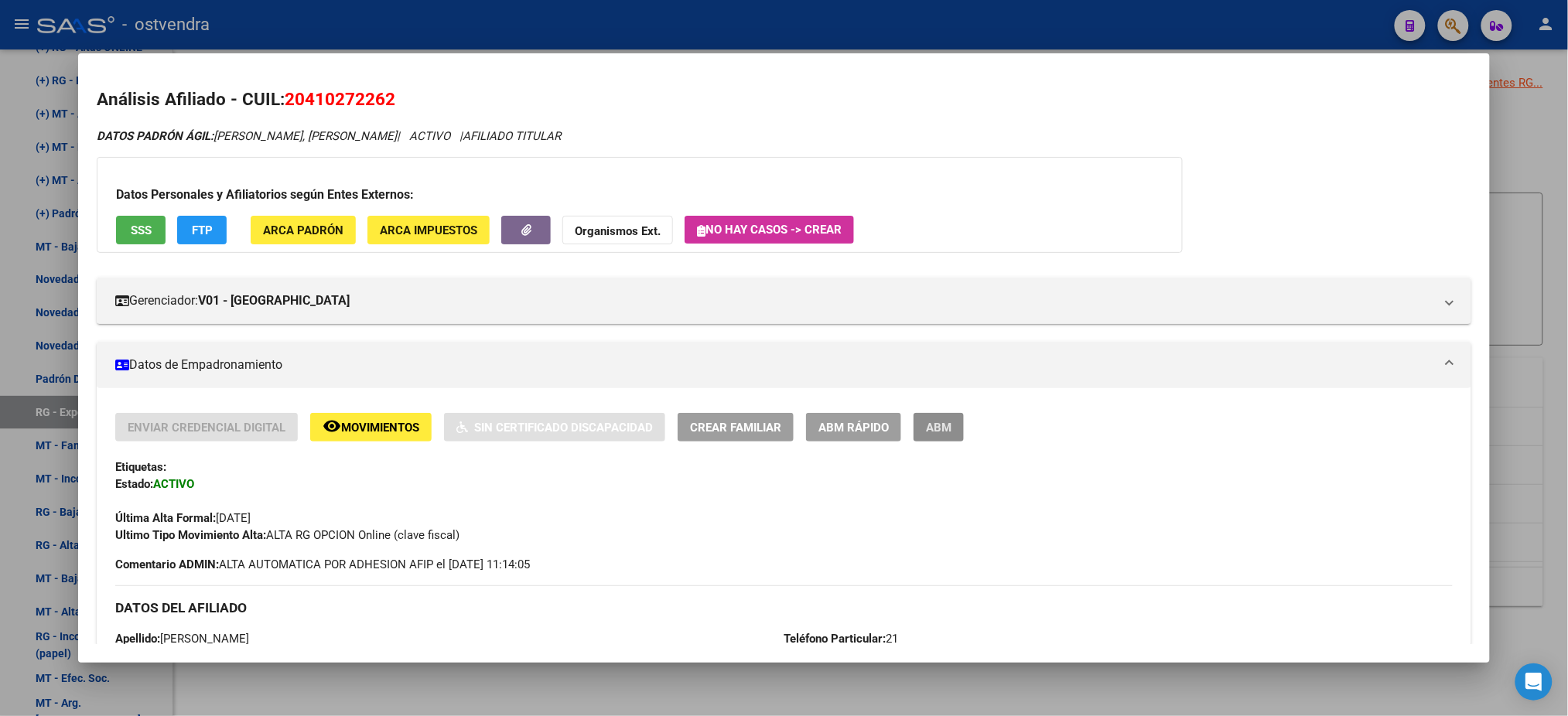
click at [934, 437] on button "ABM" at bounding box center [938, 427] width 50 height 29
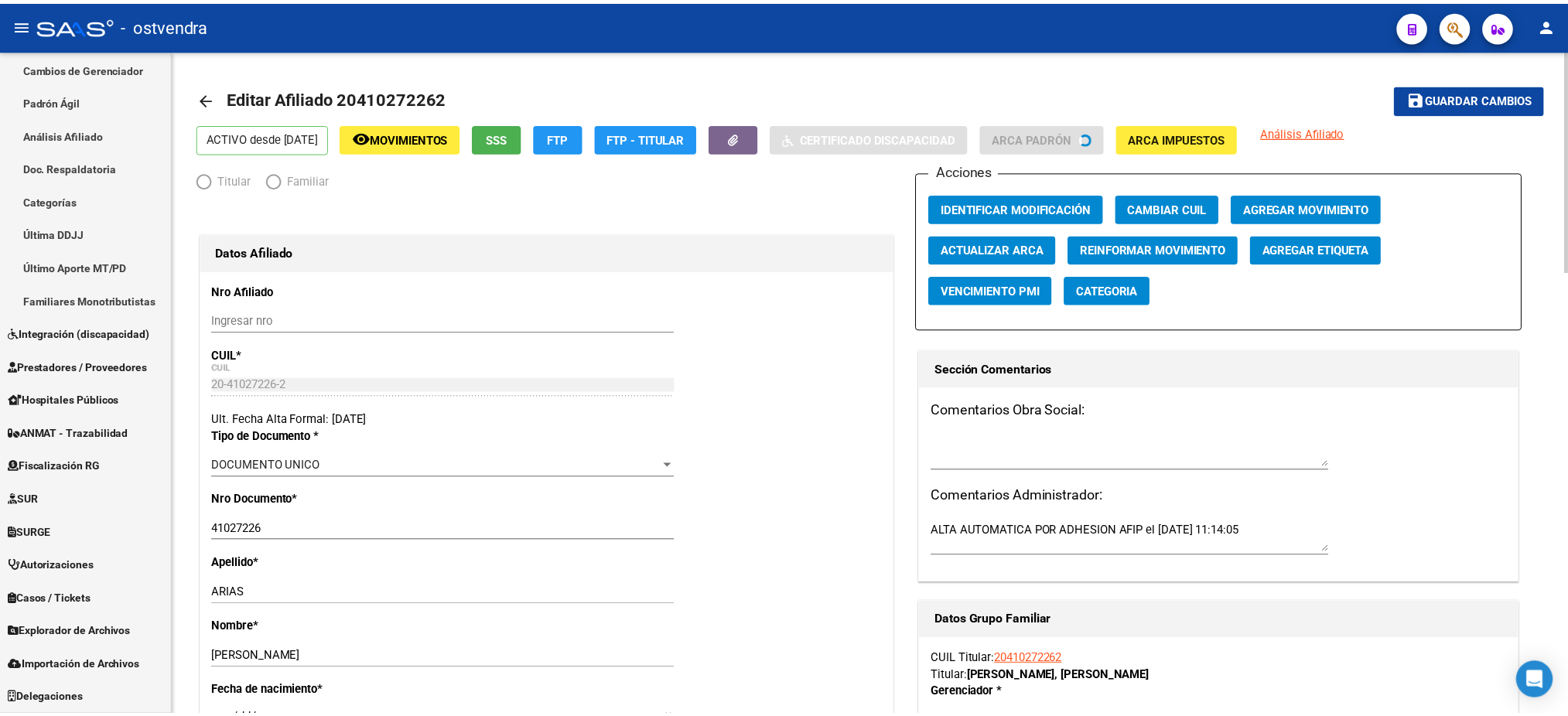
scroll to position [303, 0]
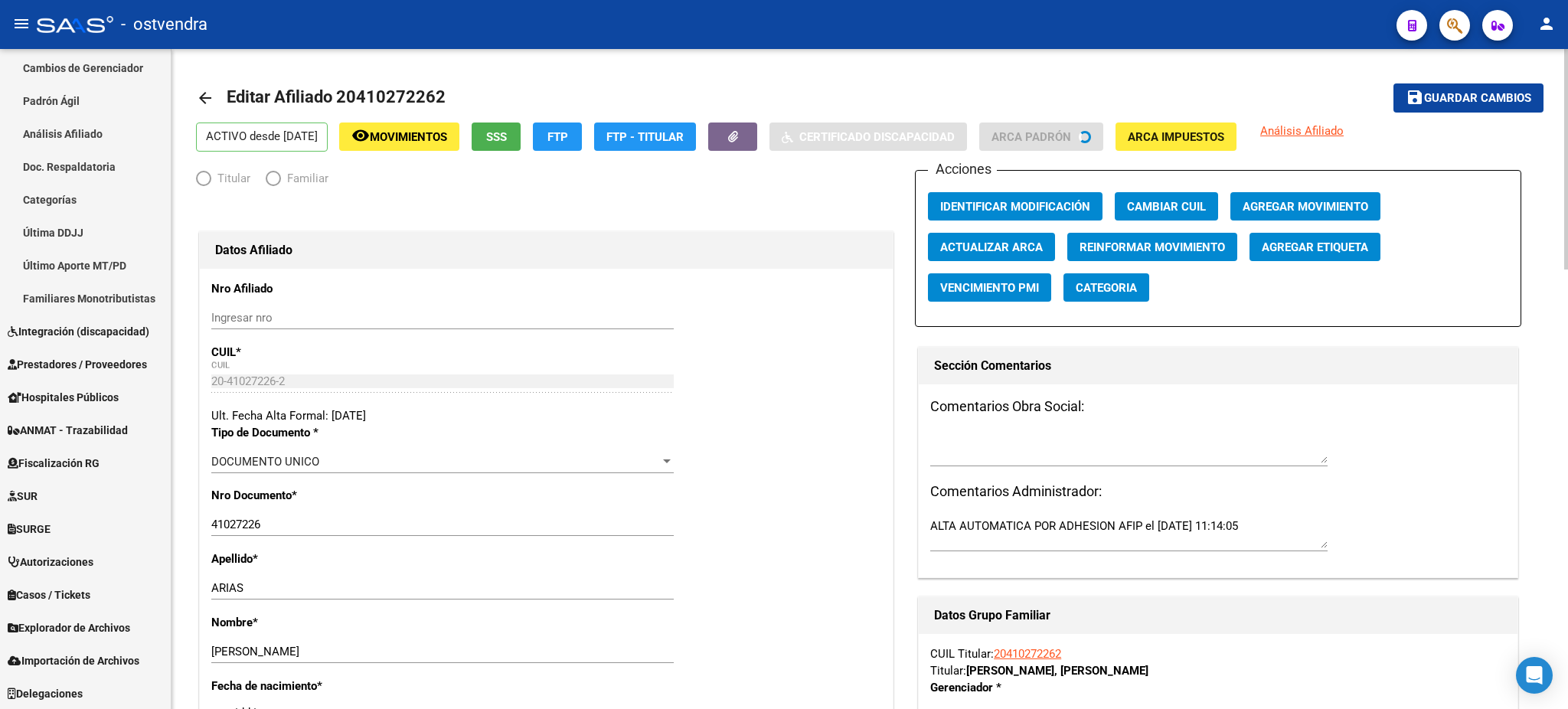
radio input "true"
type input "30-70967627-6"
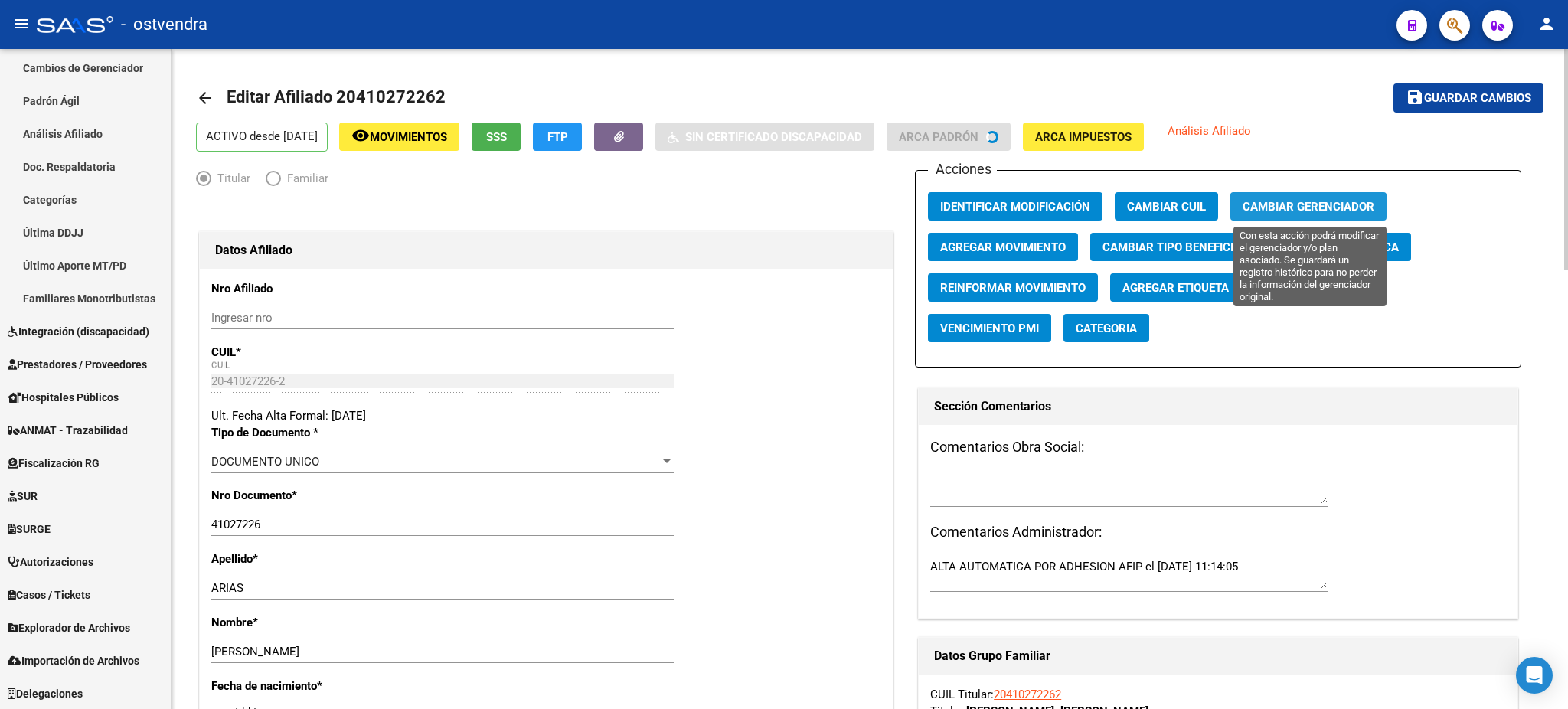
click at [1295, 200] on span "Cambiar Gerenciador" at bounding box center [1309, 206] width 132 height 14
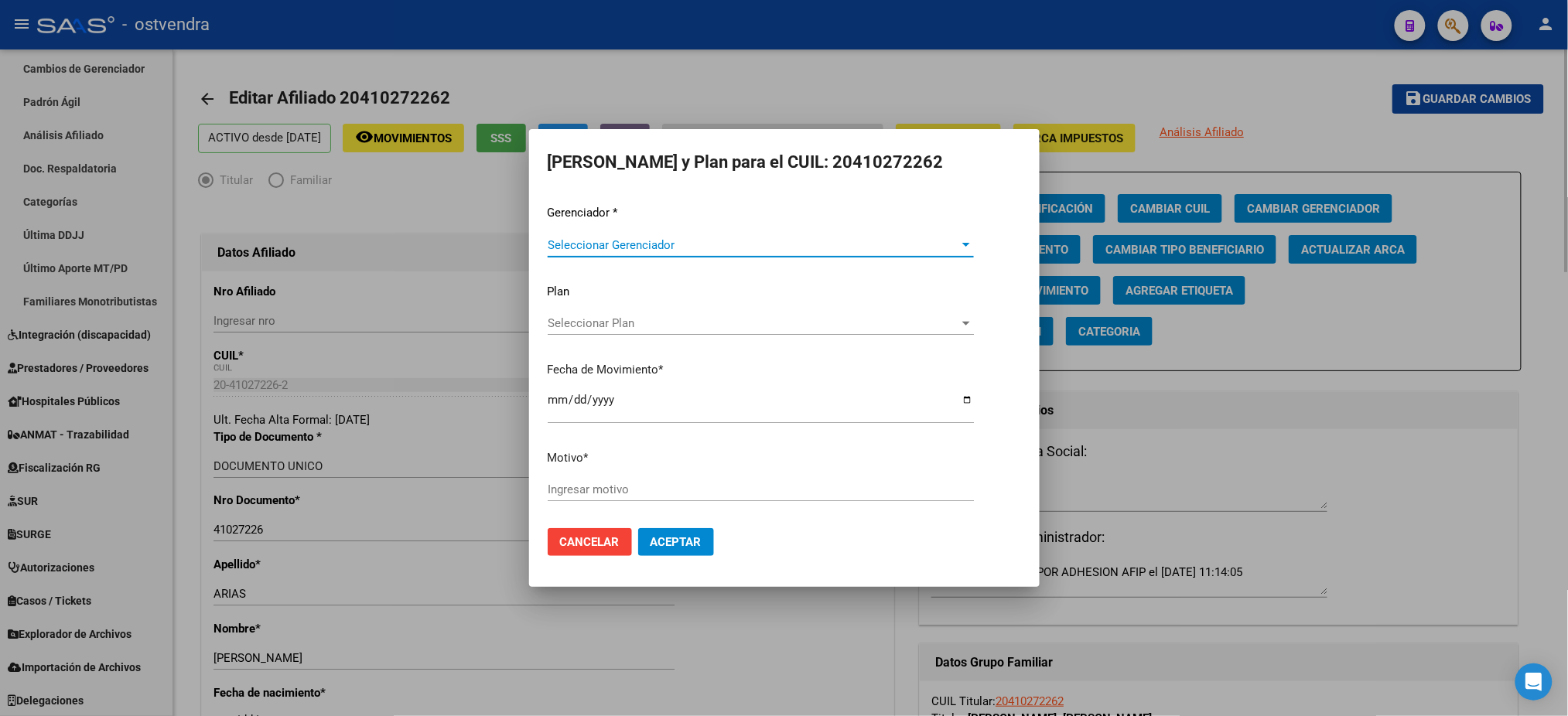
click at [1240, 77] on div at bounding box center [784, 358] width 1568 height 716
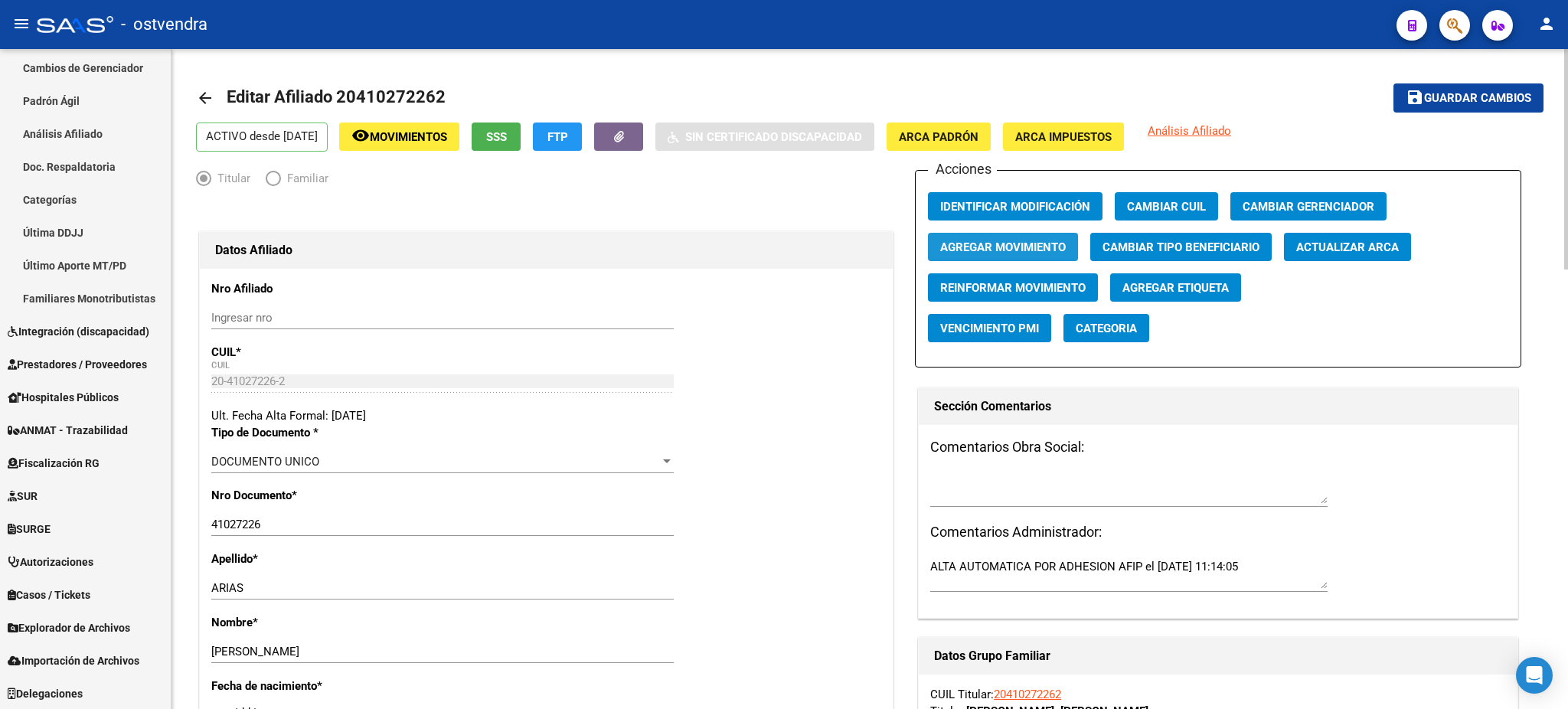
click at [1021, 243] on span "Agregar Movimiento" at bounding box center [1003, 247] width 126 height 14
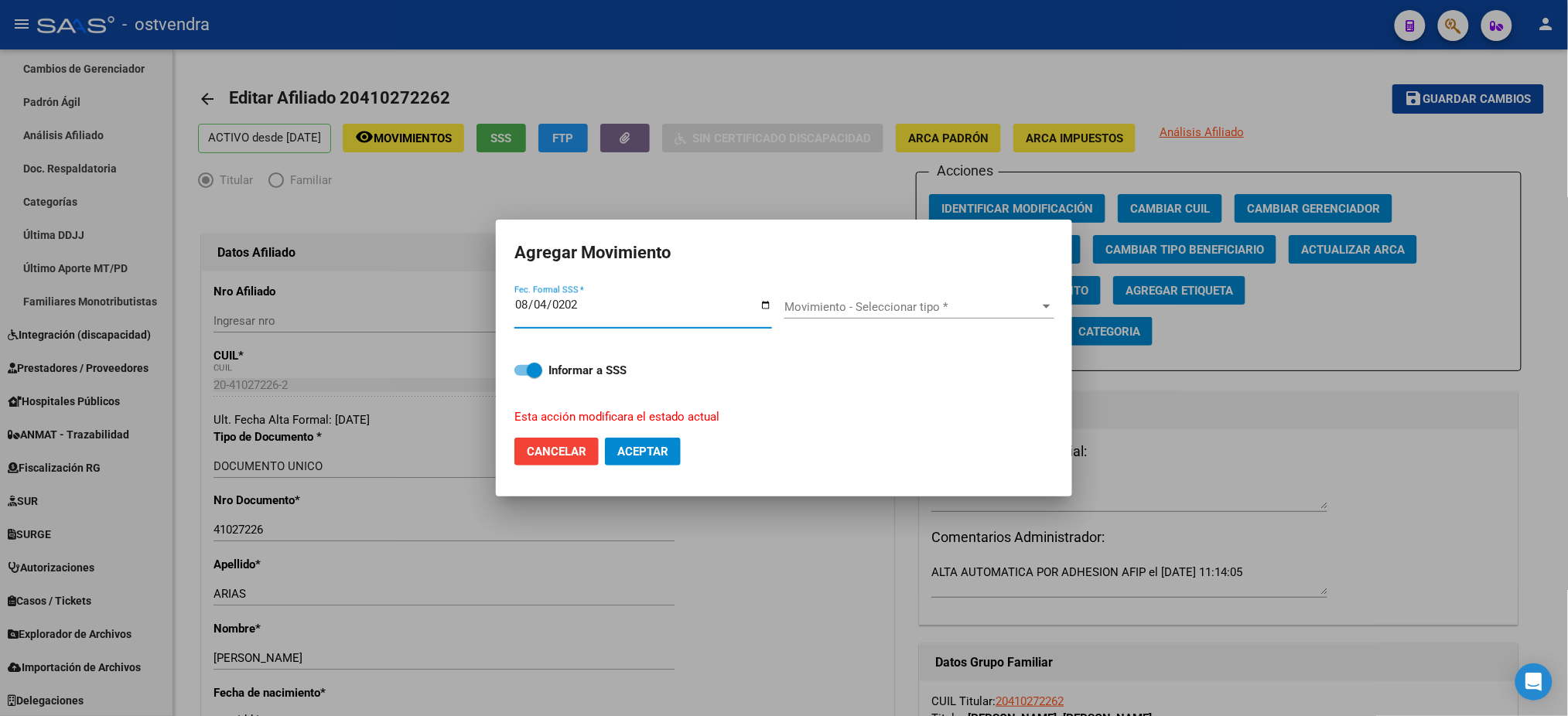
type input "[DATE]"
click at [1001, 313] on span "Movimiento - Seleccionar tipo *" at bounding box center [912, 307] width 256 height 14
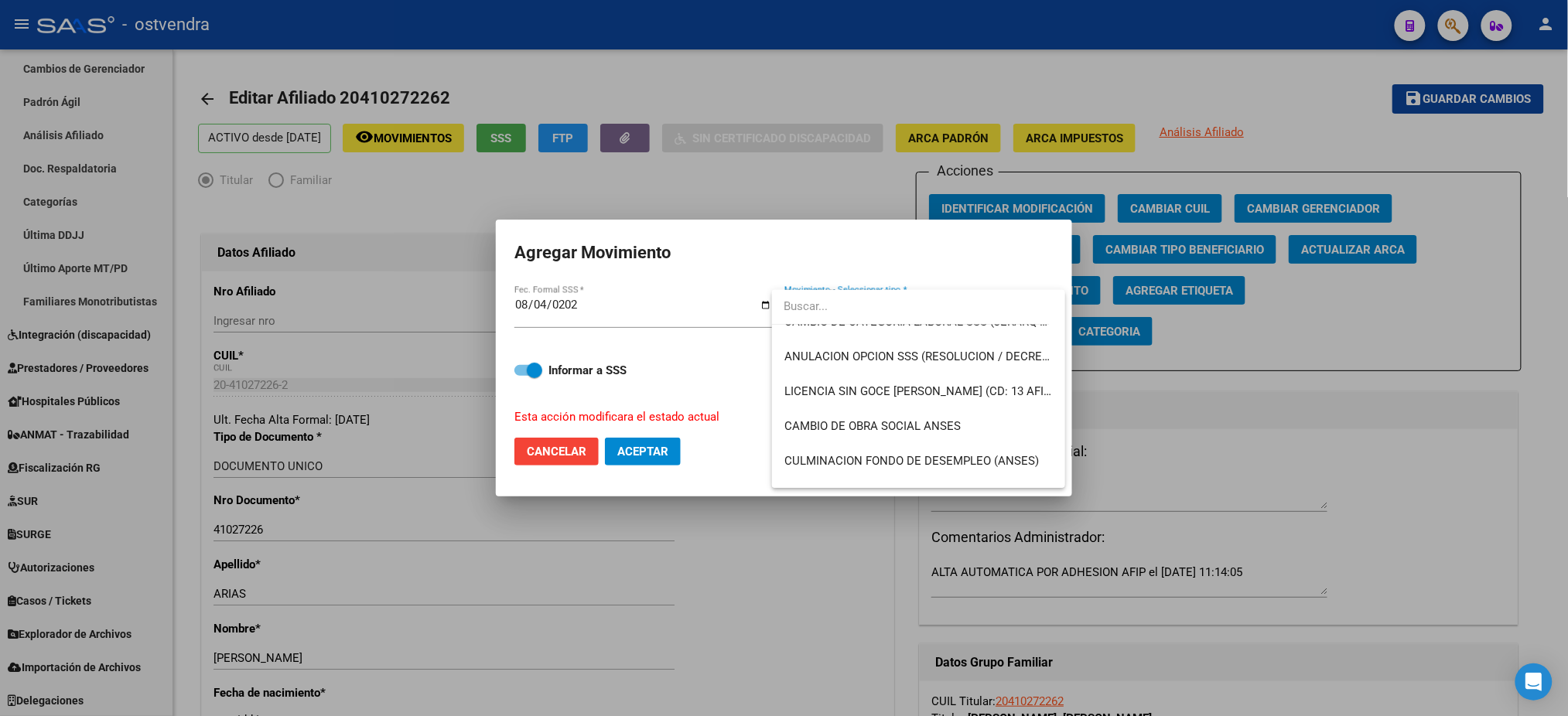
scroll to position [412, 0]
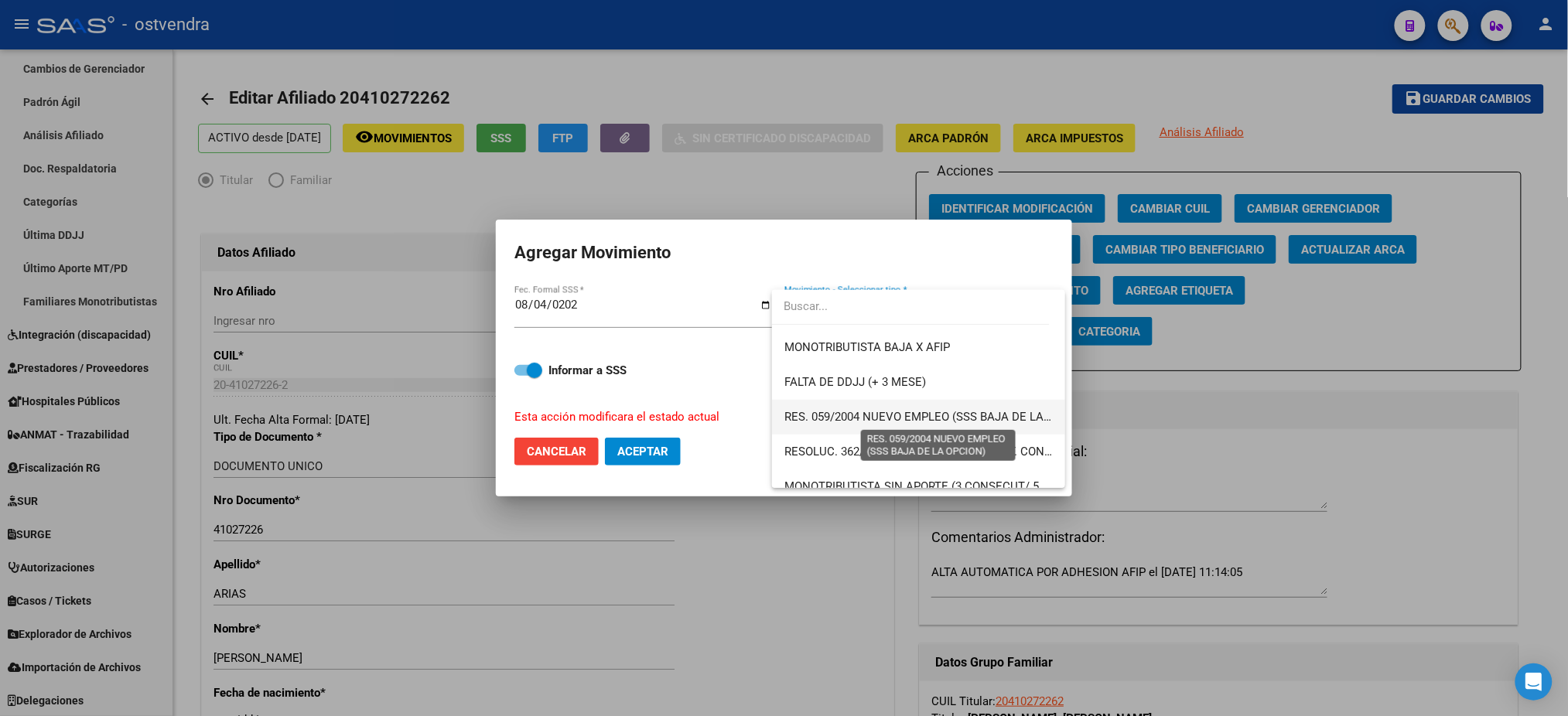
click at [855, 414] on span "RES. 059/2004 NUEVO EMPLEO (SSS BAJA DE LA OPCION)" at bounding box center [938, 417] width 308 height 14
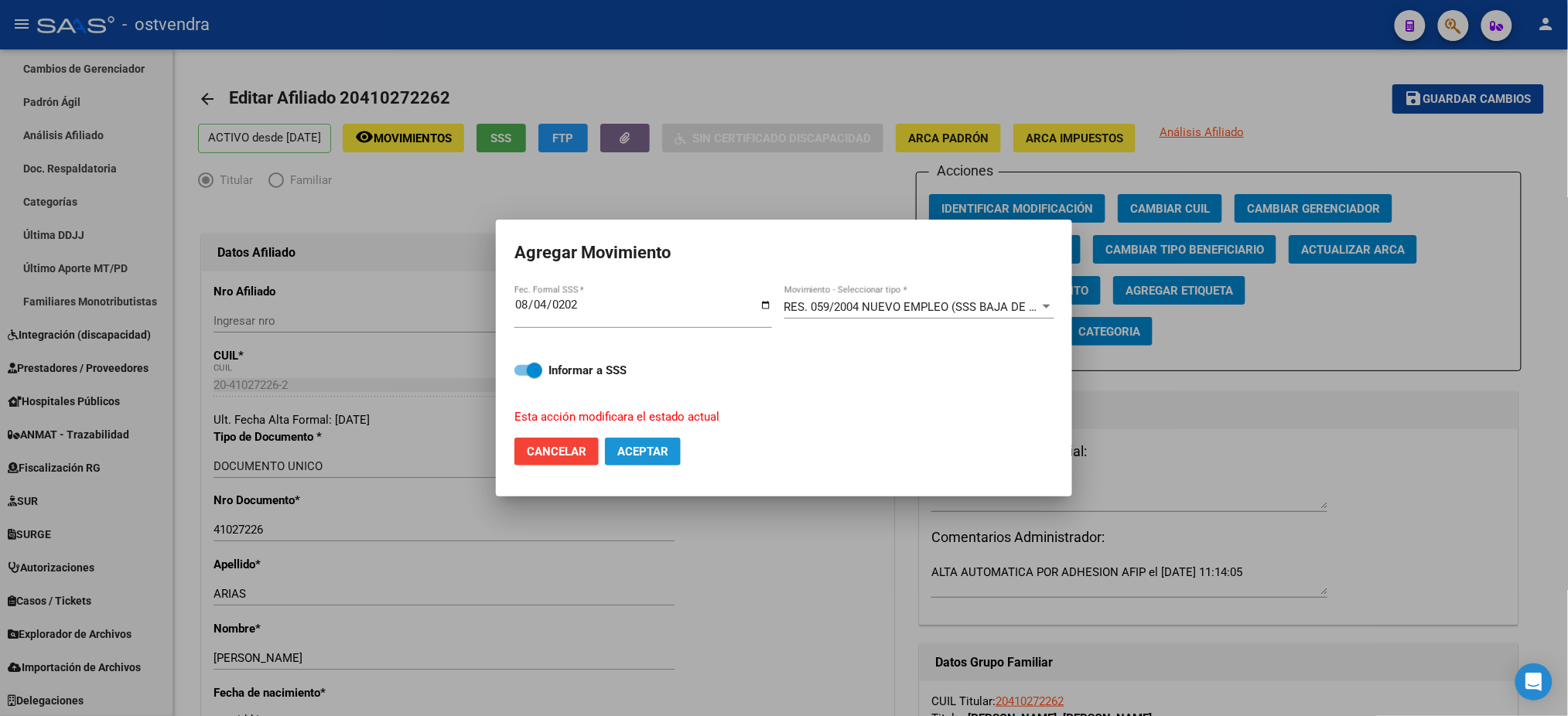
click at [656, 449] on span "Aceptar" at bounding box center [643, 452] width 51 height 14
checkbox input "false"
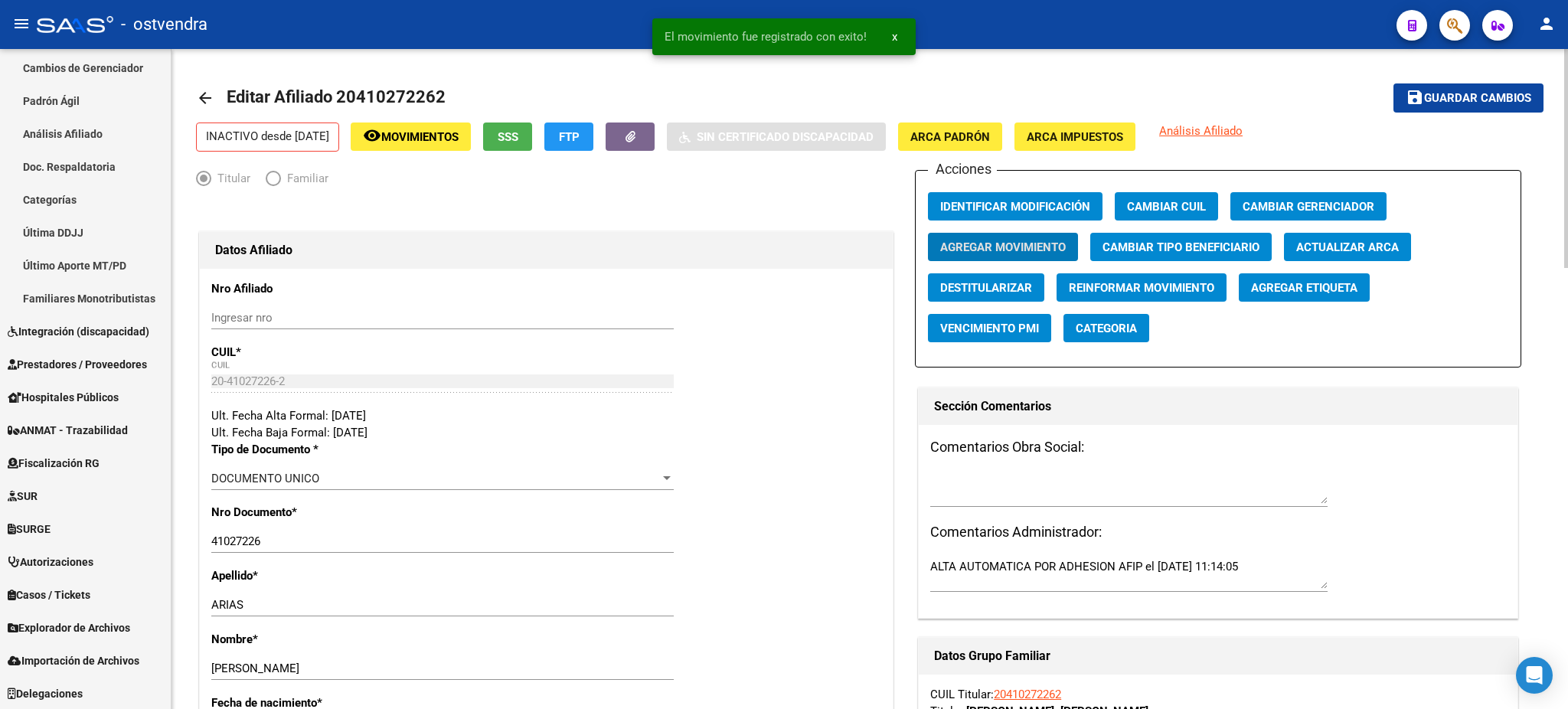
click at [1292, 283] on span "Agregar Etiqueta" at bounding box center [1304, 288] width 107 height 14
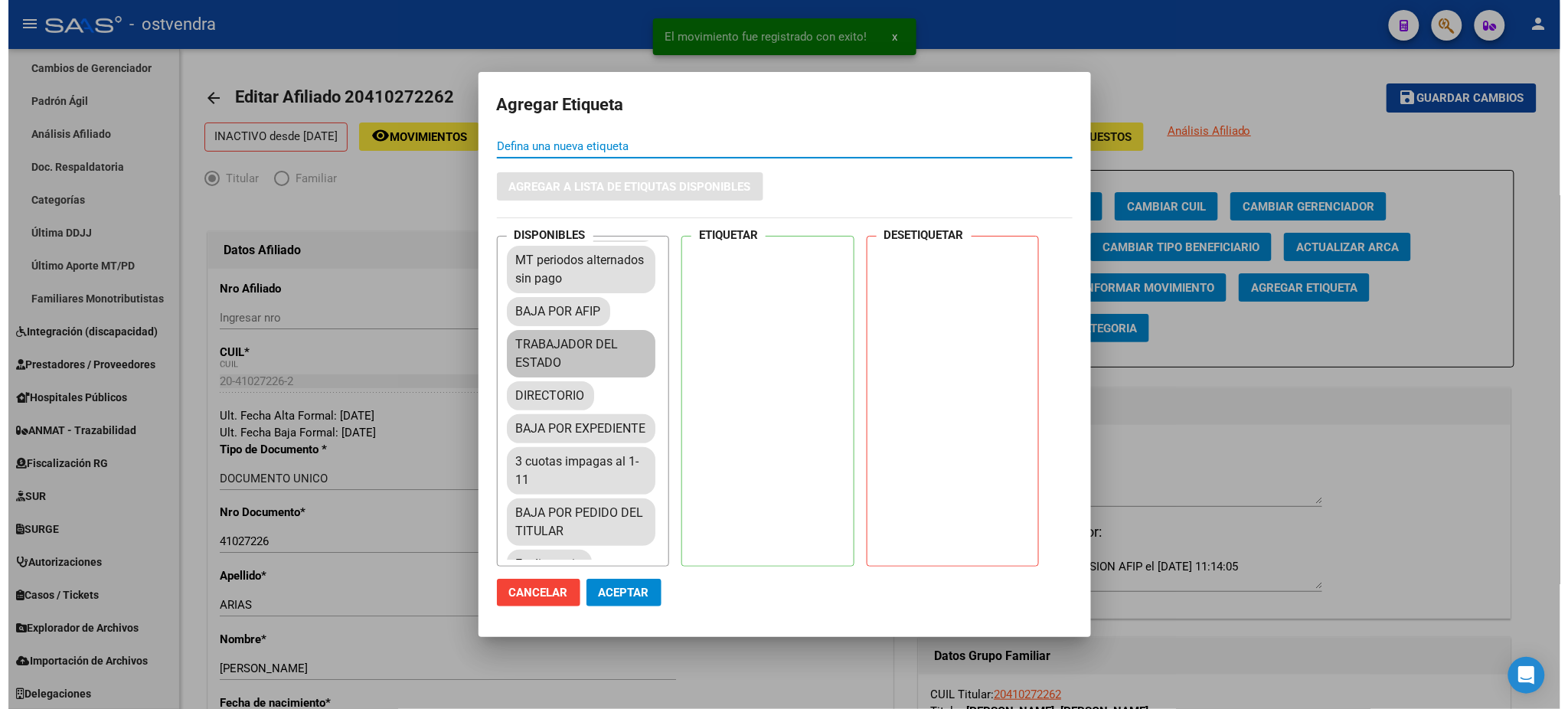
scroll to position [136, 0]
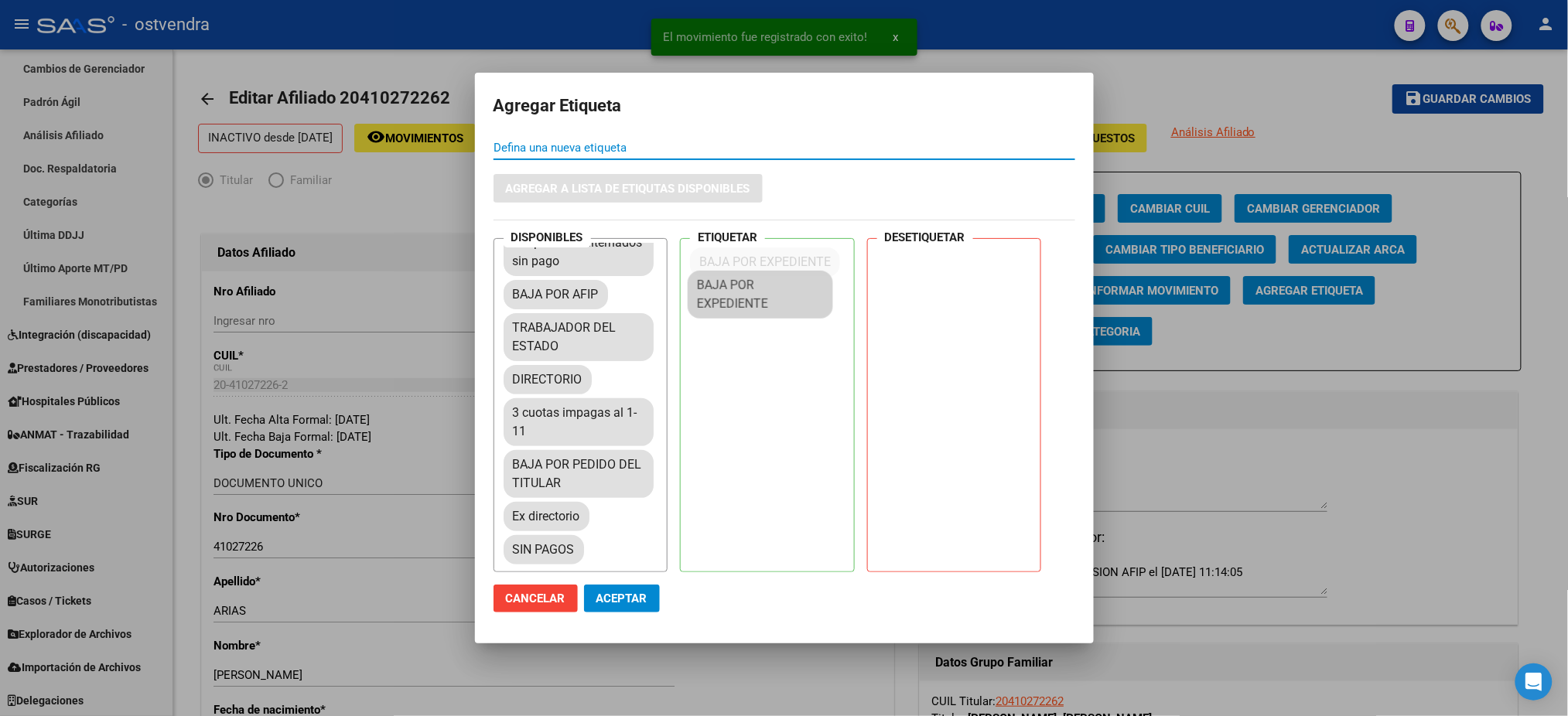
drag, startPoint x: 545, startPoint y: 430, endPoint x: 734, endPoint y: 394, distance: 192.4
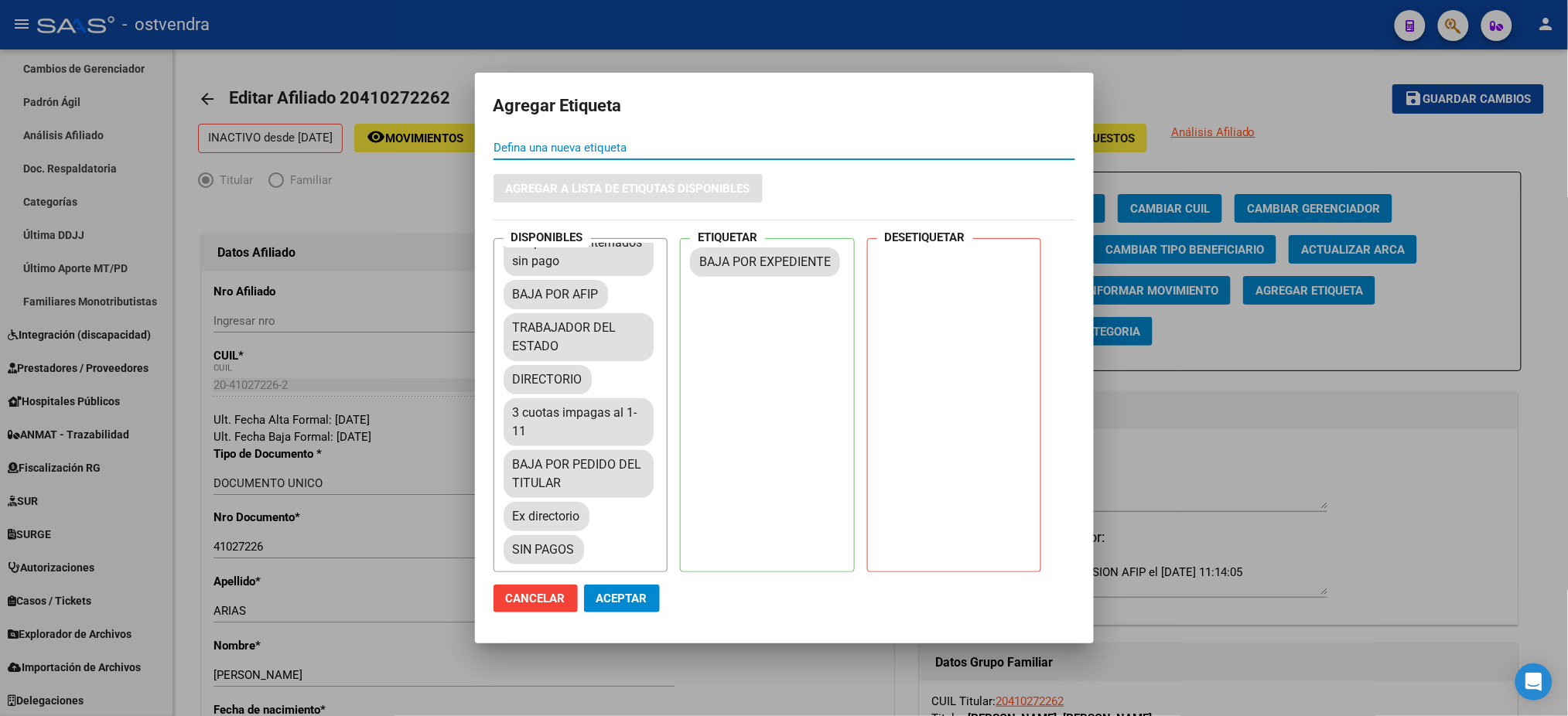
click at [607, 611] on button "Aceptar" at bounding box center [622, 599] width 76 height 28
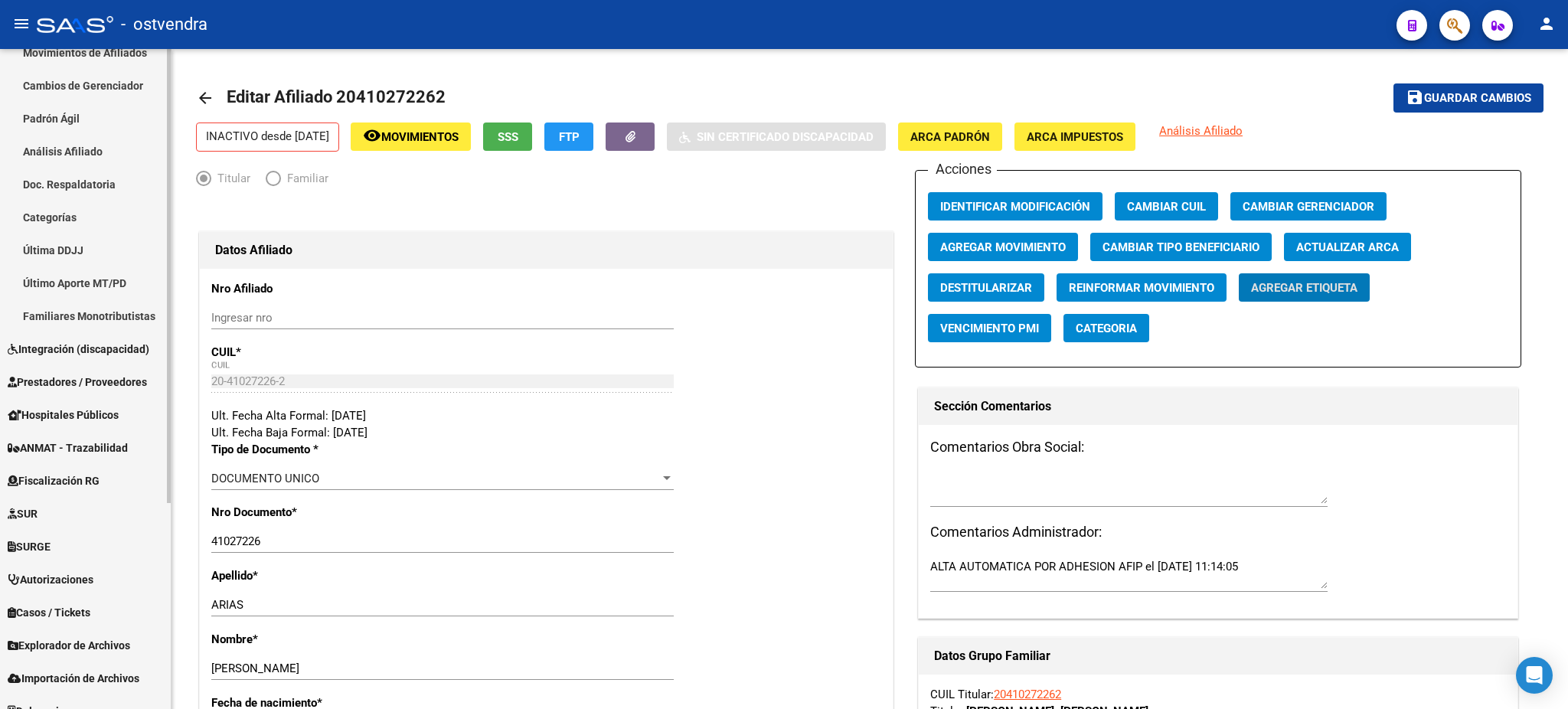
scroll to position [300, 0]
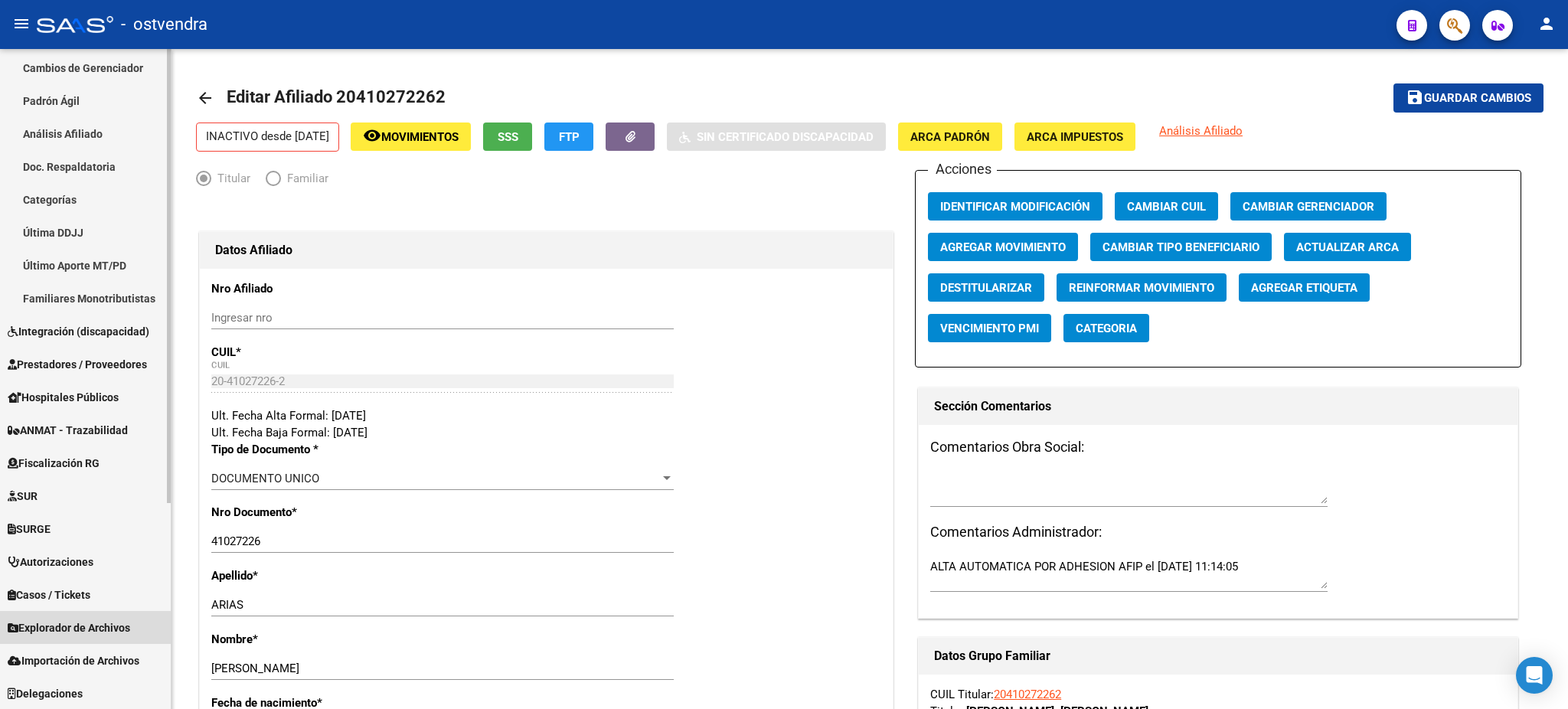
click at [82, 629] on span "Explorador de Archivos" at bounding box center [68, 628] width 122 height 17
click at [84, 621] on span "Explorador de Archivos" at bounding box center [68, 628] width 122 height 17
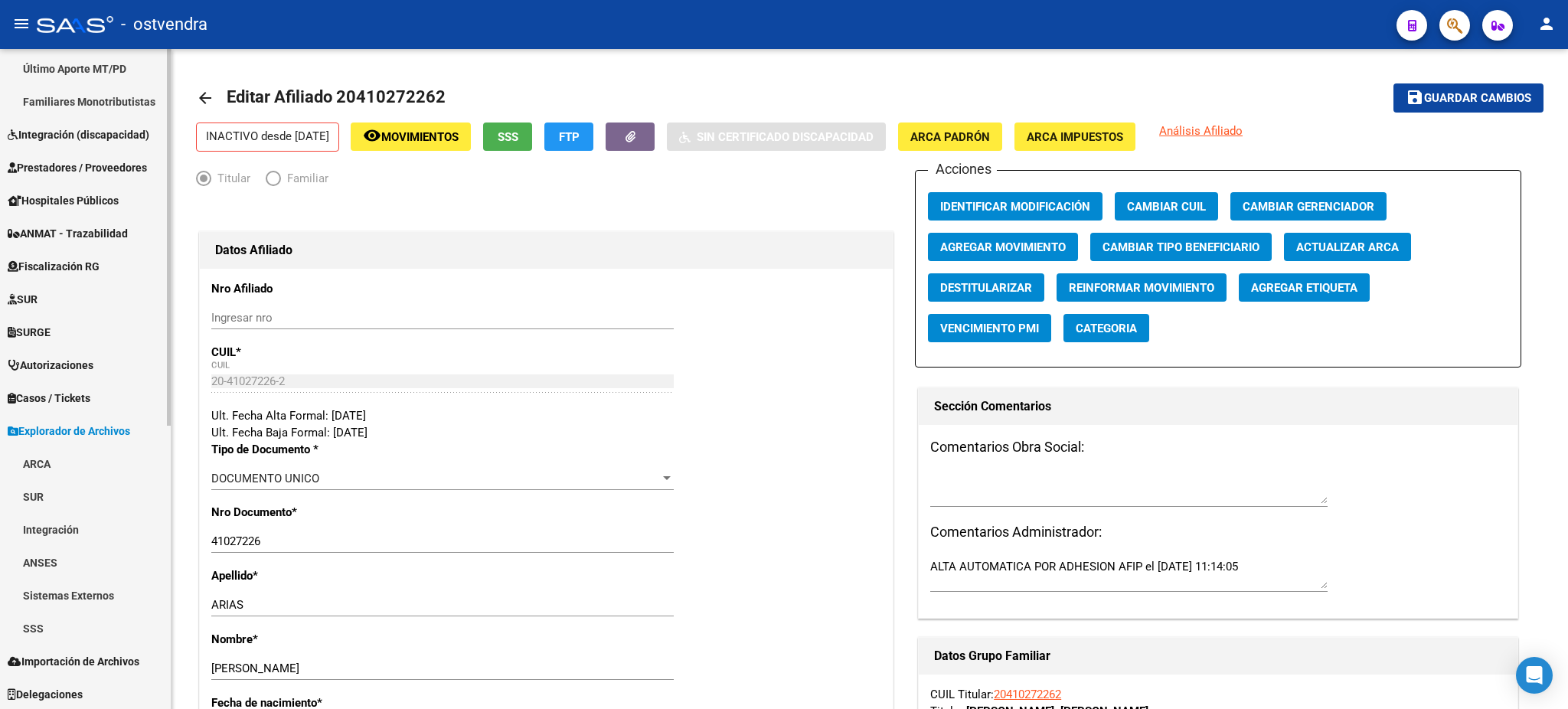
click at [79, 622] on link "SSS" at bounding box center [85, 628] width 170 height 33
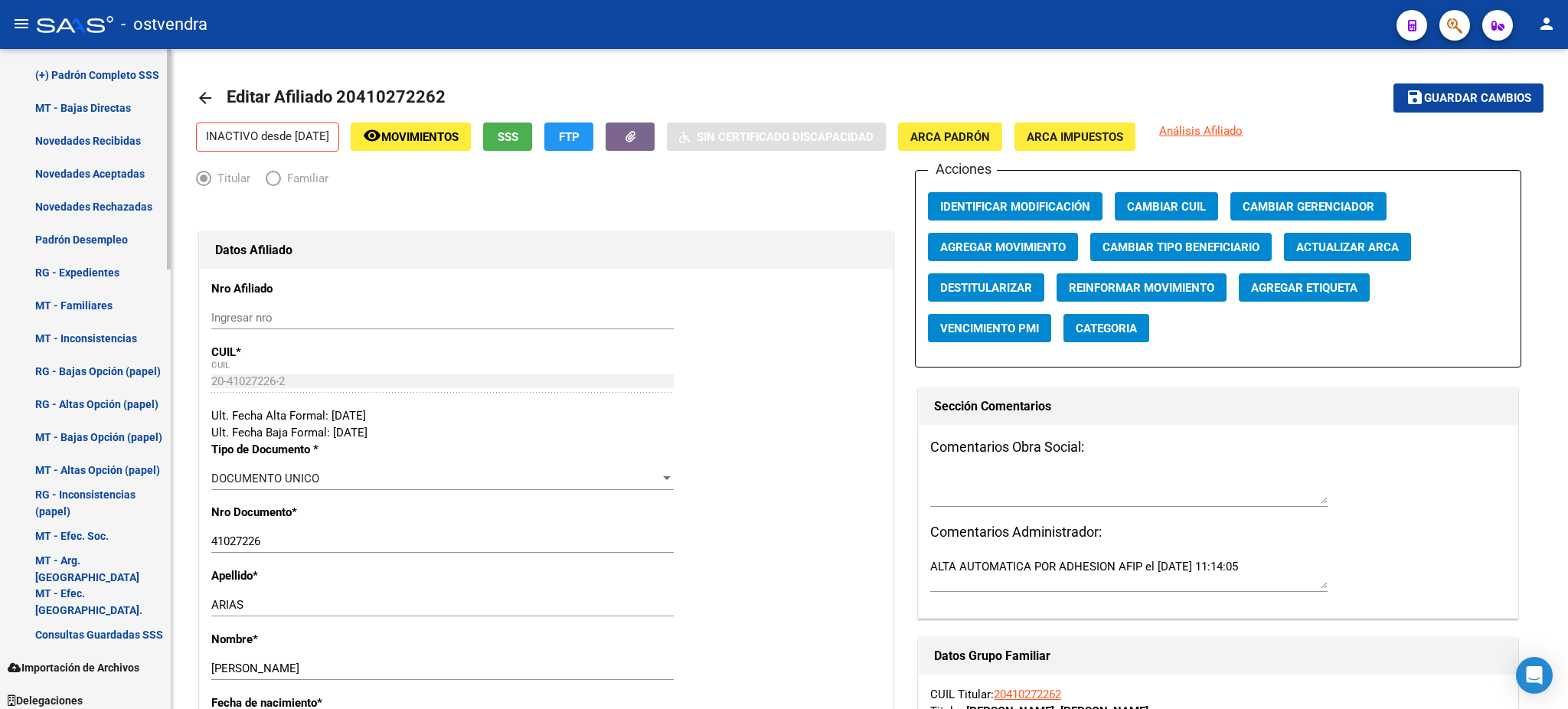
click at [113, 264] on link "RG - Expedientes" at bounding box center [85, 273] width 170 height 33
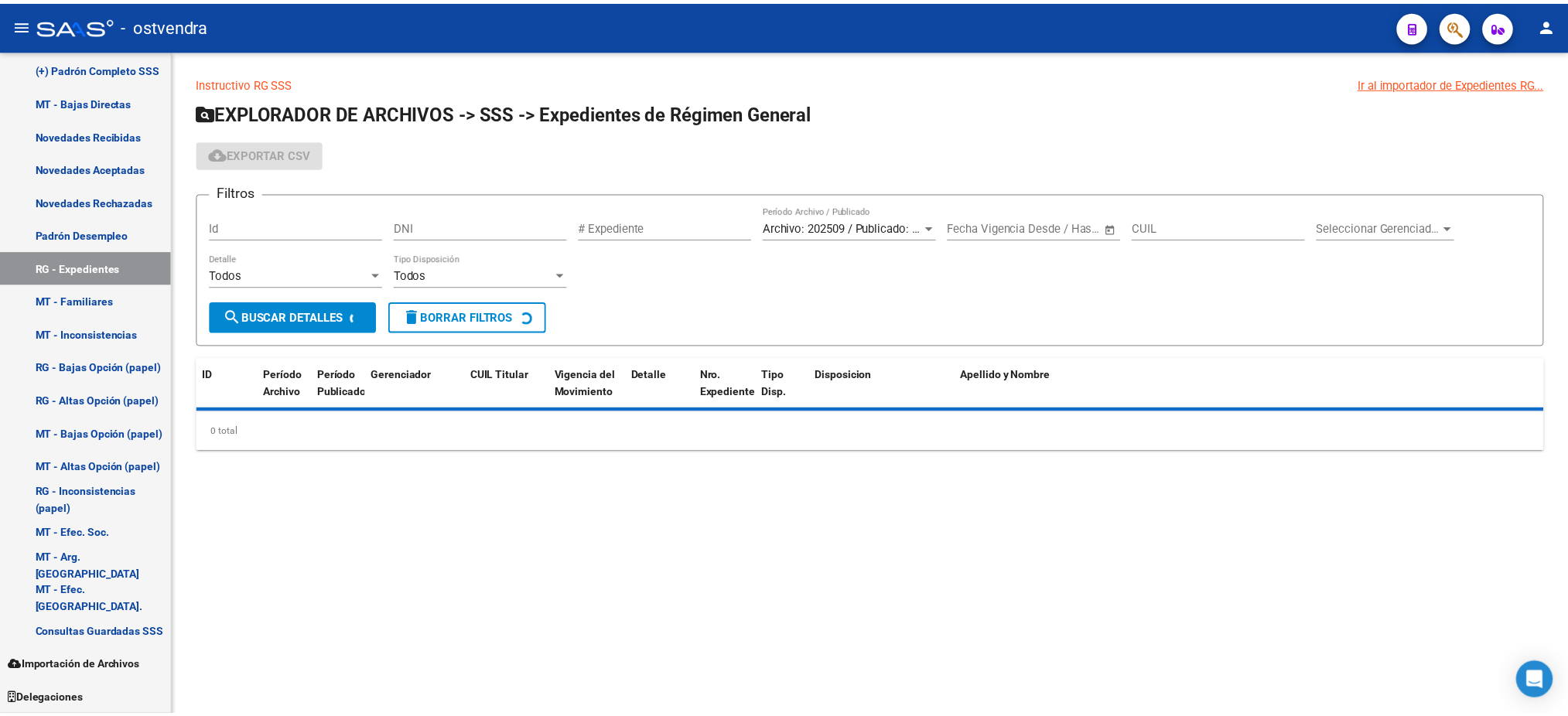
scroll to position [995, 0]
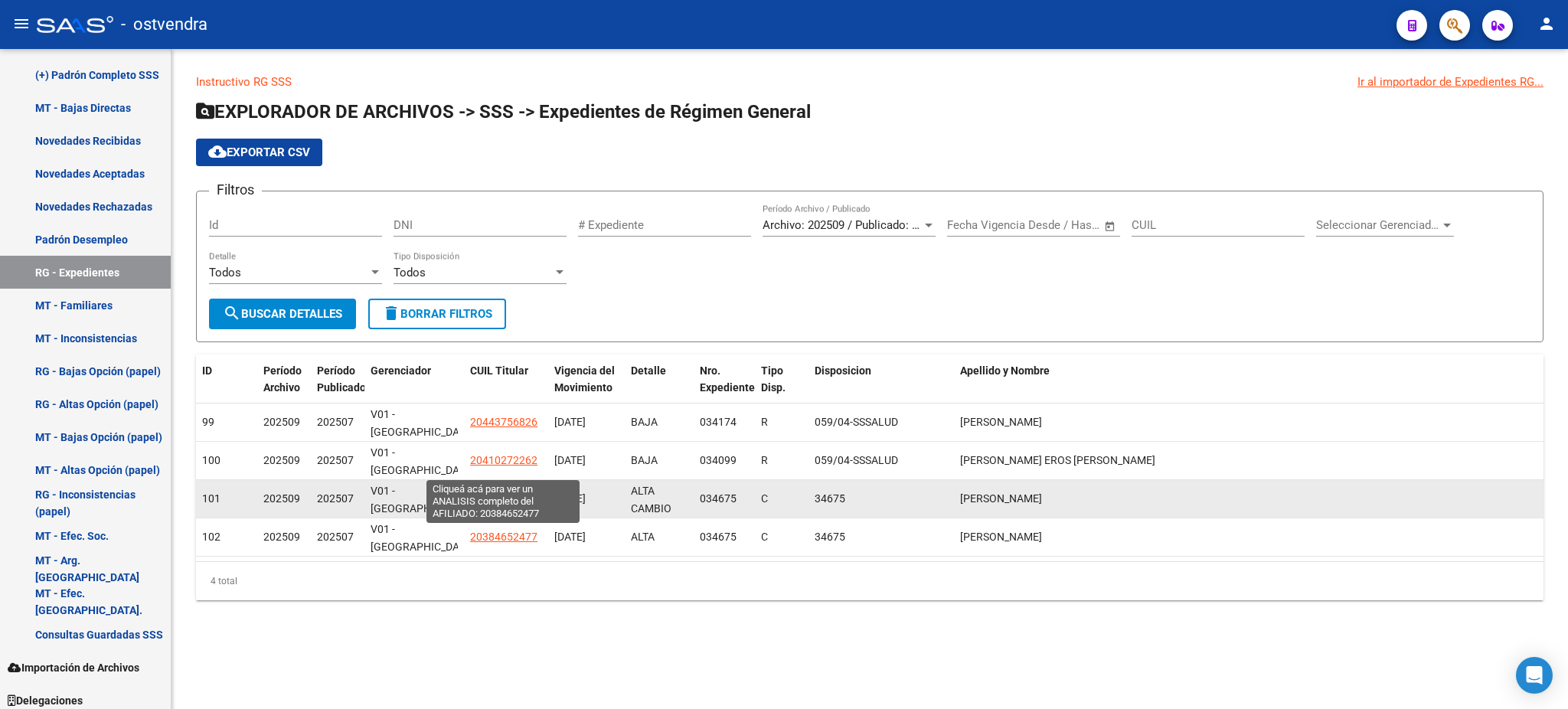
click at [505, 493] on span "20384652477" at bounding box center [504, 499] width 68 height 12
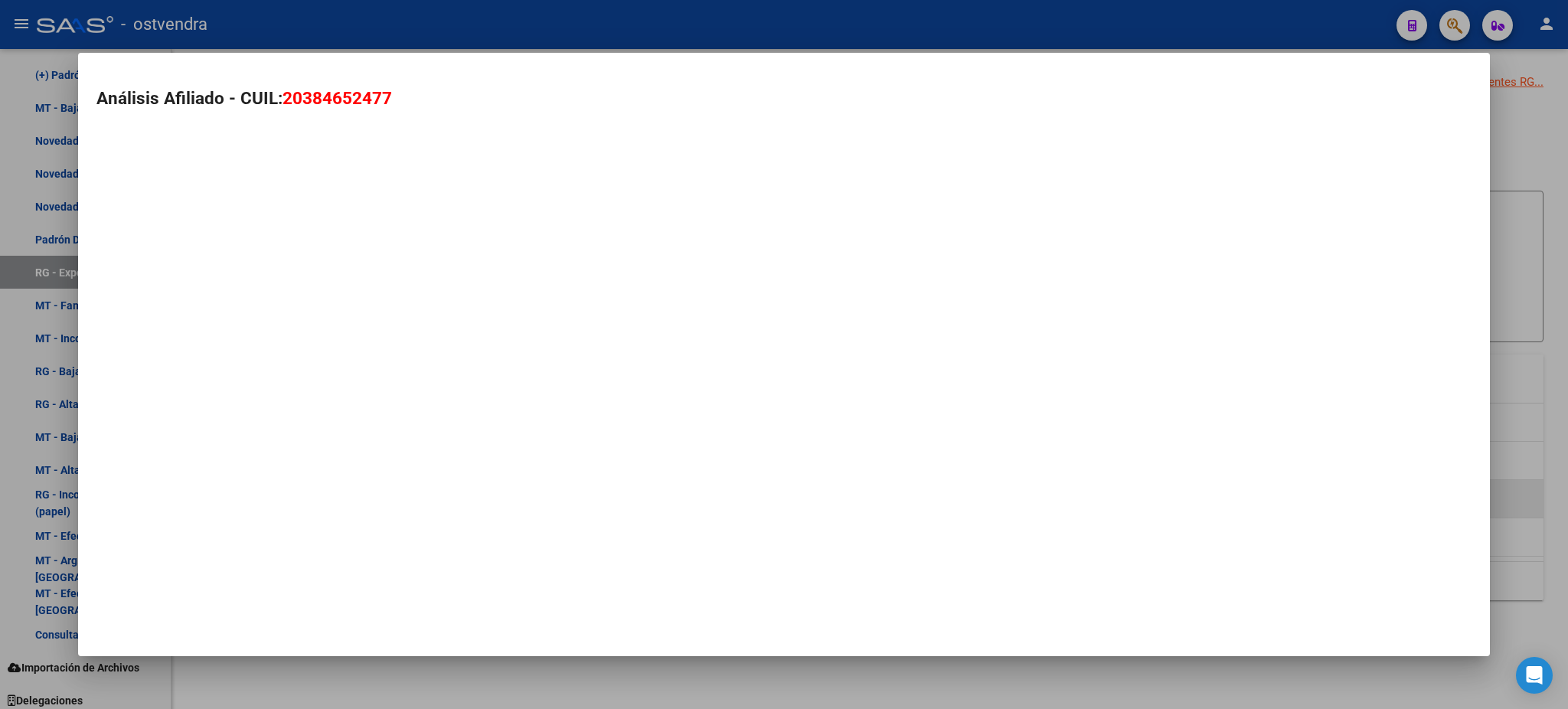
type textarea "20384652477"
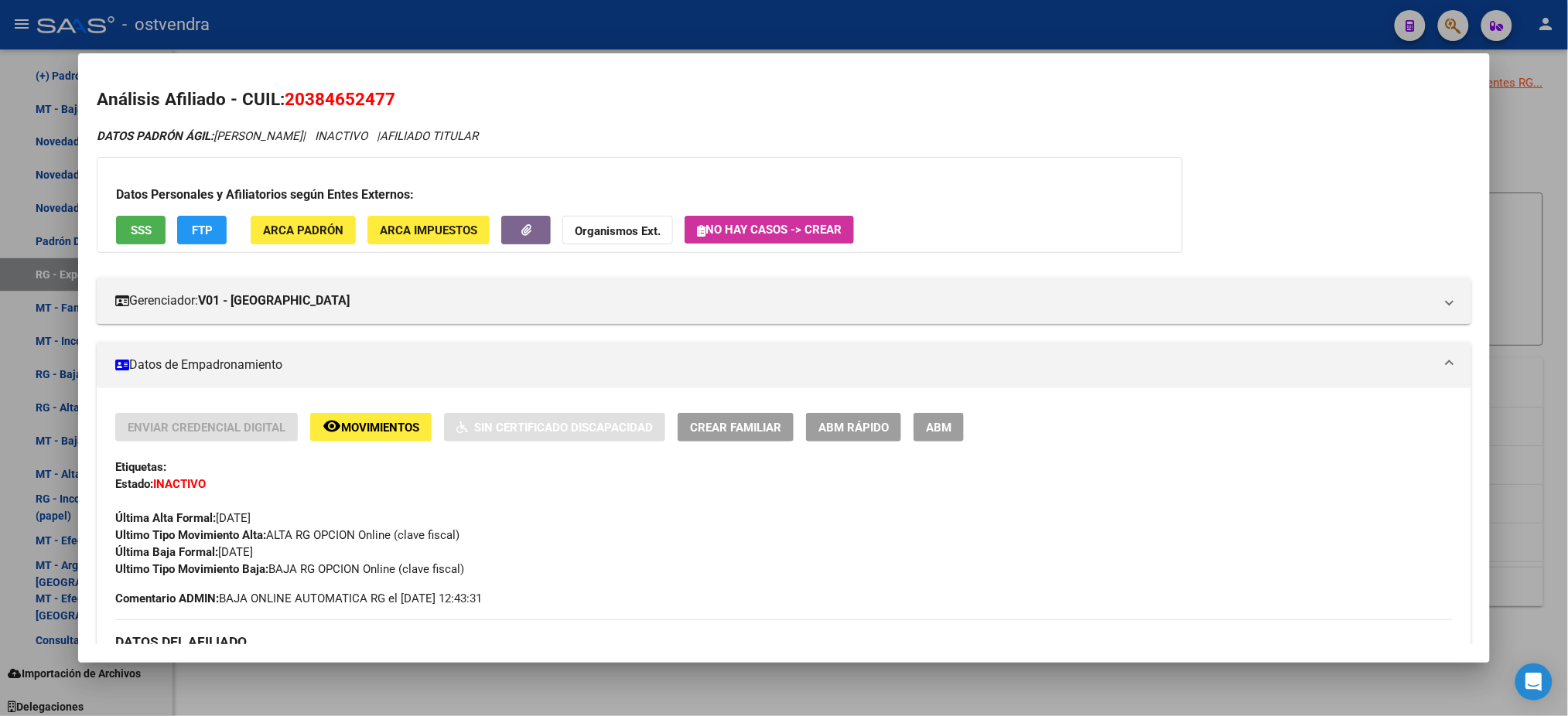
click at [136, 219] on button "SSS" at bounding box center [141, 230] width 49 height 29
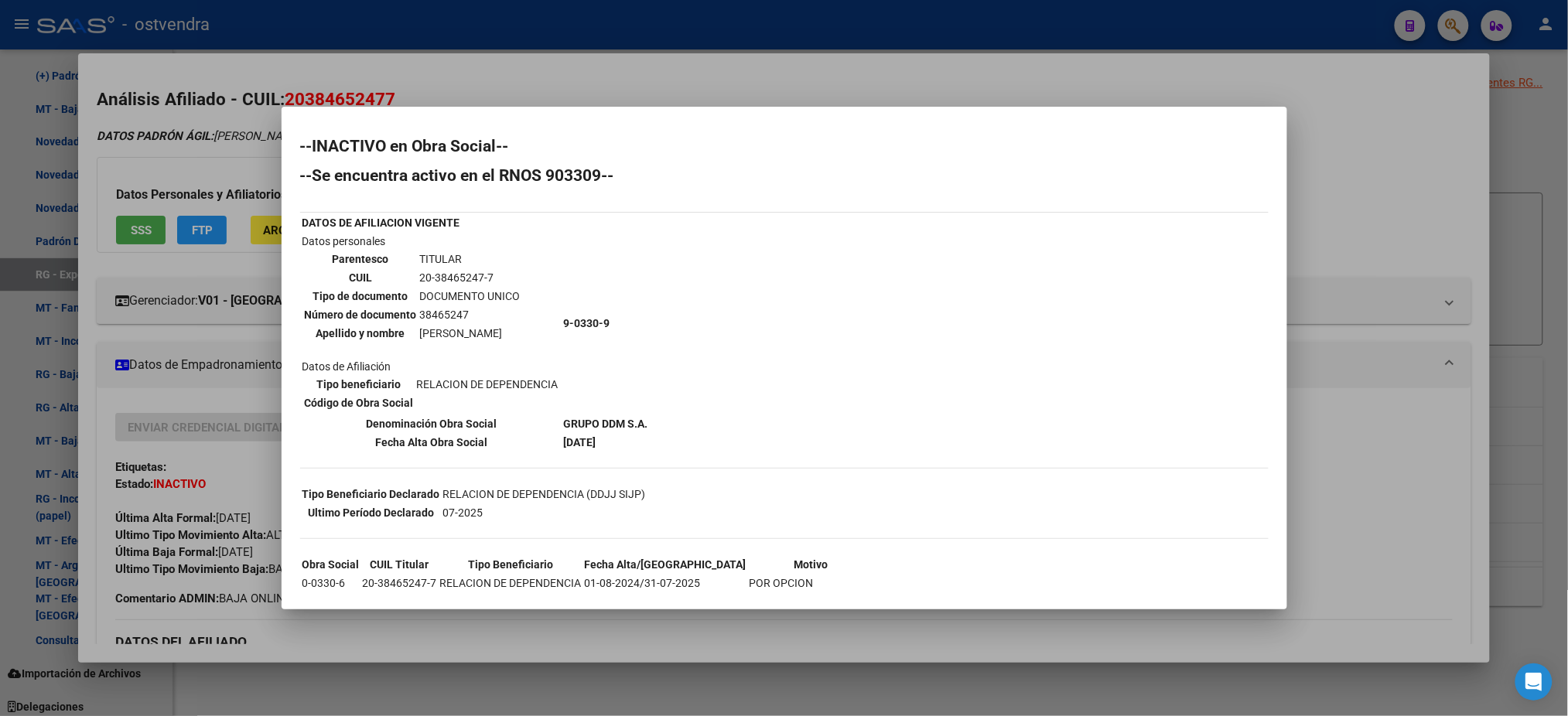
click at [484, 98] on div at bounding box center [784, 358] width 1568 height 716
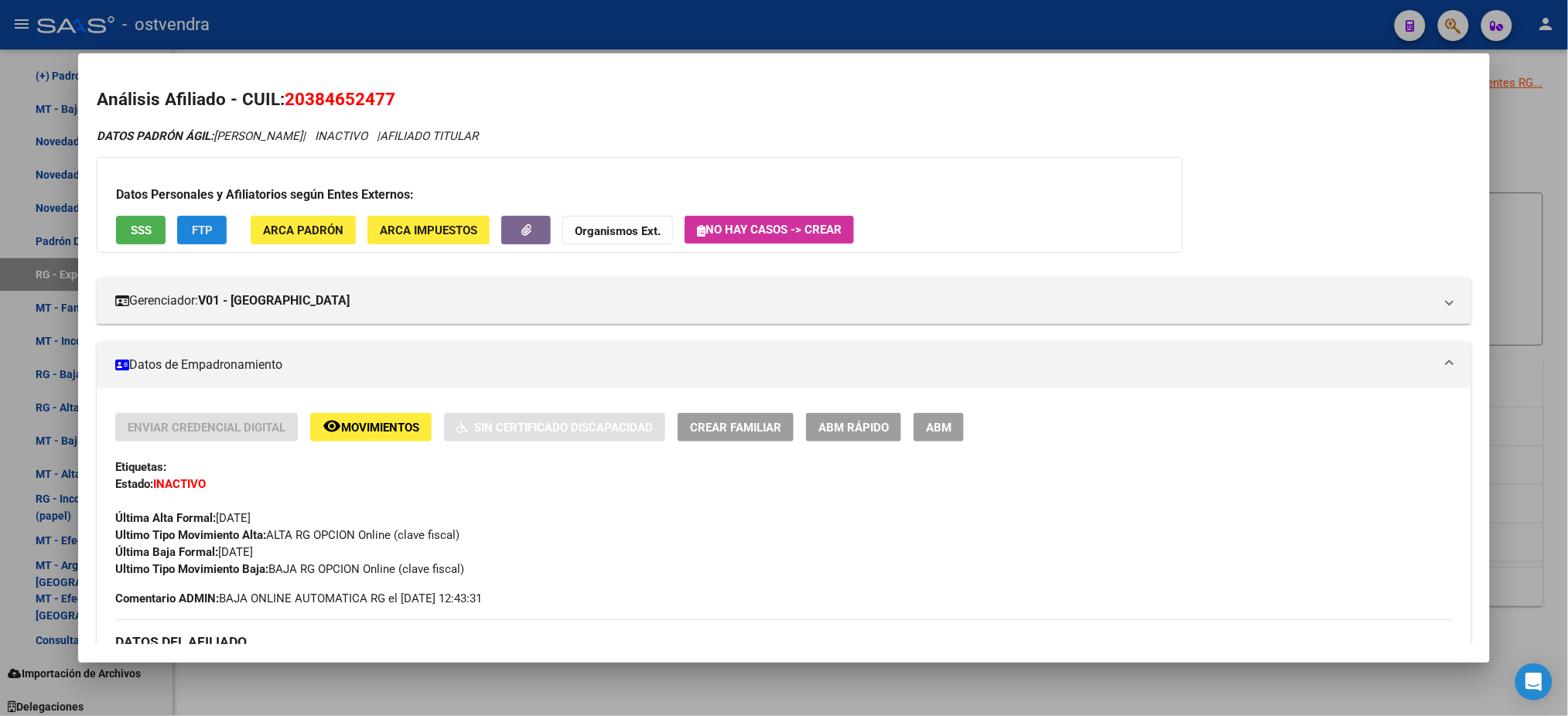
click at [212, 220] on button "FTP" at bounding box center [202, 230] width 49 height 29
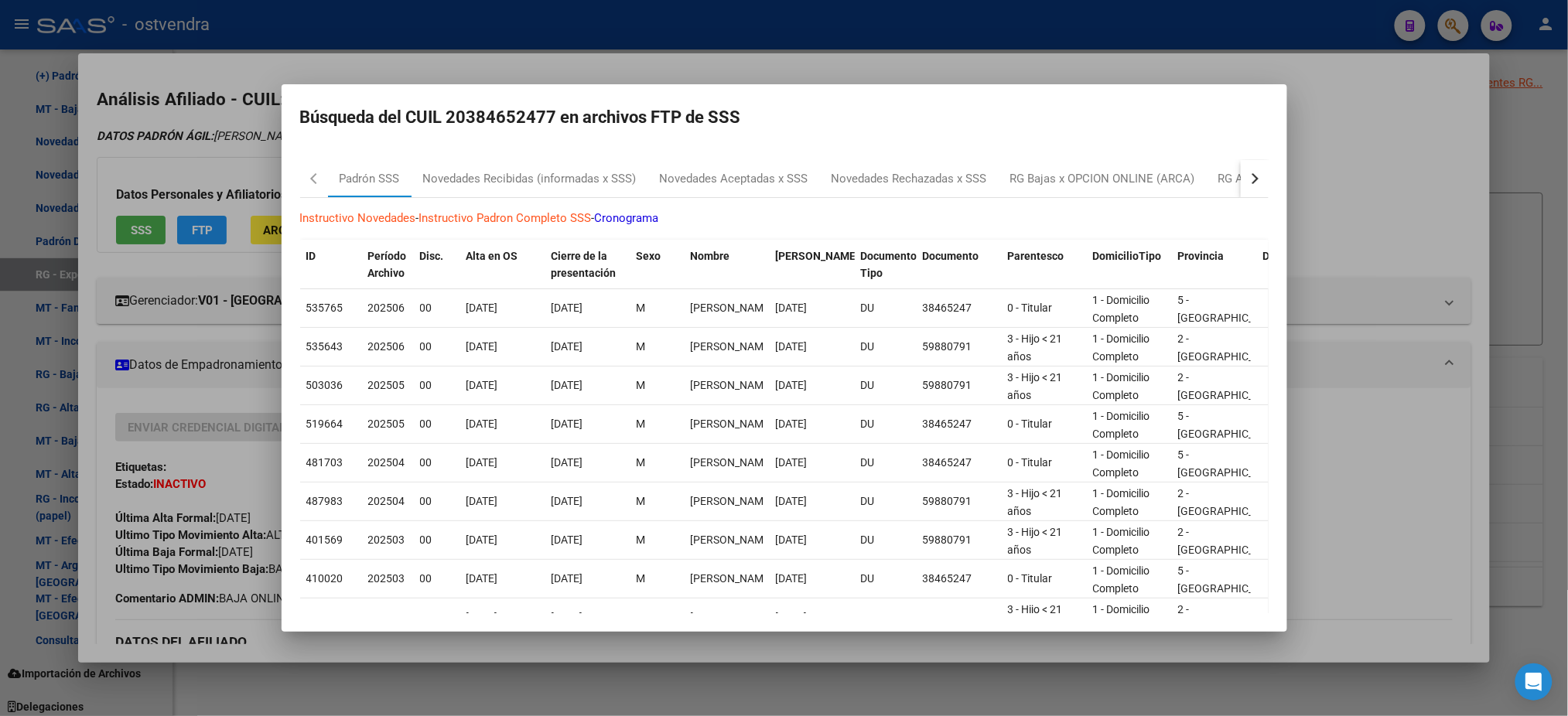
click at [1247, 180] on div "button" at bounding box center [1252, 178] width 11 height 11
click at [1070, 181] on div "Expedientes" at bounding box center [1075, 180] width 63 height 18
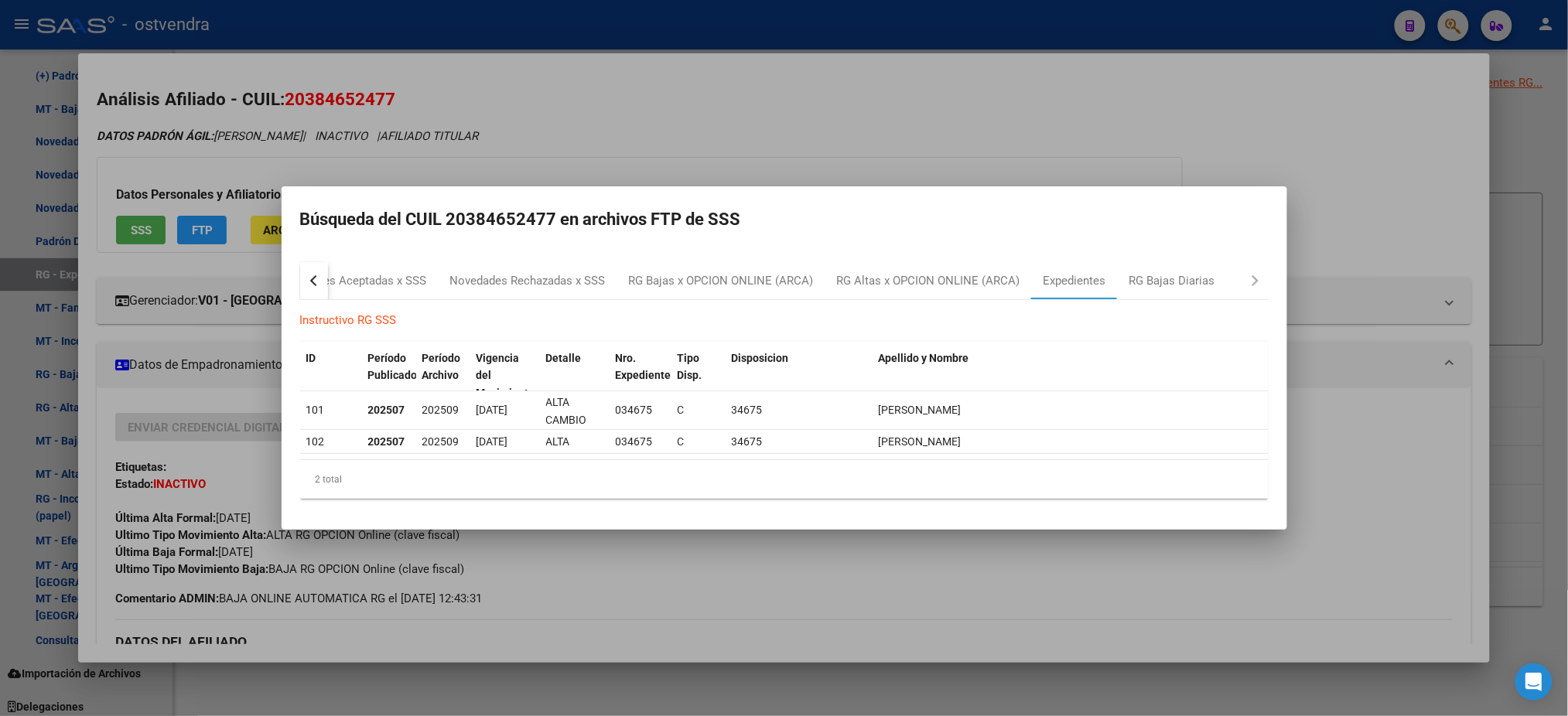
drag, startPoint x: 562, startPoint y: 106, endPoint x: 547, endPoint y: 474, distance: 368.3
click at [587, 173] on div at bounding box center [784, 358] width 1568 height 716
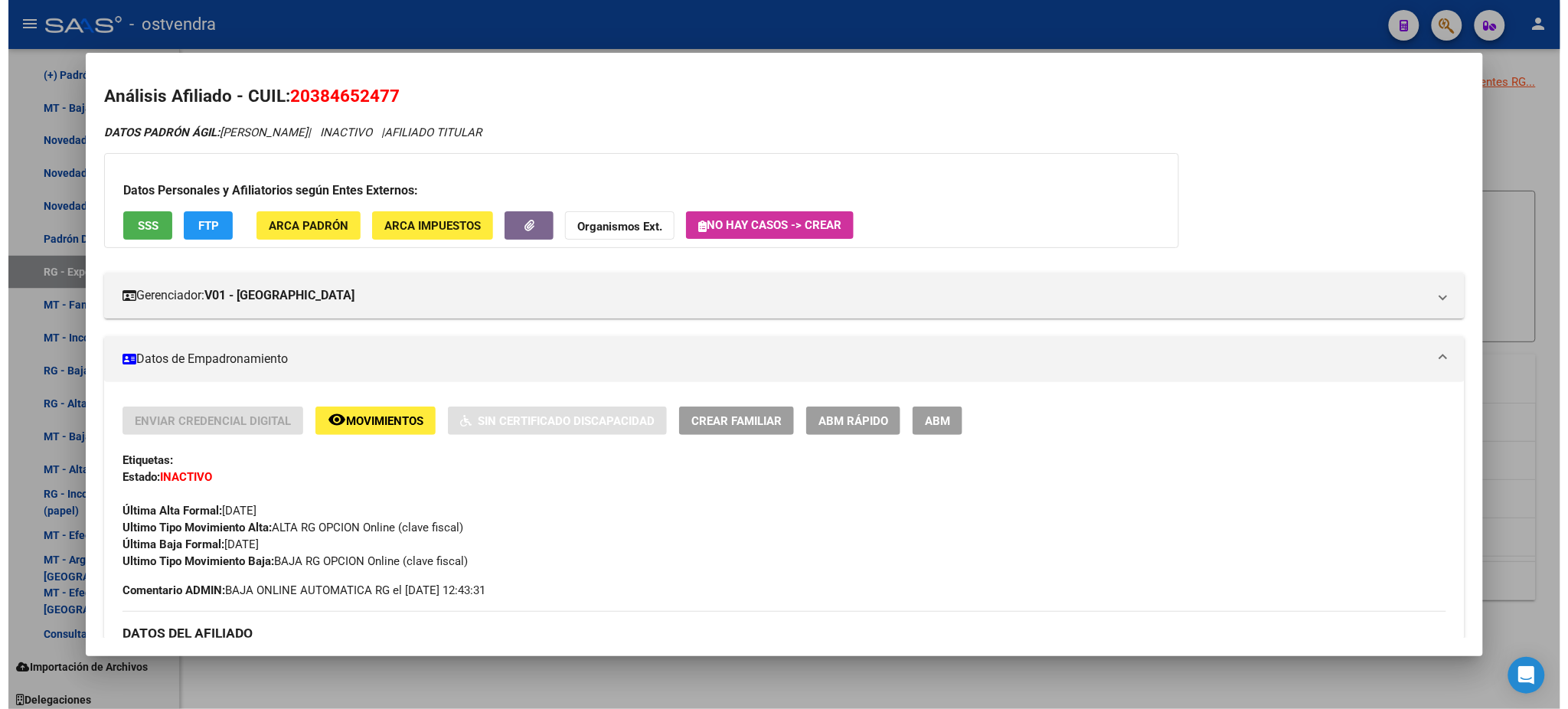
scroll to position [0, 0]
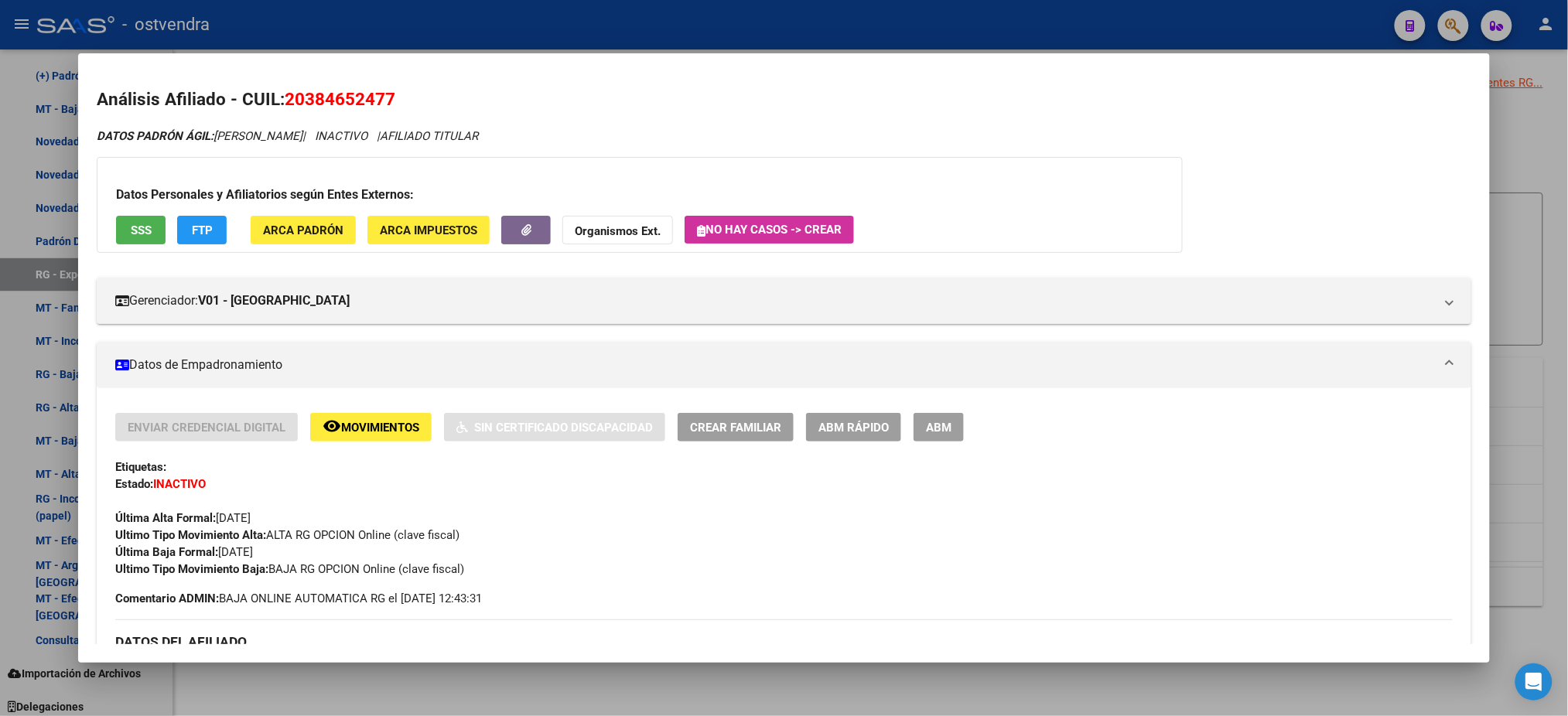
click at [943, 427] on span "ABM" at bounding box center [938, 428] width 26 height 14
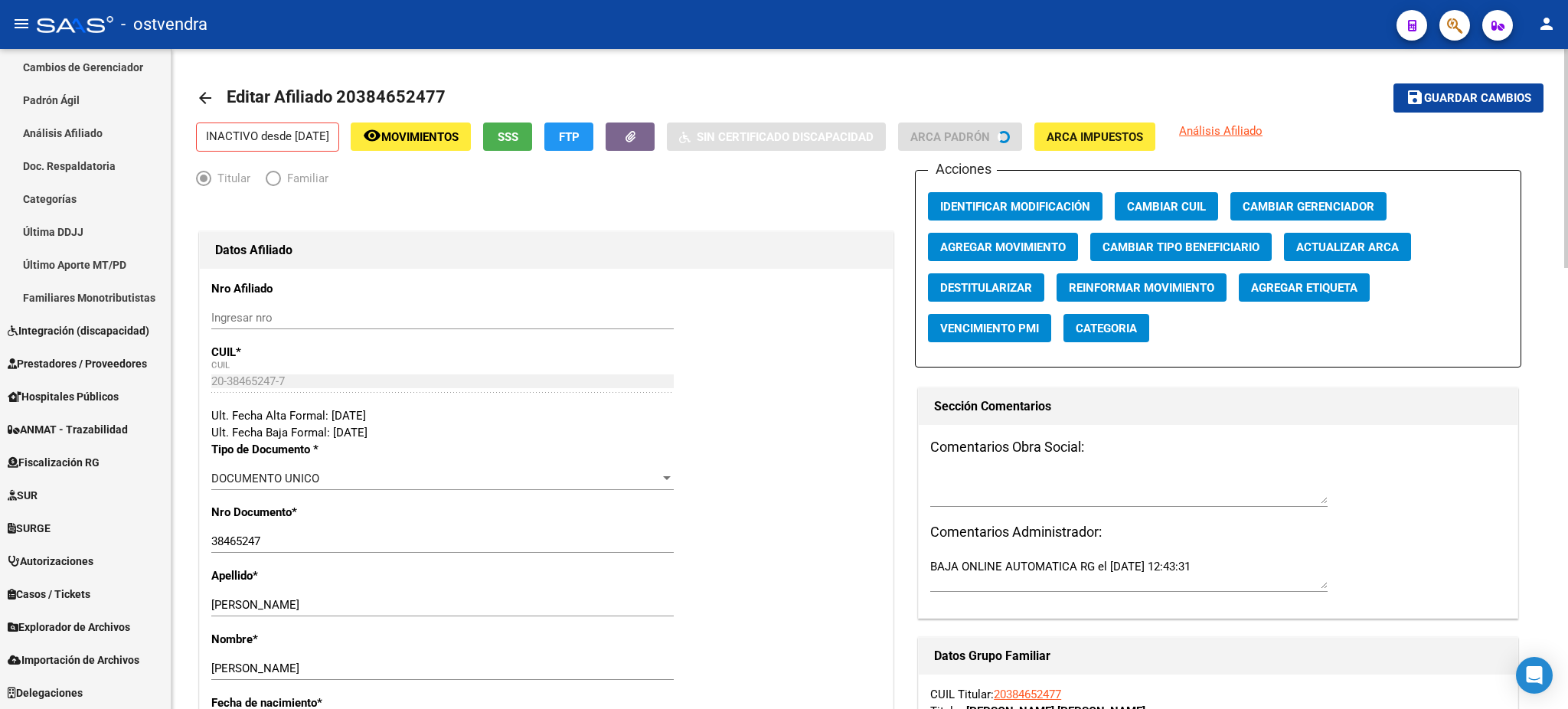
radio input "true"
type input "30-71797402-2"
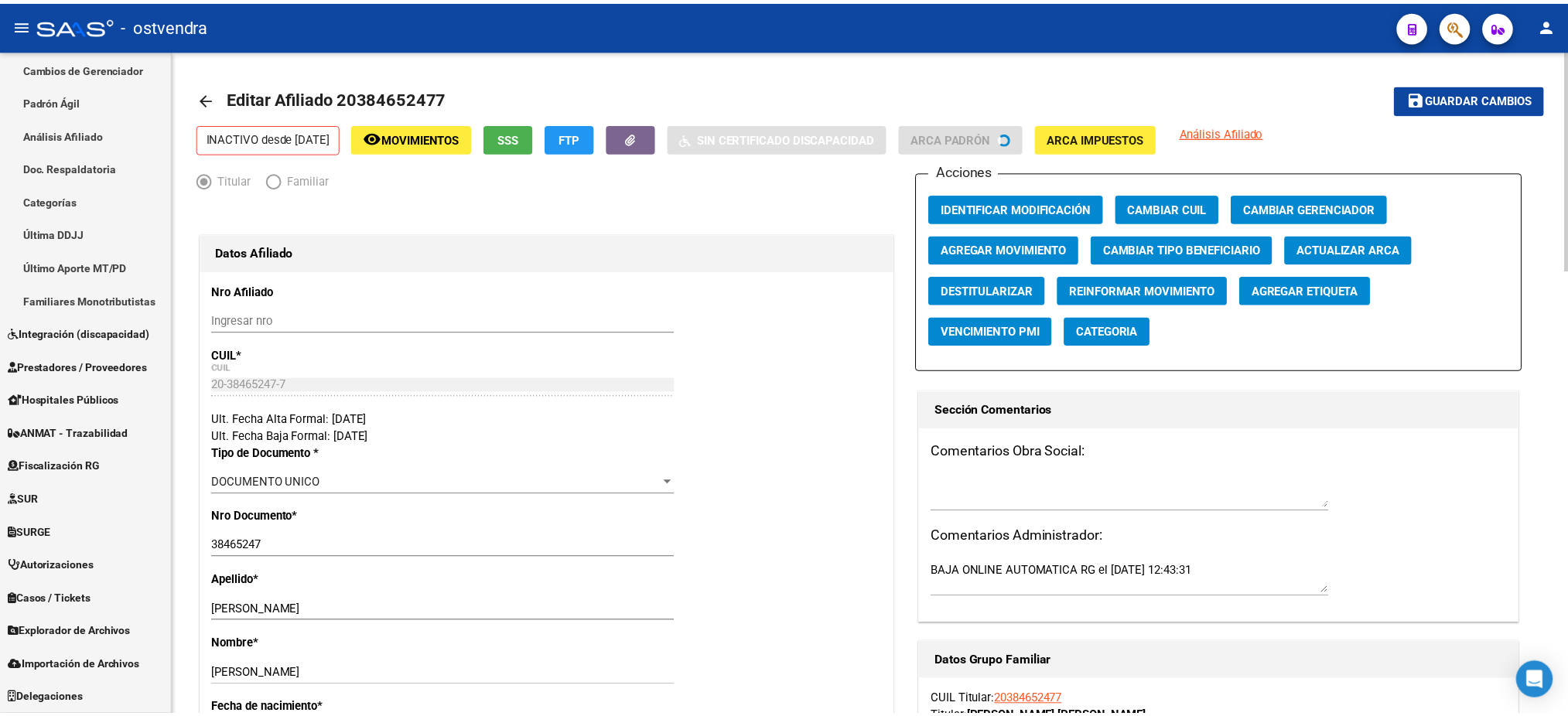
scroll to position [303, 0]
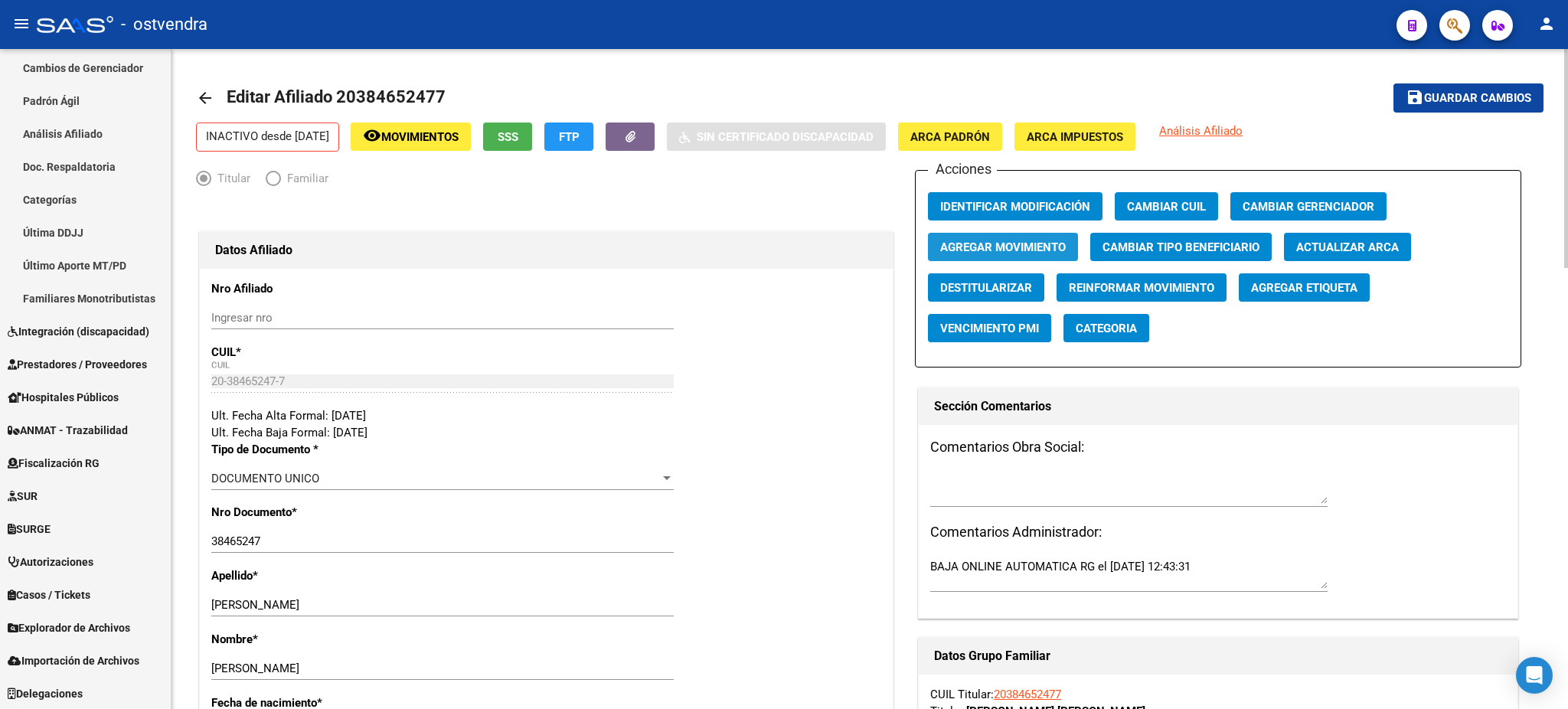
click at [1024, 241] on span "Agregar Movimiento" at bounding box center [1003, 247] width 126 height 14
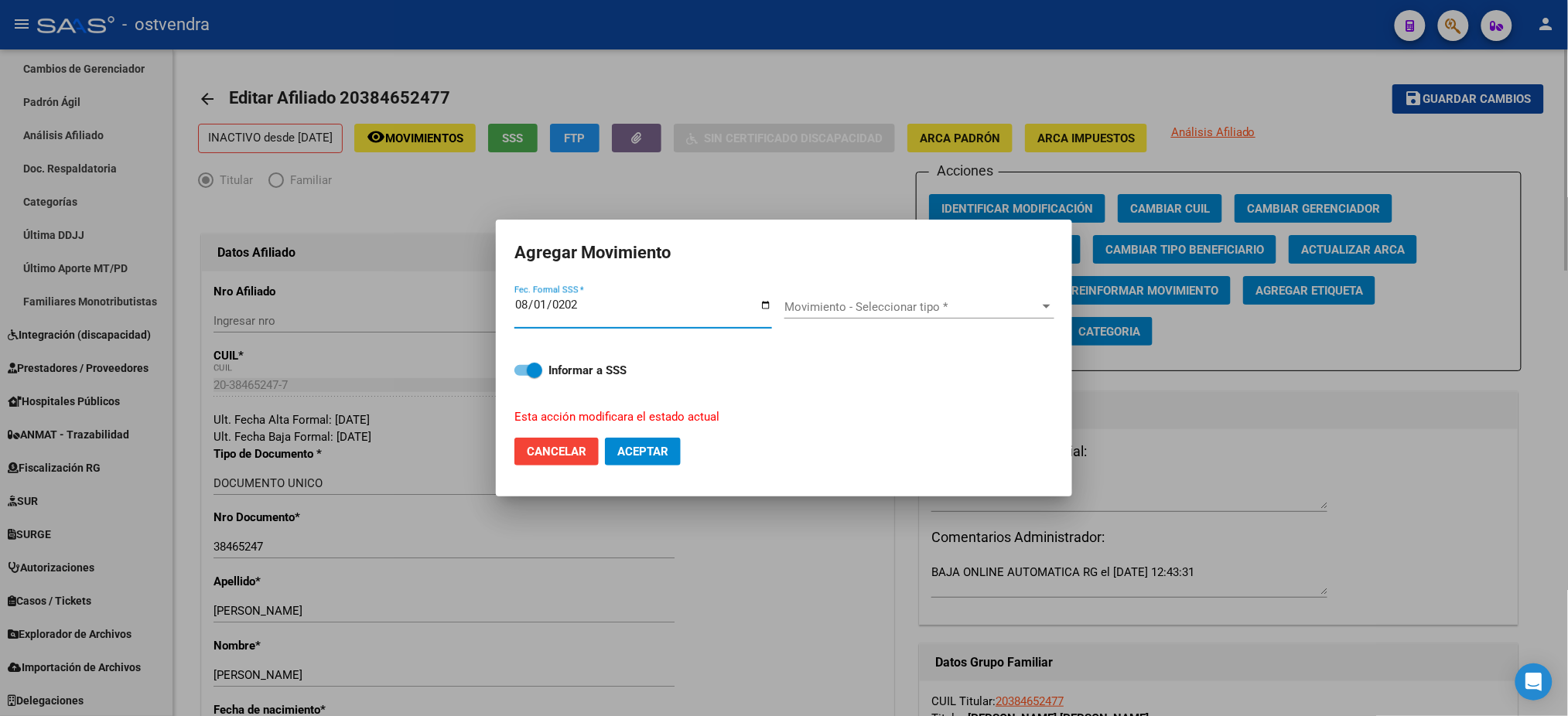
type input "[DATE]"
click at [1013, 308] on span "Movimiento - Seleccionar tipo *" at bounding box center [912, 307] width 256 height 14
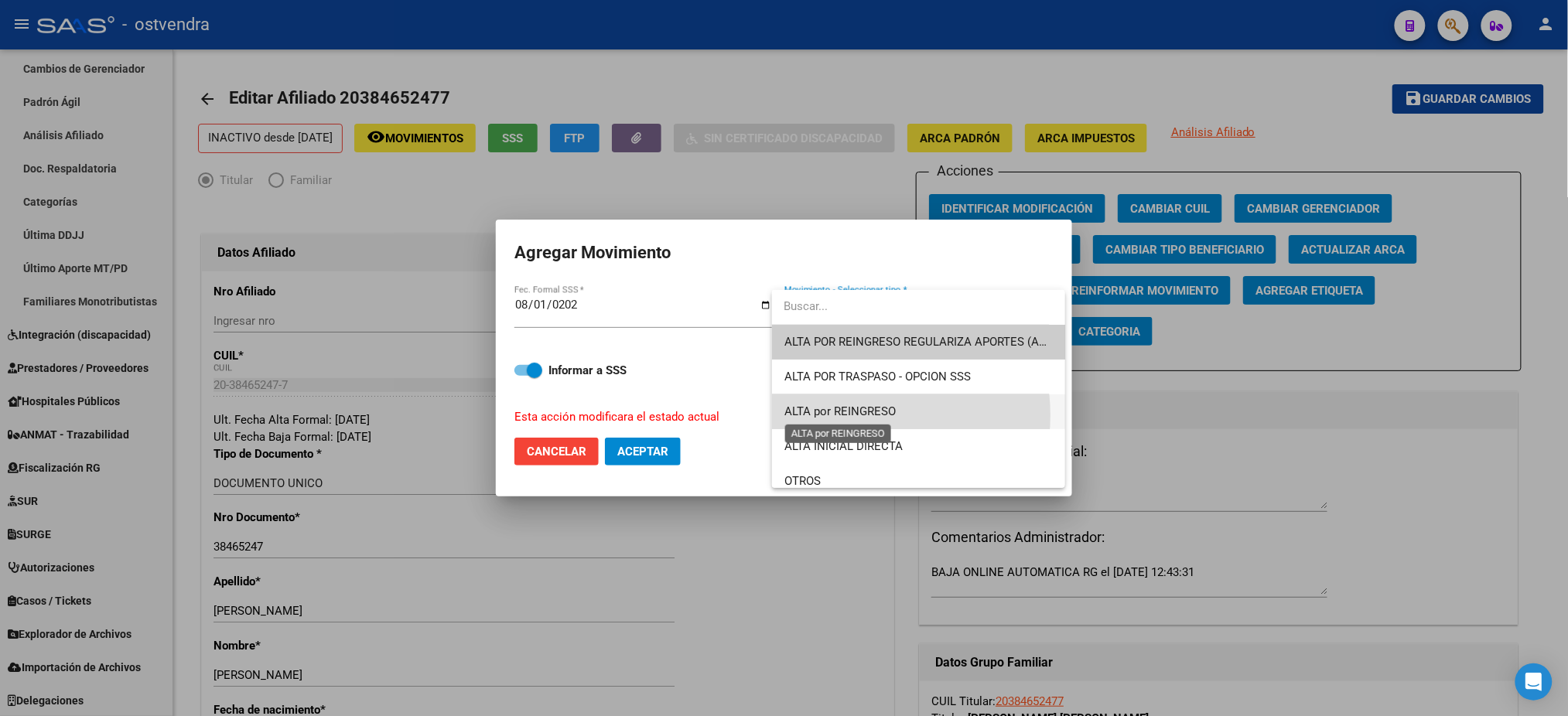
click at [851, 415] on span "ALTA por REINGRESO" at bounding box center [840, 411] width 111 height 14
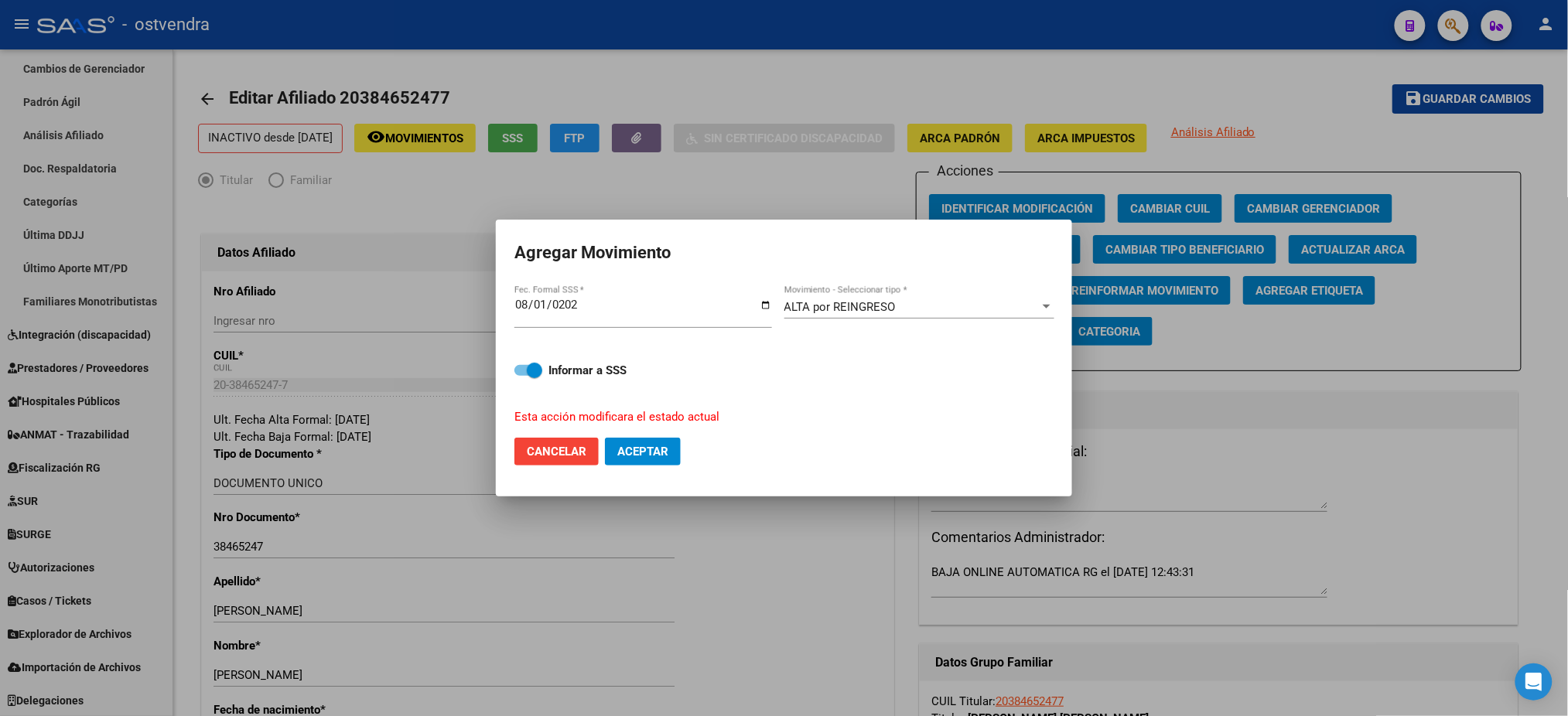
drag, startPoint x: 677, startPoint y: 442, endPoint x: 1111, endPoint y: 323, distance: 450.0
click at [1131, 344] on div "Agregar Movimiento [DATE] Fec. Formal SSS * ALTA por REINGRESO Movimiento - Sel…" at bounding box center [784, 358] width 1568 height 716
click at [1008, 290] on div "ALTA por REINGRESO Movimiento - Seleccionar tipo *" at bounding box center [920, 313] width 270 height 59
click at [1001, 308] on div "ALTA por REINGRESO" at bounding box center [912, 307] width 256 height 14
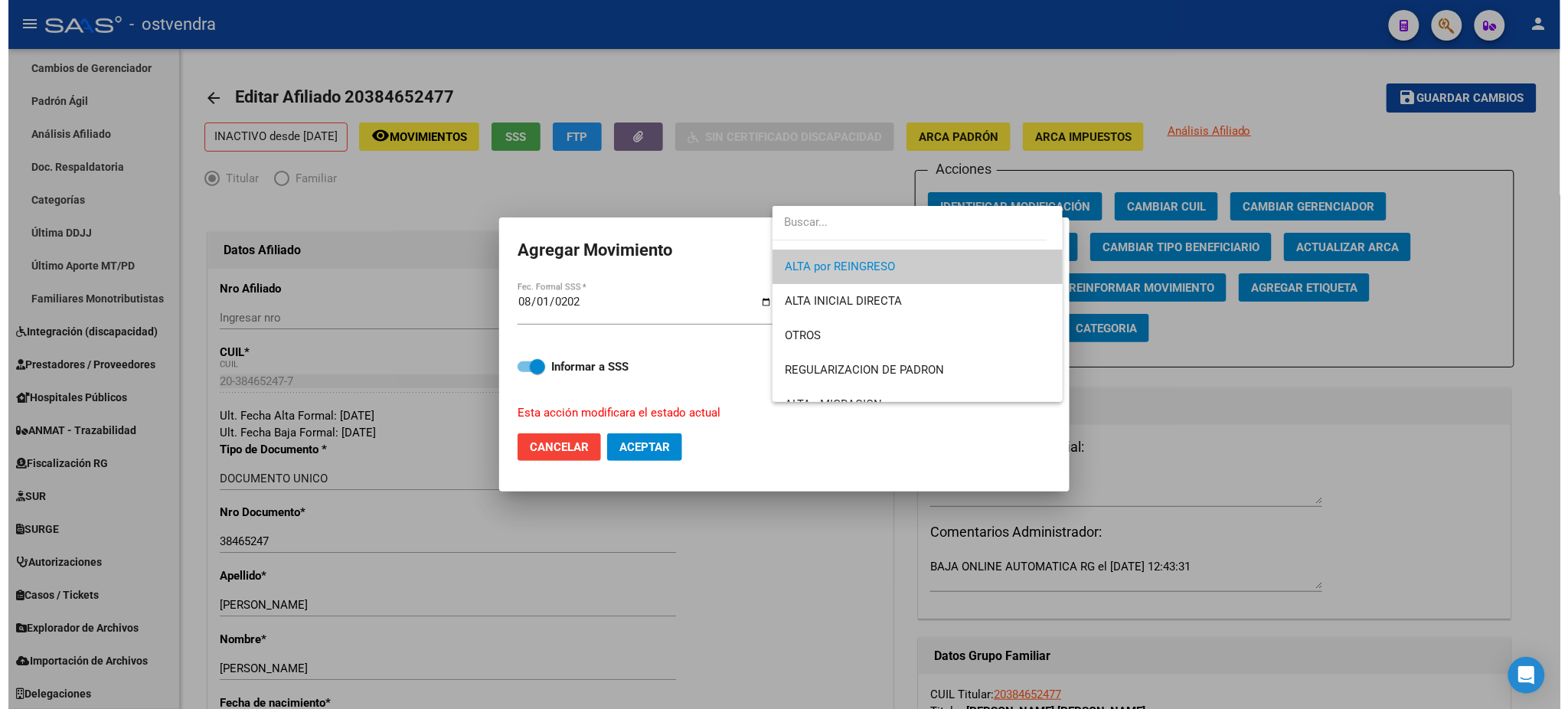
scroll to position [0, 0]
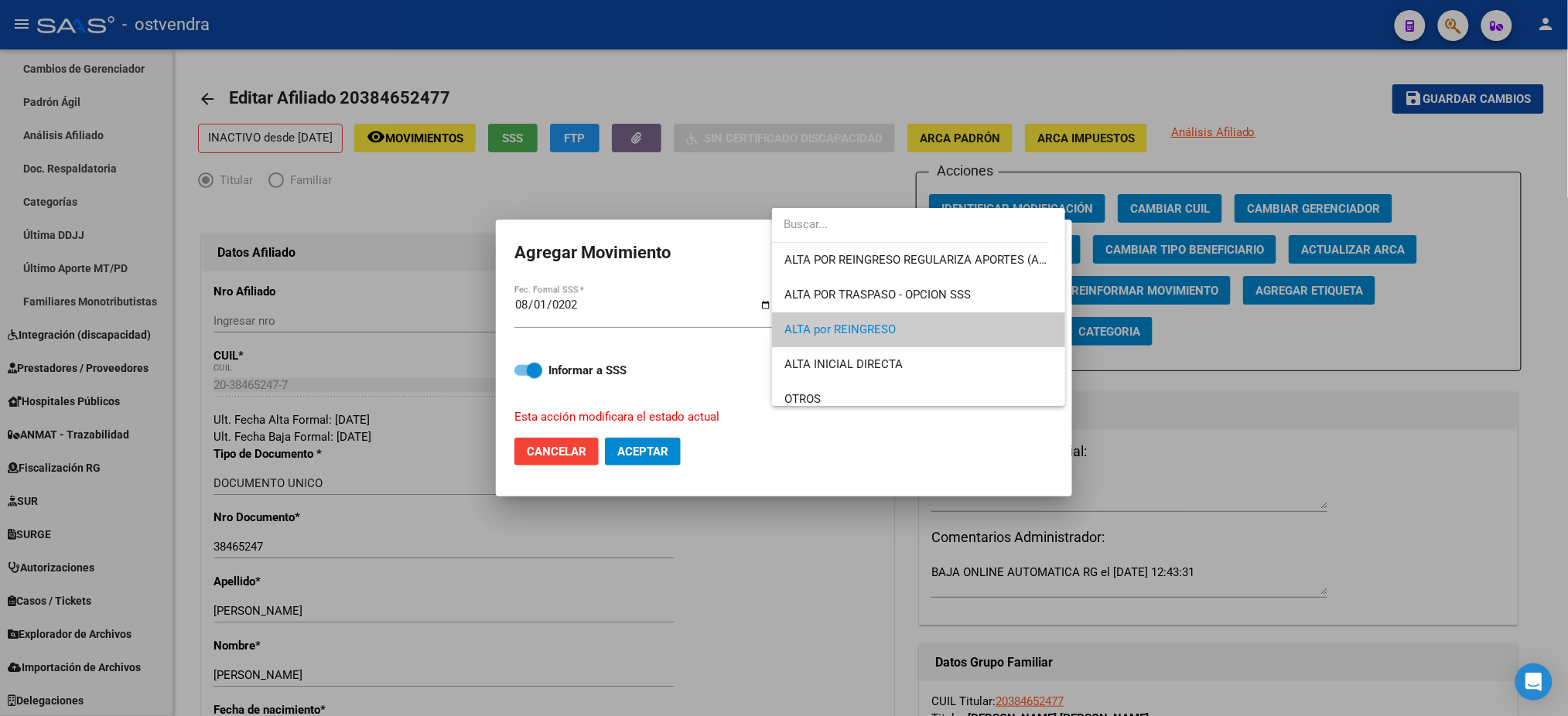
click at [779, 446] on div at bounding box center [784, 358] width 1568 height 716
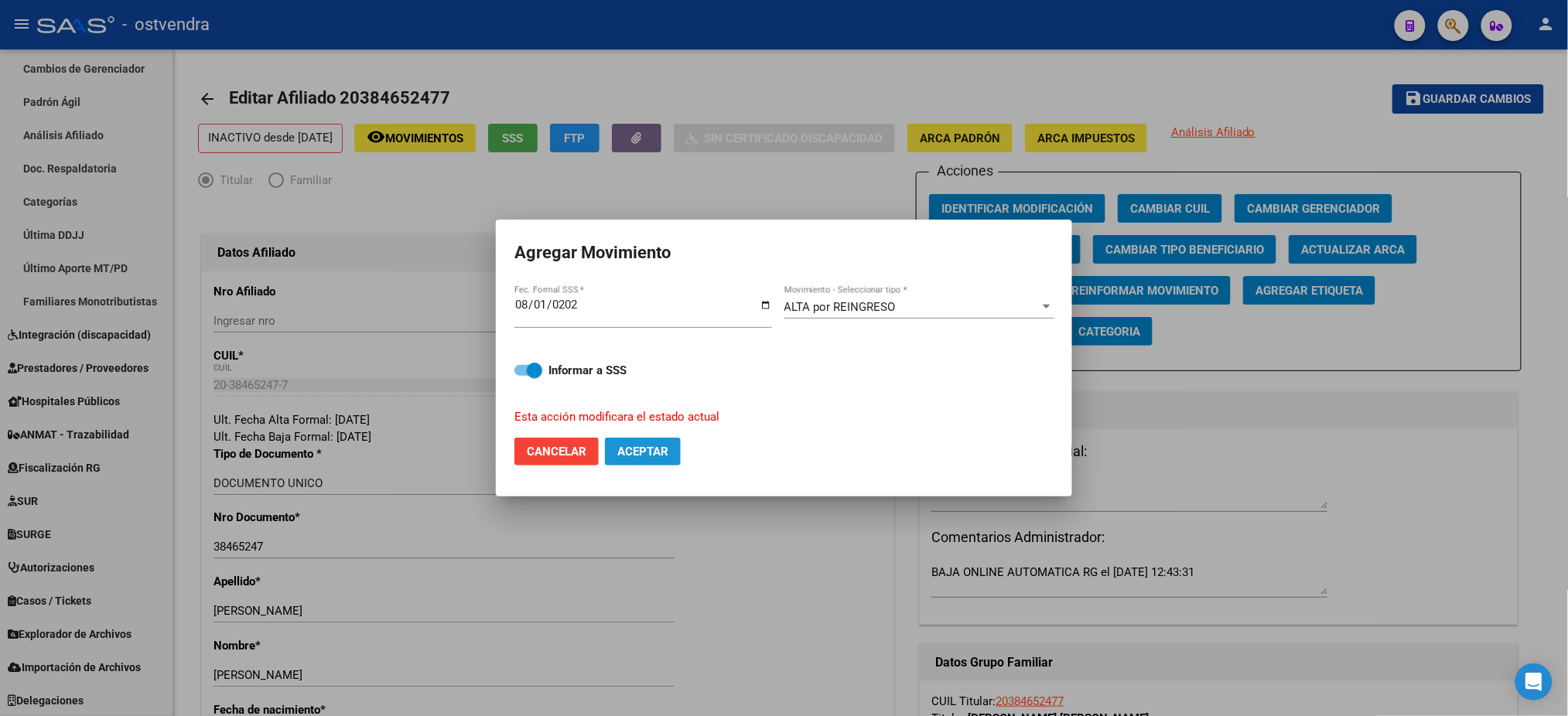
click at [630, 455] on span "Aceptar" at bounding box center [643, 452] width 51 height 14
checkbox input "false"
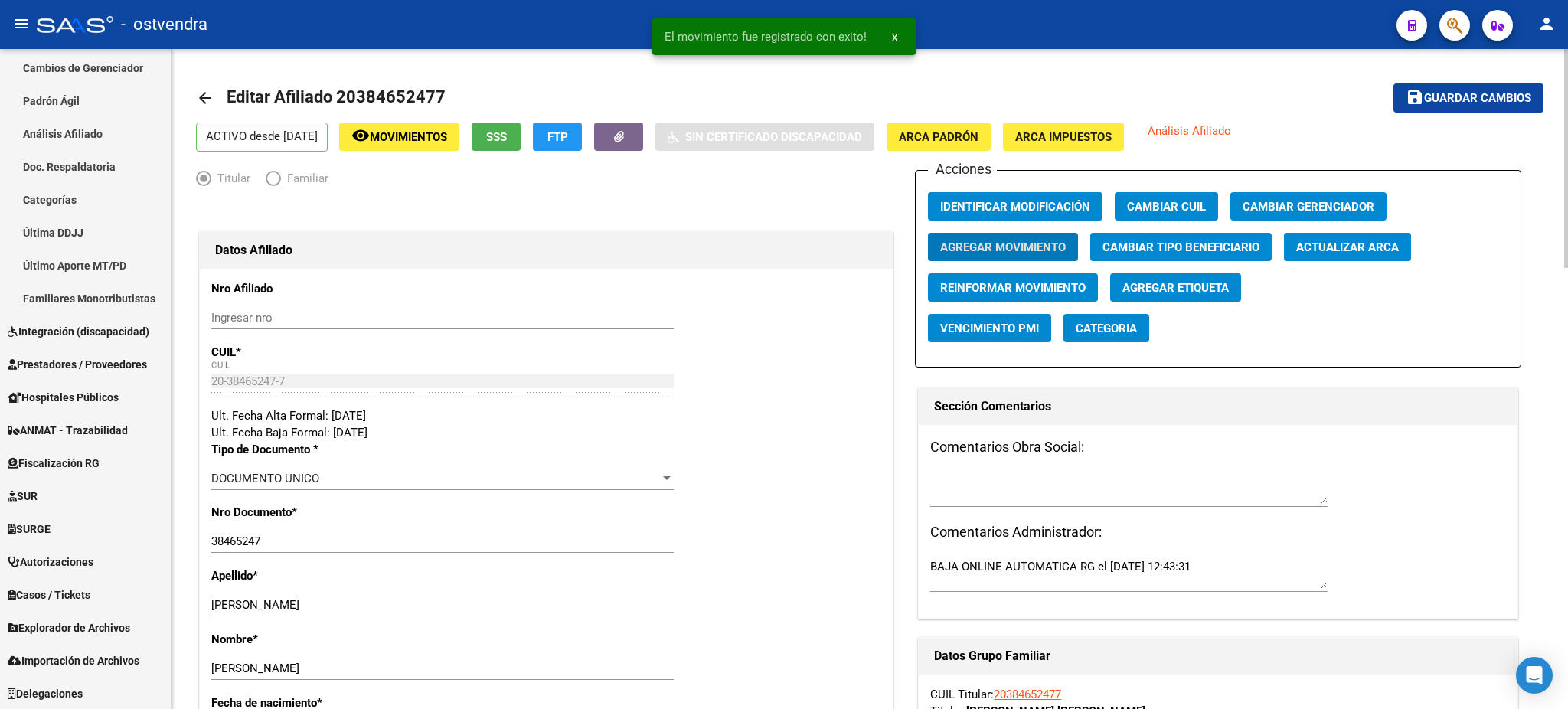
click at [1207, 290] on span "Agregar Etiqueta" at bounding box center [1176, 288] width 107 height 14
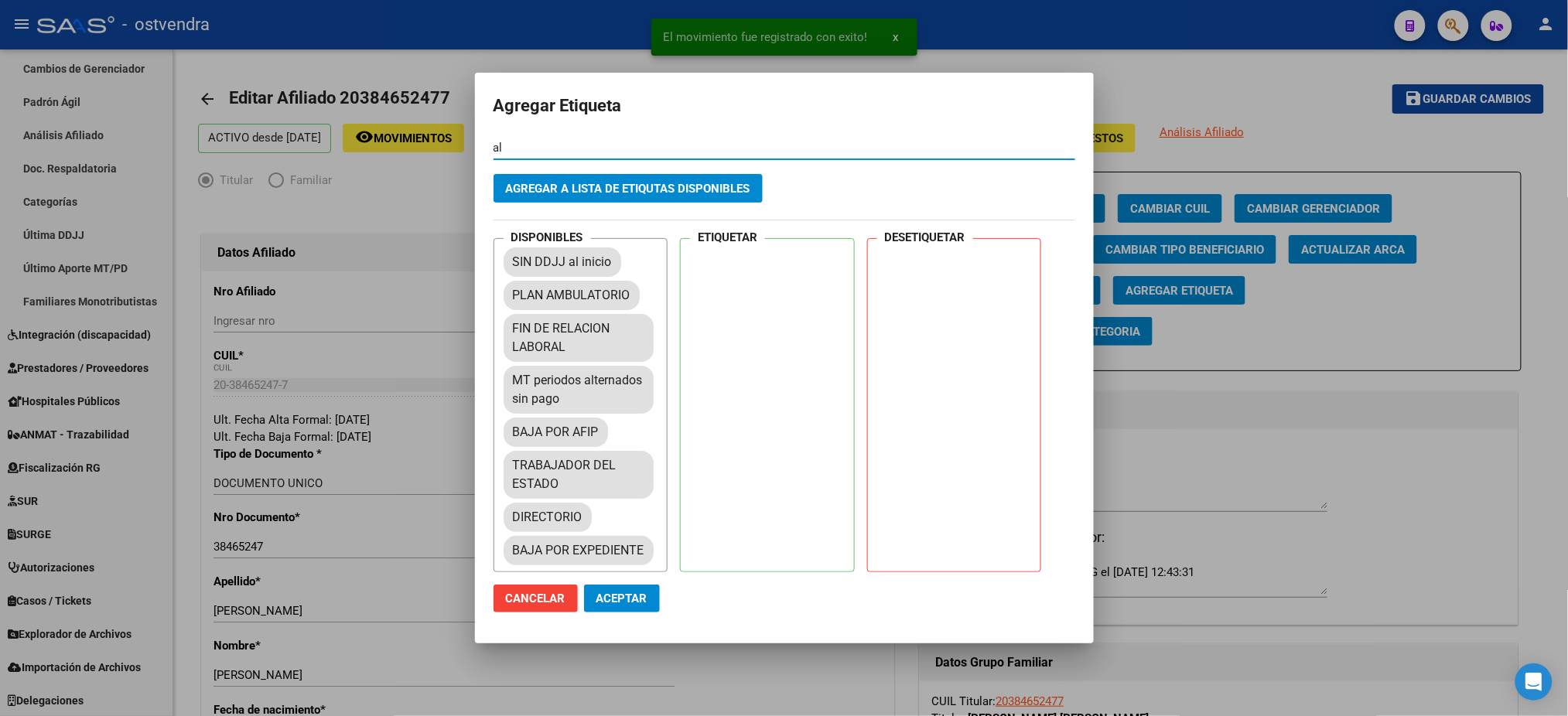
type input "a"
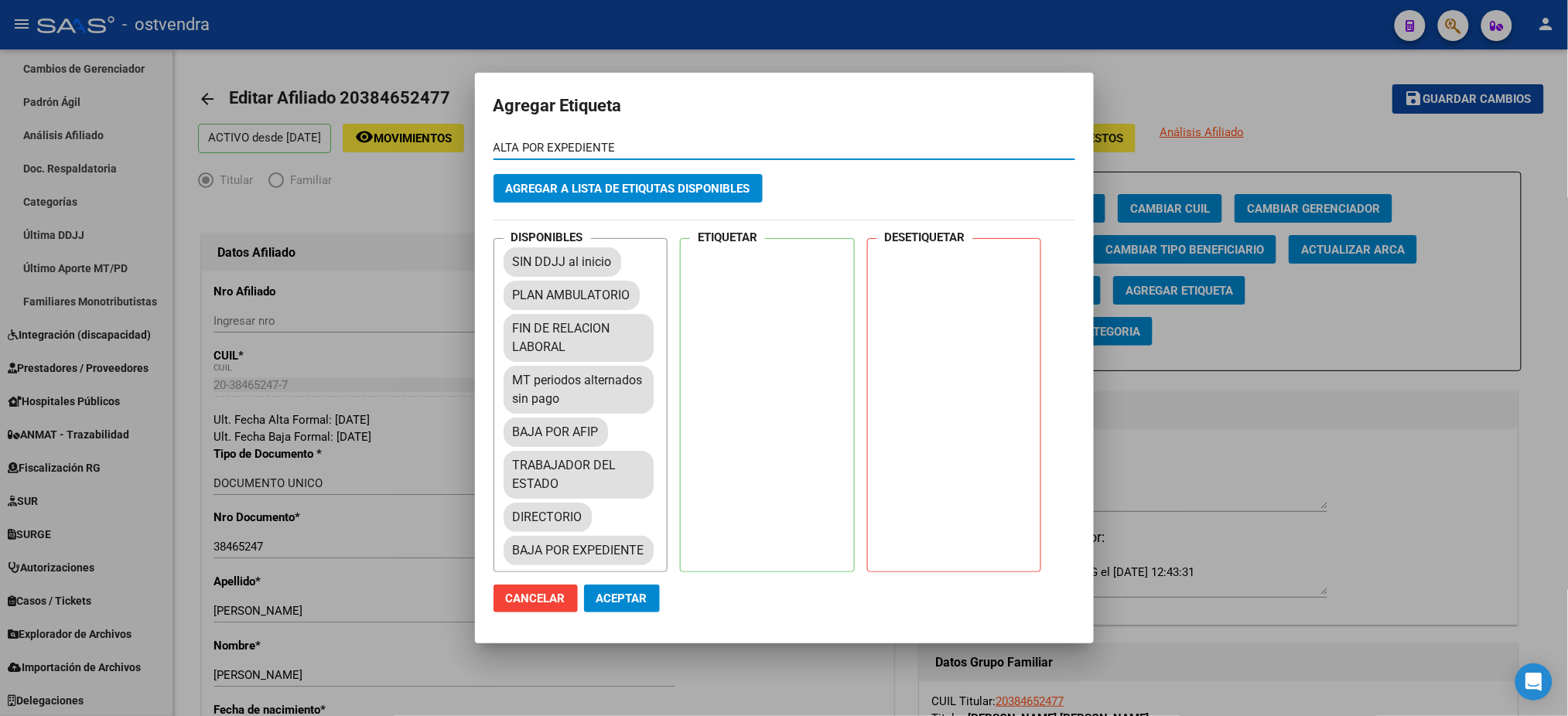
type input "ALTA POR EXPEDIENTE"
click at [599, 194] on button "Agregar a lista de etiqutas disponibles" at bounding box center [628, 188] width 269 height 29
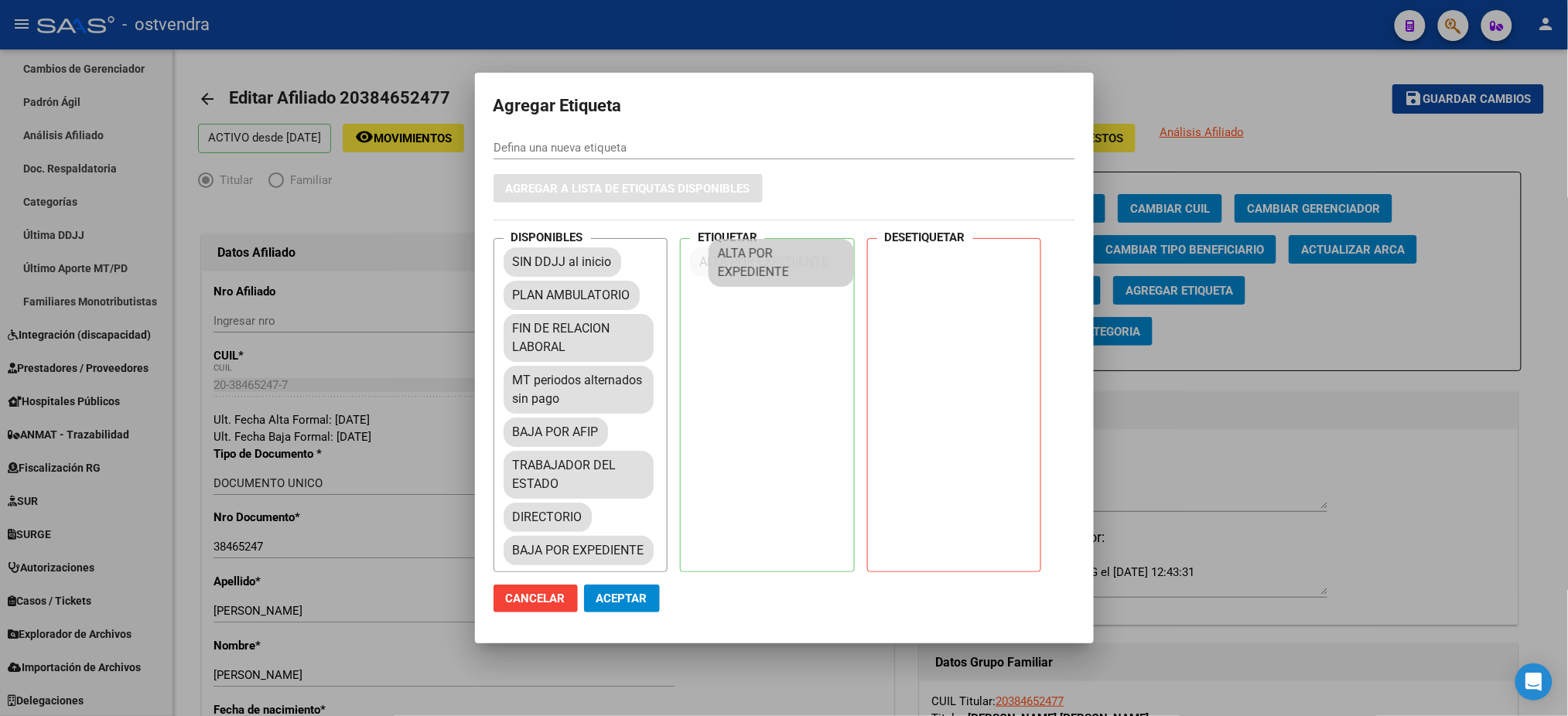
drag, startPoint x: 577, startPoint y: 275, endPoint x: 714, endPoint y: 443, distance: 216.8
click at [632, 596] on span "Aceptar" at bounding box center [622, 598] width 51 height 14
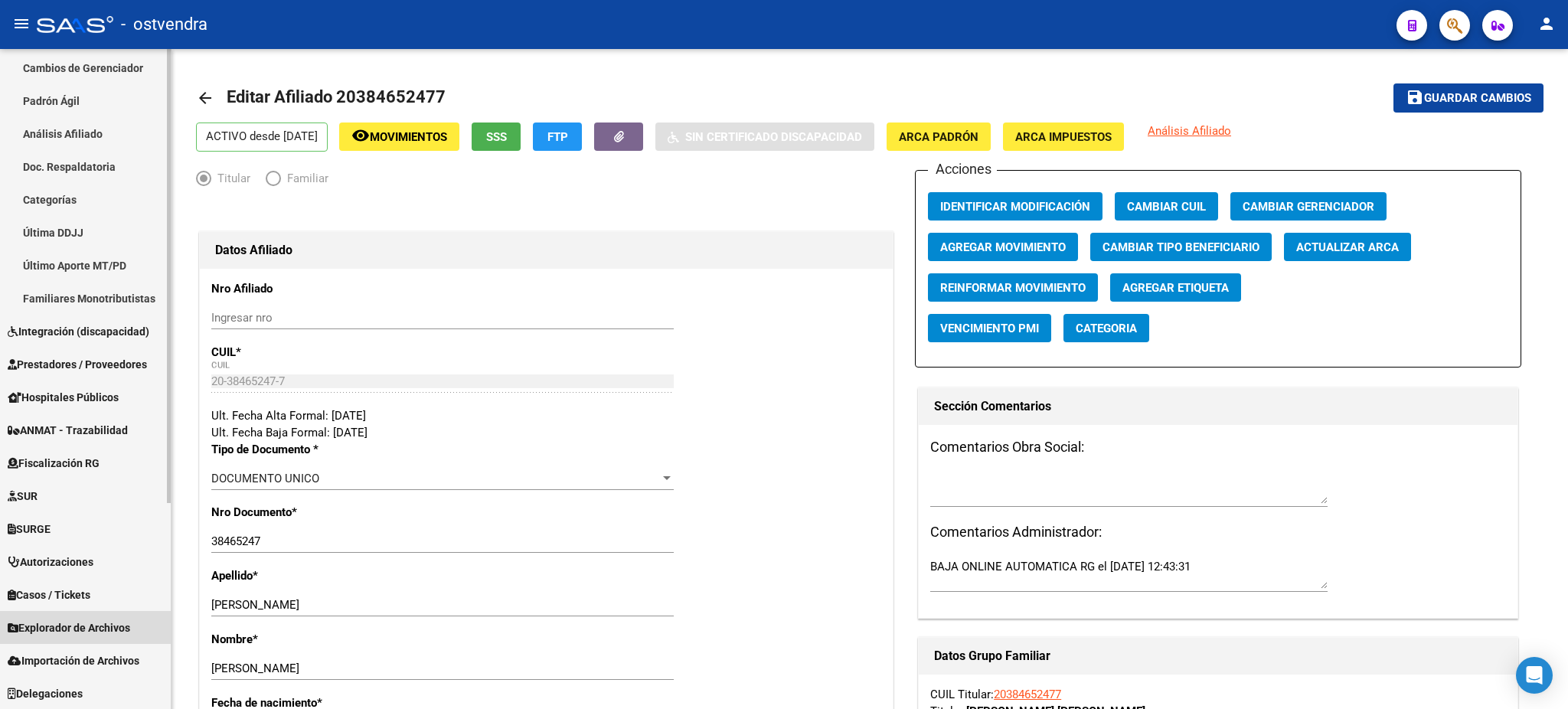
click at [69, 620] on span "Explorador de Archivos" at bounding box center [68, 628] width 122 height 17
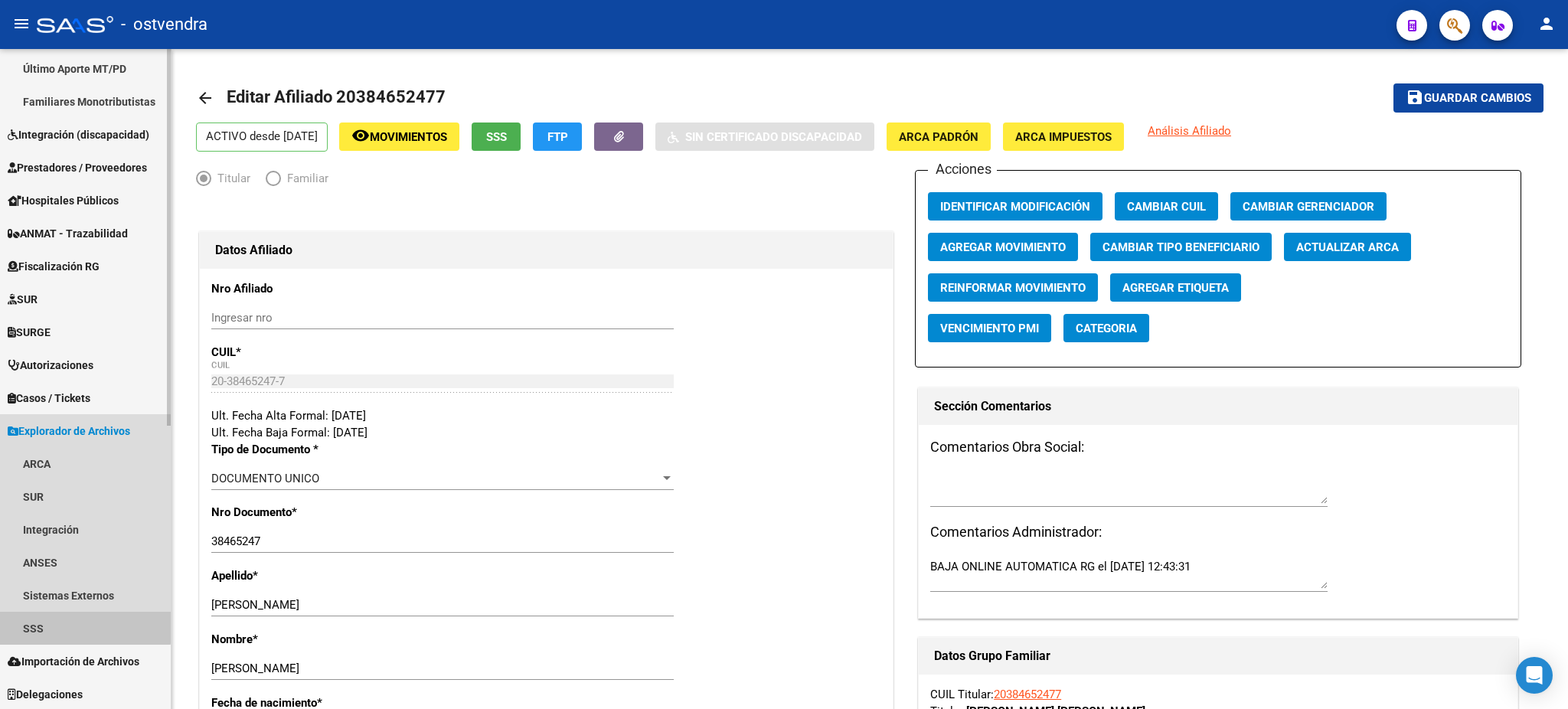
click at [72, 618] on link "SSS" at bounding box center [85, 628] width 170 height 33
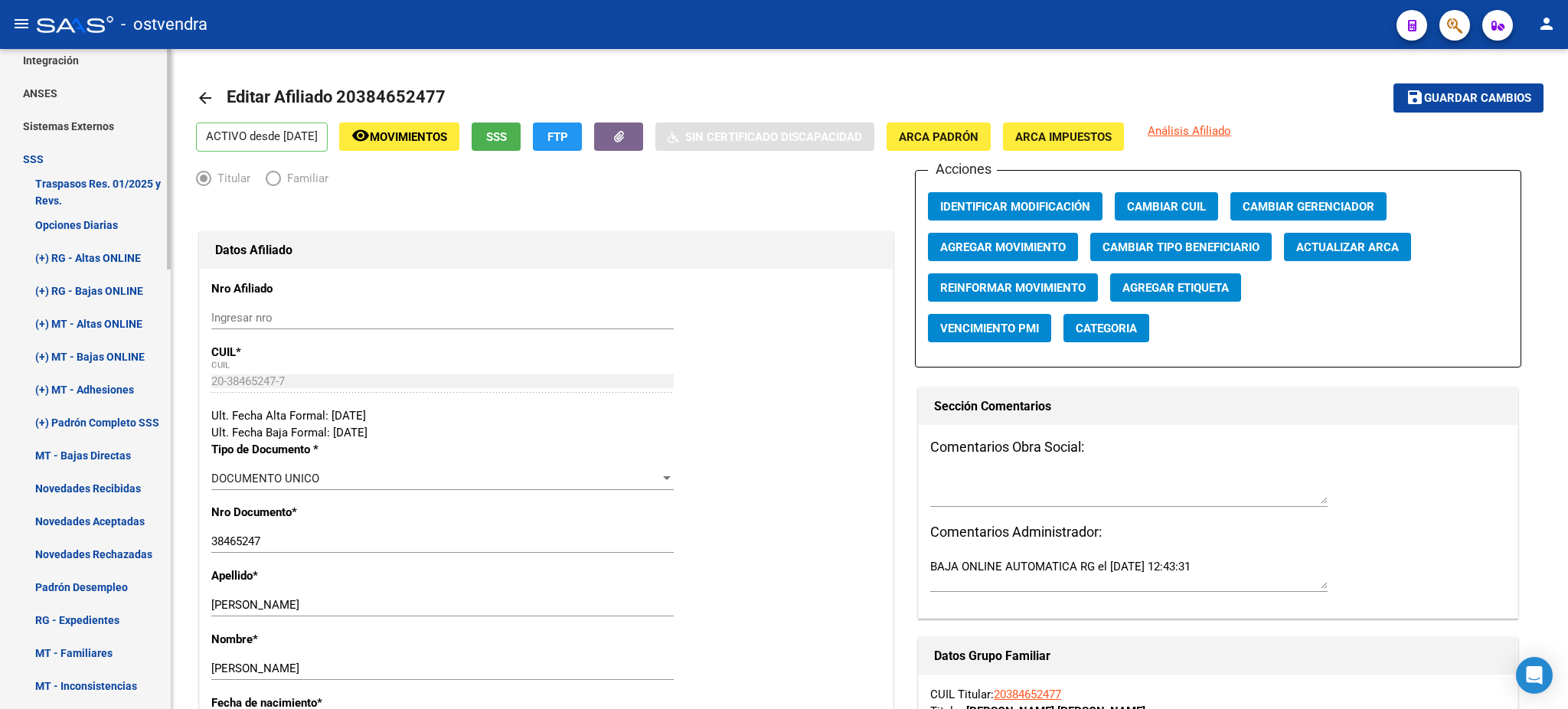
scroll to position [1178, 0]
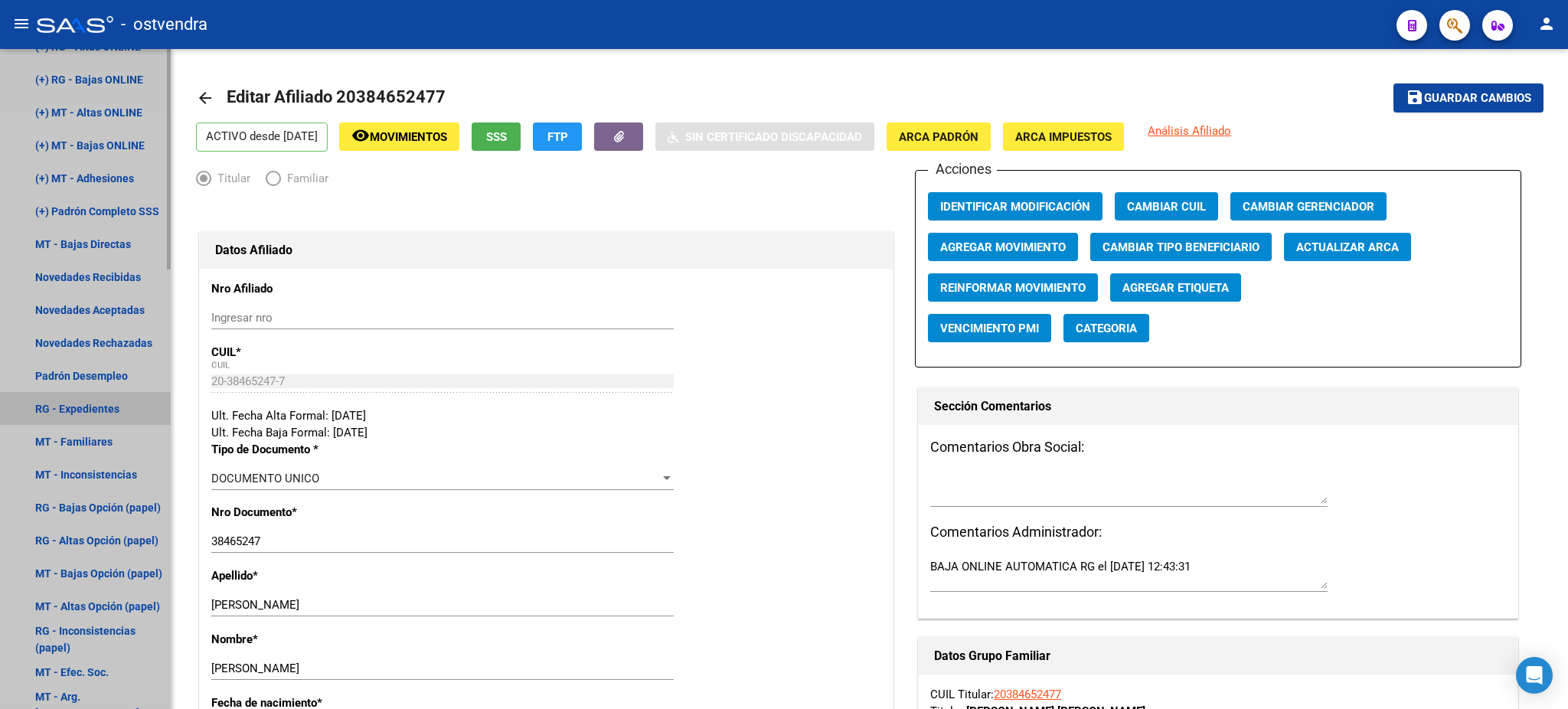
click at [106, 403] on link "RG - Expedientes" at bounding box center [85, 409] width 170 height 33
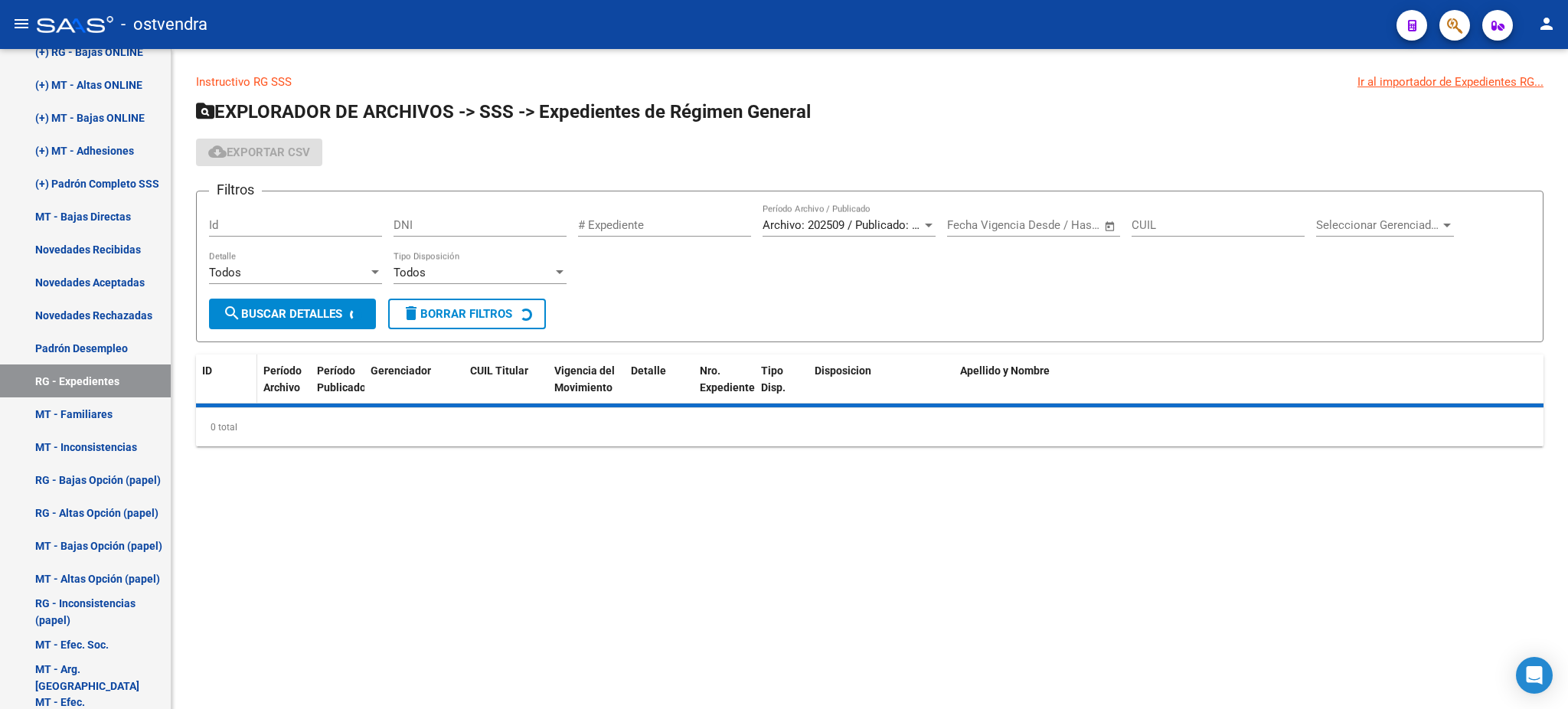
scroll to position [849, 0]
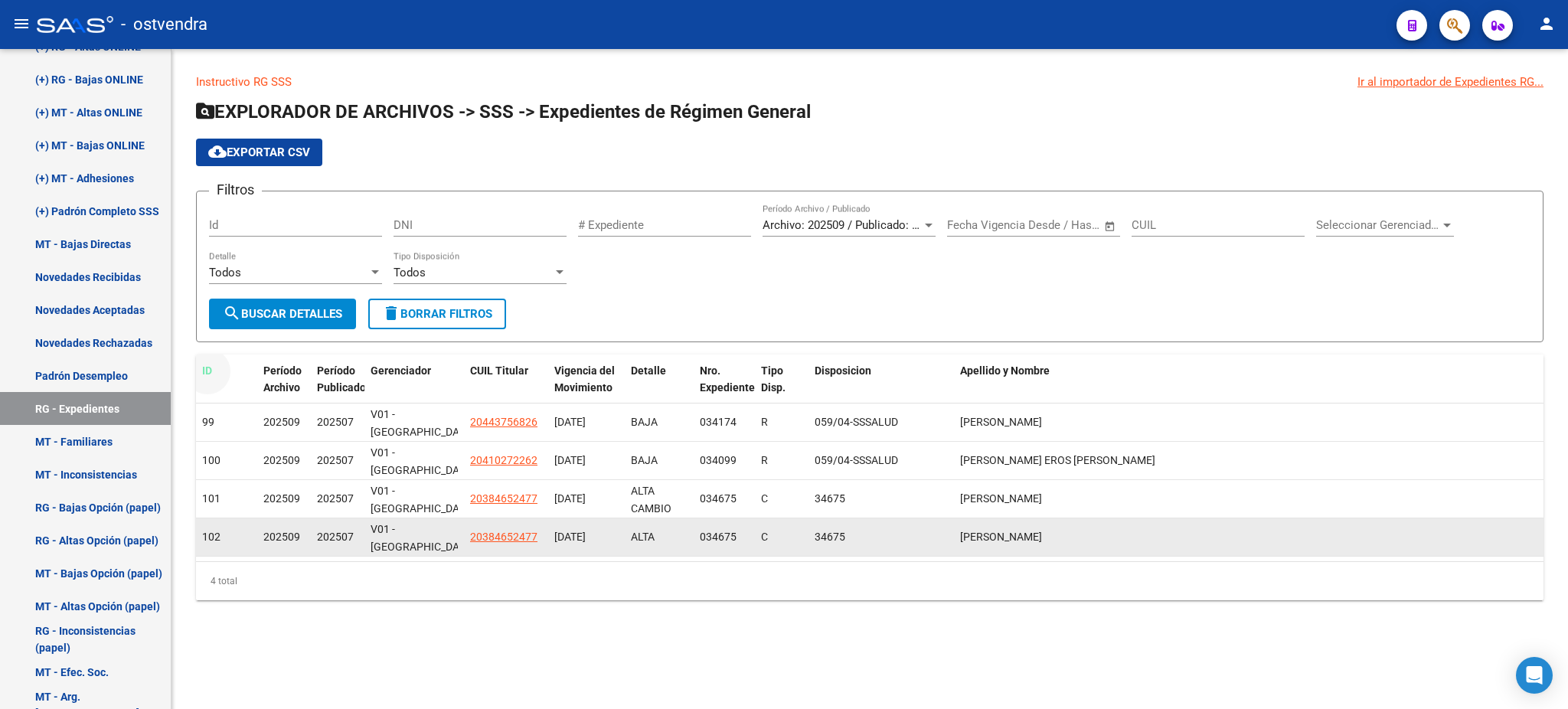
drag, startPoint x: 214, startPoint y: 366, endPoint x: 1140, endPoint y: 511, distance: 937.3
click at [1140, 511] on div "ID Período Archivo Período Publicado Gerenciador CUIL Titular Vigencia del Movi…" at bounding box center [869, 477] width 1348 height 246
copy div "ID Período Archivo Período Publicado Gerenciador CUIL Titular Vigencia del Movi…"
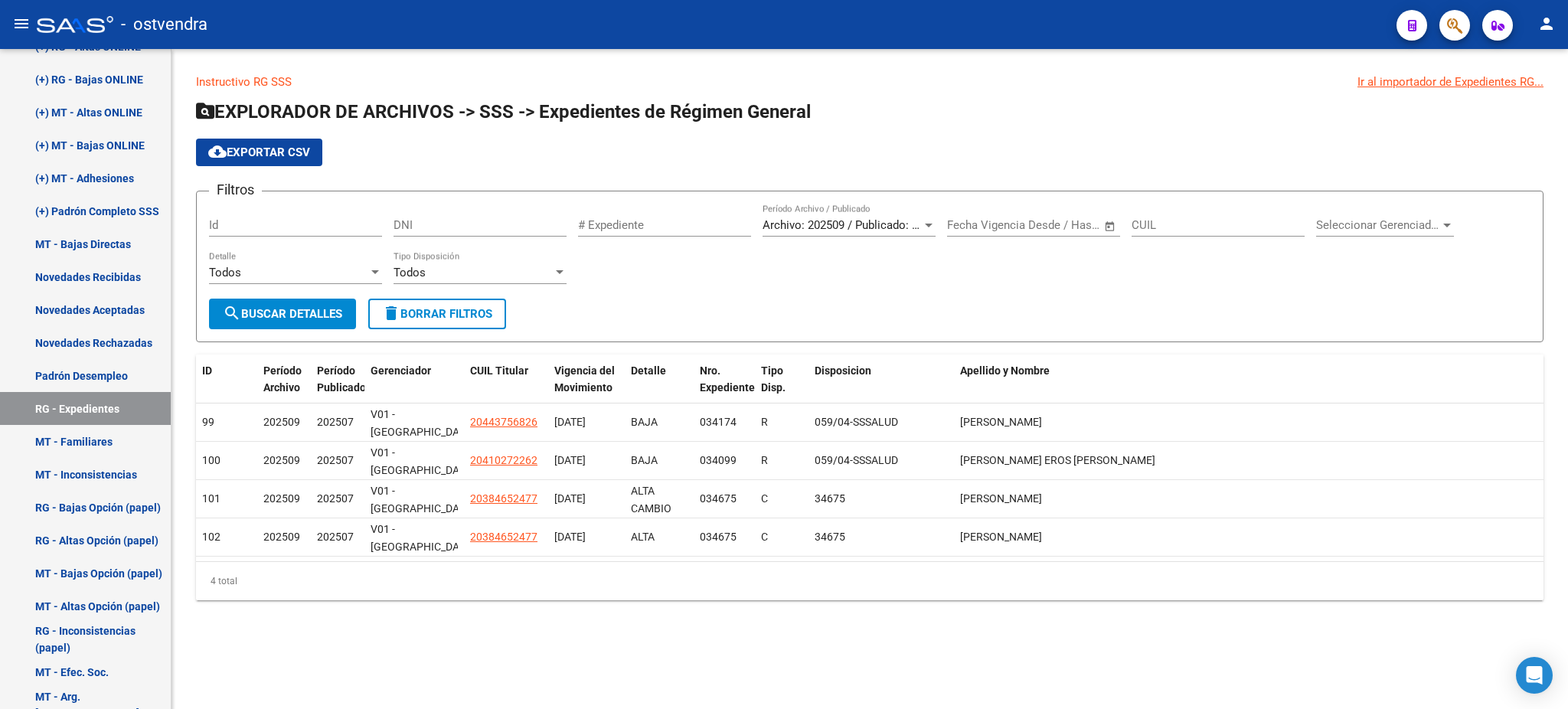
click at [753, 182] on app-list-header "EXPLORADOR DE ARCHIVOS -> SSS -> Expedientes de Régimen General cloud_download …" at bounding box center [869, 221] width 1348 height 243
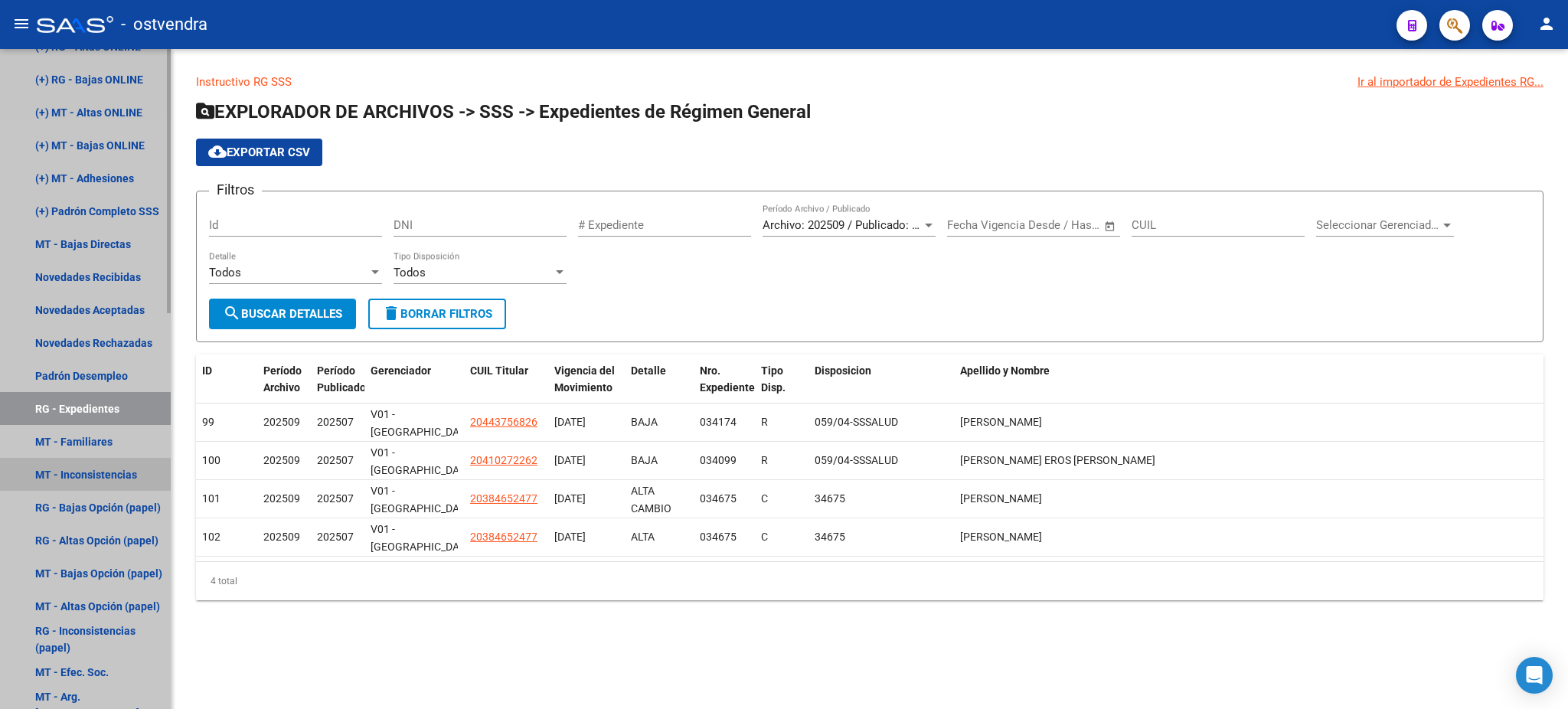
click at [93, 461] on link "MT - Inconsistencias" at bounding box center [85, 475] width 170 height 33
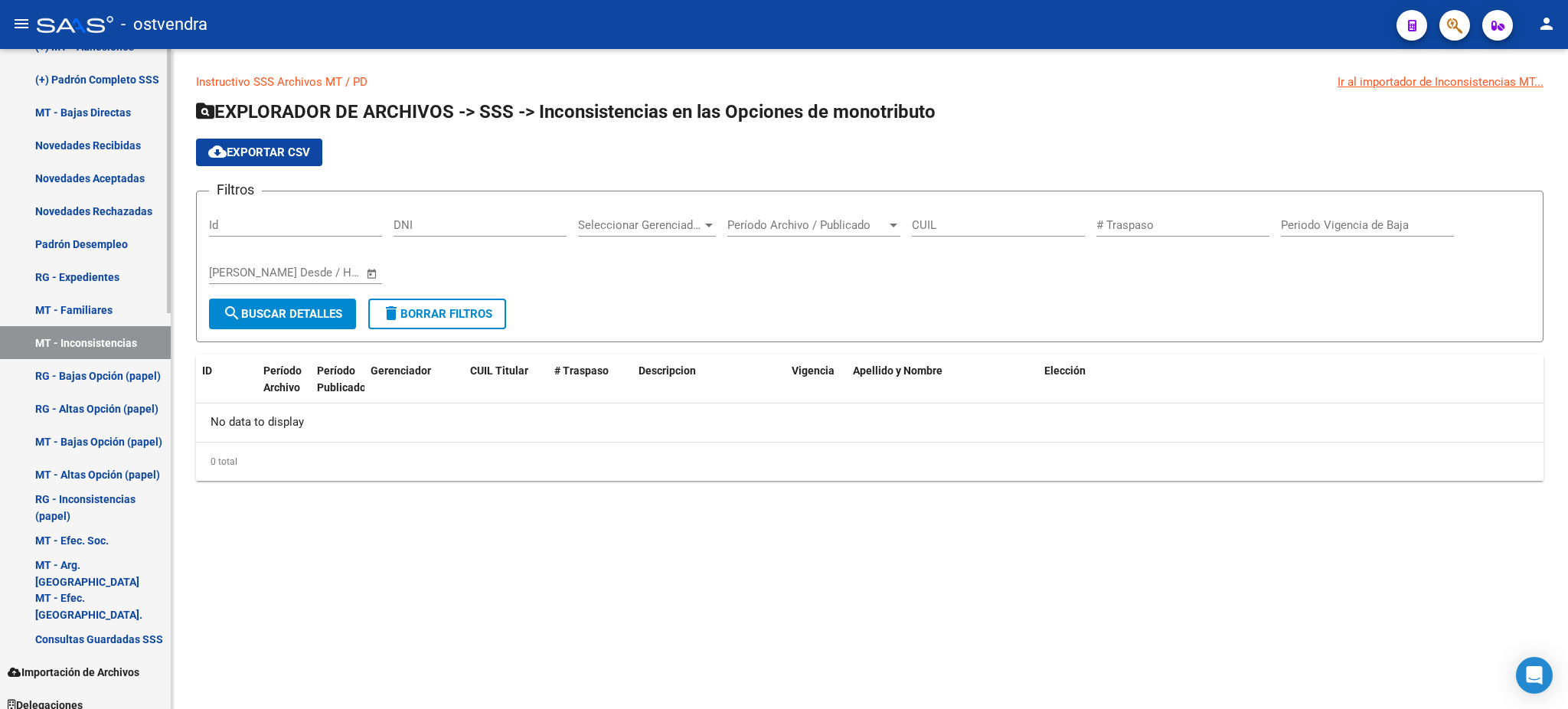
scroll to position [986, 0]
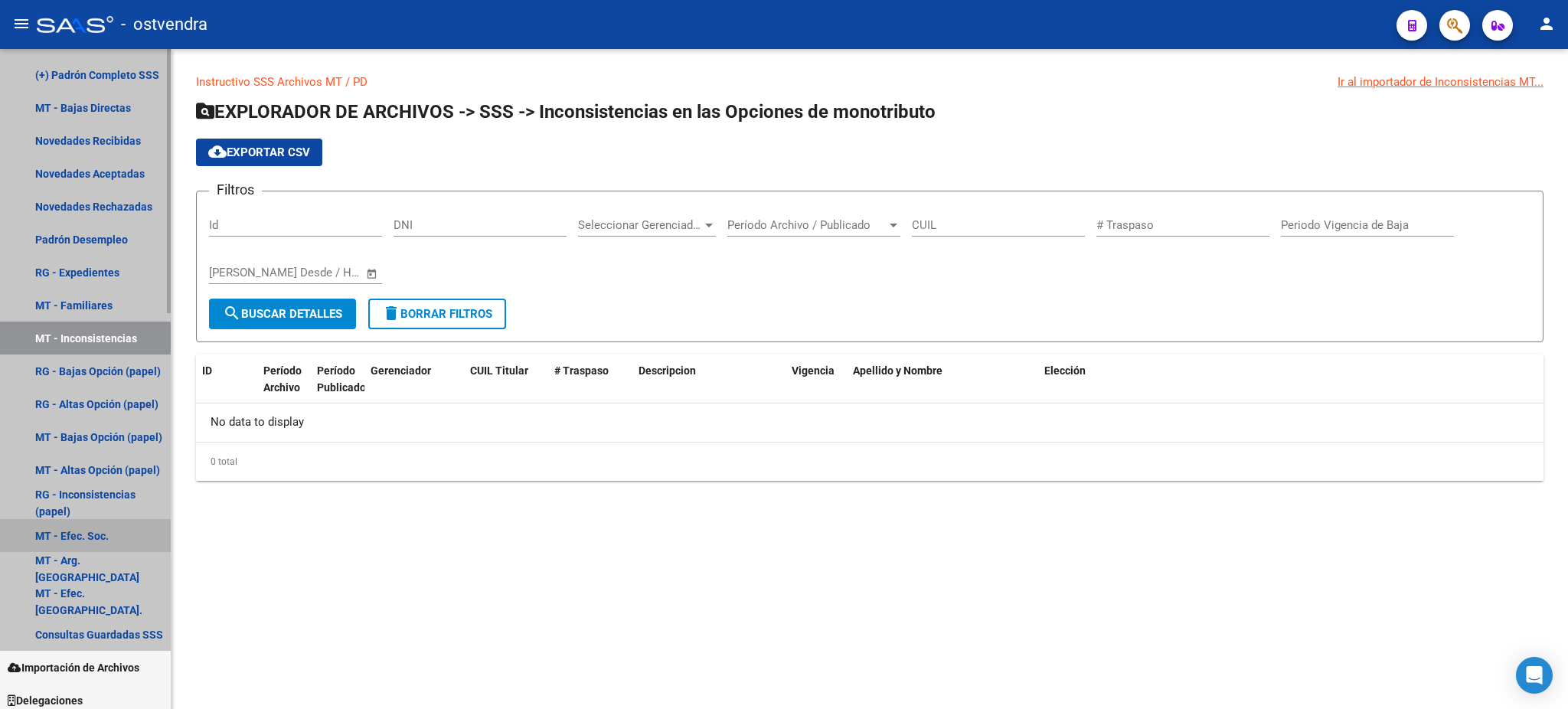
click at [95, 534] on link "MT - Efec. Soc." at bounding box center [85, 536] width 170 height 33
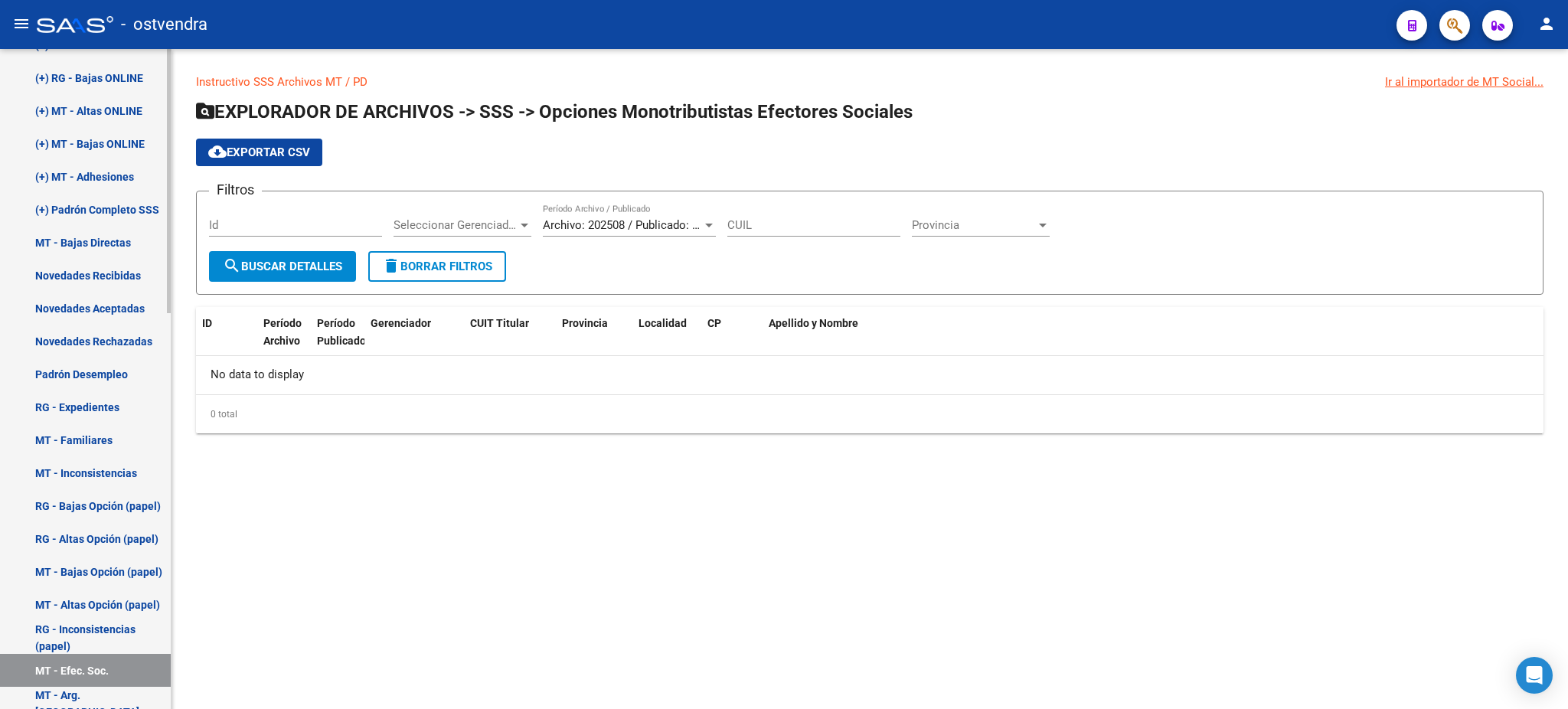
scroll to position [849, 0]
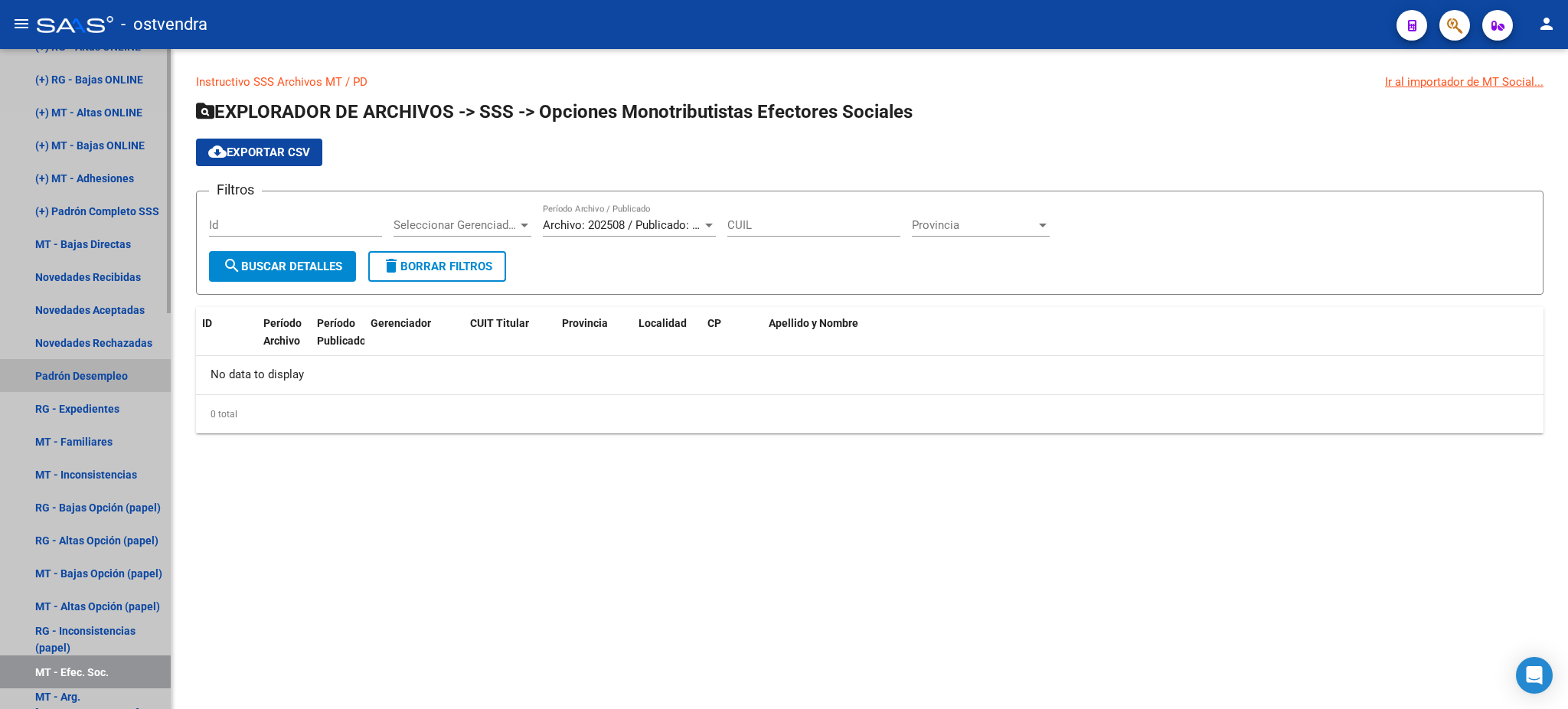
click at [119, 378] on link "Padrón Desempleo" at bounding box center [85, 375] width 170 height 33
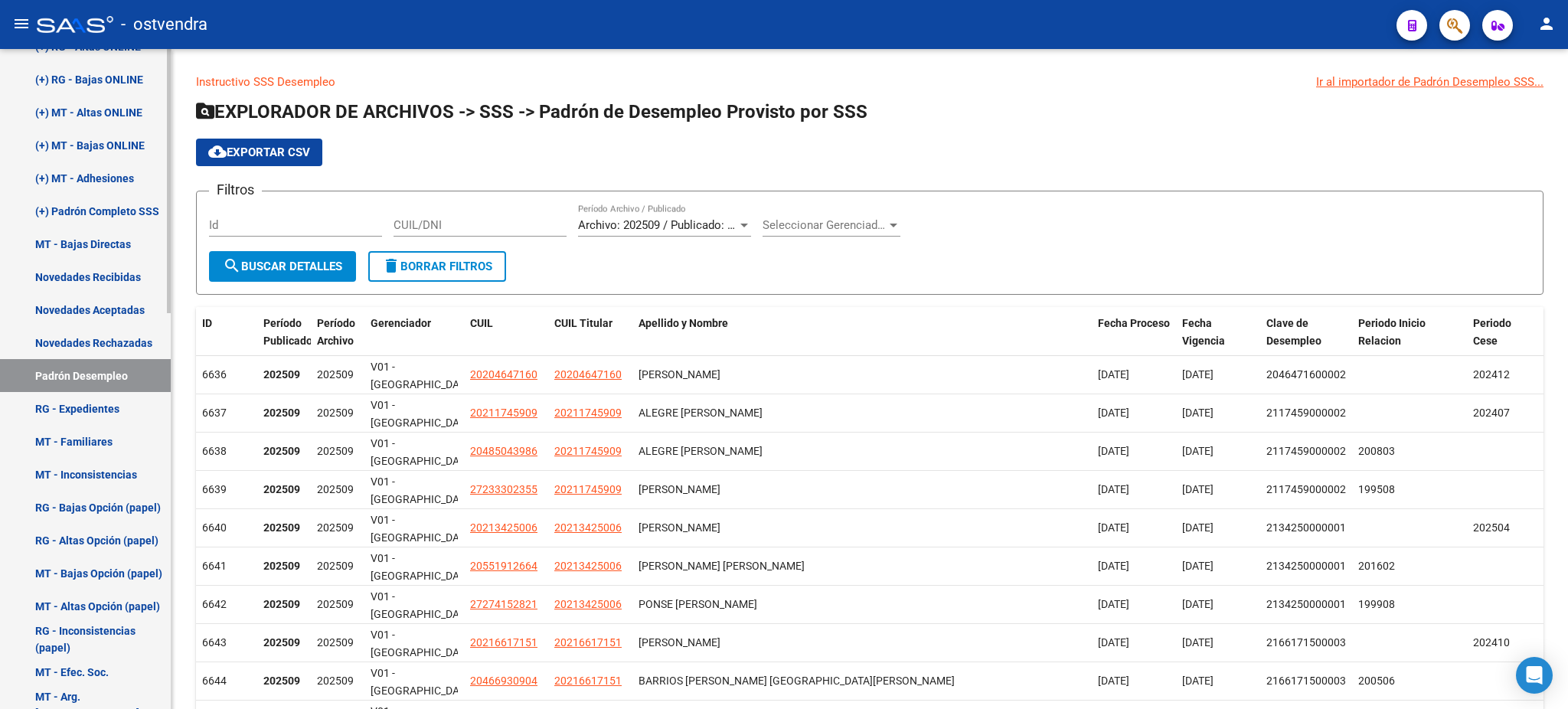
scroll to position [713, 0]
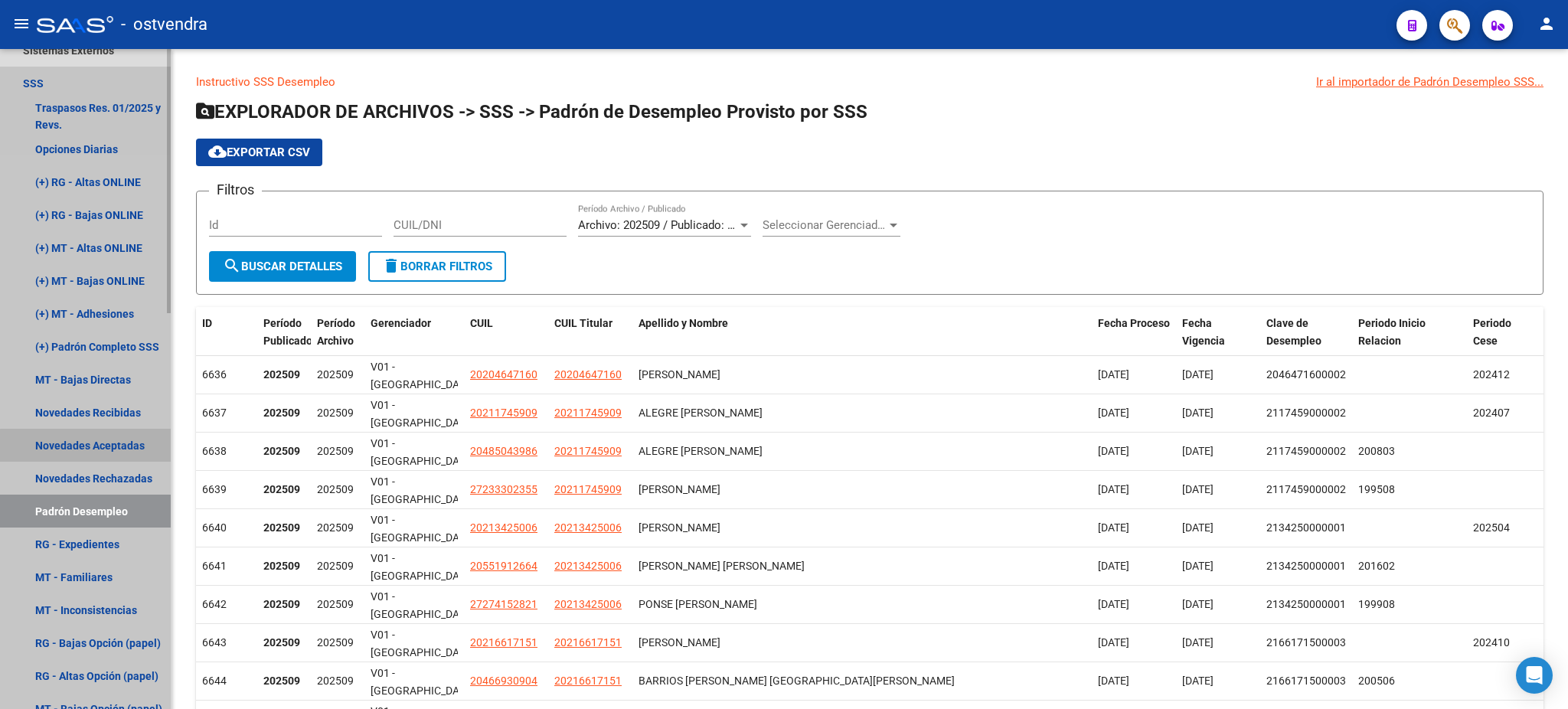
click at [93, 445] on link "Novedades Aceptadas" at bounding box center [85, 445] width 170 height 33
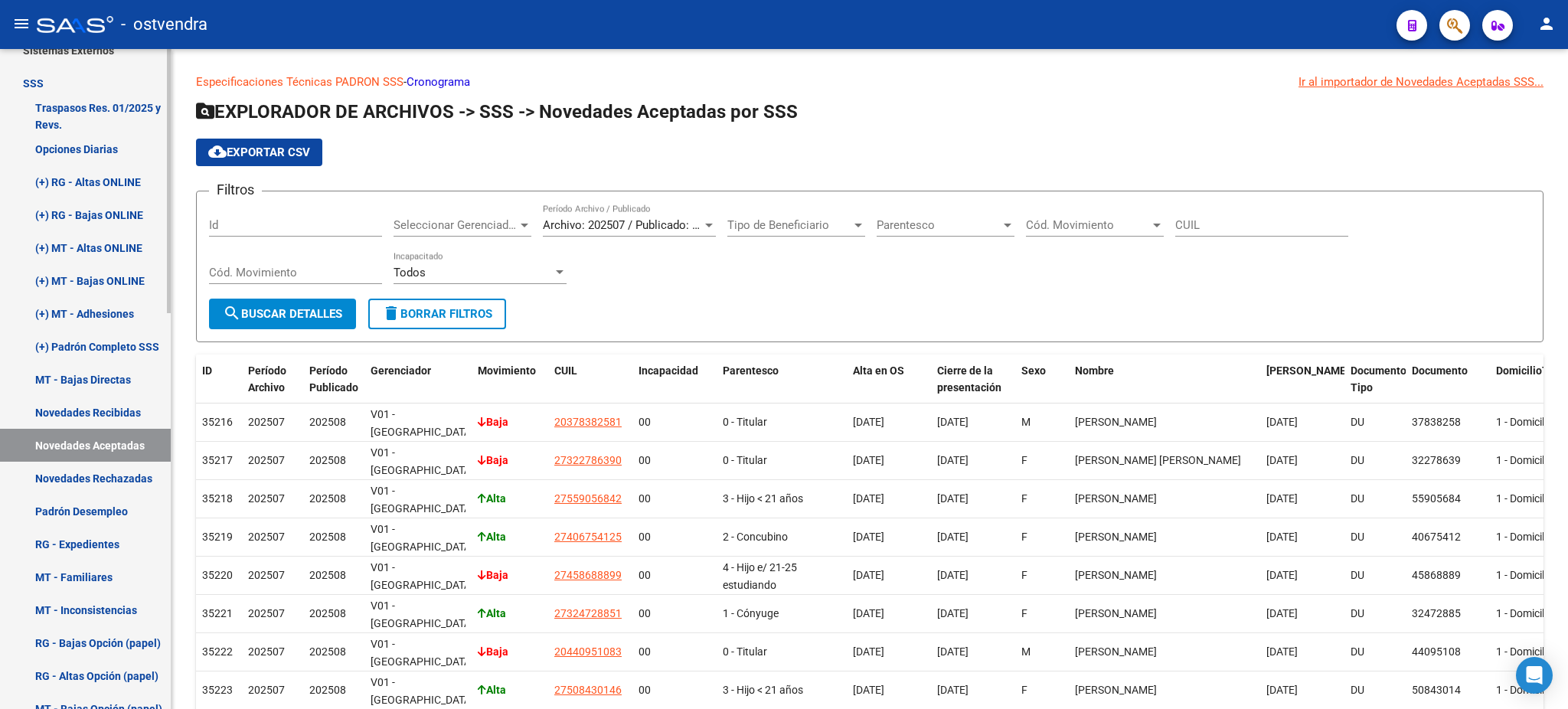
click at [98, 141] on link "Opciones Diarias" at bounding box center [85, 148] width 170 height 33
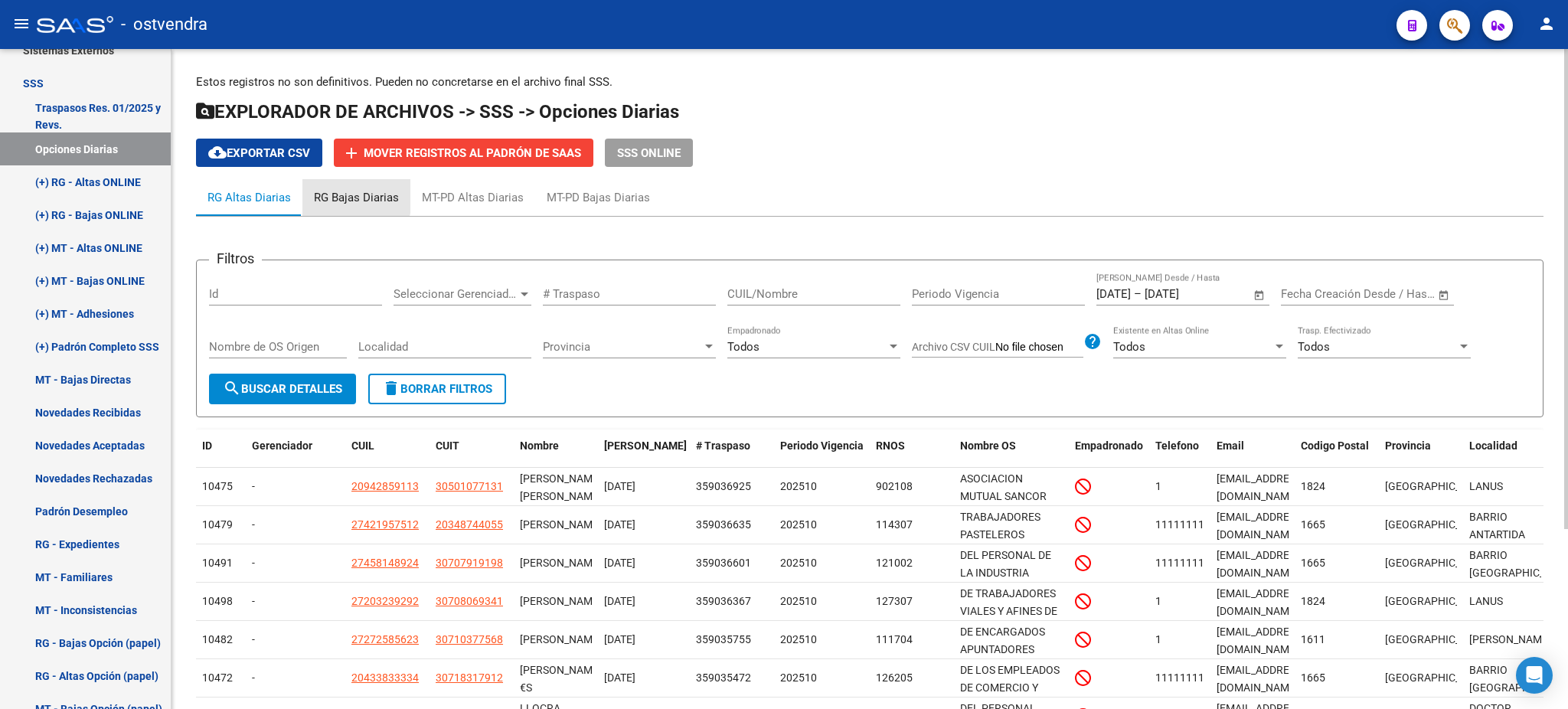
click at [346, 195] on div "RG Bajas Diarias" at bounding box center [356, 197] width 85 height 17
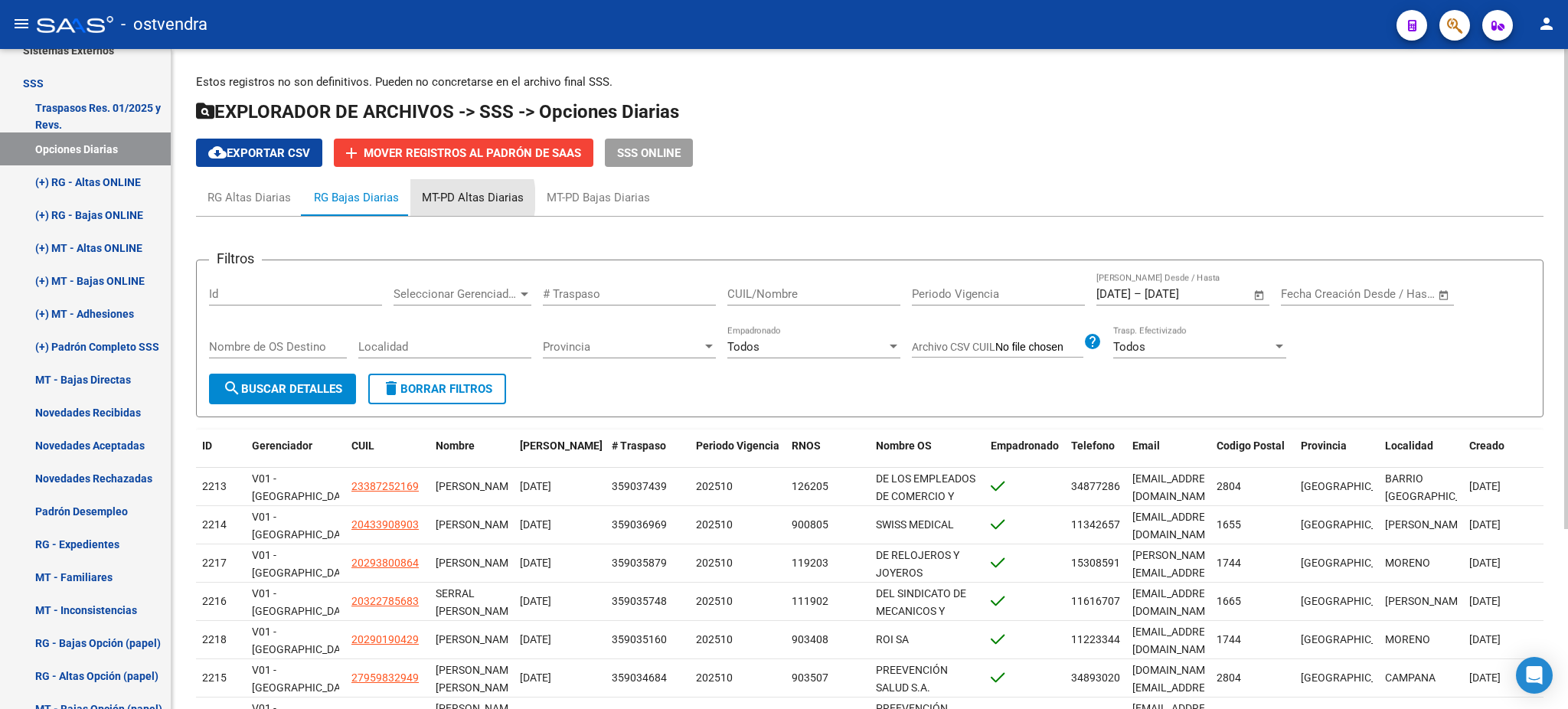
click at [445, 197] on div "MT-PD Altas Diarias" at bounding box center [472, 197] width 102 height 17
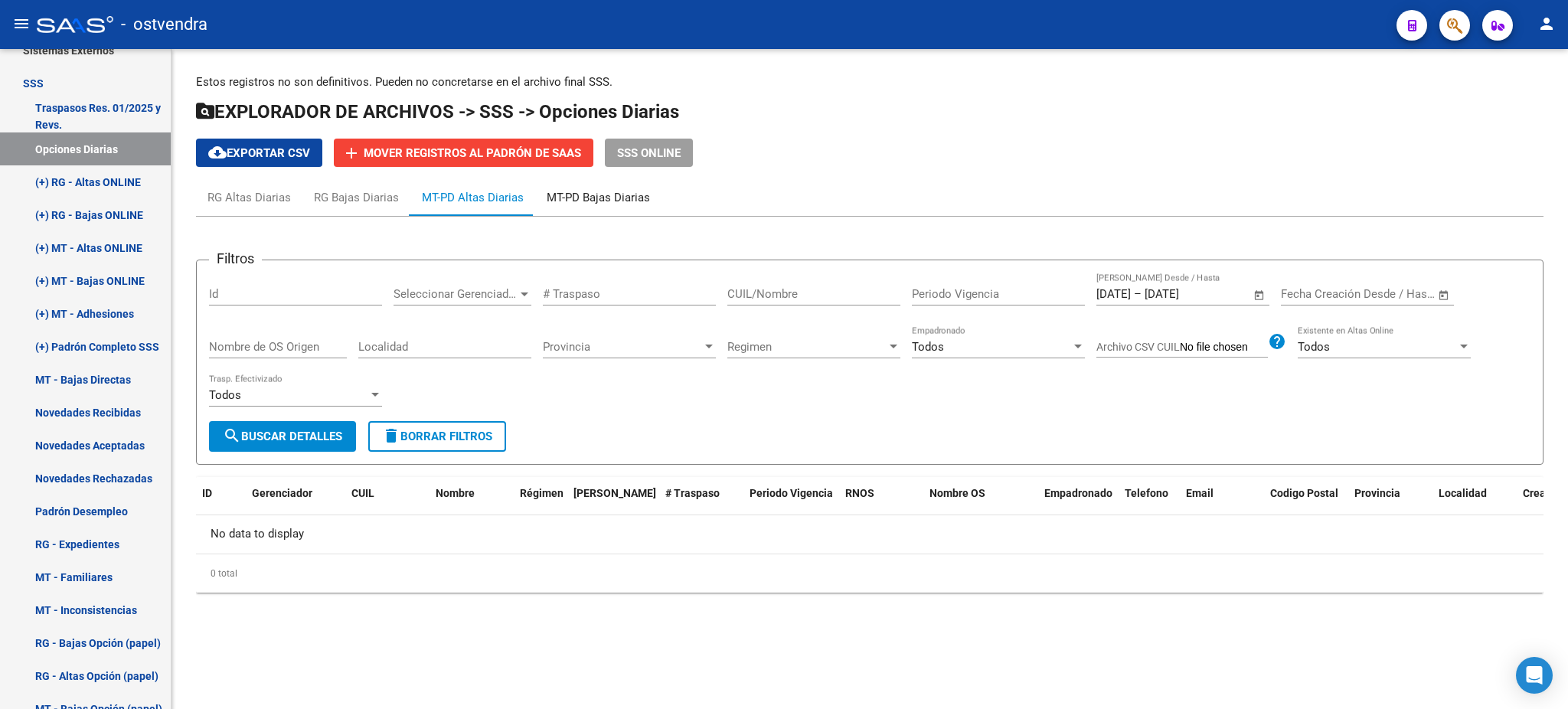
click at [581, 189] on div "MT-PD Bajas Diarias" at bounding box center [598, 197] width 104 height 17
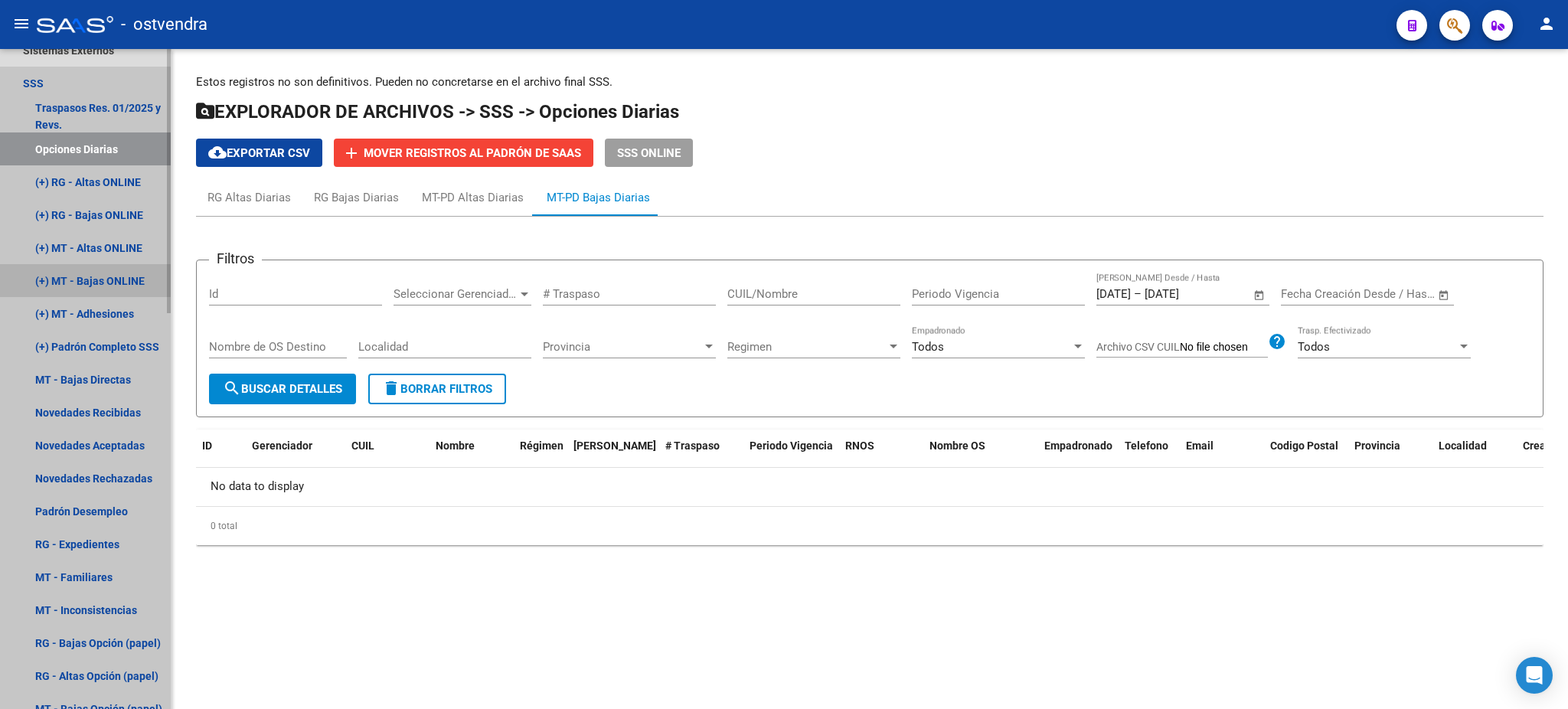
click at [95, 270] on link "(+) MT - Bajas ONLINE" at bounding box center [85, 281] width 170 height 33
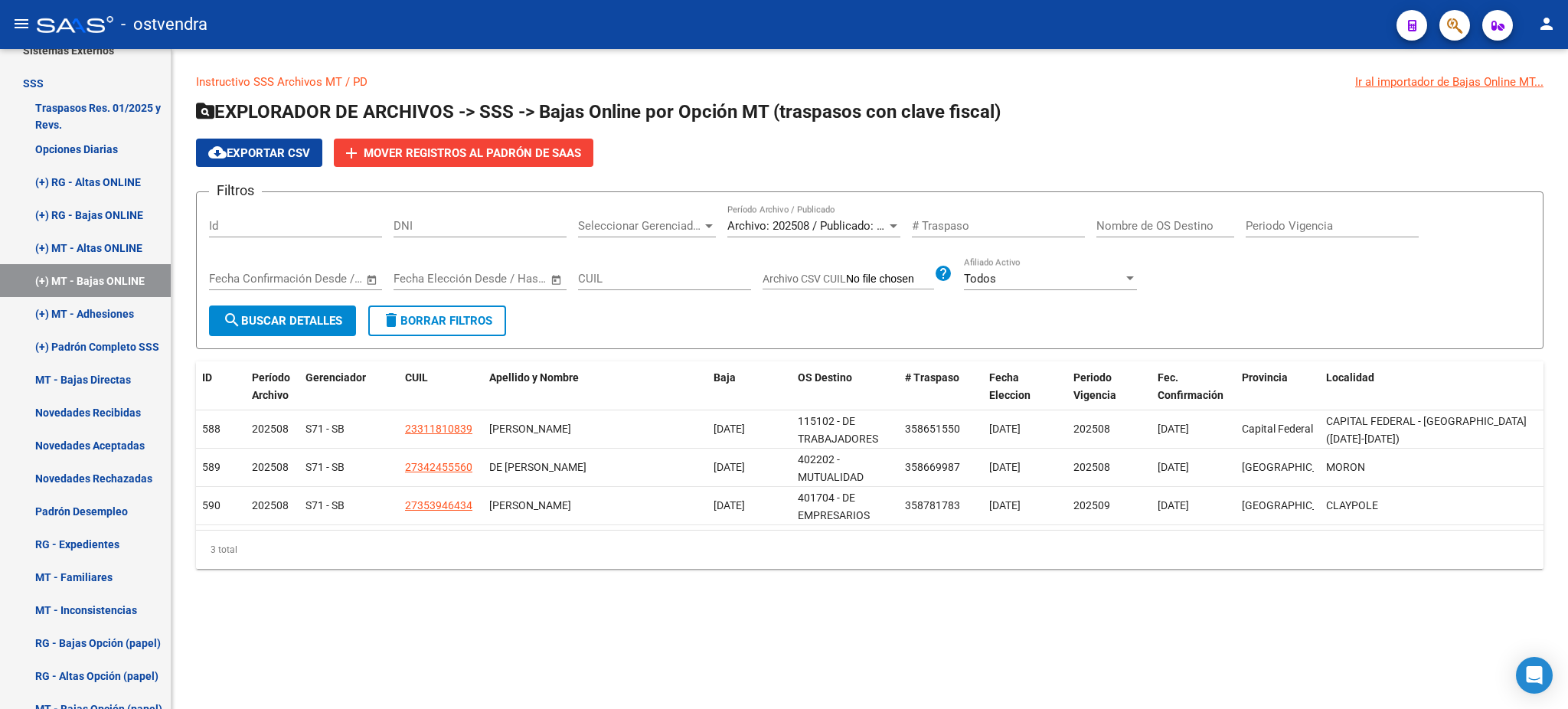
click at [1084, 272] on div "Todos" at bounding box center [1043, 278] width 159 height 14
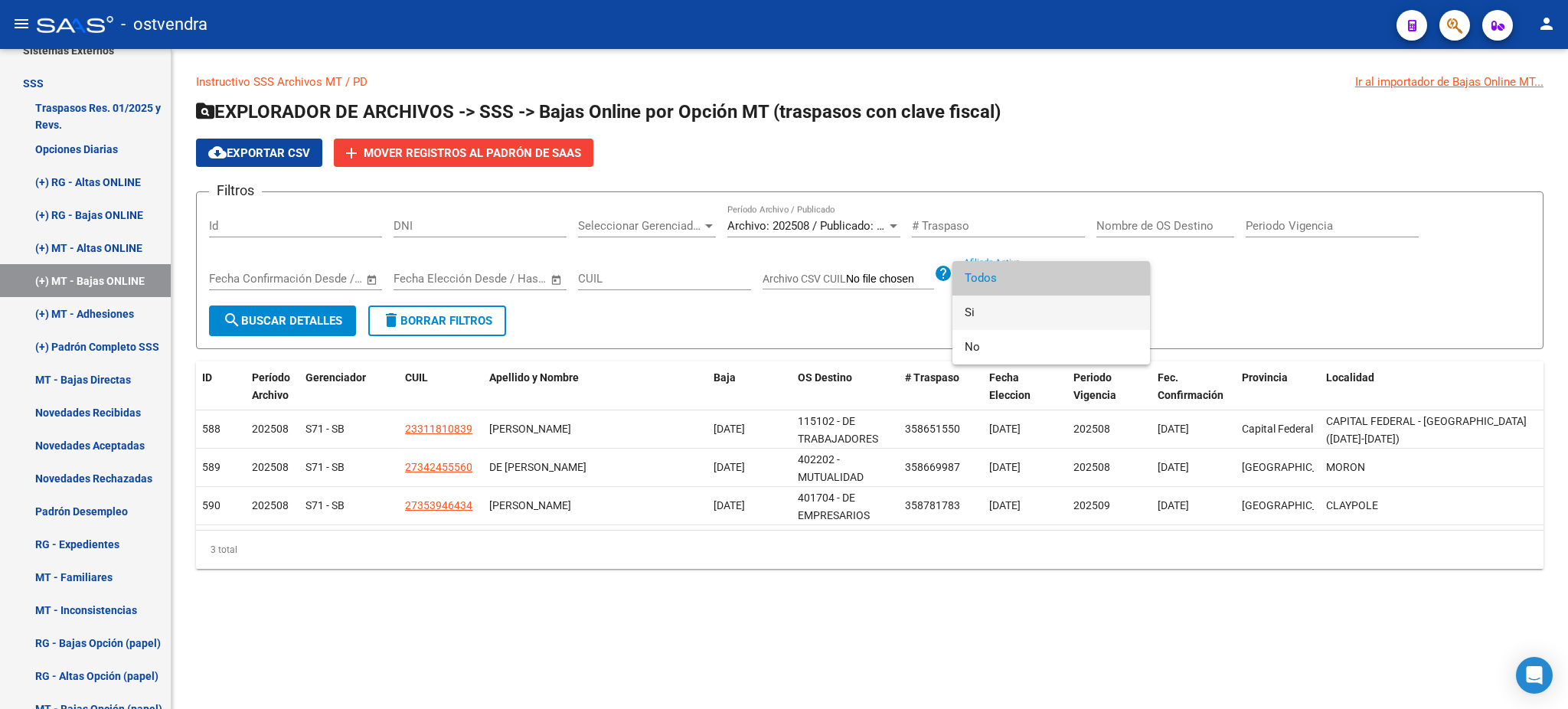
click at [1067, 308] on span "Si" at bounding box center [1051, 312] width 173 height 34
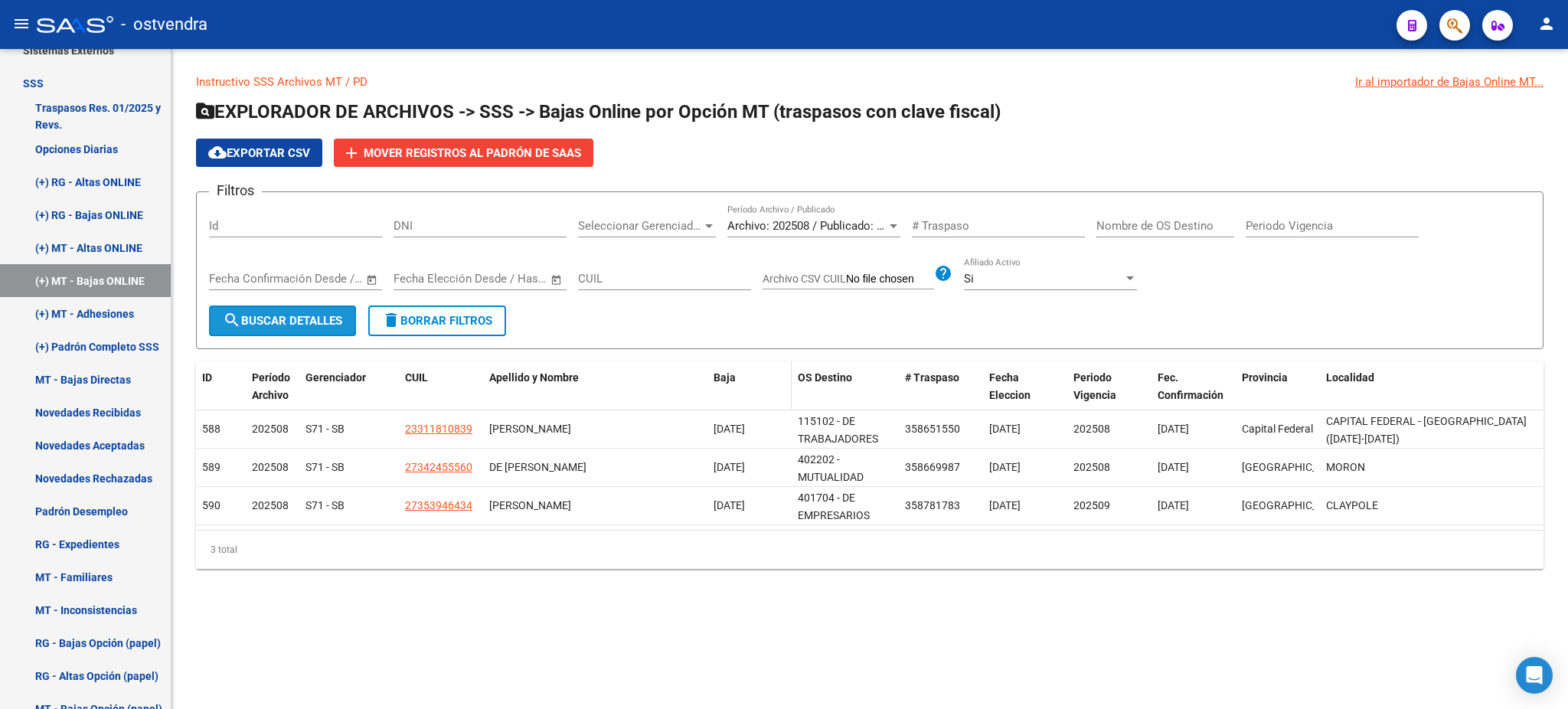
drag, startPoint x: 282, startPoint y: 323, endPoint x: 724, endPoint y: 363, distance: 443.8
click at [283, 323] on span "search Buscar Detalles" at bounding box center [282, 321] width 119 height 14
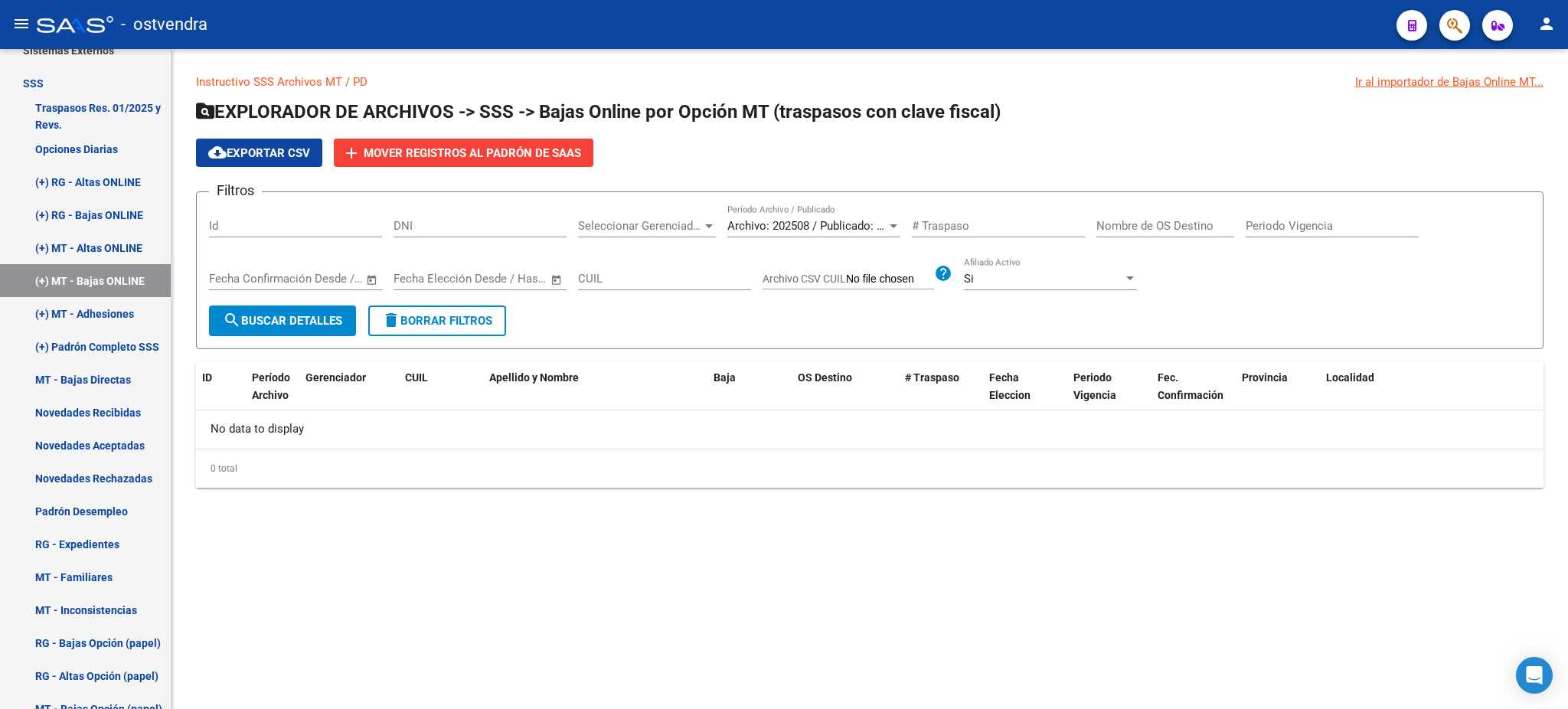
click at [1034, 265] on div "Si Afiliado Activo" at bounding box center [1050, 273] width 173 height 33
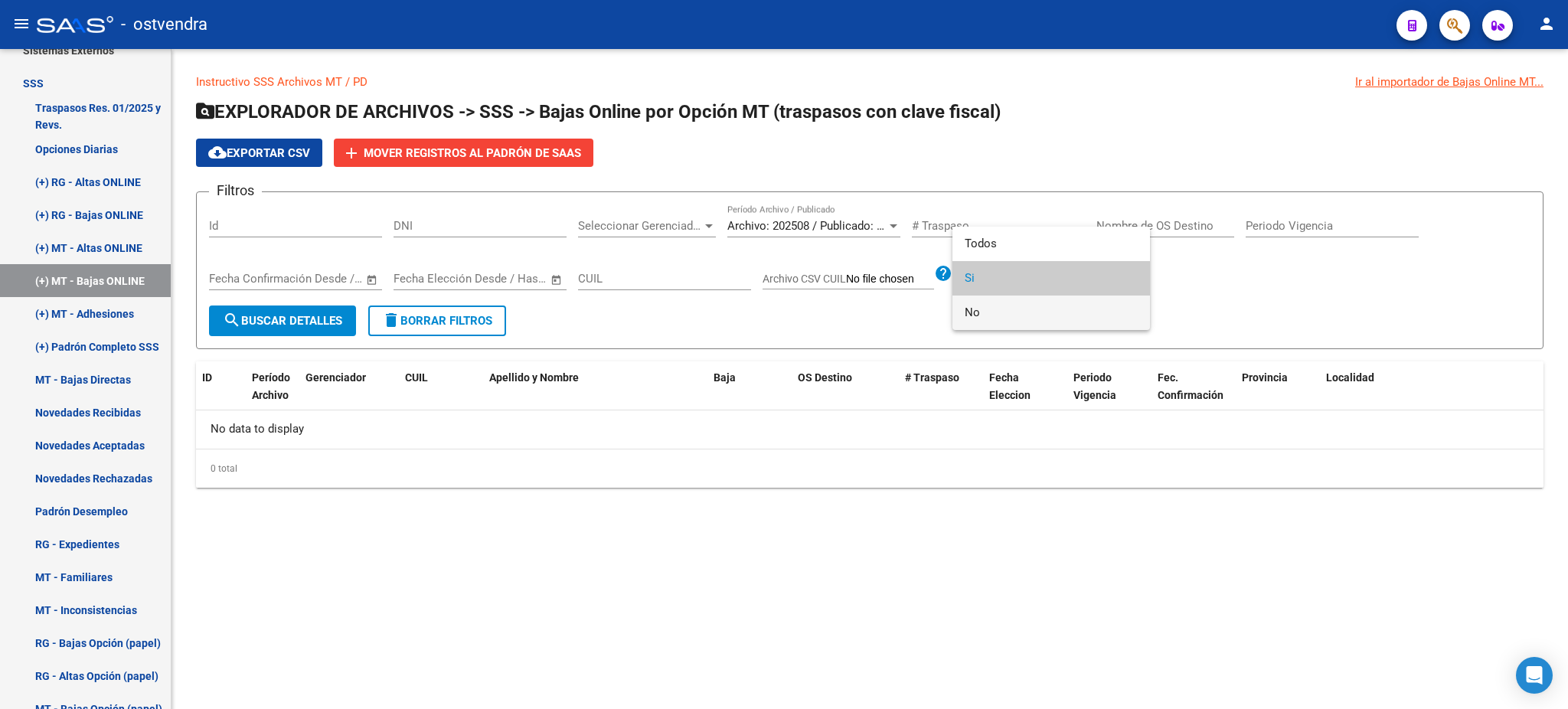
click at [1032, 315] on span "No" at bounding box center [1051, 312] width 173 height 34
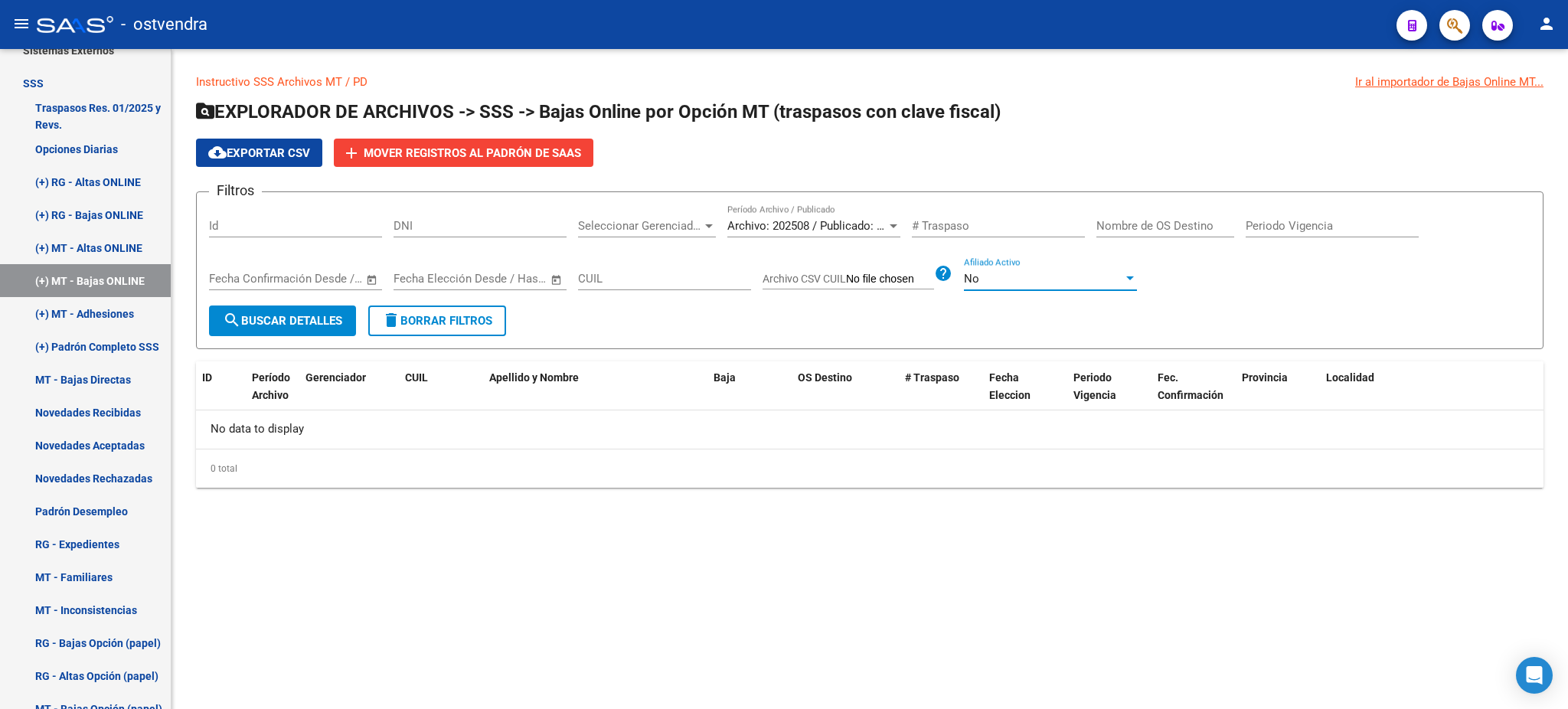
click at [283, 322] on span "search Buscar Detalles" at bounding box center [282, 321] width 119 height 14
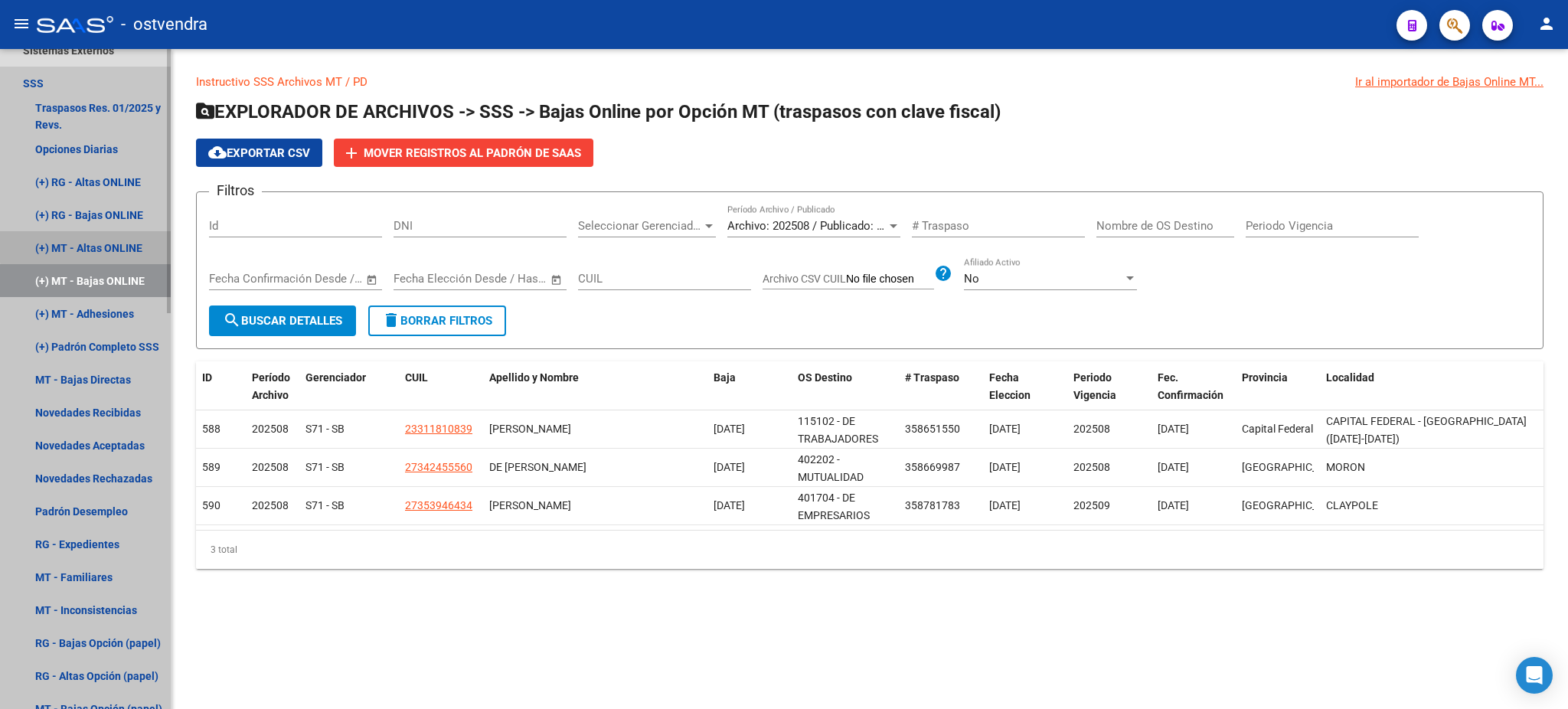
click at [94, 245] on link "(+) MT - Altas ONLINE" at bounding box center [85, 248] width 170 height 33
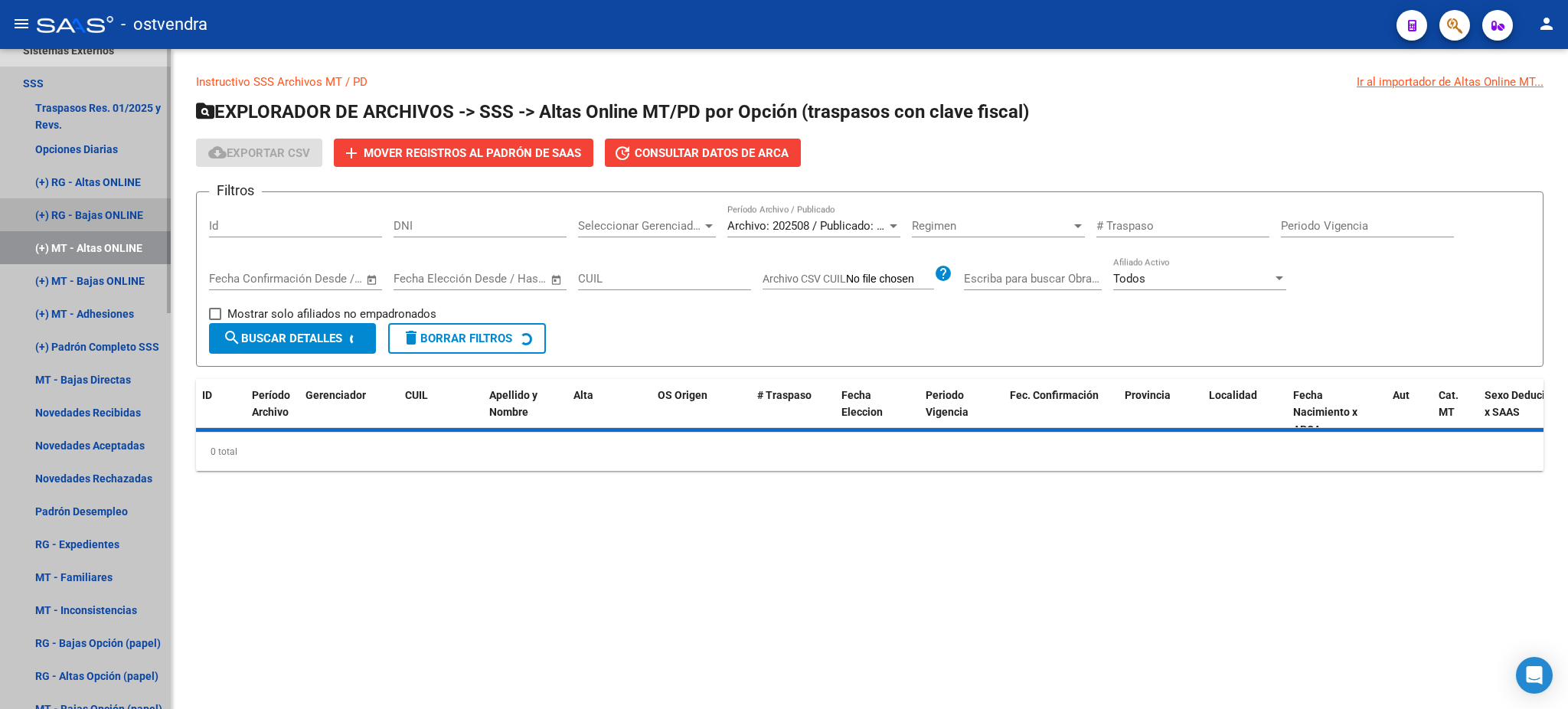
click at [92, 202] on link "(+) RG - Bajas ONLINE" at bounding box center [85, 215] width 170 height 33
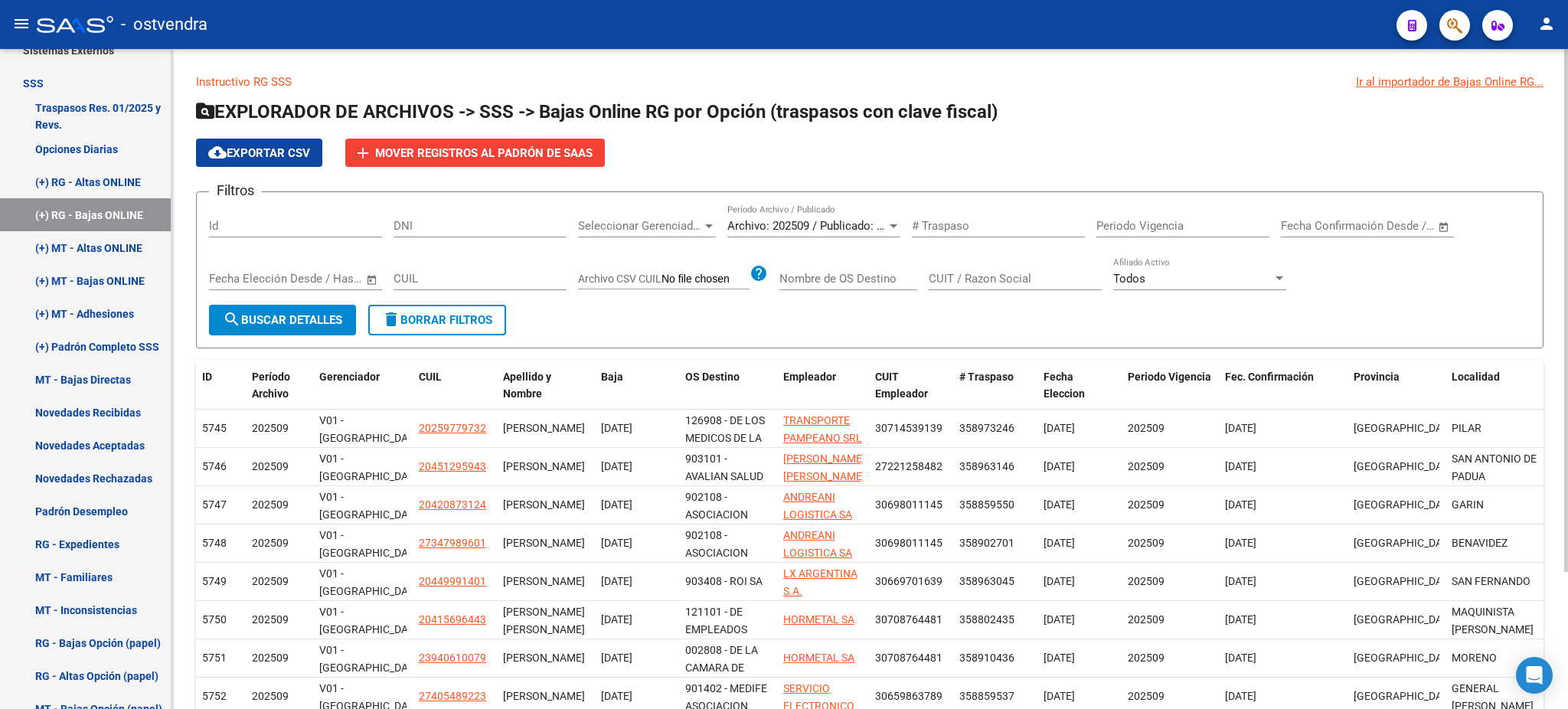
click at [1211, 270] on div "Todos Afiliado Activo" at bounding box center [1199, 273] width 173 height 33
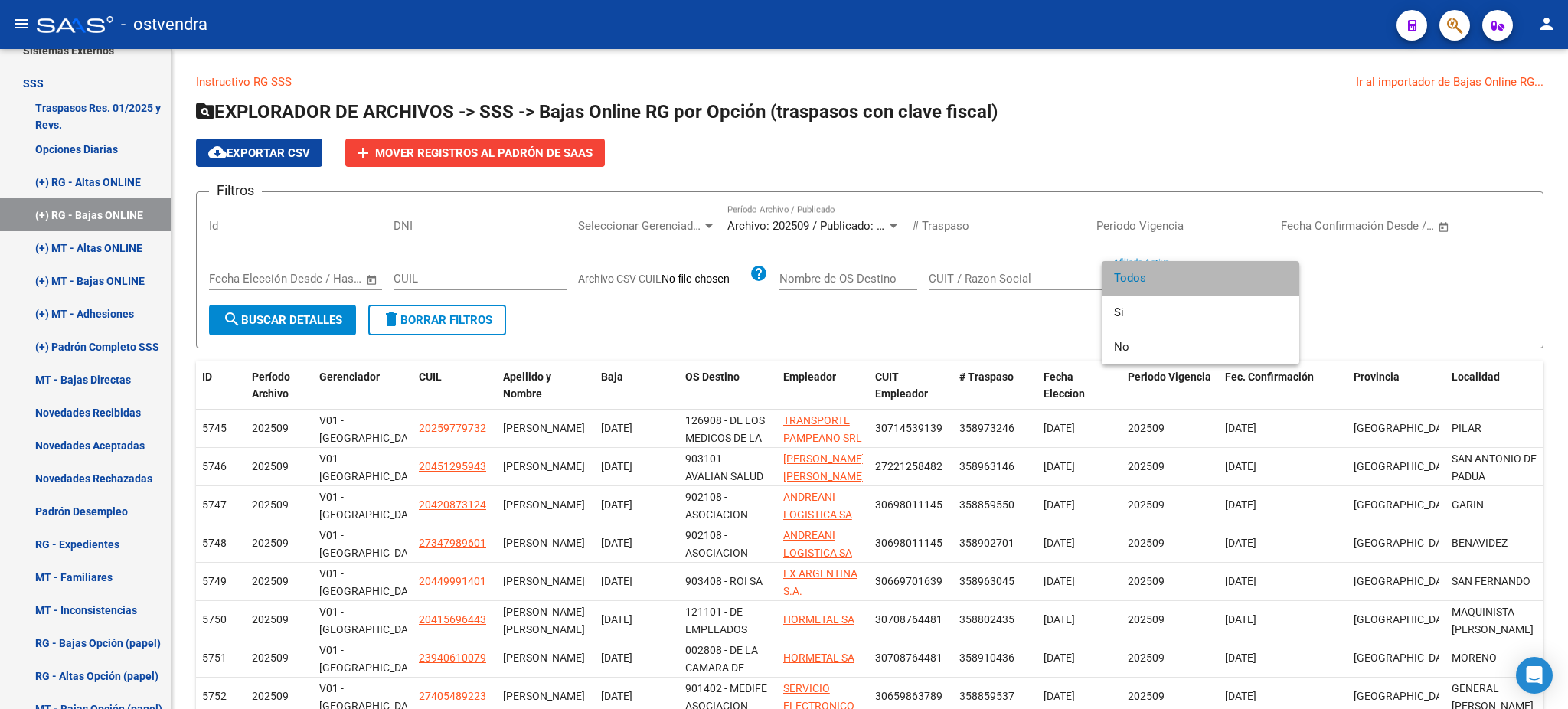
click at [1156, 291] on span "Todos" at bounding box center [1200, 278] width 173 height 34
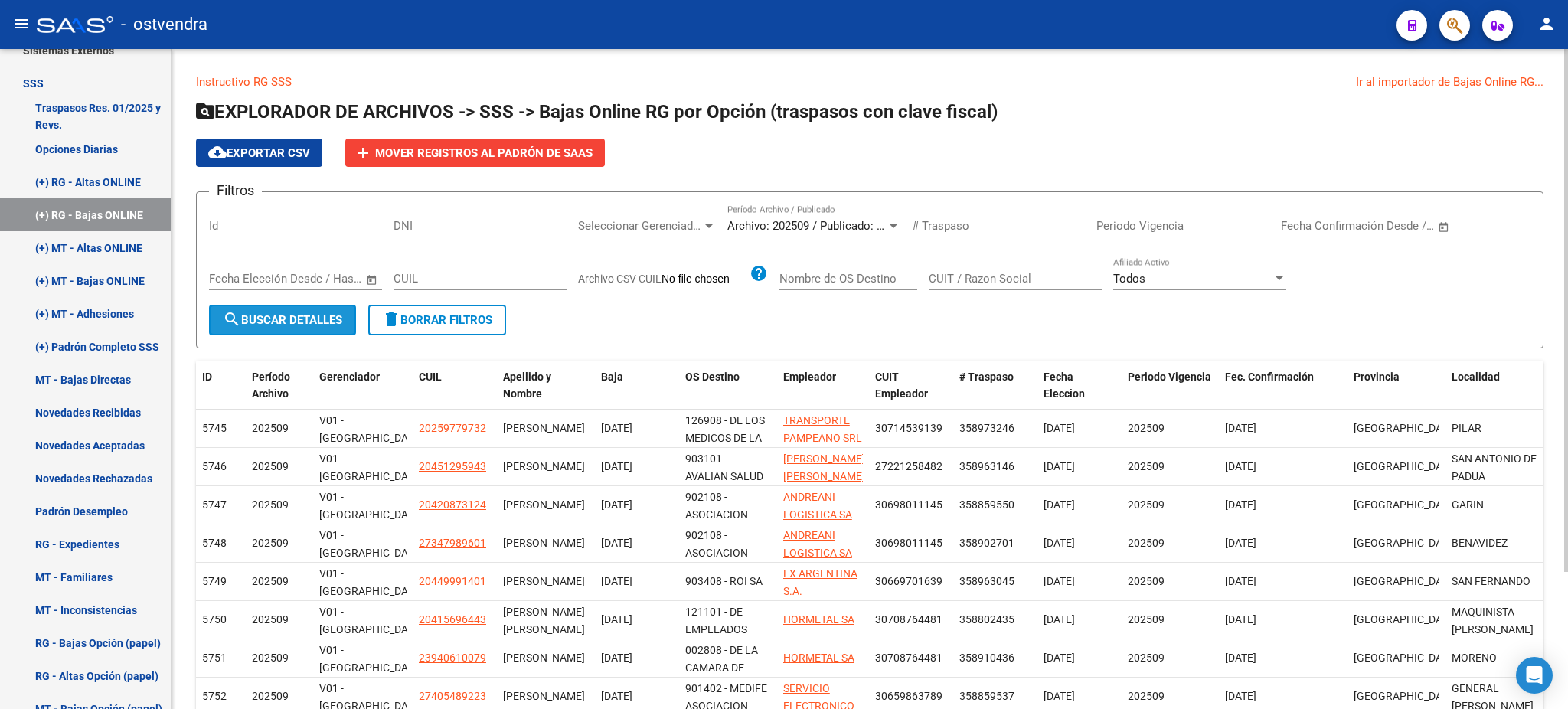
click at [267, 326] on button "search Buscar Detalles" at bounding box center [282, 321] width 147 height 31
click at [1201, 279] on div "Todos" at bounding box center [1192, 278] width 159 height 14
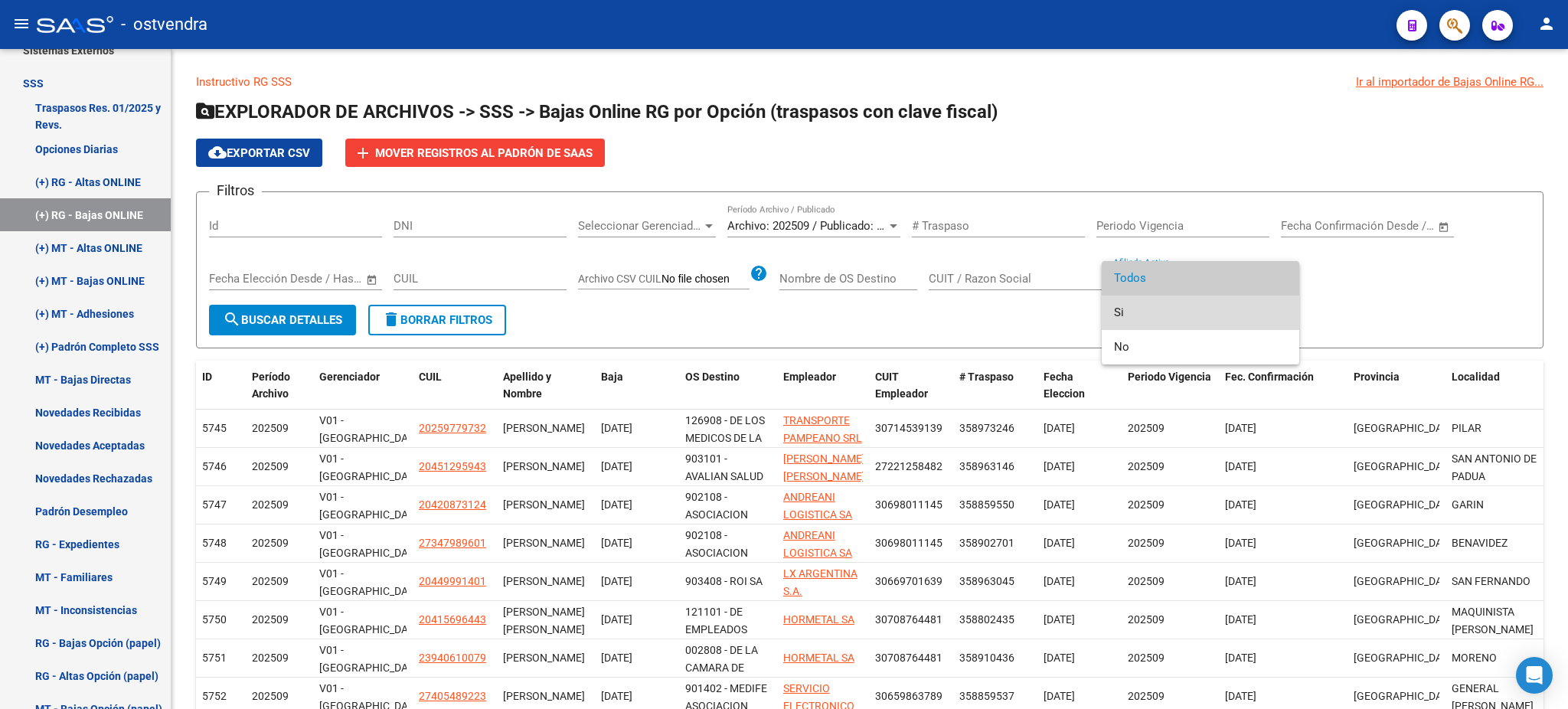
click at [1156, 304] on span "Si" at bounding box center [1200, 312] width 173 height 34
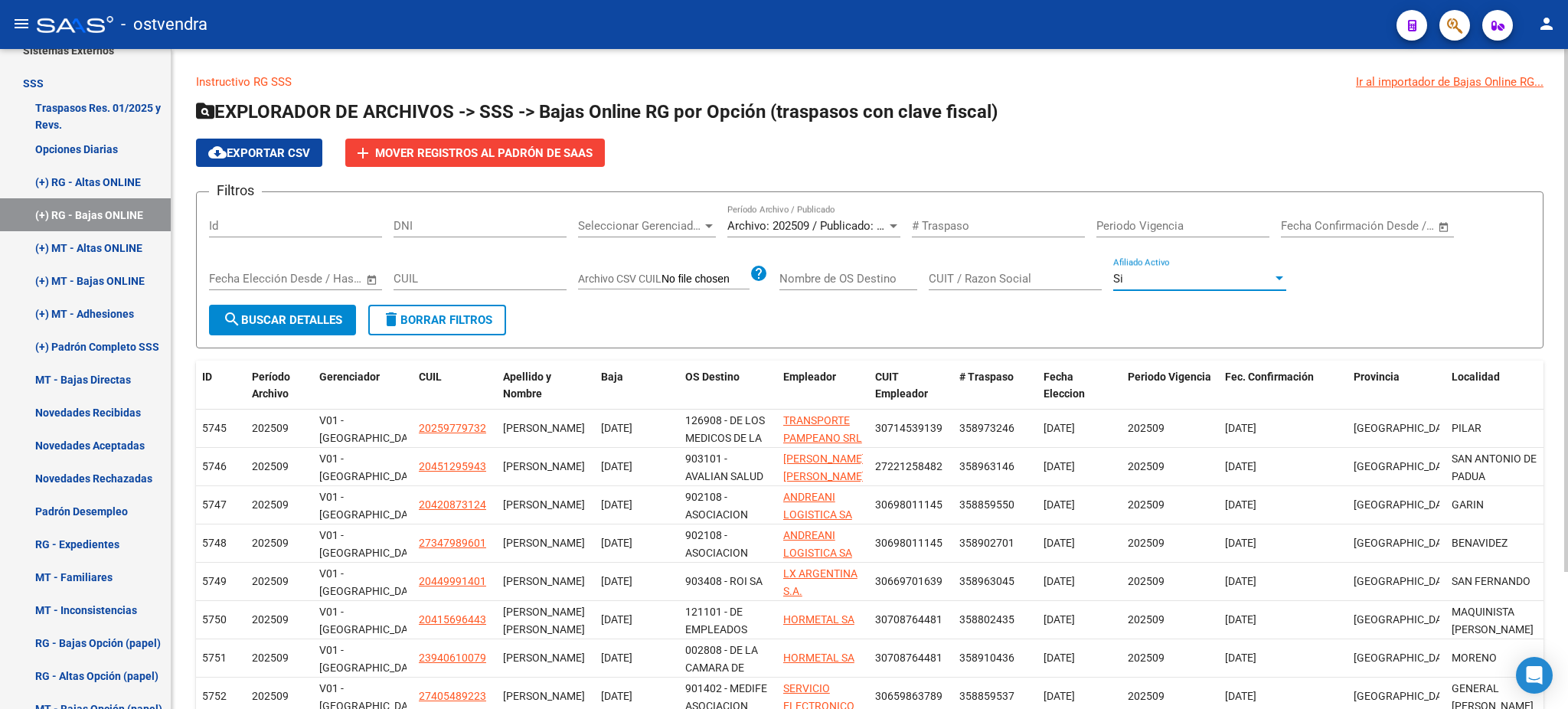
click at [340, 334] on form "Filtros Id DNI Seleccionar Gerenciador Seleccionar Gerenciador Archivo: 202509 …" at bounding box center [869, 270] width 1348 height 157
click at [343, 308] on button "search Buscar Detalles" at bounding box center [282, 321] width 147 height 31
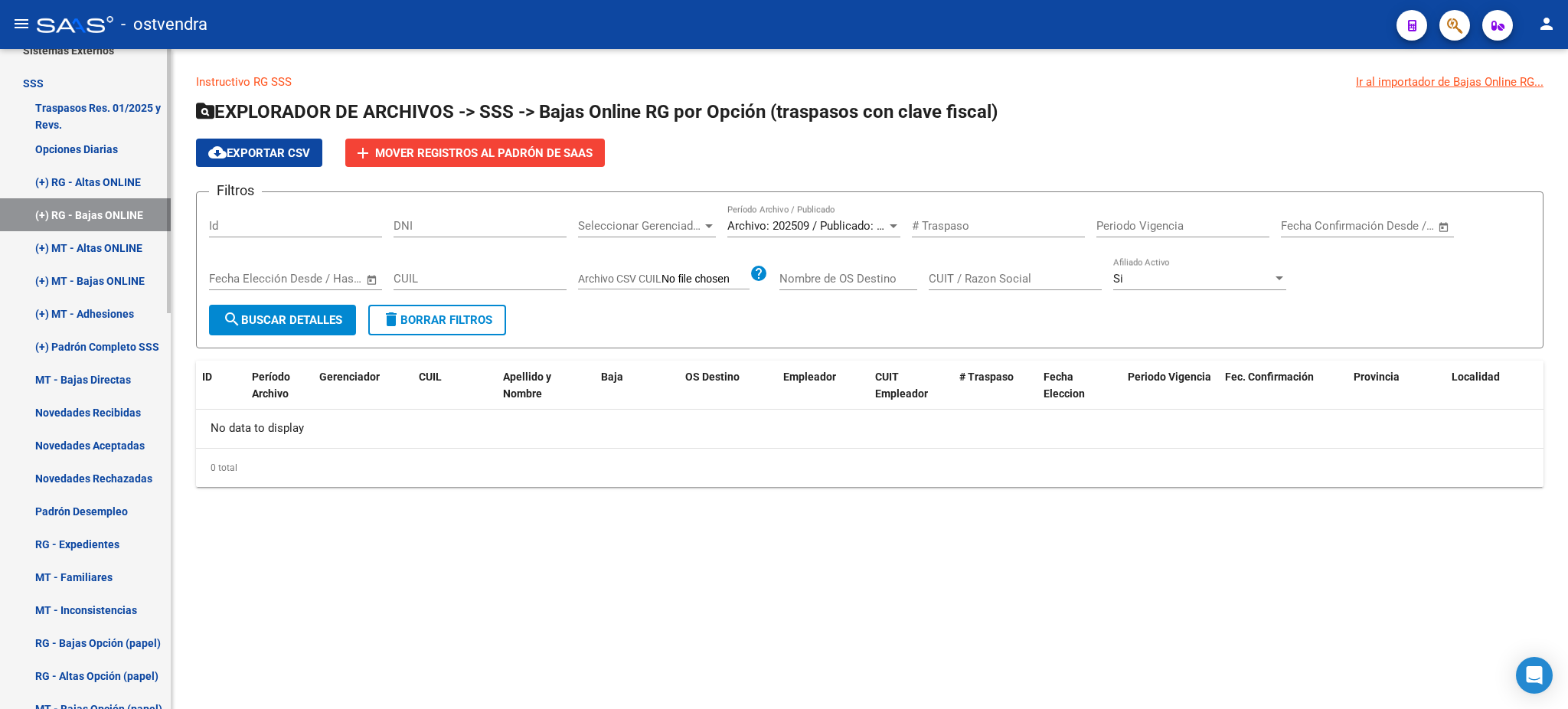
click at [101, 182] on link "(+) RG - Altas ONLINE" at bounding box center [85, 182] width 170 height 33
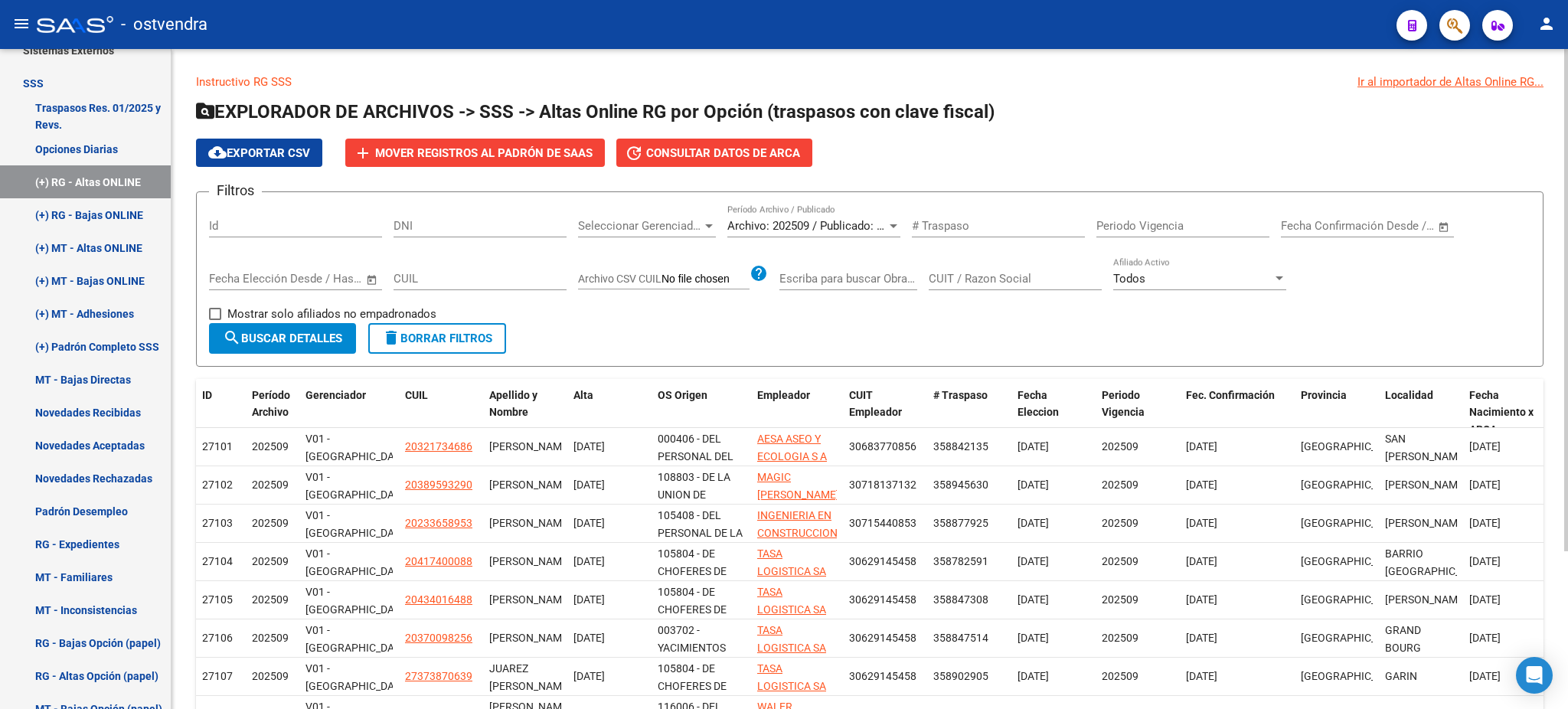
click at [1239, 269] on div "Todos Afiliado Activo" at bounding box center [1199, 273] width 173 height 33
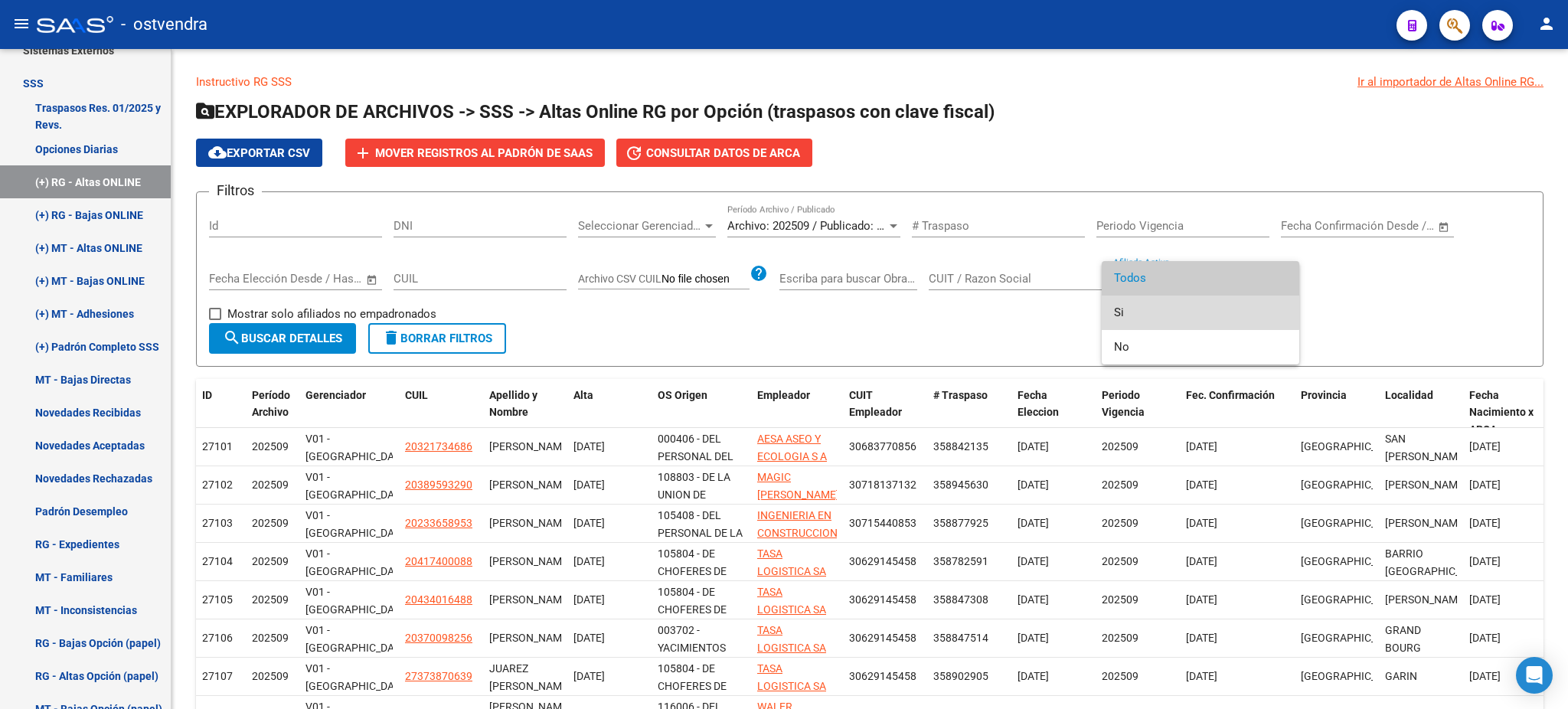
click at [1198, 305] on span "Si" at bounding box center [1200, 312] width 173 height 34
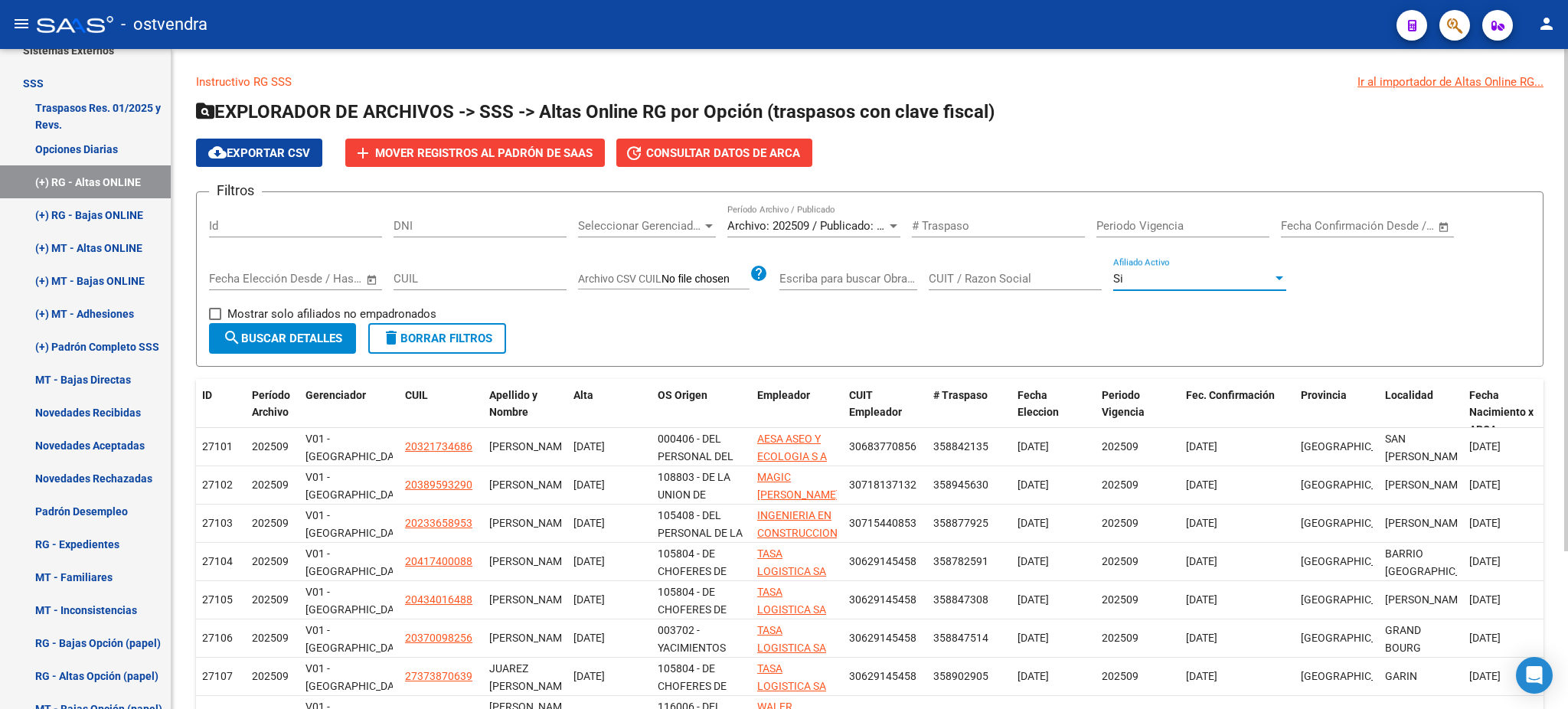
click at [329, 352] on form "Filtros Id DNI Seleccionar Gerenciador Seleccionar Gerenciador Archivo: 202509 …" at bounding box center [869, 279] width 1348 height 175
click at [1225, 266] on div "Si Afiliado Activo" at bounding box center [1199, 273] width 173 height 33
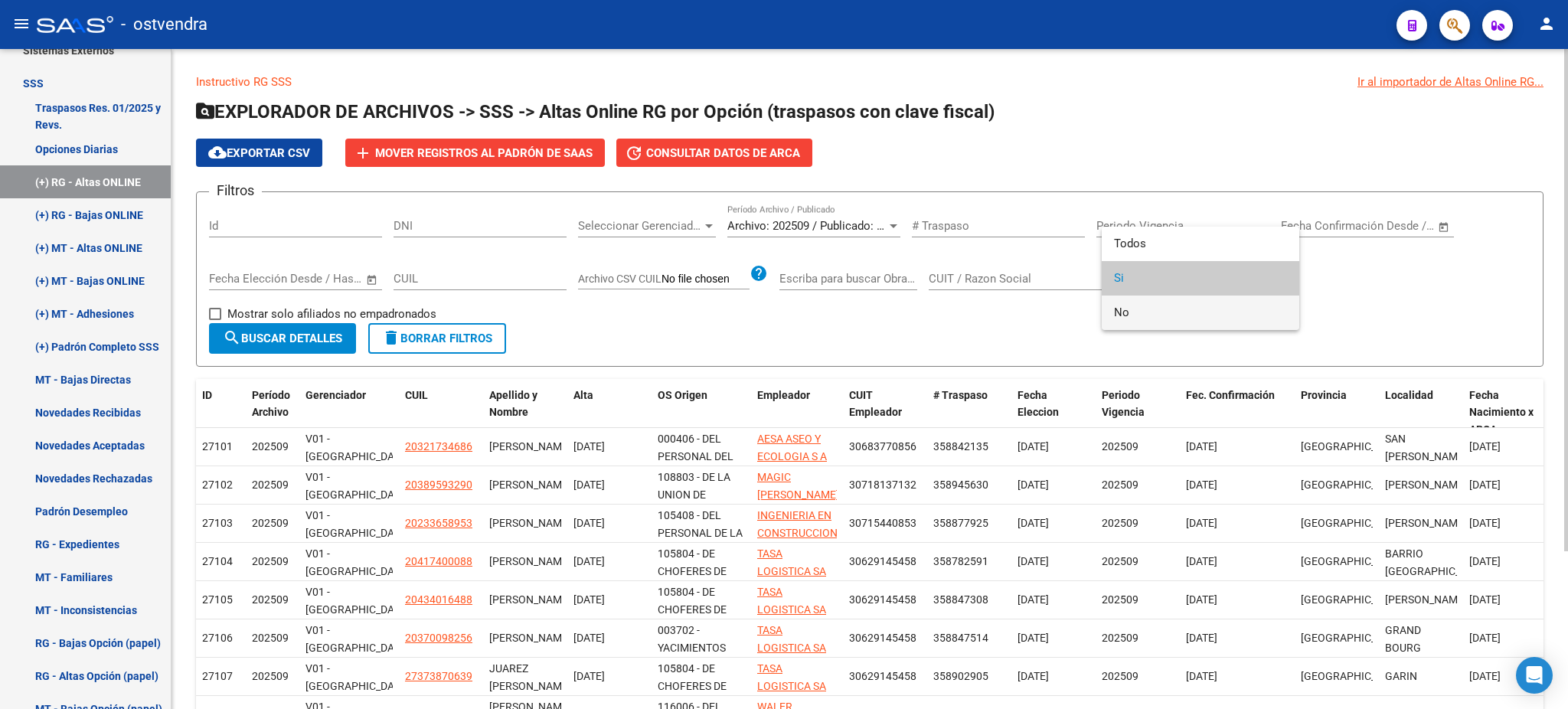
drag, startPoint x: 1210, startPoint y: 317, endPoint x: 897, endPoint y: 312, distance: 313.0
click at [1208, 317] on span "No" at bounding box center [1200, 312] width 173 height 34
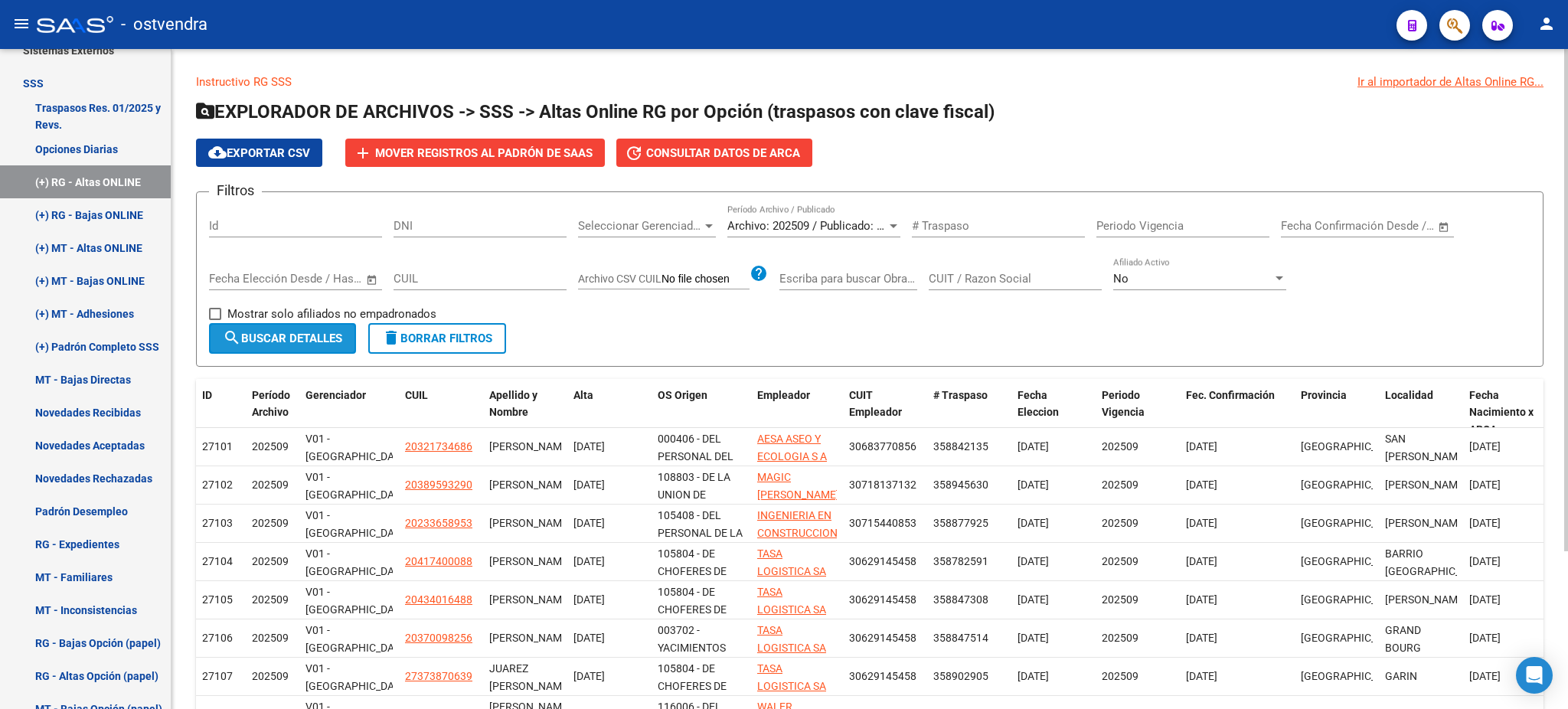
click at [286, 338] on span "search Buscar Detalles" at bounding box center [282, 339] width 119 height 14
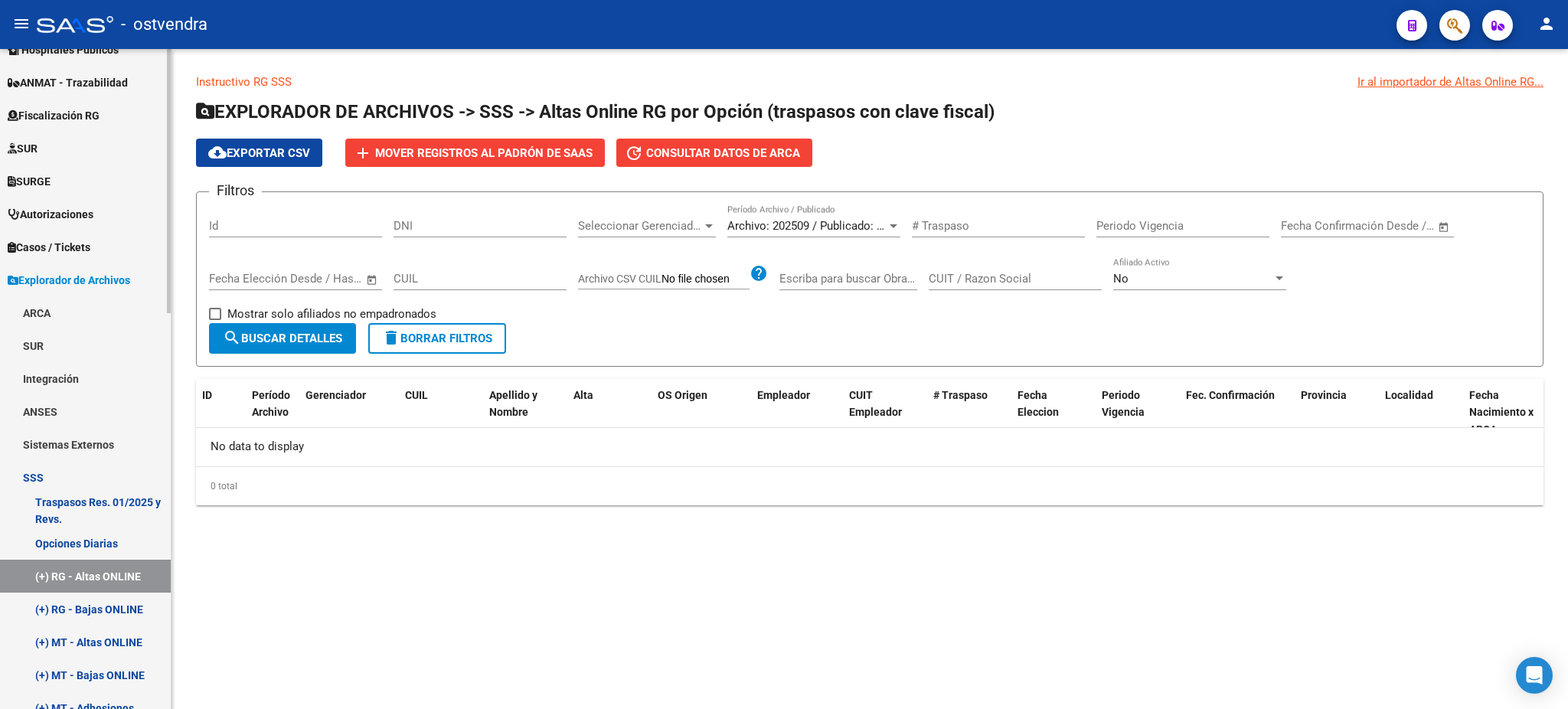
scroll to position [304, 0]
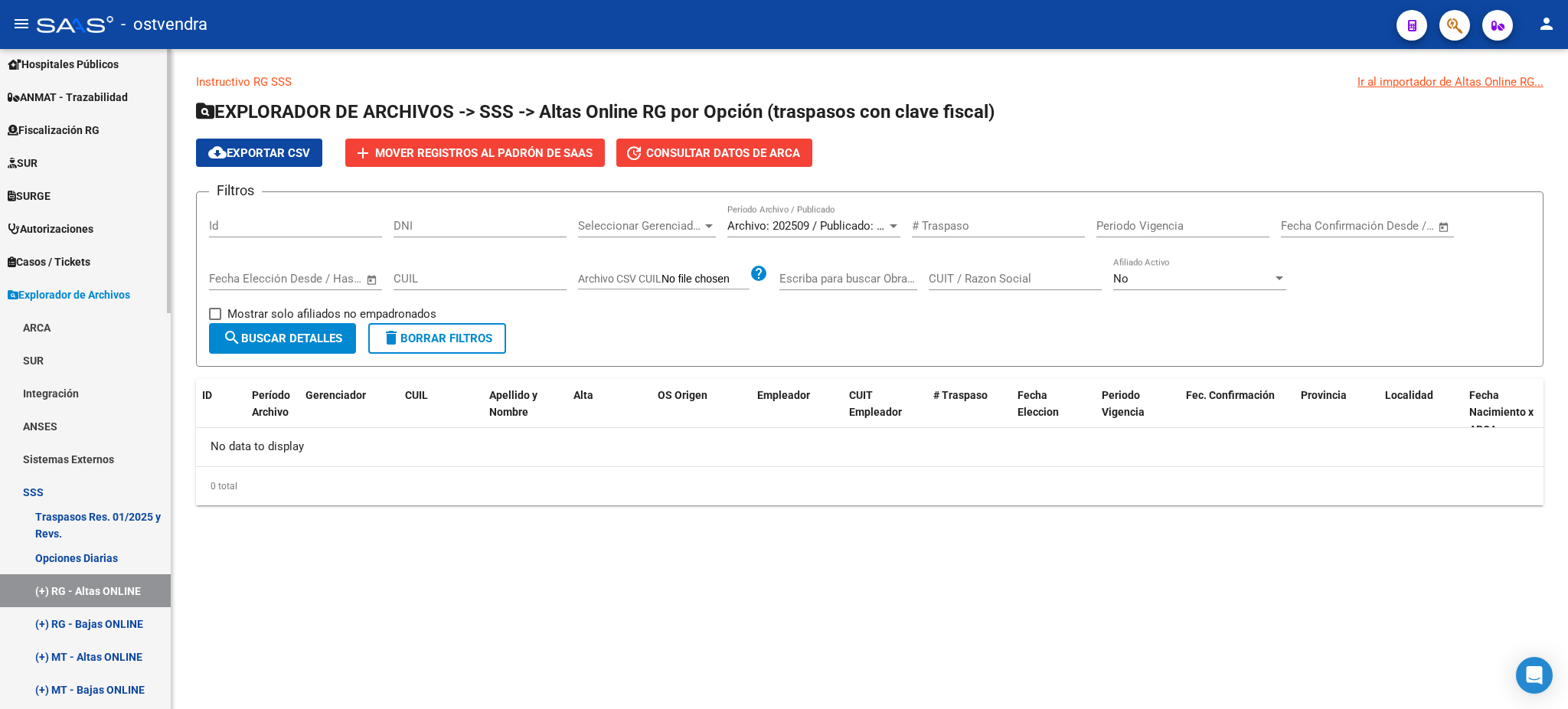
click at [118, 560] on link "Opciones Diarias" at bounding box center [85, 558] width 170 height 33
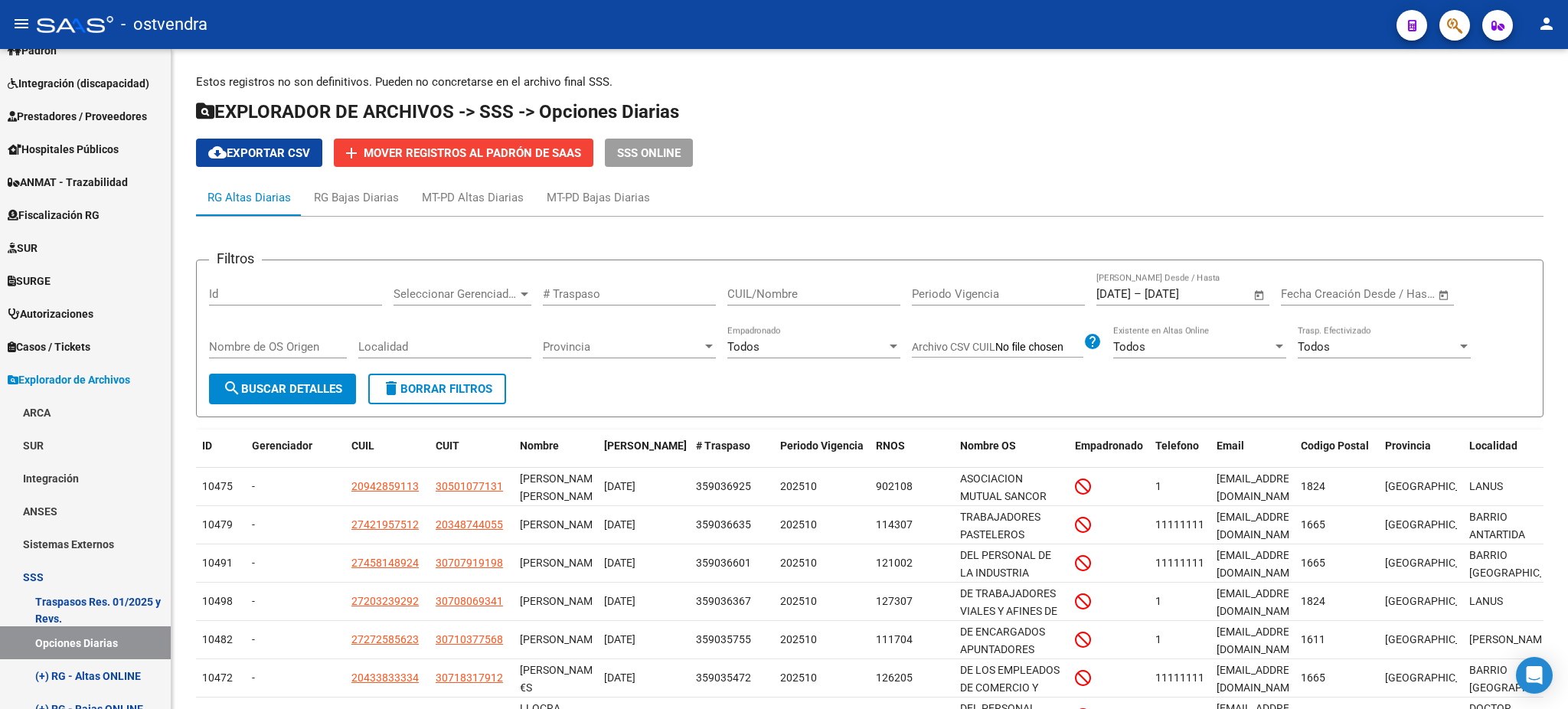
scroll to position [31, 0]
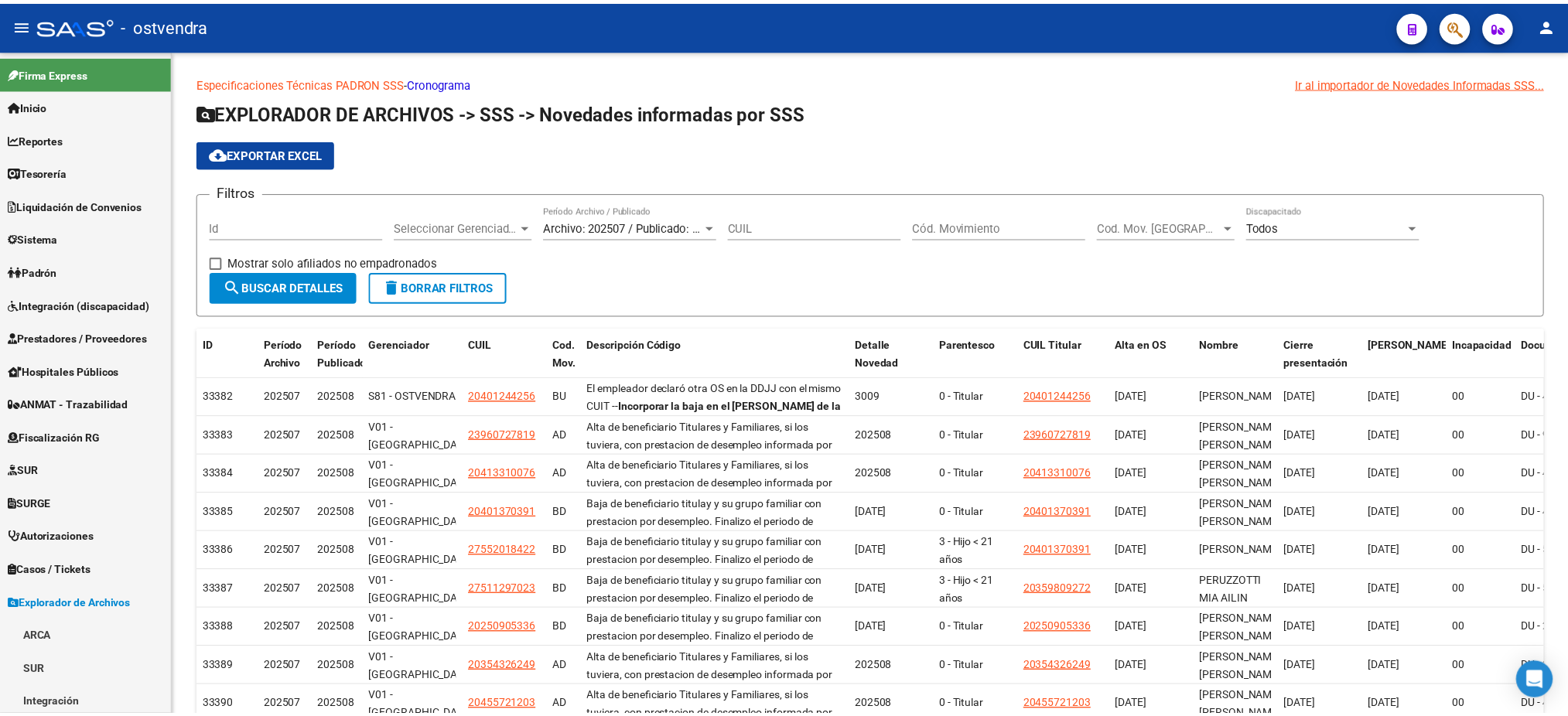
scroll to position [301, 0]
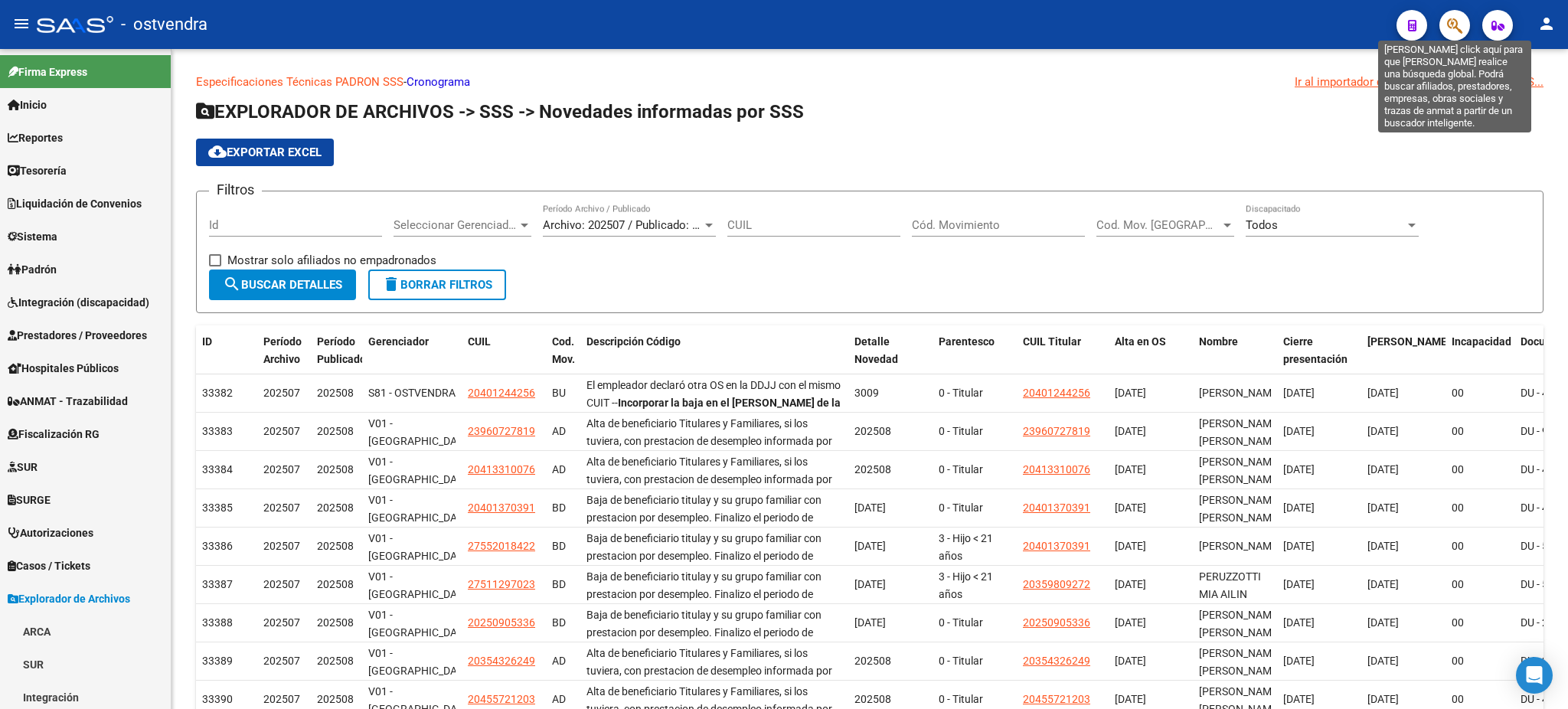
click at [1460, 23] on icon "button" at bounding box center [1455, 26] width 15 height 18
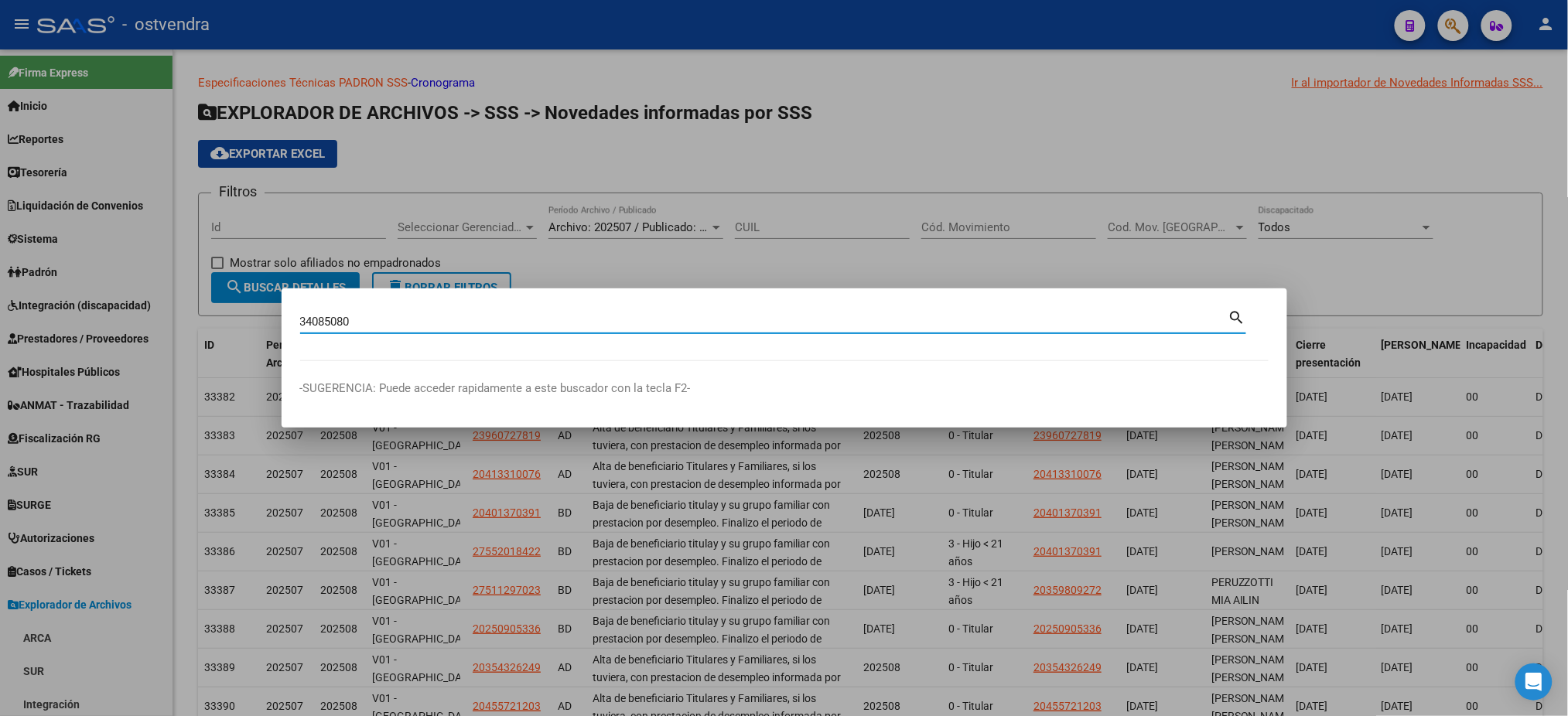
type input "34085080"
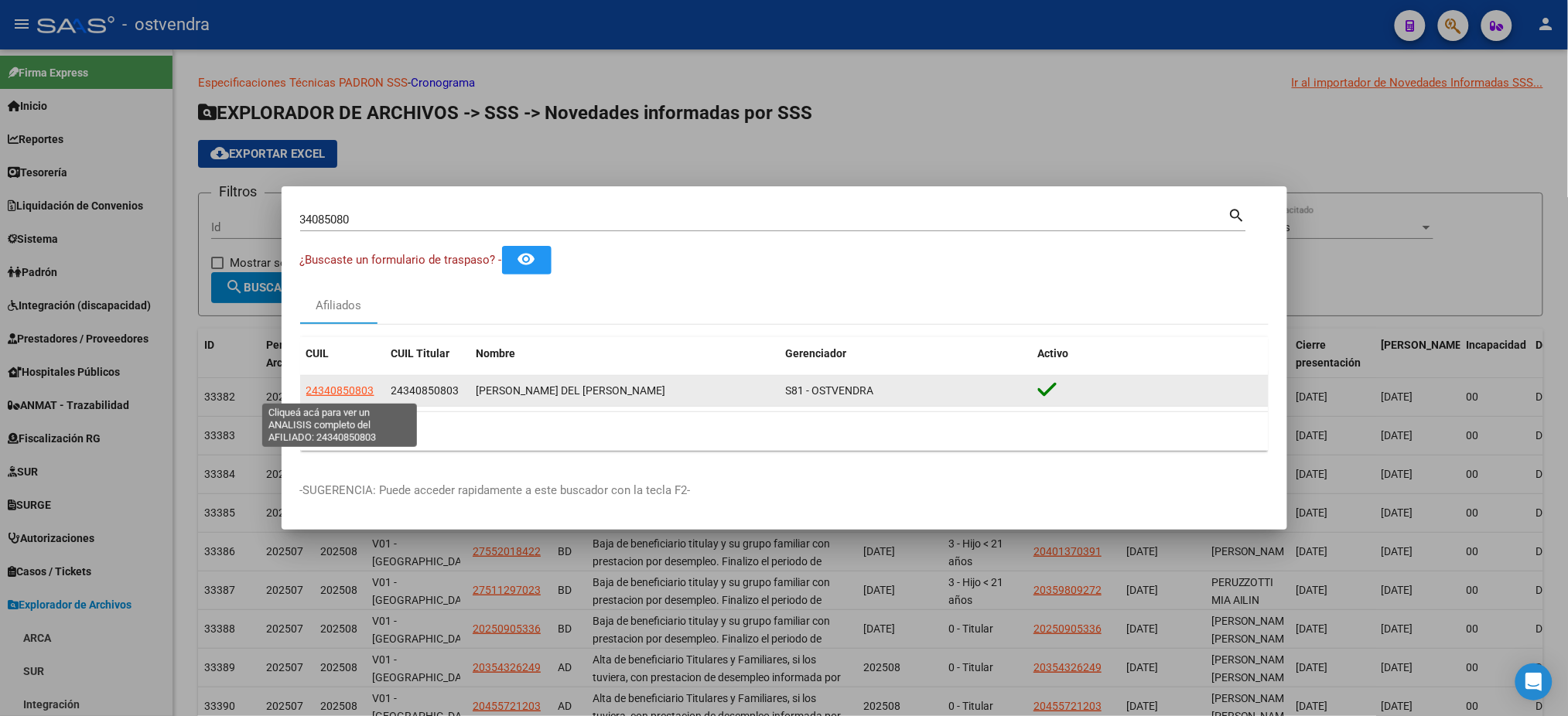
click at [361, 386] on span "24340850803" at bounding box center [340, 391] width 68 height 12
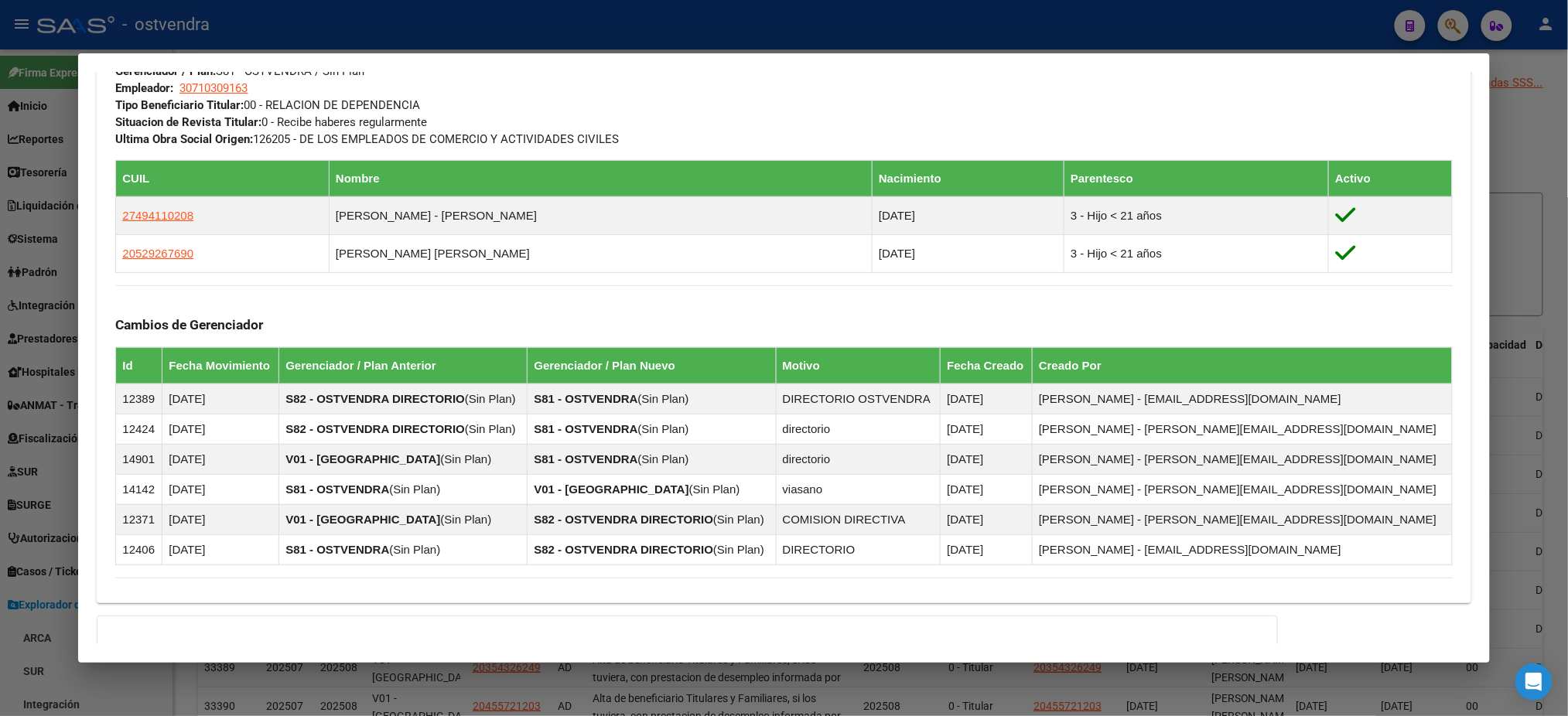
scroll to position [957, 0]
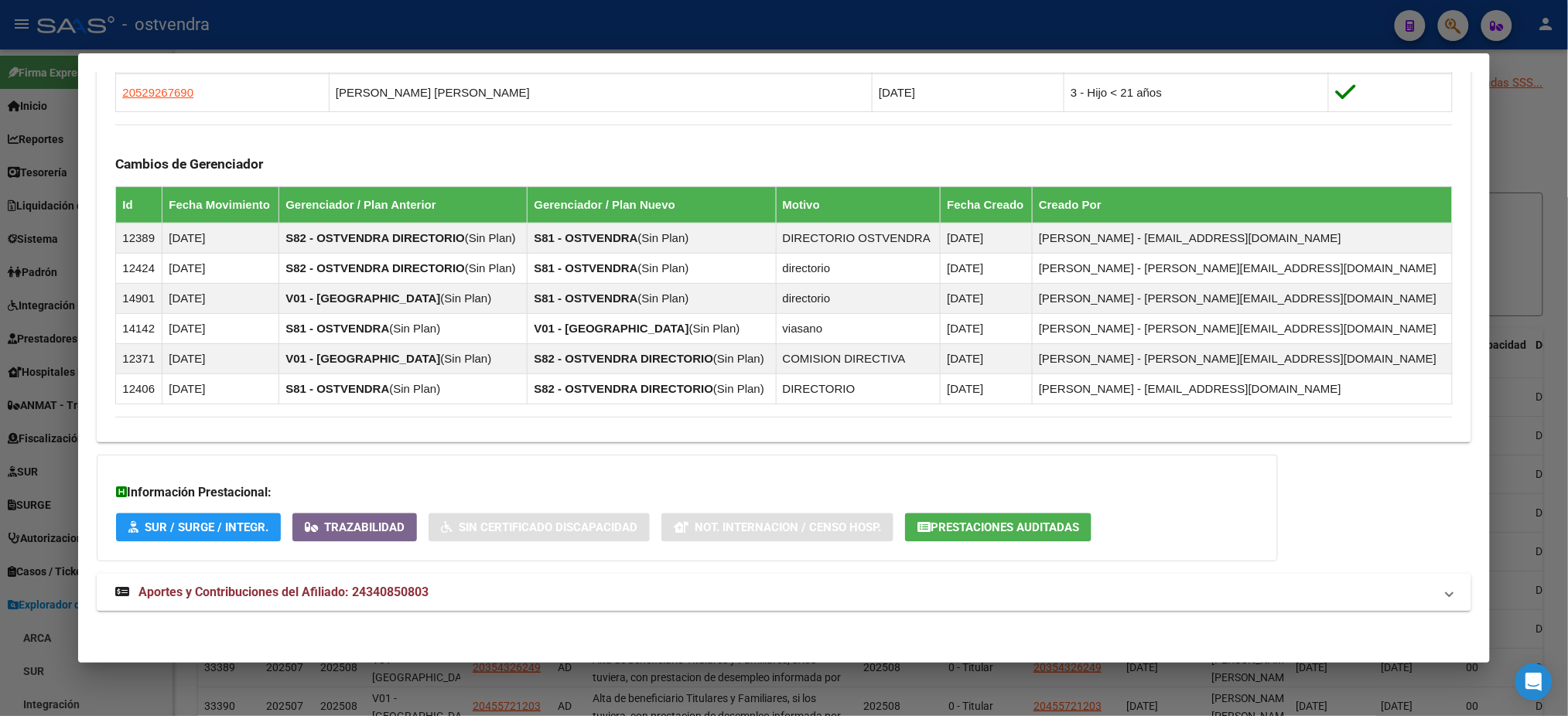
click at [1144, 586] on mat-panel-title "Aportes y Contribuciones del Afiliado: 24340850803" at bounding box center [775, 592] width 1318 height 19
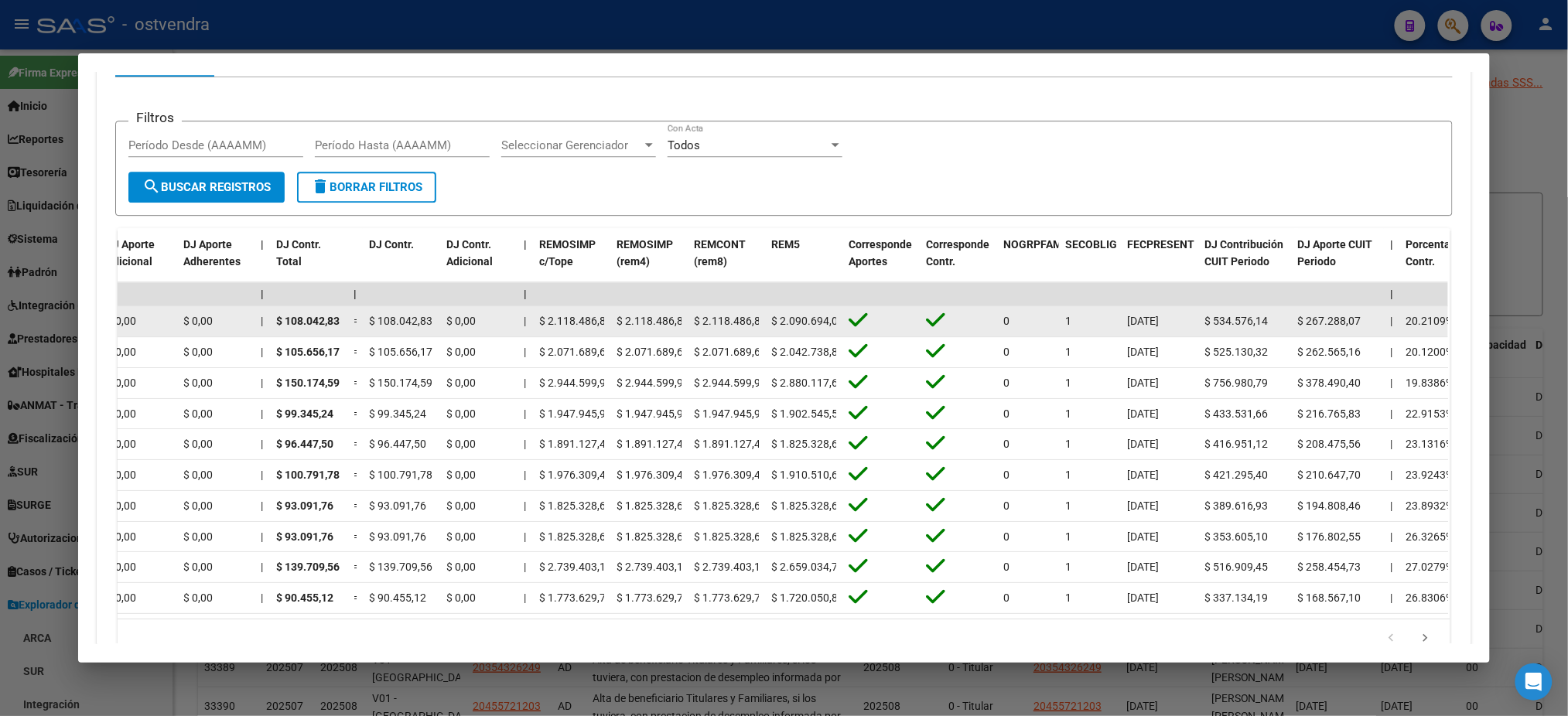
scroll to position [0, 7]
drag, startPoint x: 695, startPoint y: 321, endPoint x: 836, endPoint y: 326, distance: 141.1
type textarea "2.118.486,88 $ 2.090.694,08"
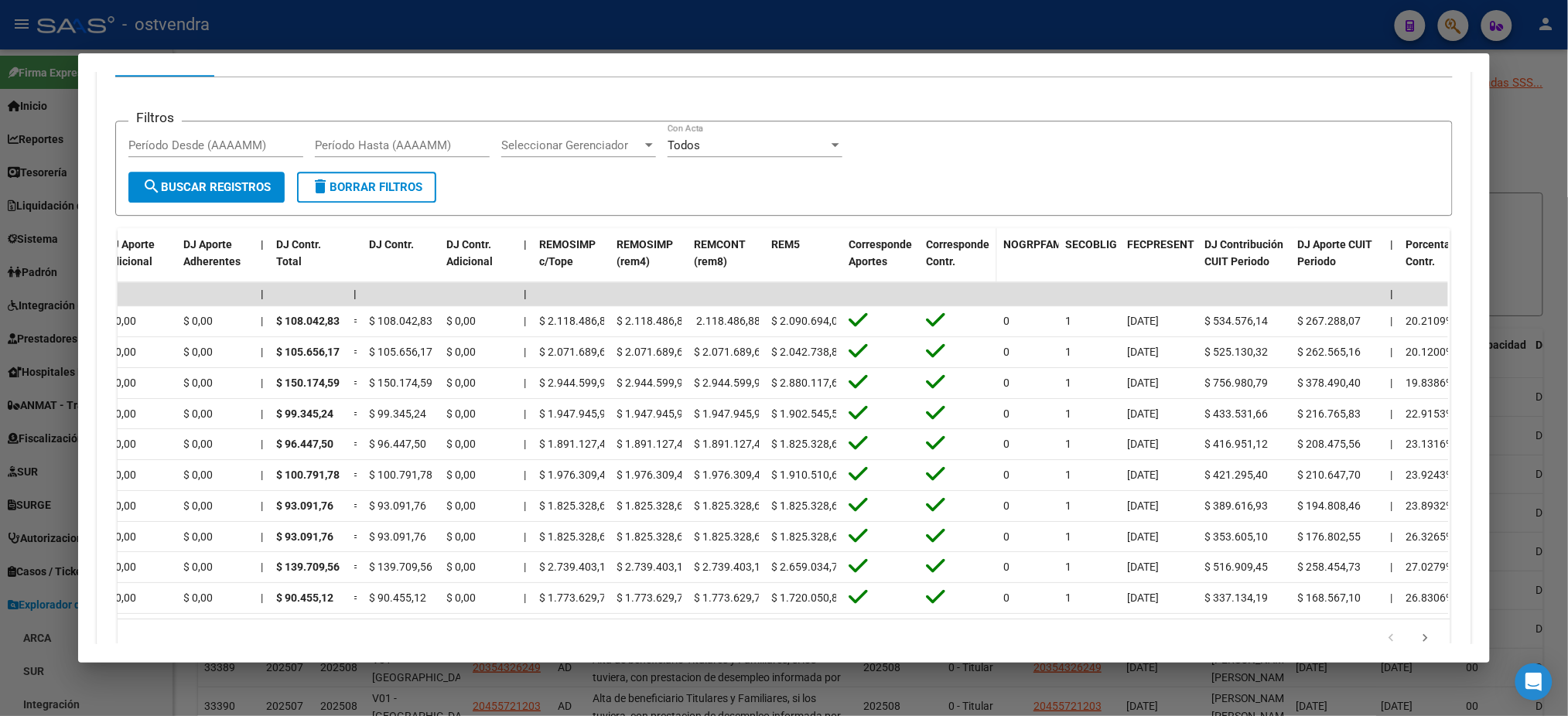
click at [920, 272] on datatable-header-cell "Corresponde Contr." at bounding box center [958, 262] width 77 height 68
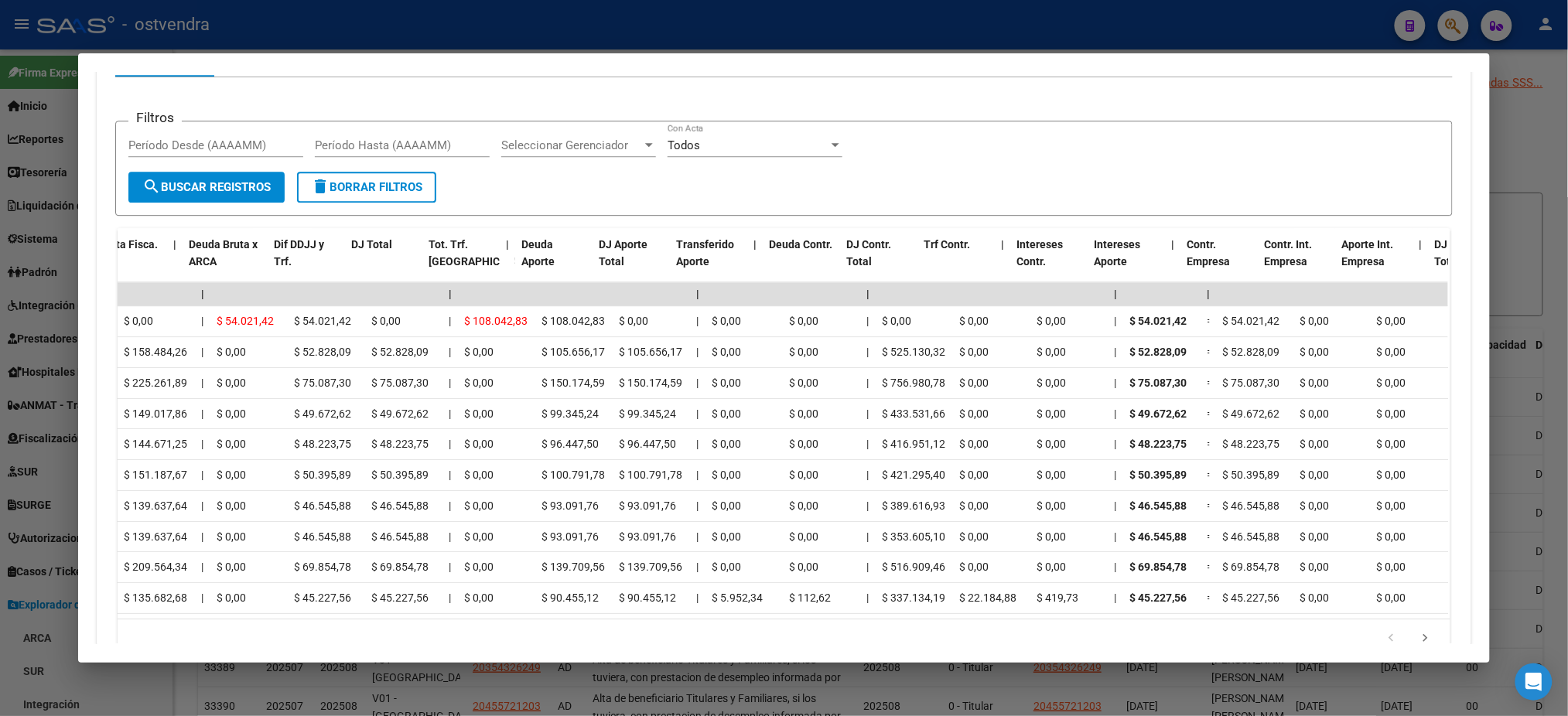
scroll to position [0, 0]
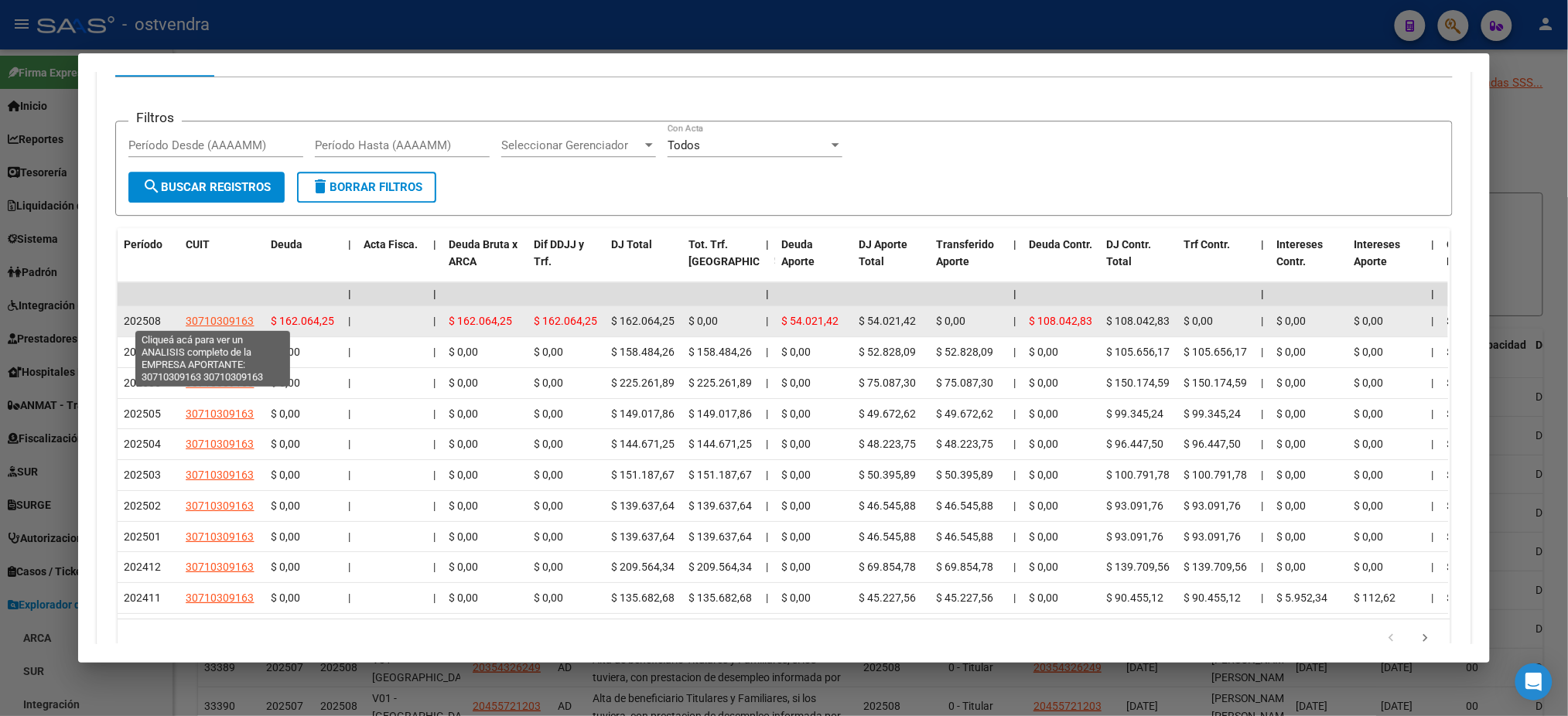
click at [221, 323] on span "30710309163" at bounding box center [219, 321] width 68 height 12
type textarea "30710309163"
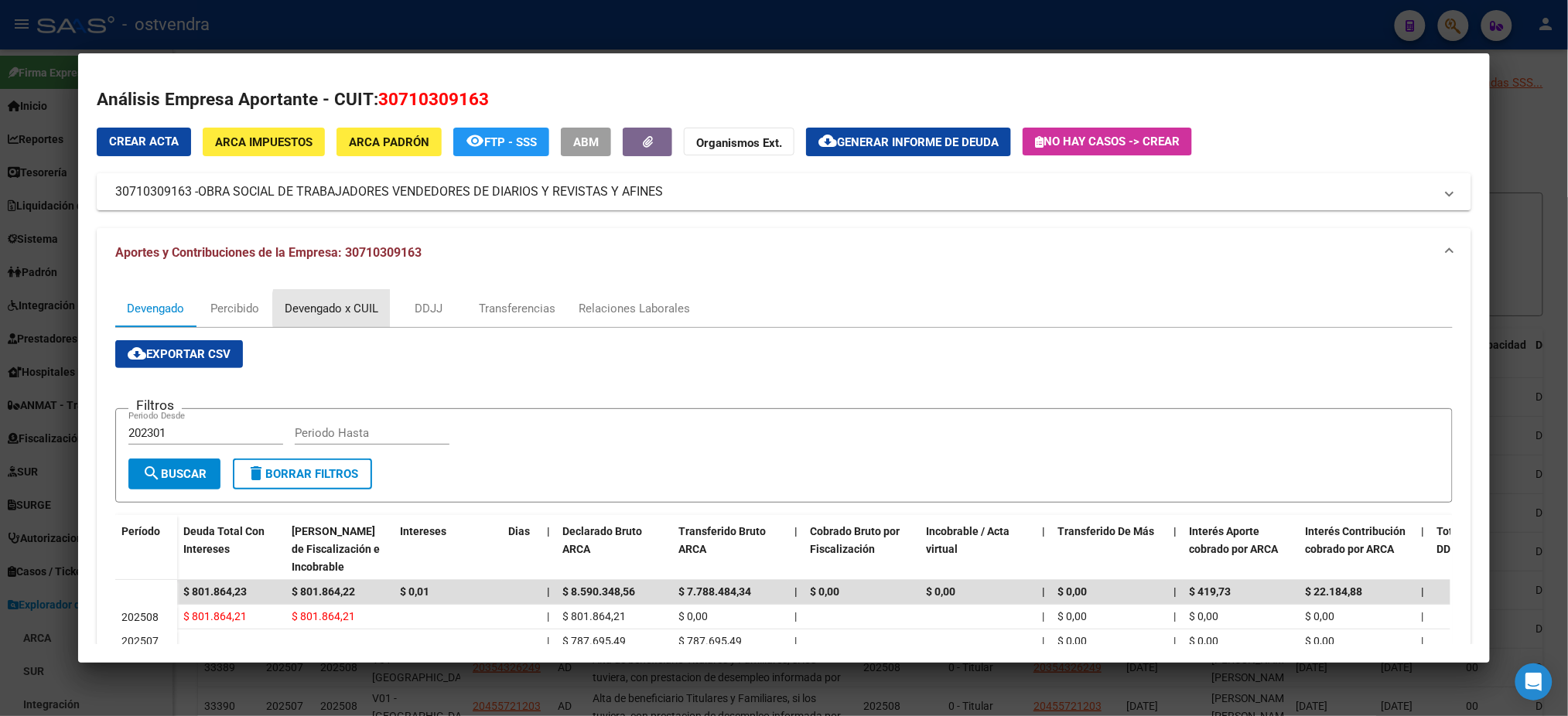
click at [349, 309] on div "Devengado x CUIL" at bounding box center [332, 308] width 94 height 17
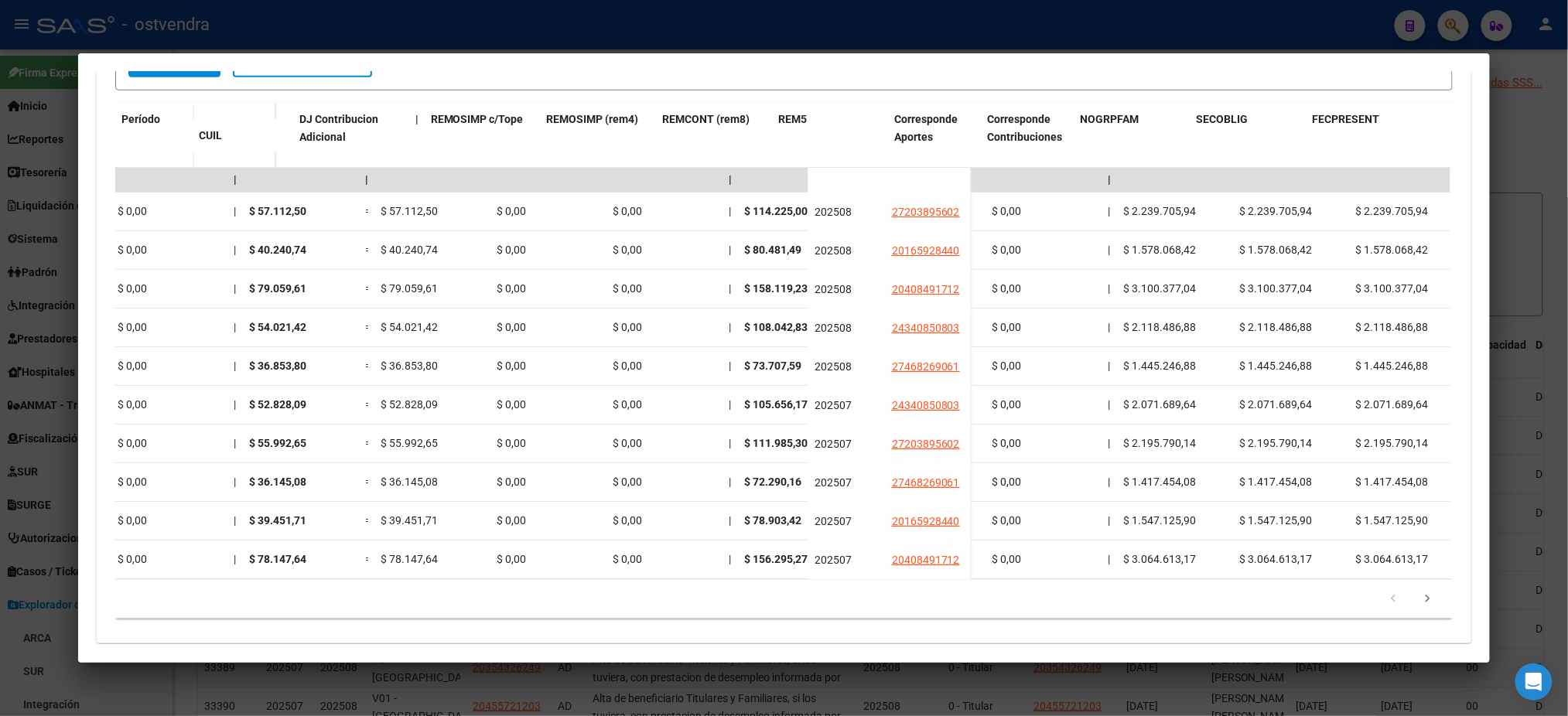
scroll to position [0, 3102]
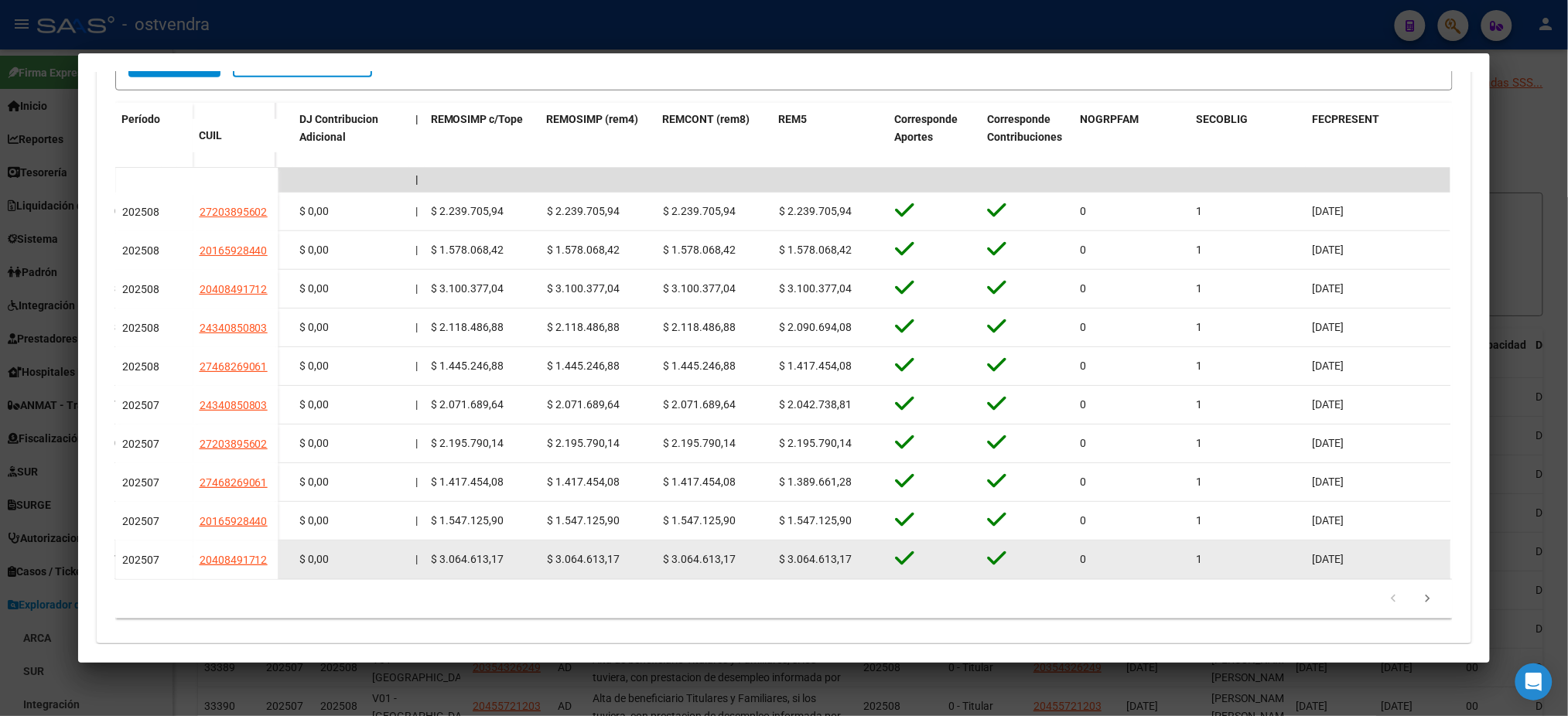
drag, startPoint x: 763, startPoint y: 541, endPoint x: 859, endPoint y: 545, distance: 96.1
click at [859, 551] on div "$ 3.064.613,17" at bounding box center [831, 560] width 104 height 18
drag, startPoint x: 771, startPoint y: 541, endPoint x: 864, endPoint y: 534, distance: 93.3
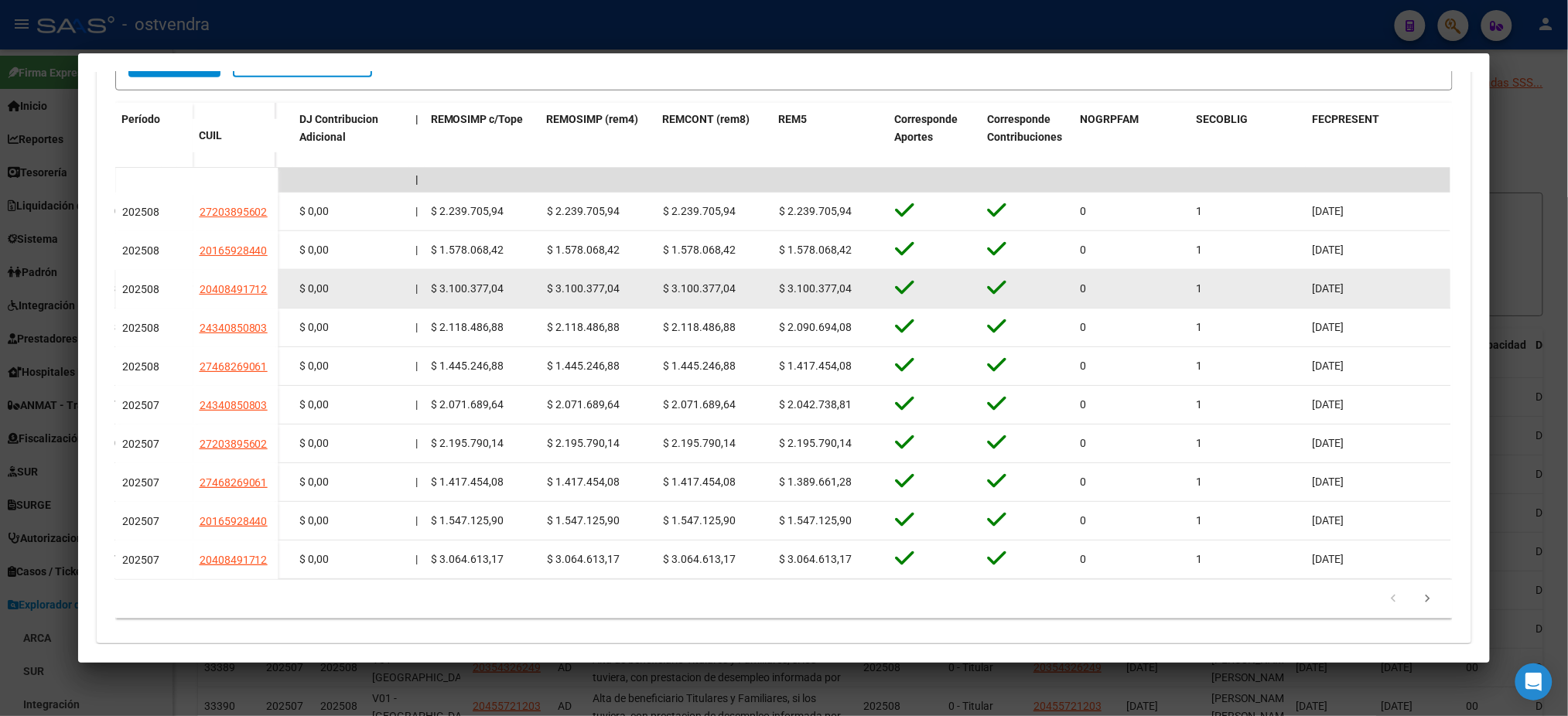
click at [807, 290] on span "$ 3.100.377,04" at bounding box center [816, 288] width 73 height 12
click at [808, 290] on span "$ 3.100.377,04" at bounding box center [816, 288] width 73 height 12
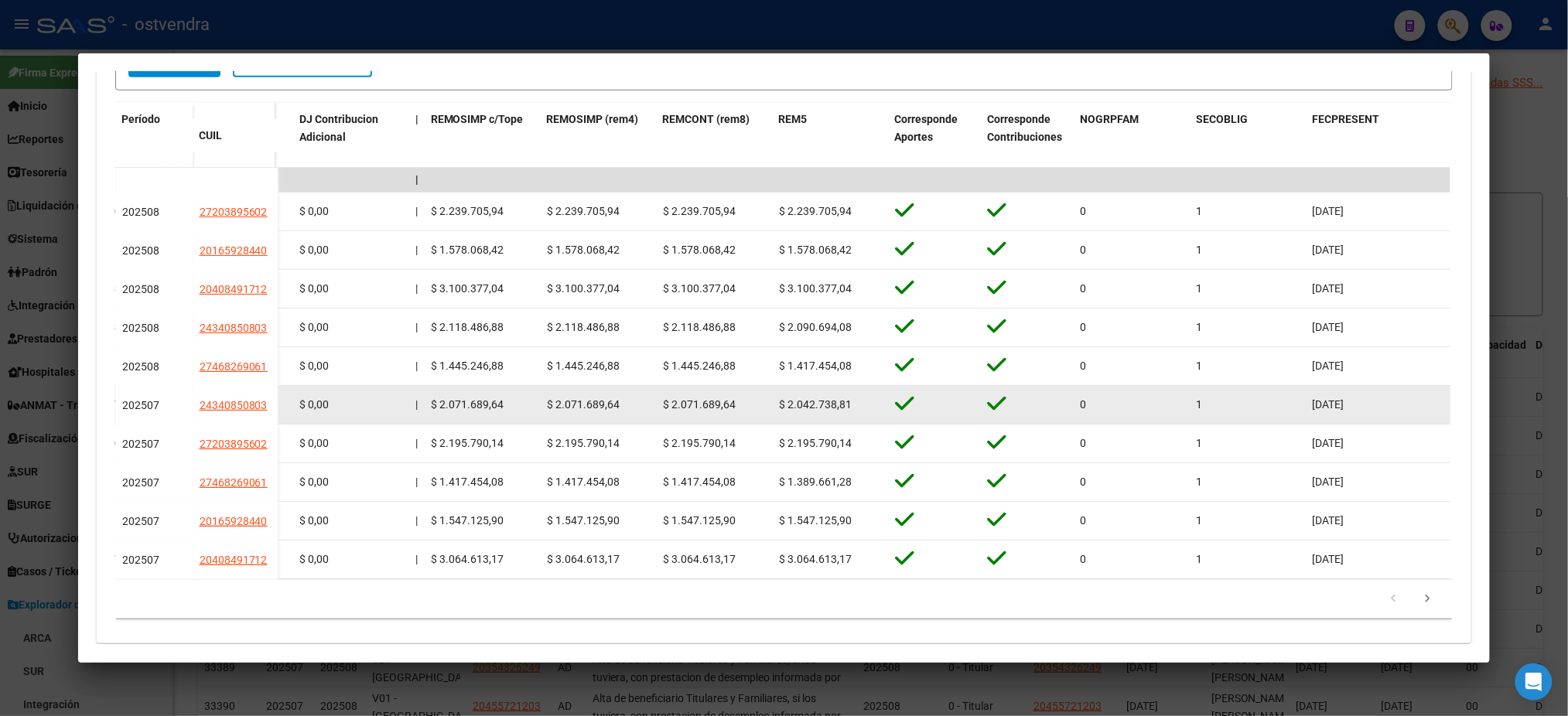
click at [845, 396] on div "$ 2.042.738,81" at bounding box center [831, 405] width 104 height 18
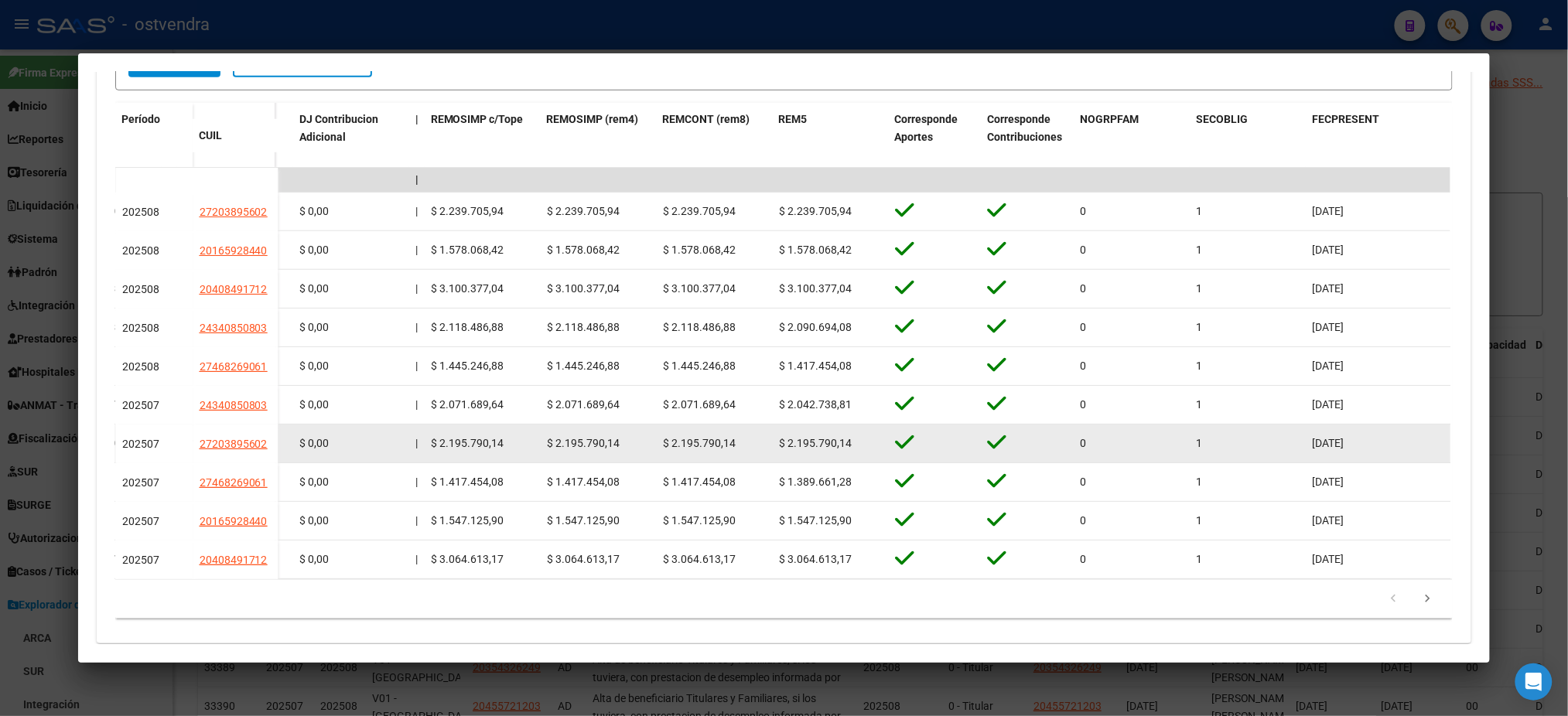
click at [823, 438] on span "$ 2.195.790,14" at bounding box center [816, 443] width 73 height 12
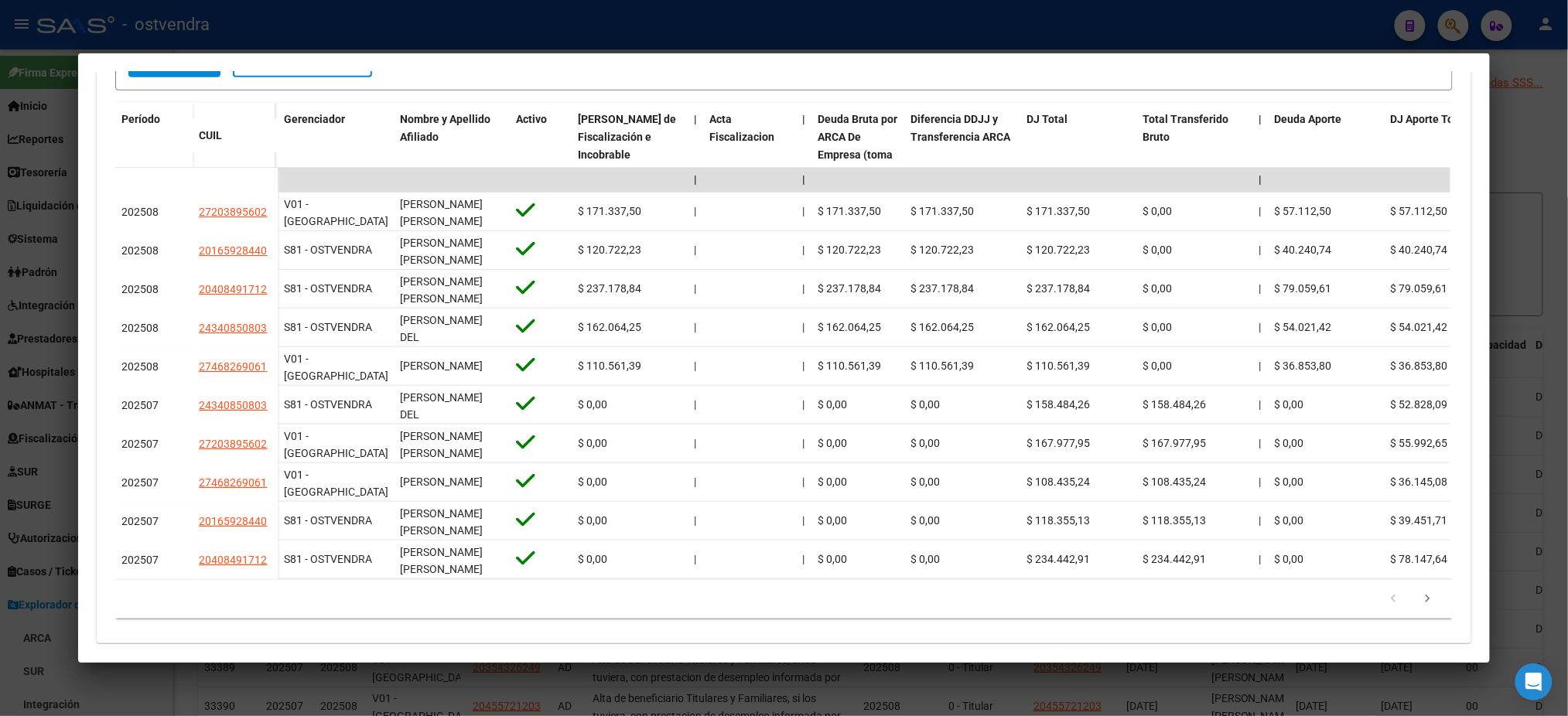
scroll to position [0, 0]
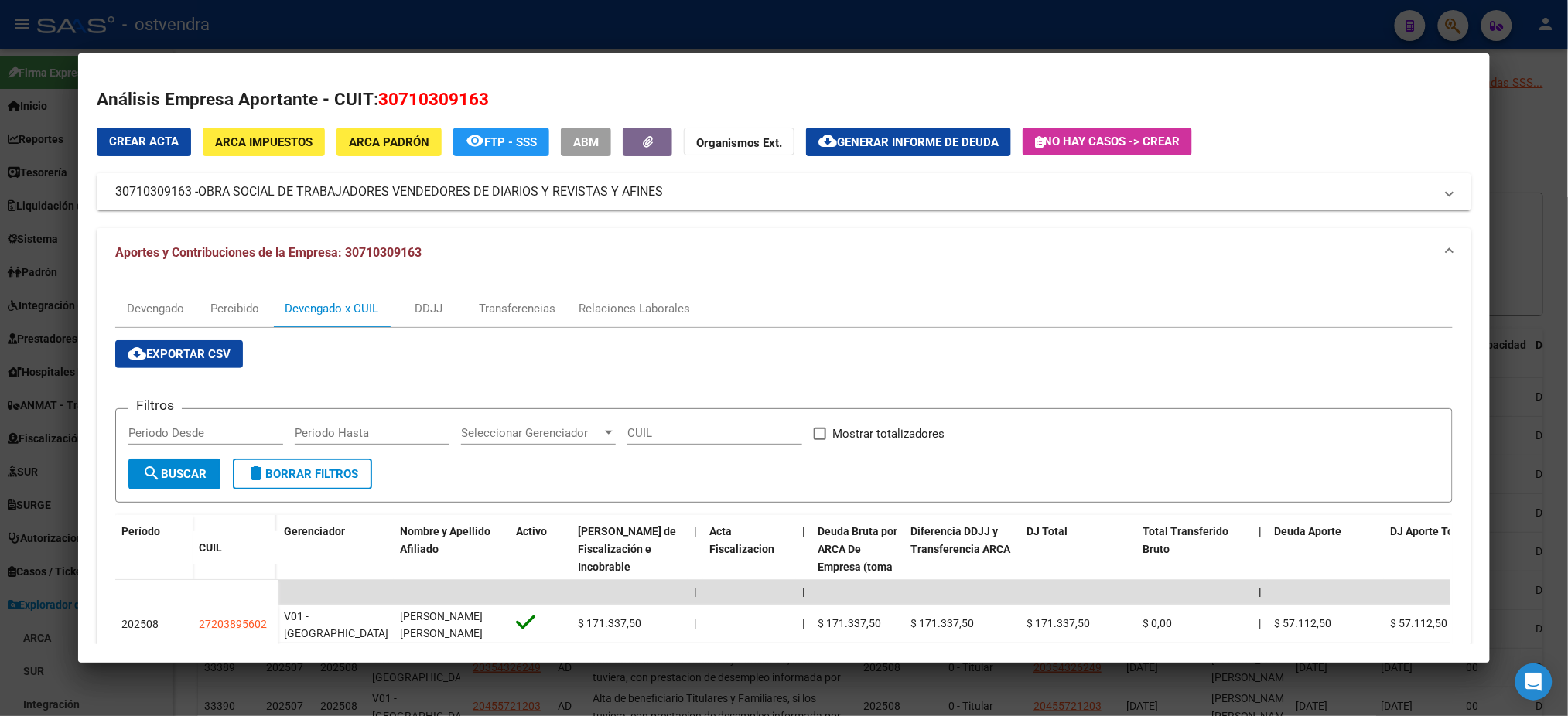
click at [1549, 133] on div at bounding box center [784, 358] width 1568 height 716
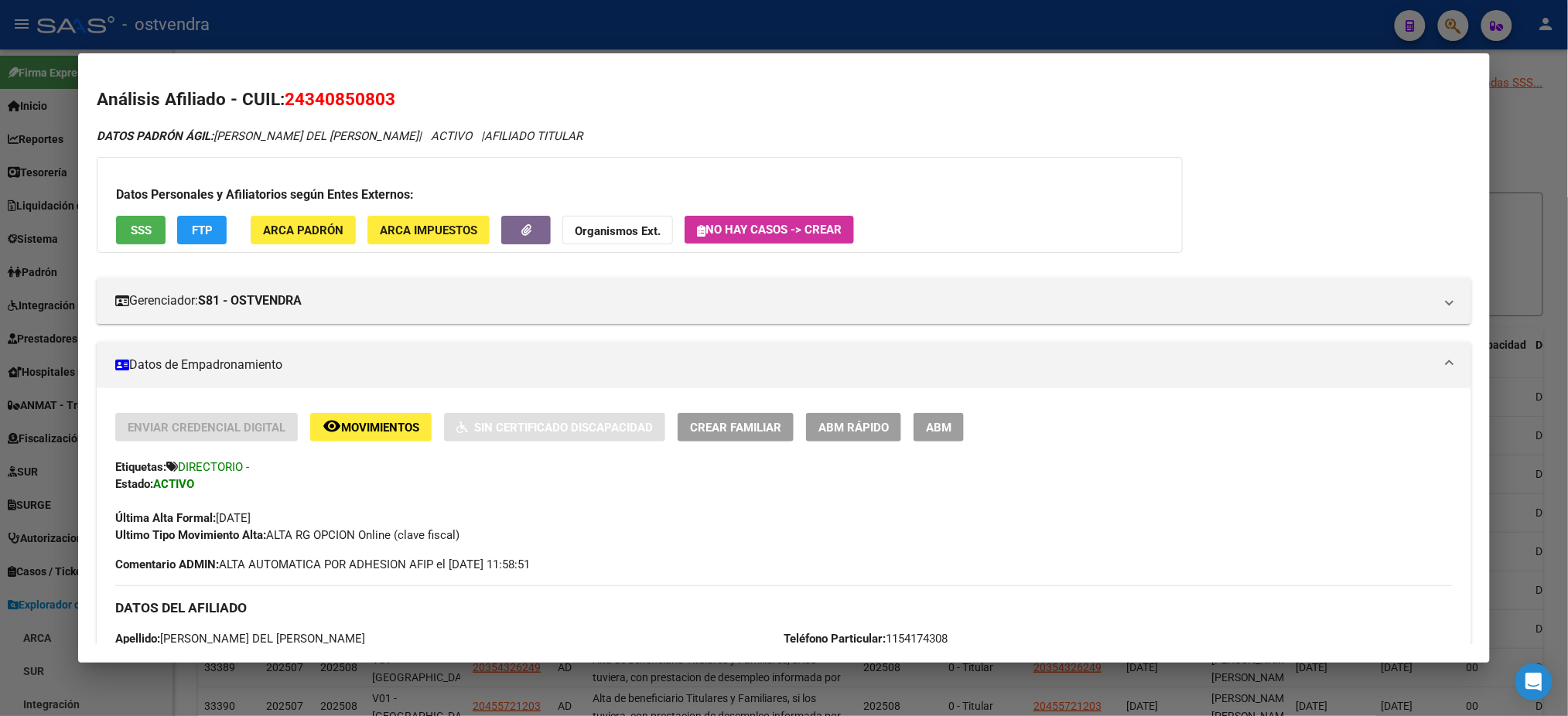
click at [925, 23] on div at bounding box center [784, 358] width 1568 height 716
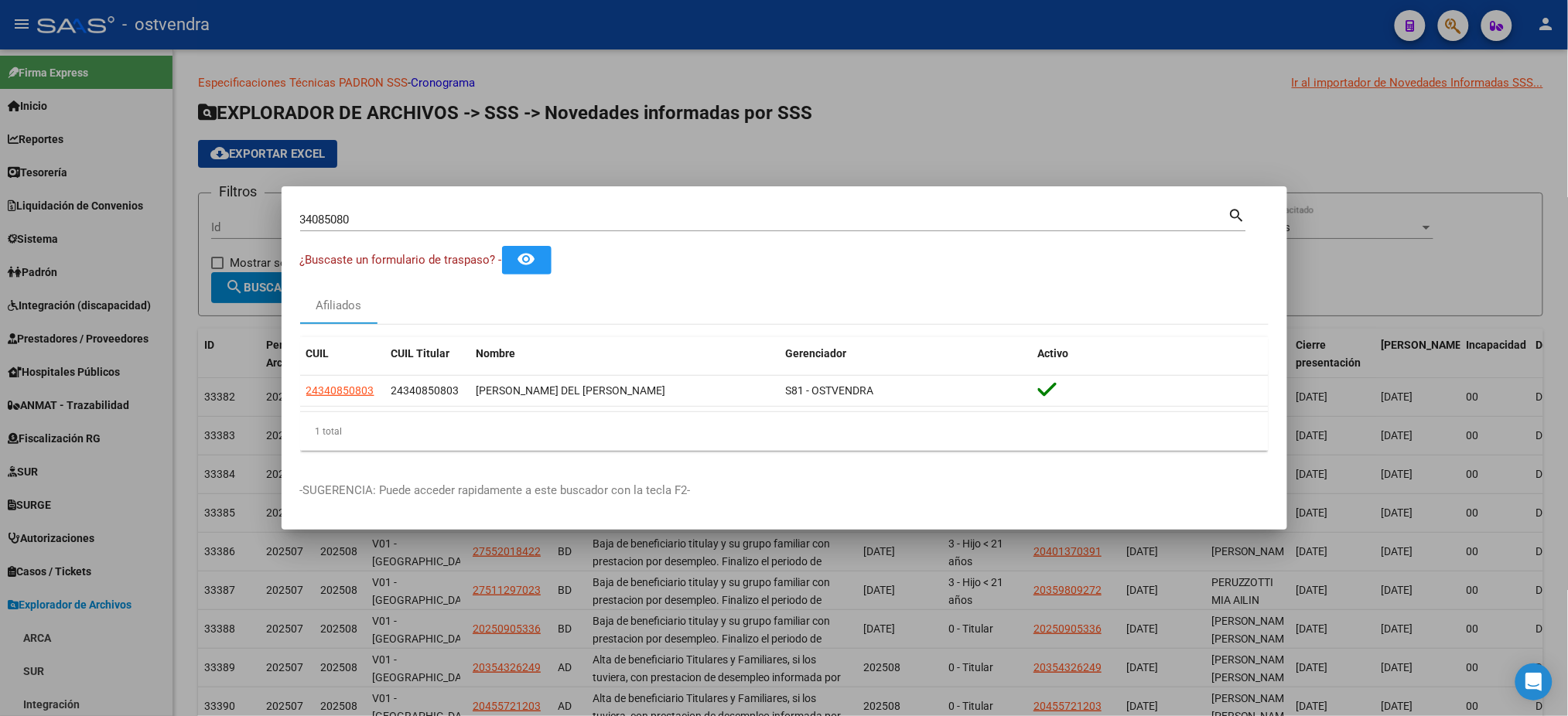
click at [923, 37] on div at bounding box center [784, 358] width 1568 height 716
